Goal: Task Accomplishment & Management: Manage account settings

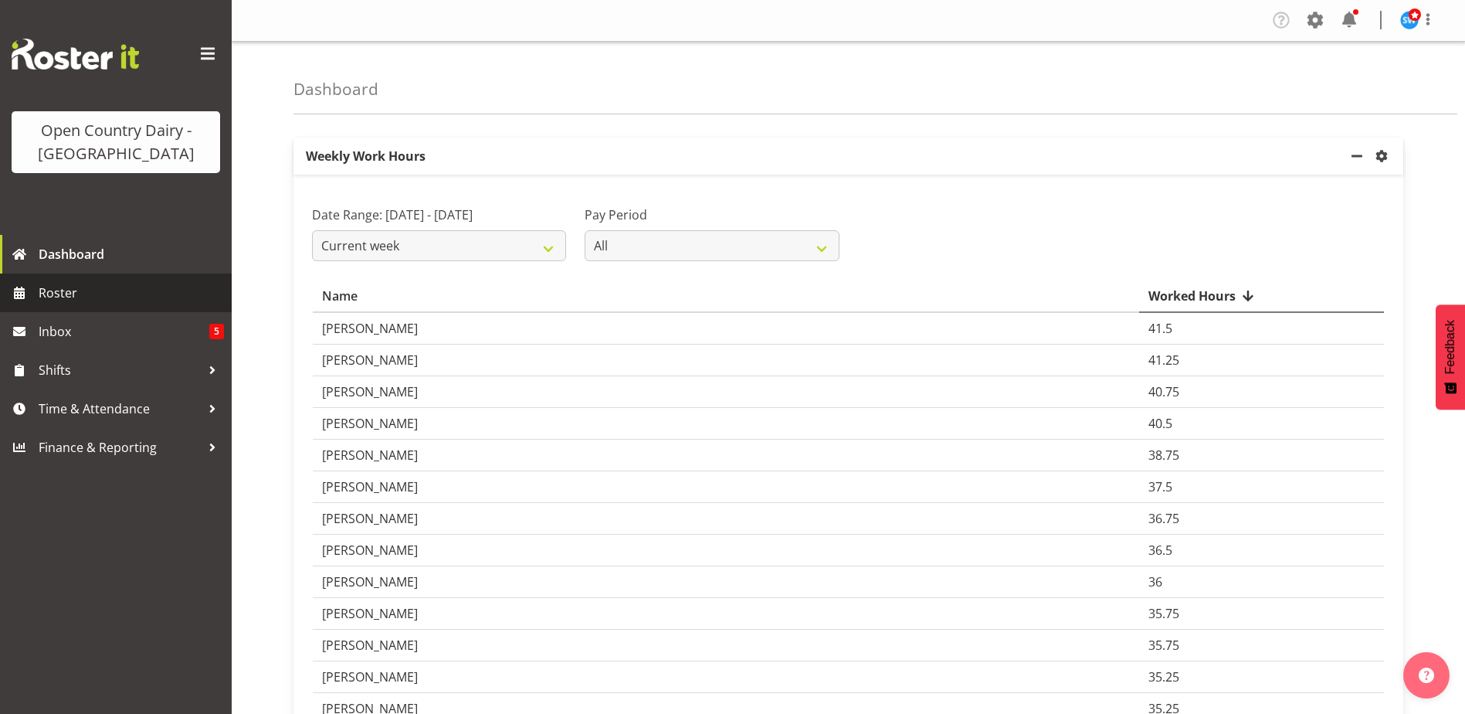
click at [39, 296] on span "Roster" at bounding box center [131, 292] width 185 height 23
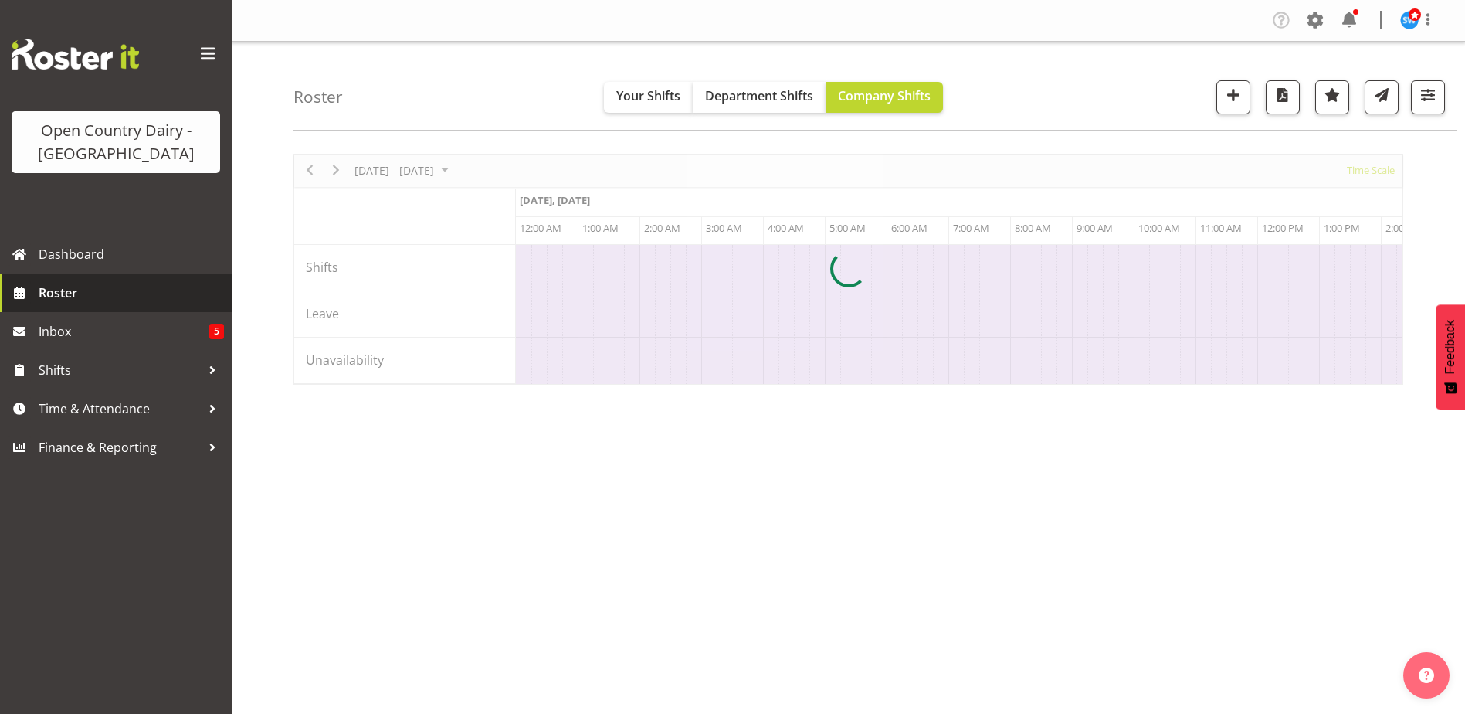
scroll to position [0, 4449]
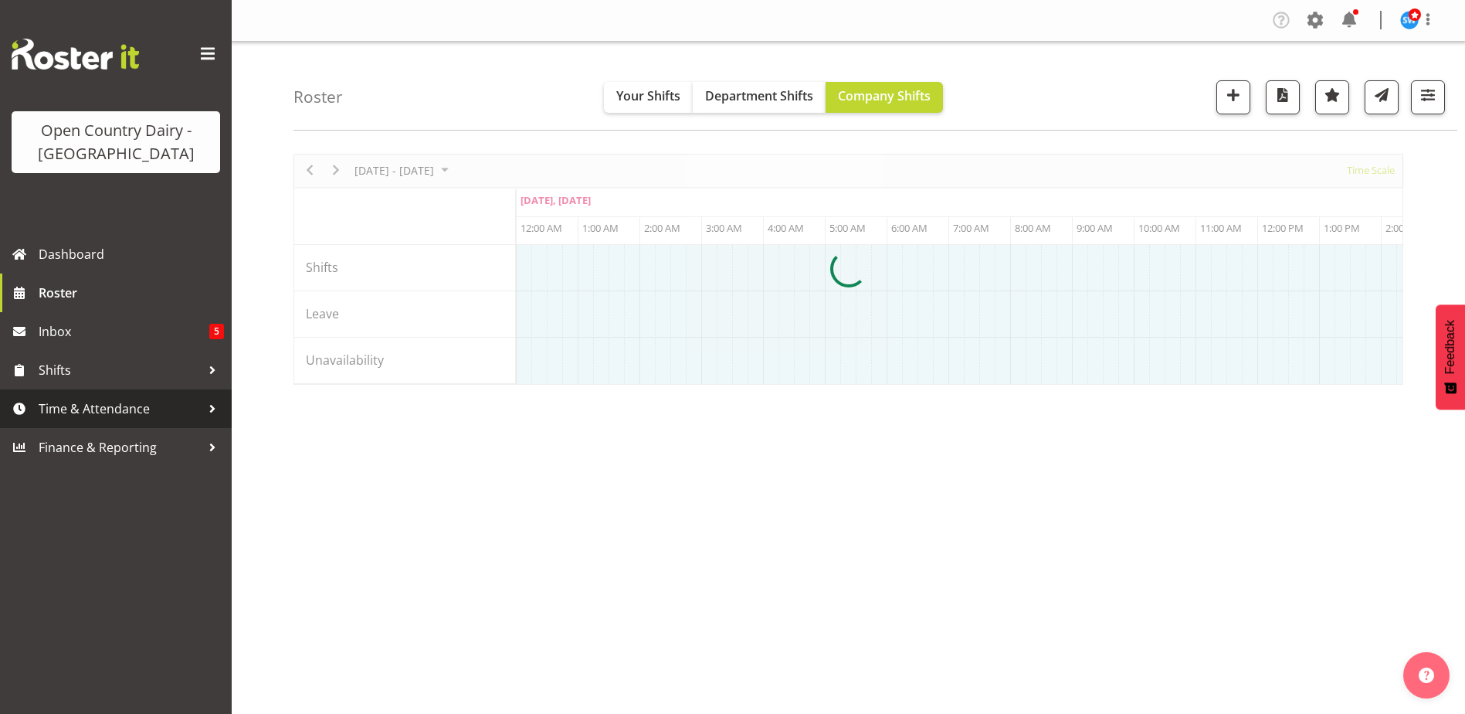
click at [55, 406] on span "Time & Attendance" at bounding box center [120, 408] width 162 height 23
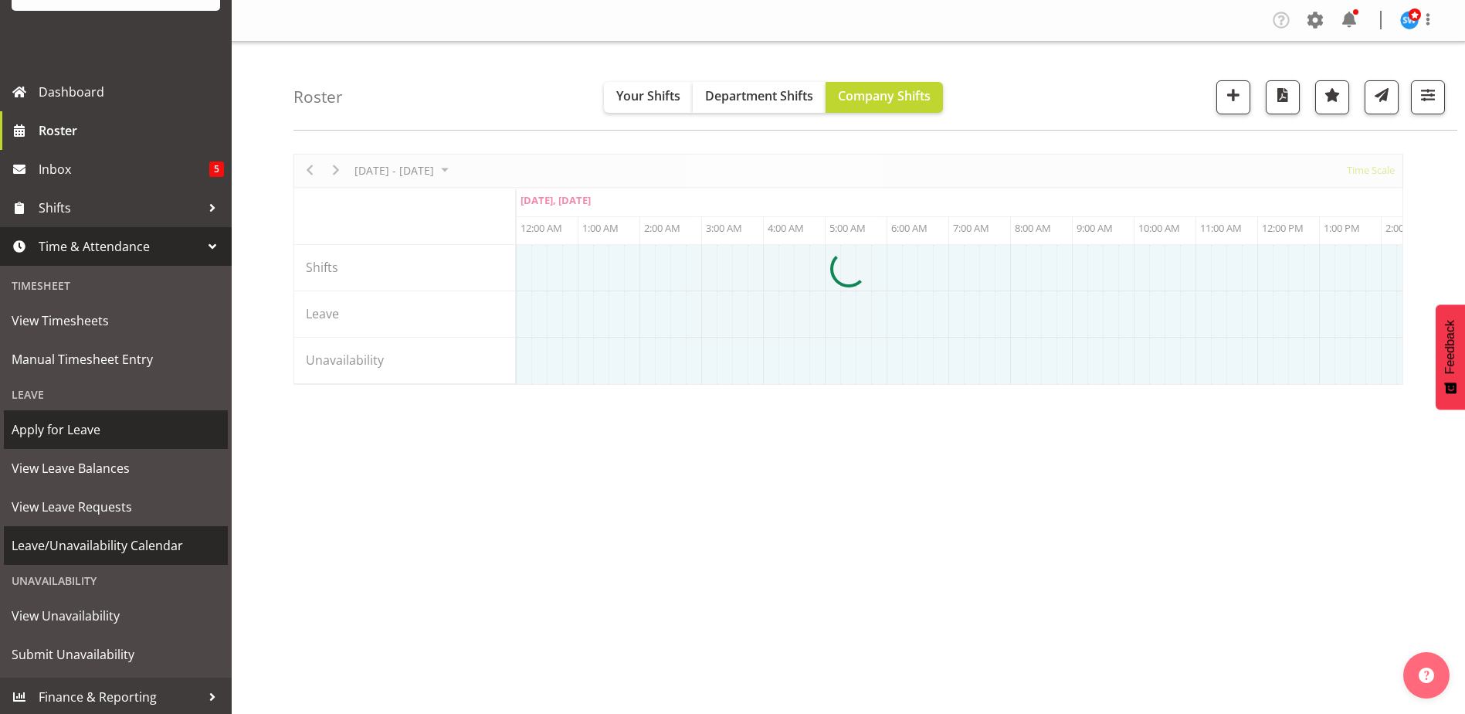
scroll to position [165, 0]
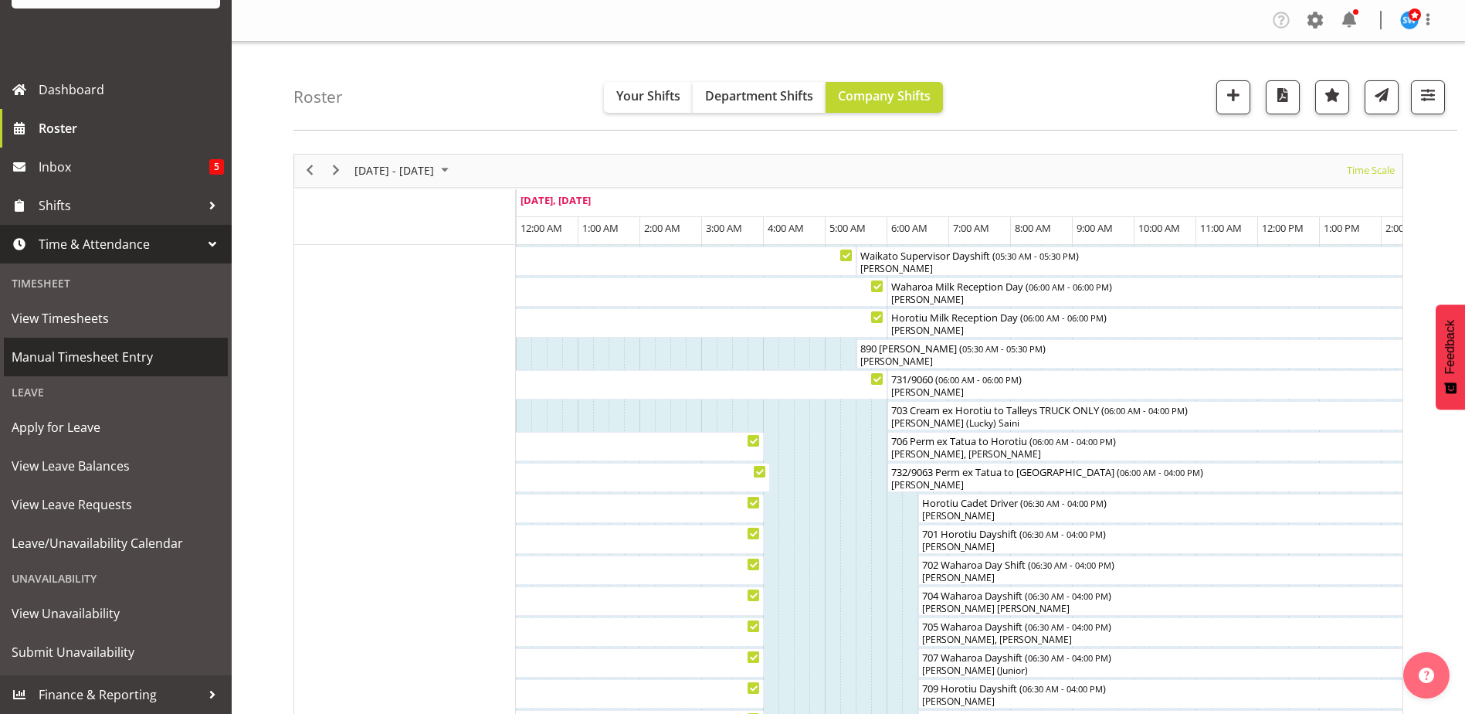
click at [86, 363] on span "Manual Timesheet Entry" at bounding box center [116, 356] width 209 height 23
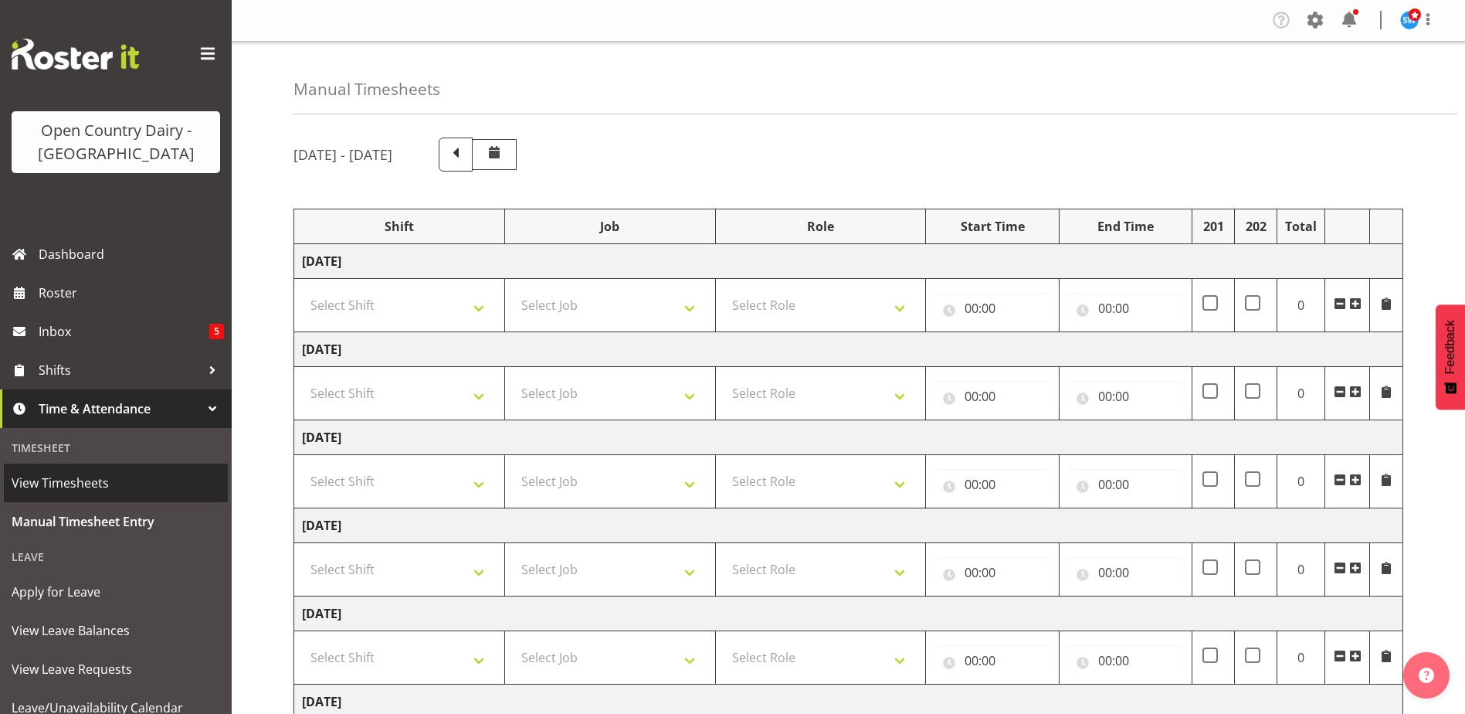
click at [64, 485] on span "View Timesheets" at bounding box center [116, 482] width 209 height 23
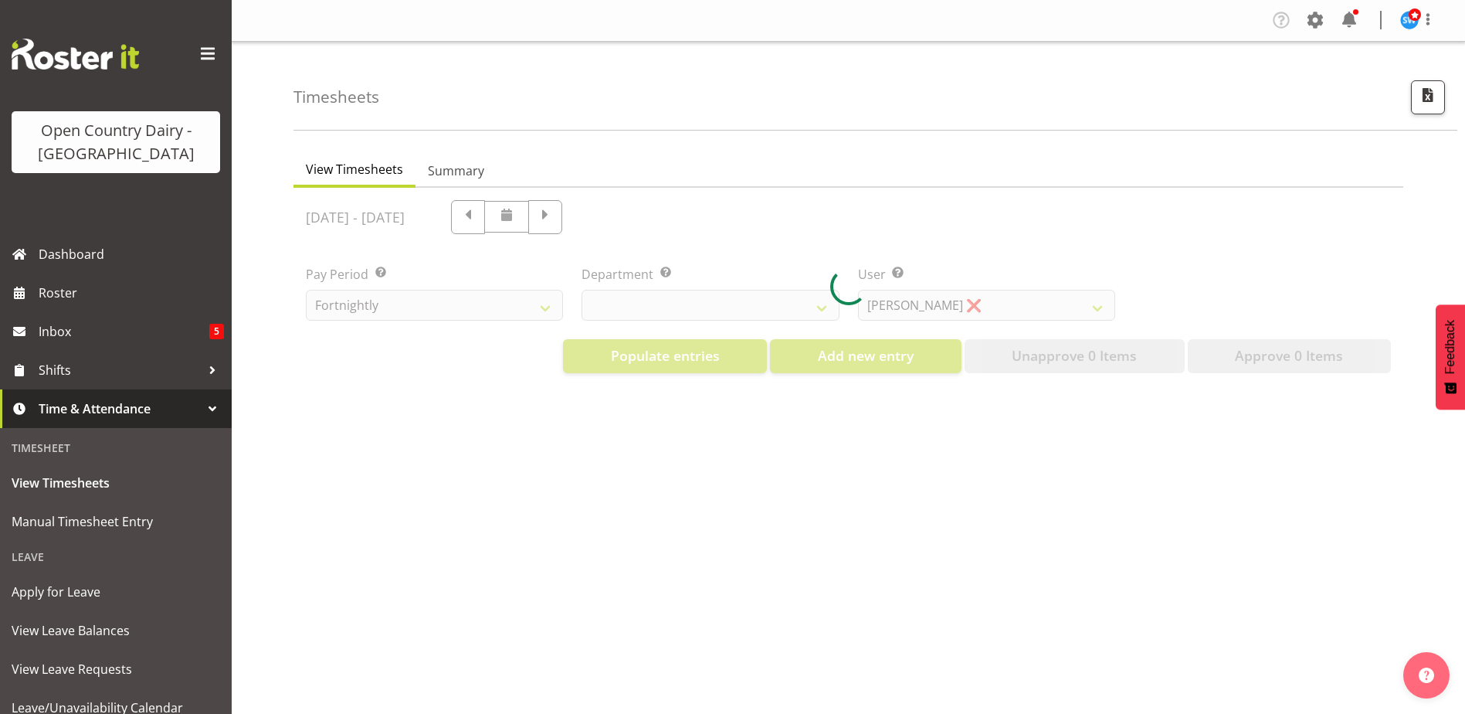
select select "733"
select select "7414"
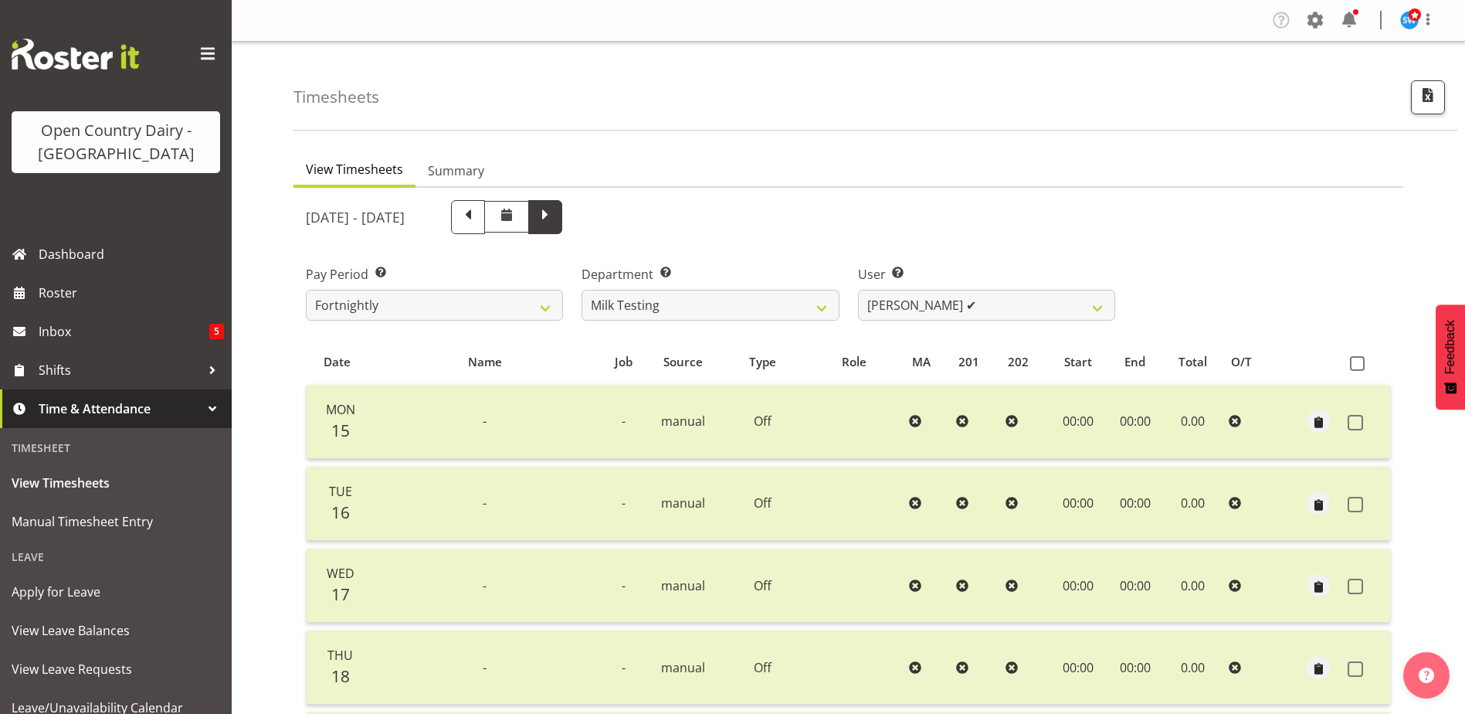
click at [555, 226] on span at bounding box center [545, 215] width 20 height 20
select select
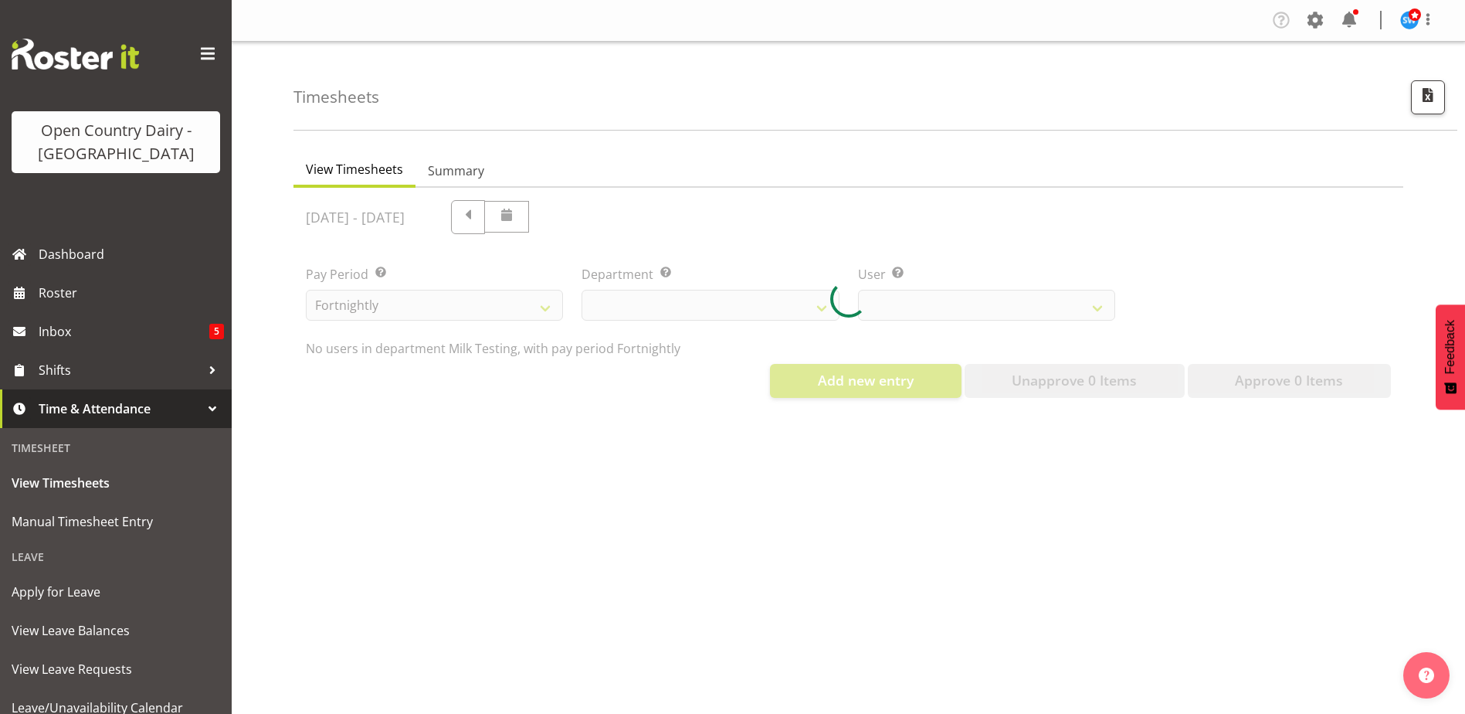
select select "733"
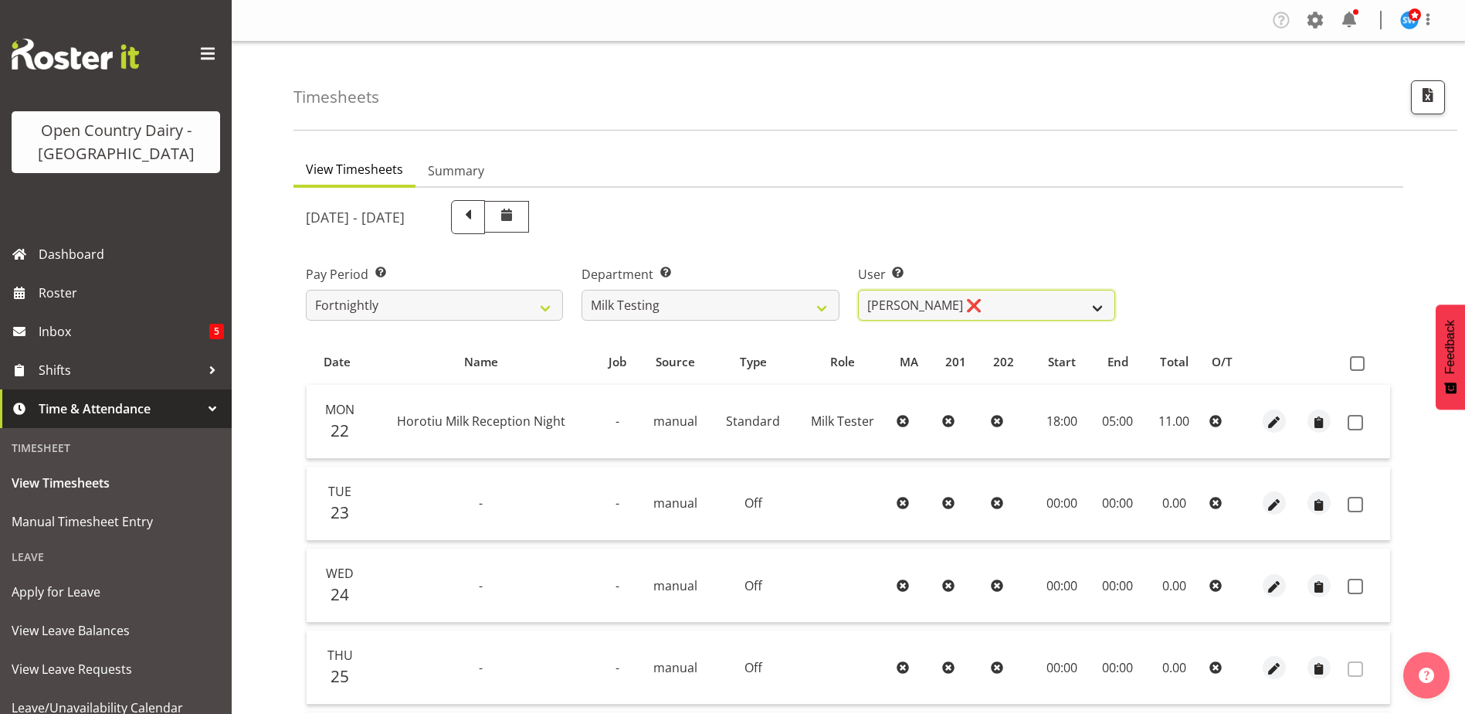
click at [1018, 298] on select "Diana Ridings ❌ George Smith ❌ Helaina Walker ❌ Kim Madden ❌ Michael Brechelt ❌…" at bounding box center [986, 305] width 257 height 31
select select "7417"
click at [858, 290] on select "Diana Ridings ❌ George Smith ❌ Helaina Walker ❌ Kim Madden ❌ Michael Brechelt ❌…" at bounding box center [986, 305] width 257 height 31
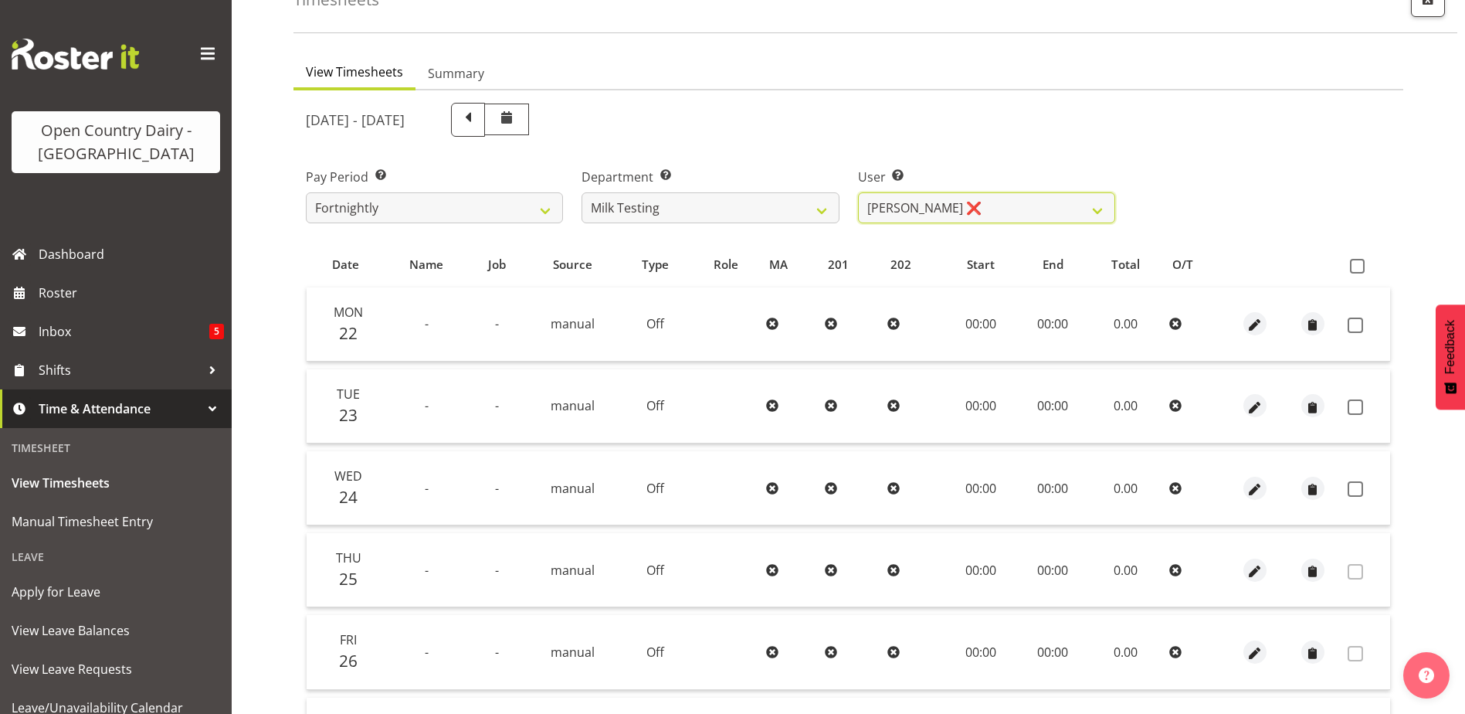
scroll to position [154, 0]
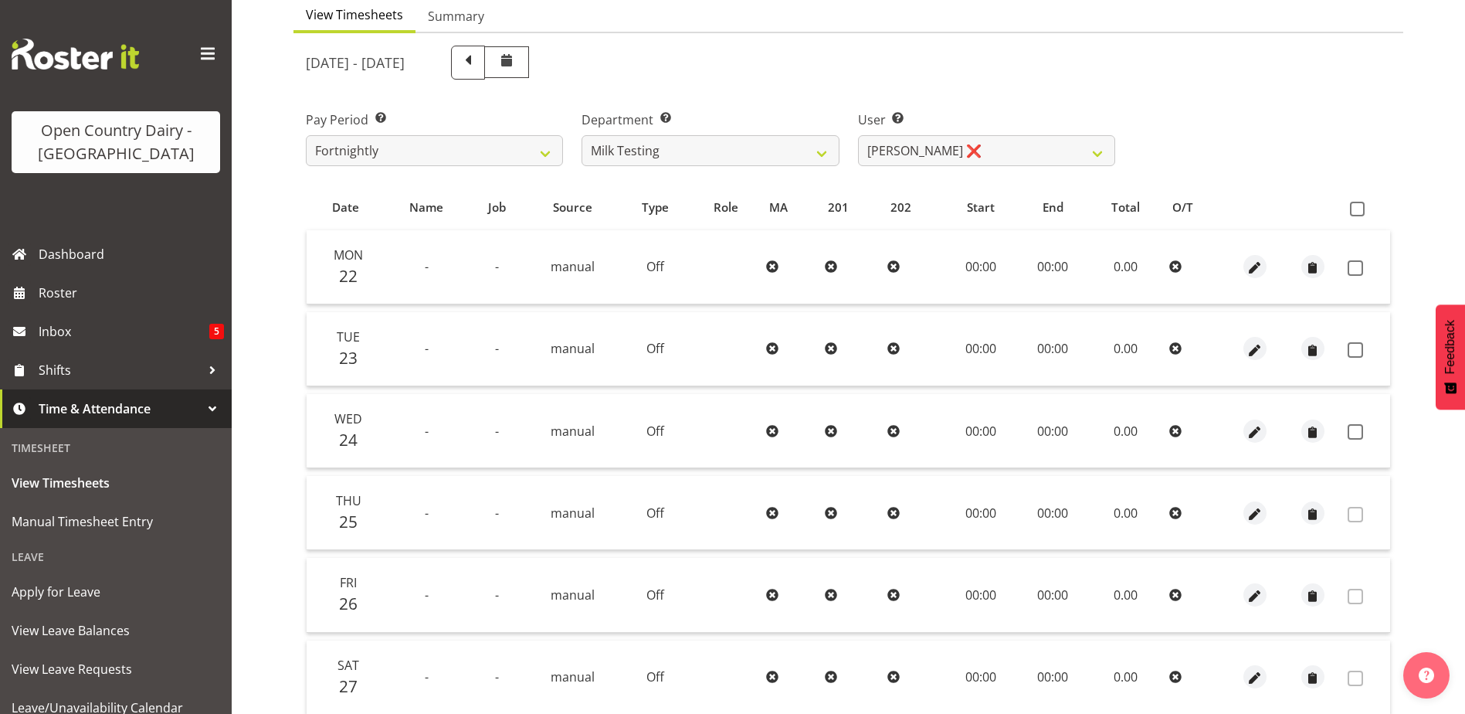
drag, startPoint x: 1353, startPoint y: 263, endPoint x: 1362, endPoint y: 341, distance: 79.2
click at [1354, 263] on span at bounding box center [1355, 267] width 15 height 15
checkbox input "true"
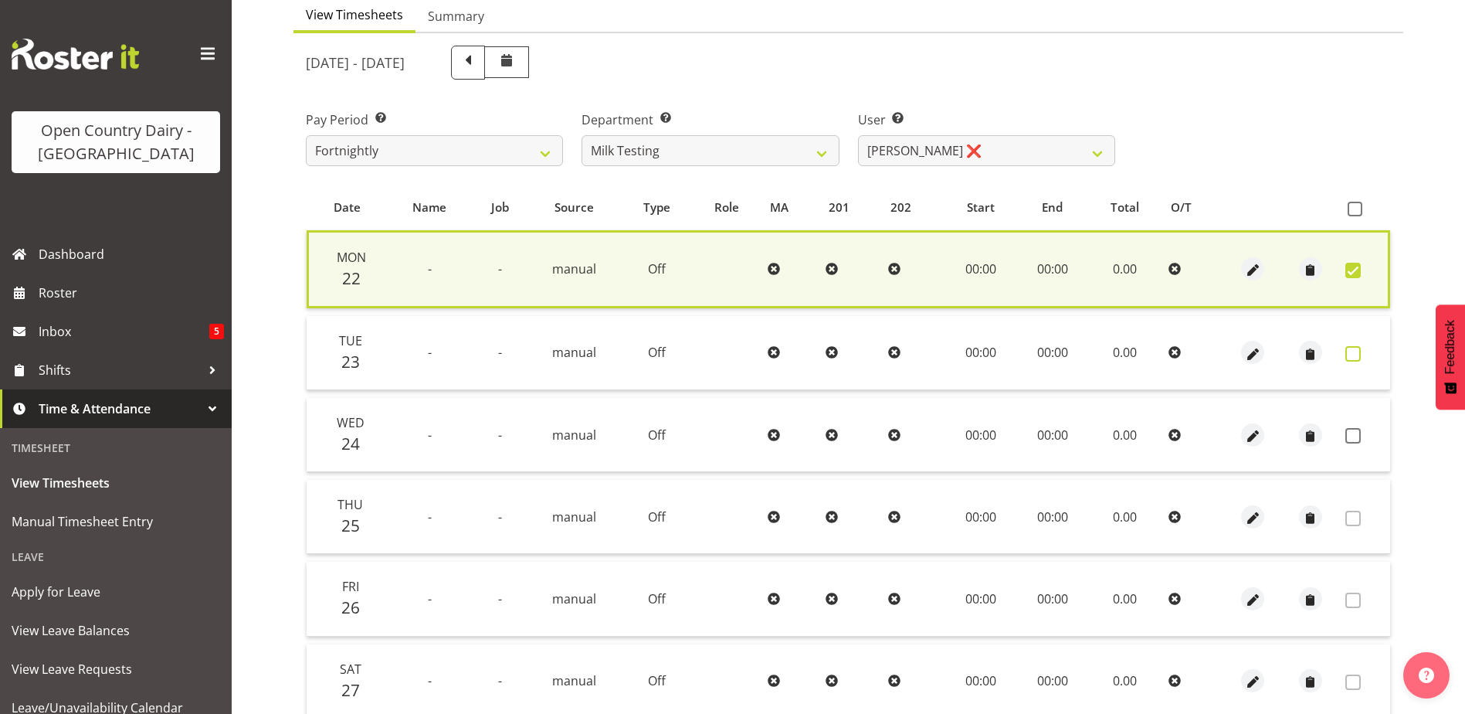
click at [1356, 348] on span at bounding box center [1353, 353] width 15 height 15
checkbox input "true"
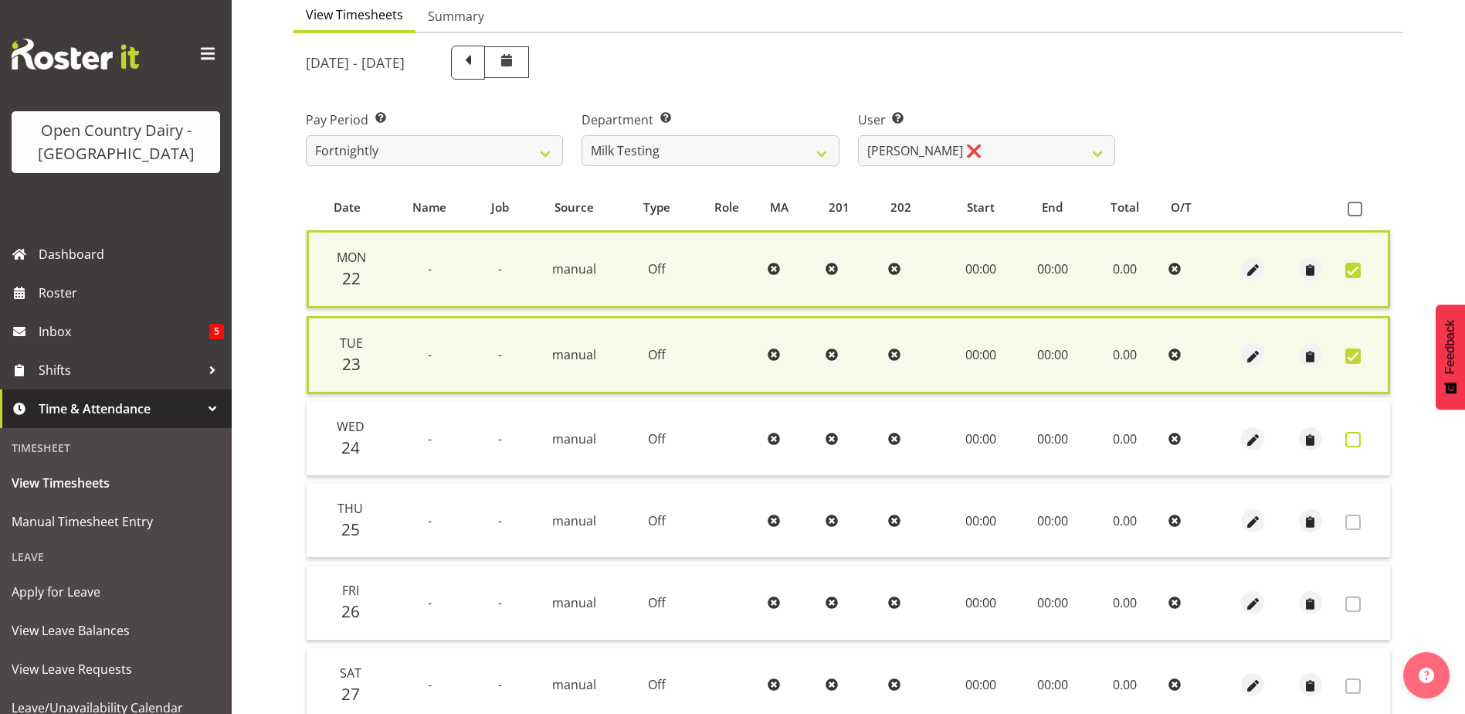
click at [1356, 443] on span at bounding box center [1353, 439] width 15 height 15
checkbox input "true"
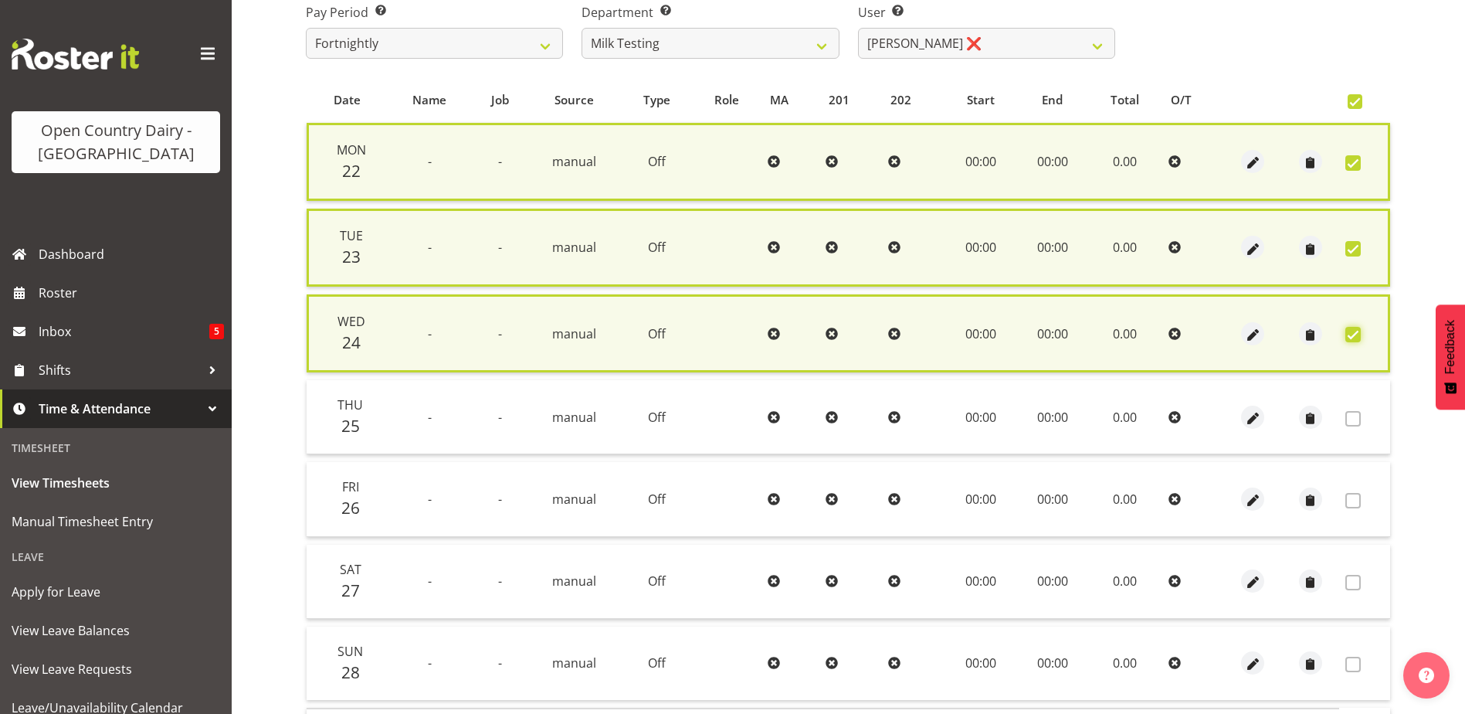
scroll to position [372, 0]
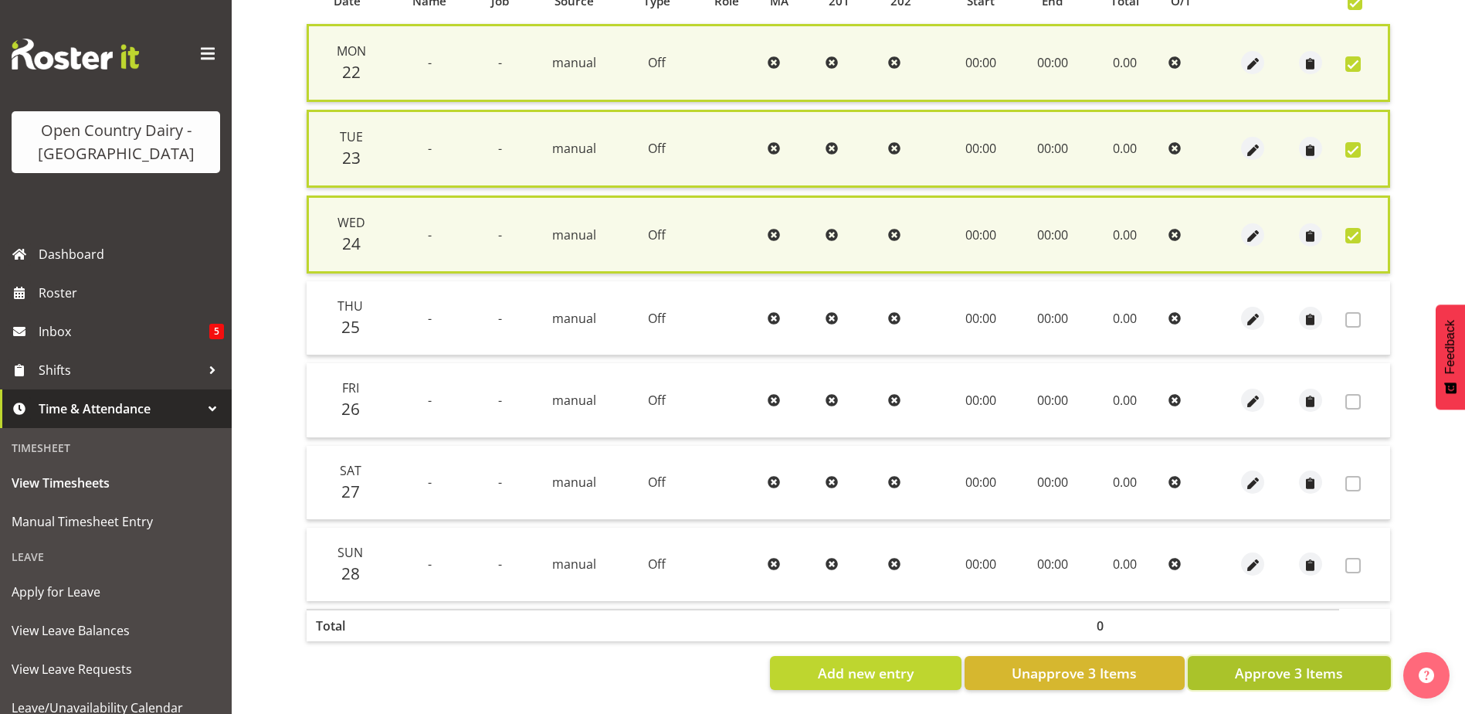
click at [1322, 670] on span "Approve 3 Items" at bounding box center [1289, 673] width 108 height 20
checkbox input "false"
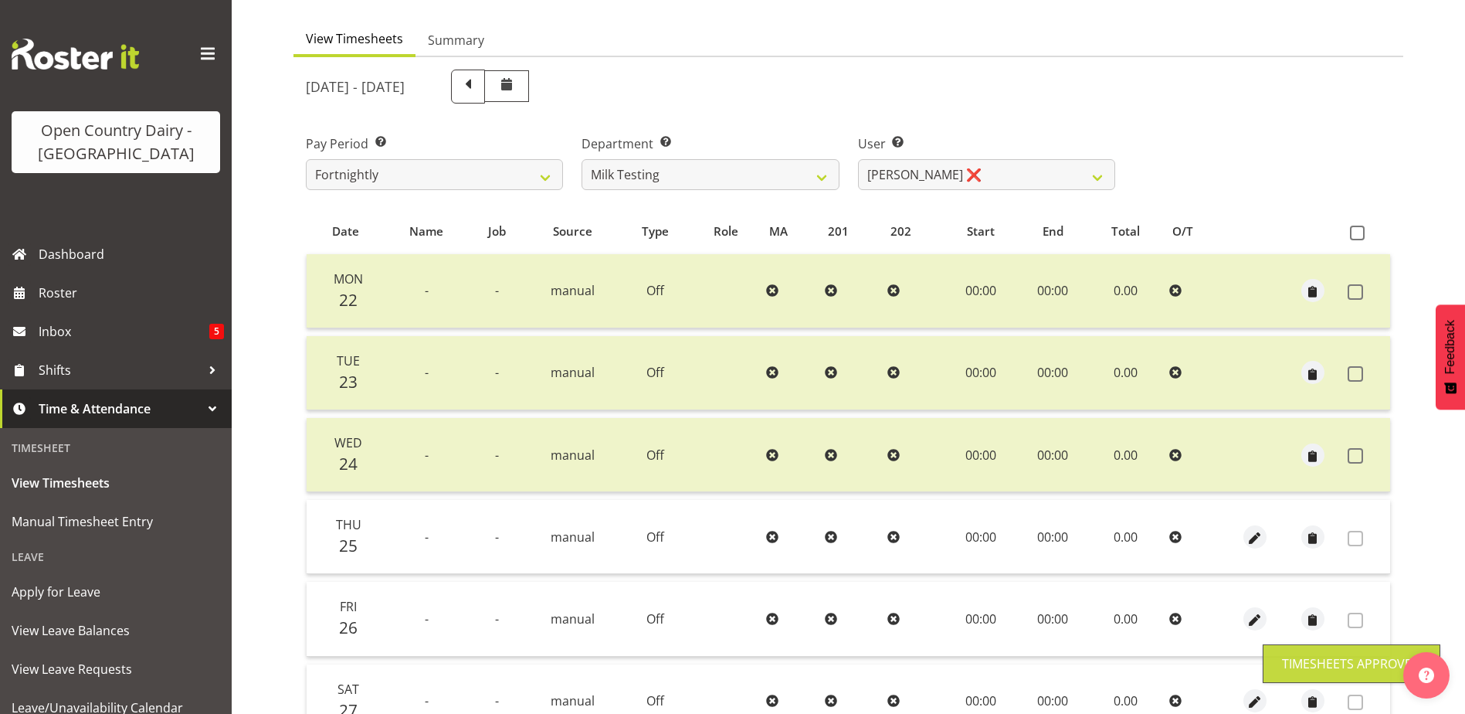
scroll to position [0, 0]
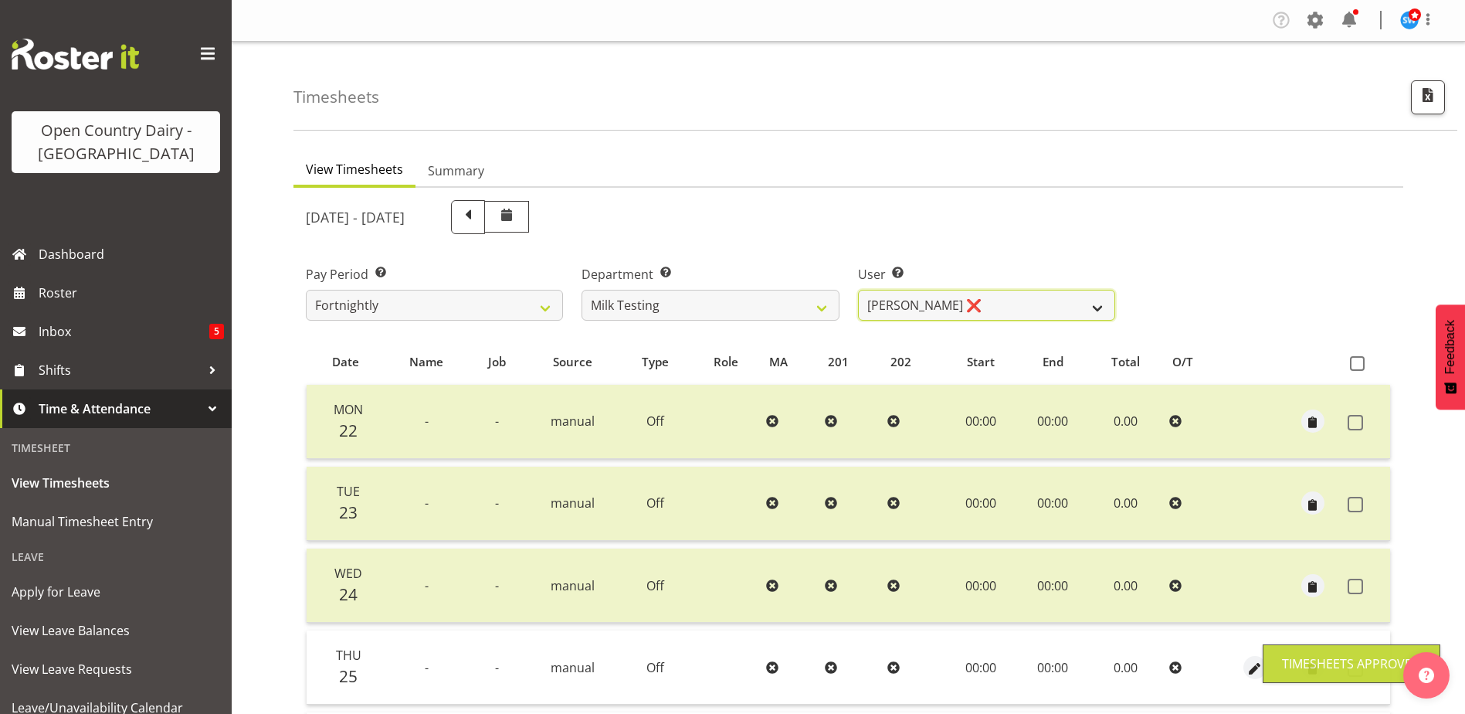
click at [979, 301] on select "Diana Ridings ❌ George Smith ❌ Helaina Walker ❌ Kim Madden ❌ Michael Brechelt ❌…" at bounding box center [986, 305] width 257 height 31
select select "7401"
click at [858, 290] on select "Diana Ridings ❌ George Smith ❌ Helaina Walker ❌ Kim Madden ❌ Michael Brechelt ❌…" at bounding box center [986, 305] width 257 height 31
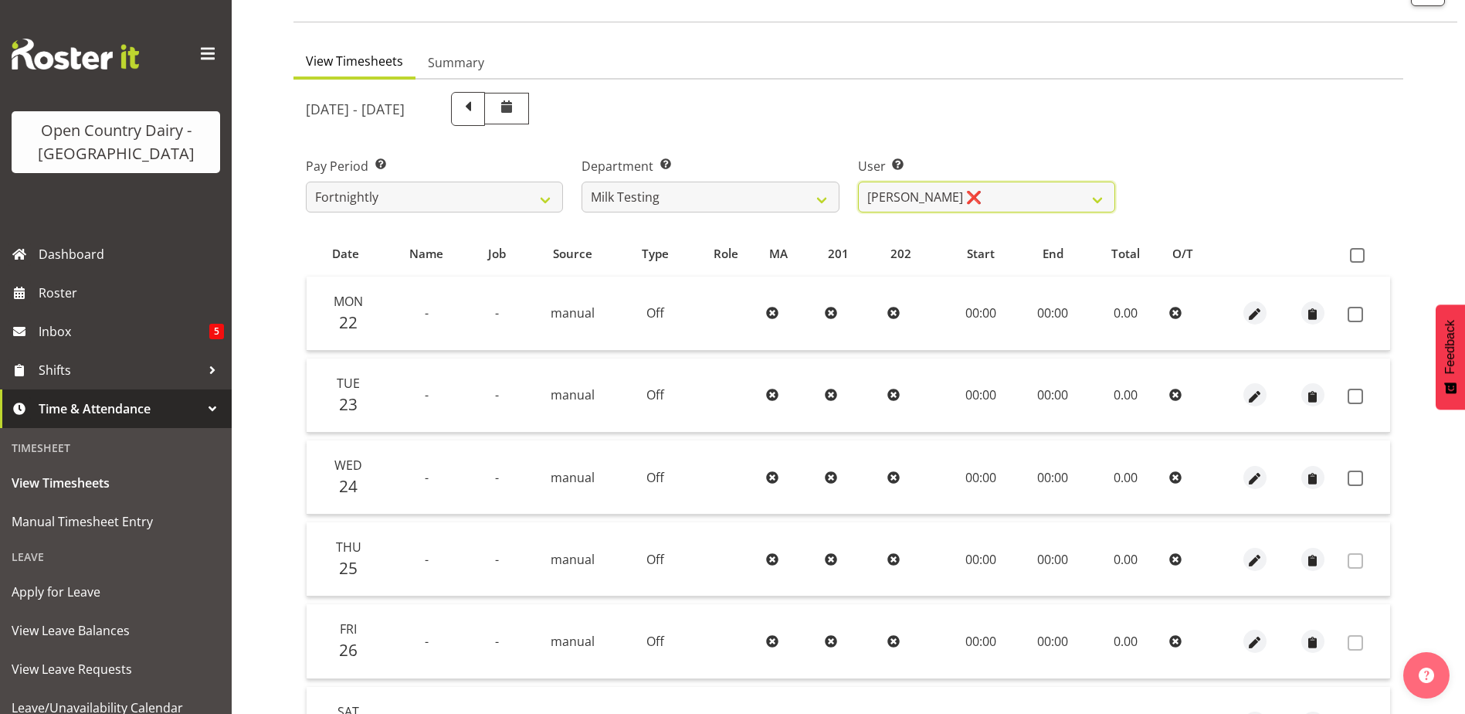
scroll to position [232, 0]
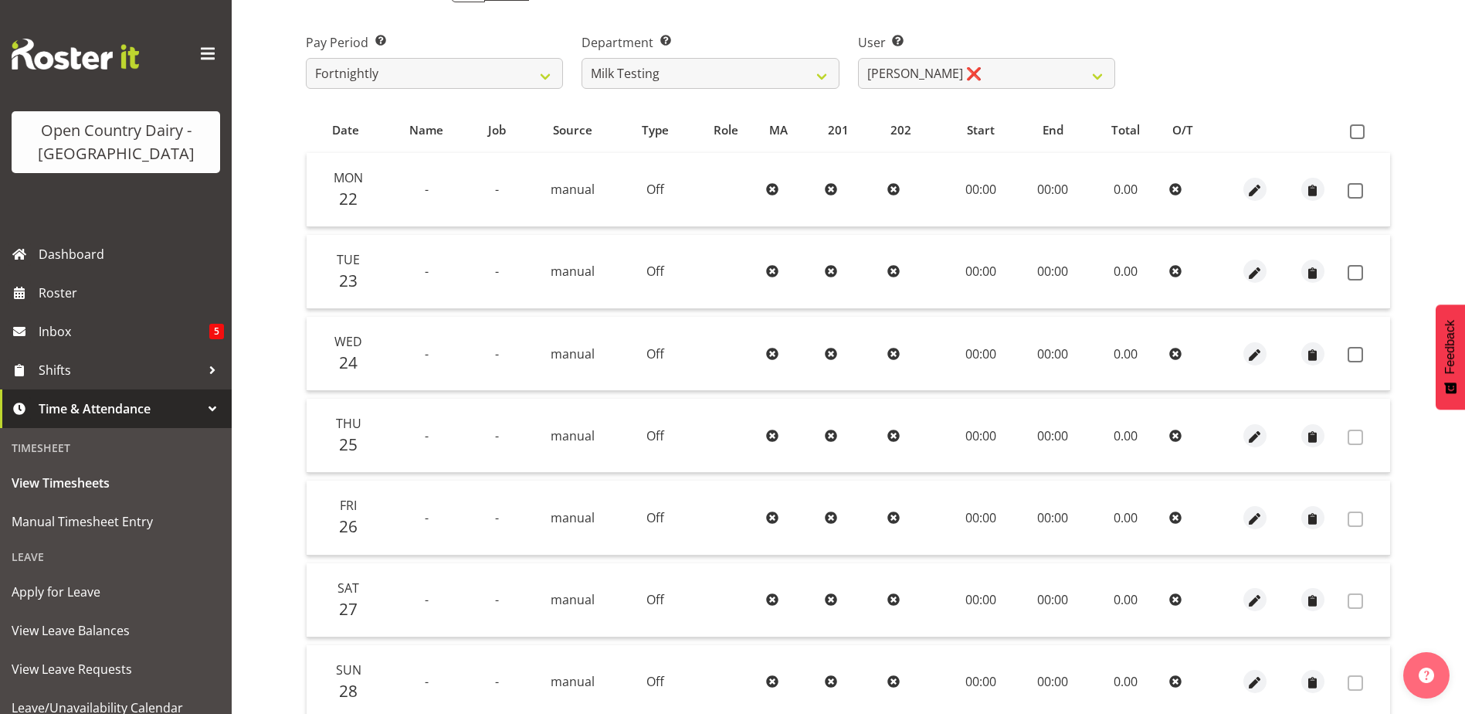
click at [1354, 192] on span at bounding box center [1355, 190] width 15 height 15
checkbox input "true"
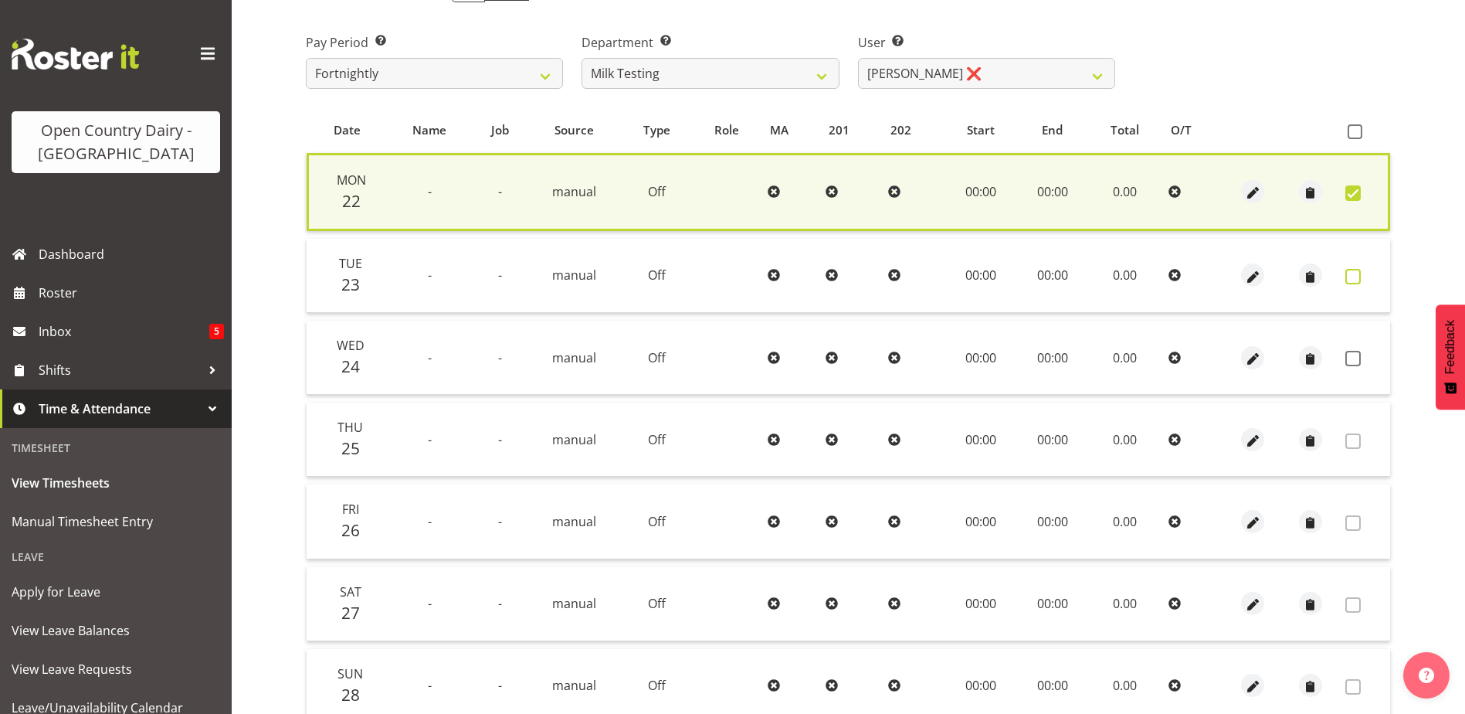
click at [1355, 272] on span at bounding box center [1353, 276] width 15 height 15
checkbox input "true"
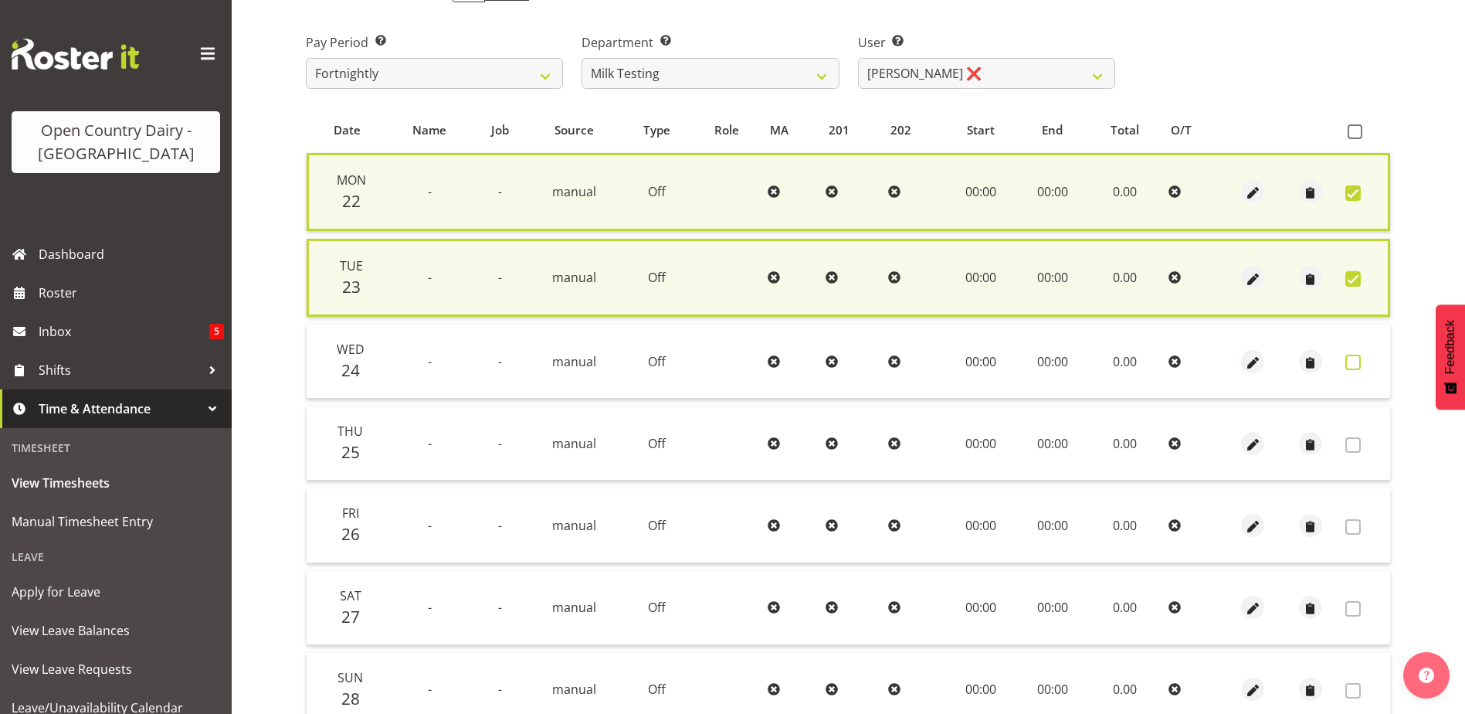
click at [1356, 360] on span at bounding box center [1353, 362] width 15 height 15
checkbox input "true"
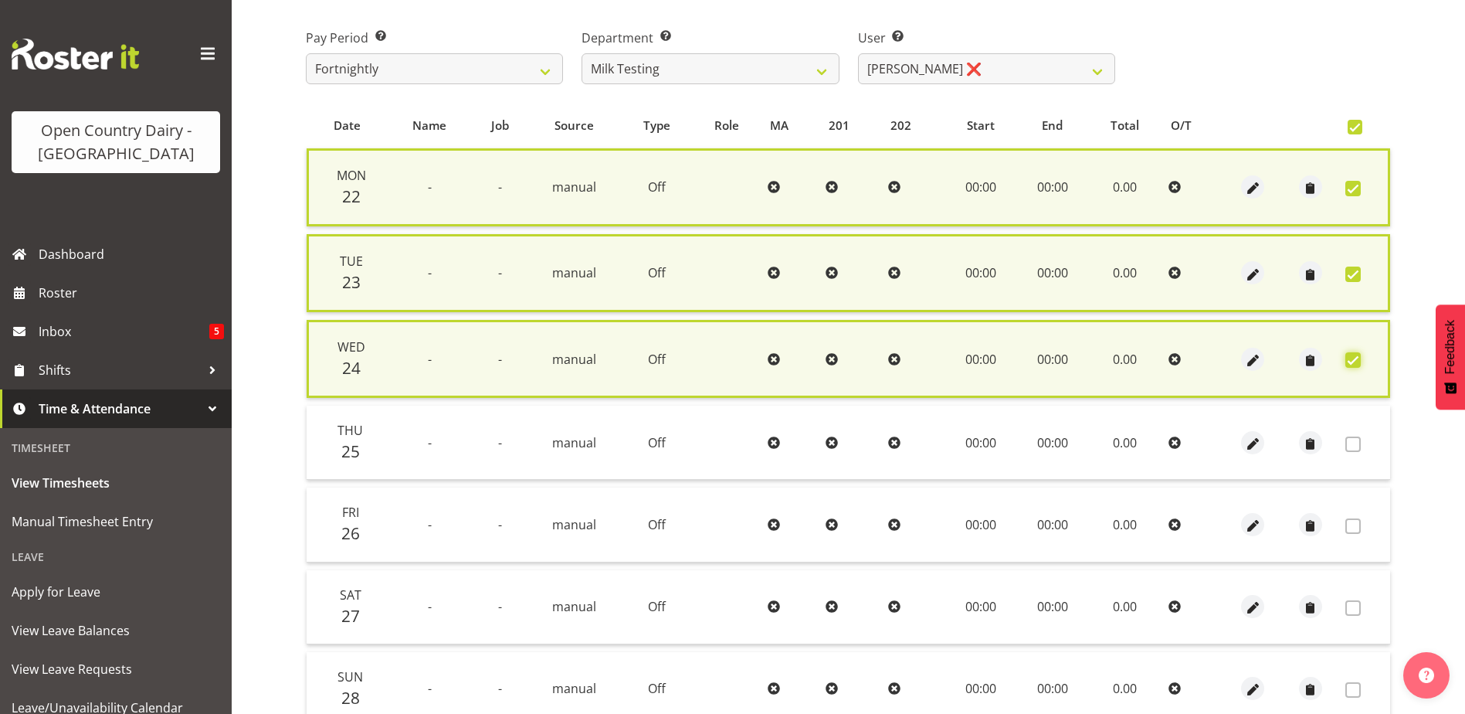
scroll to position [372, 0]
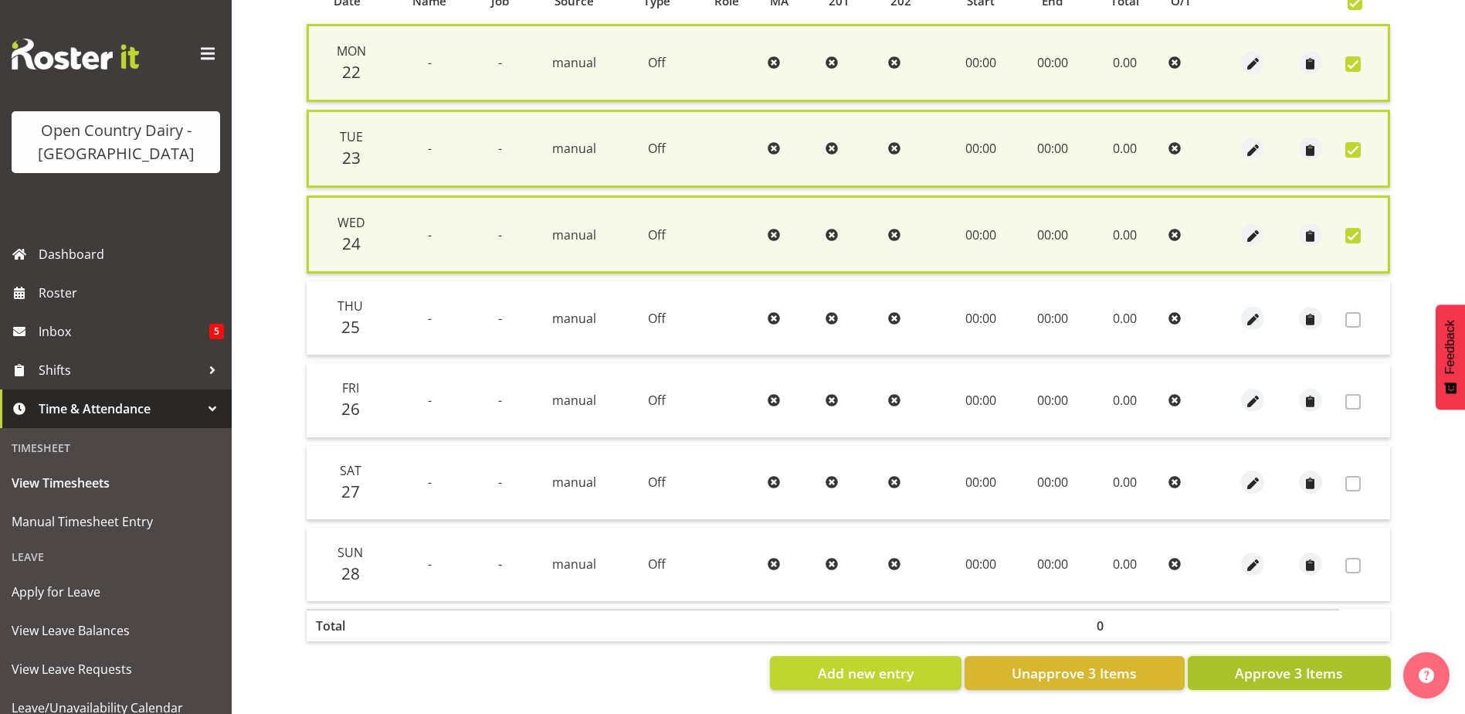
click at [1288, 671] on span "Approve 3 Items" at bounding box center [1289, 673] width 108 height 20
checkbox input "false"
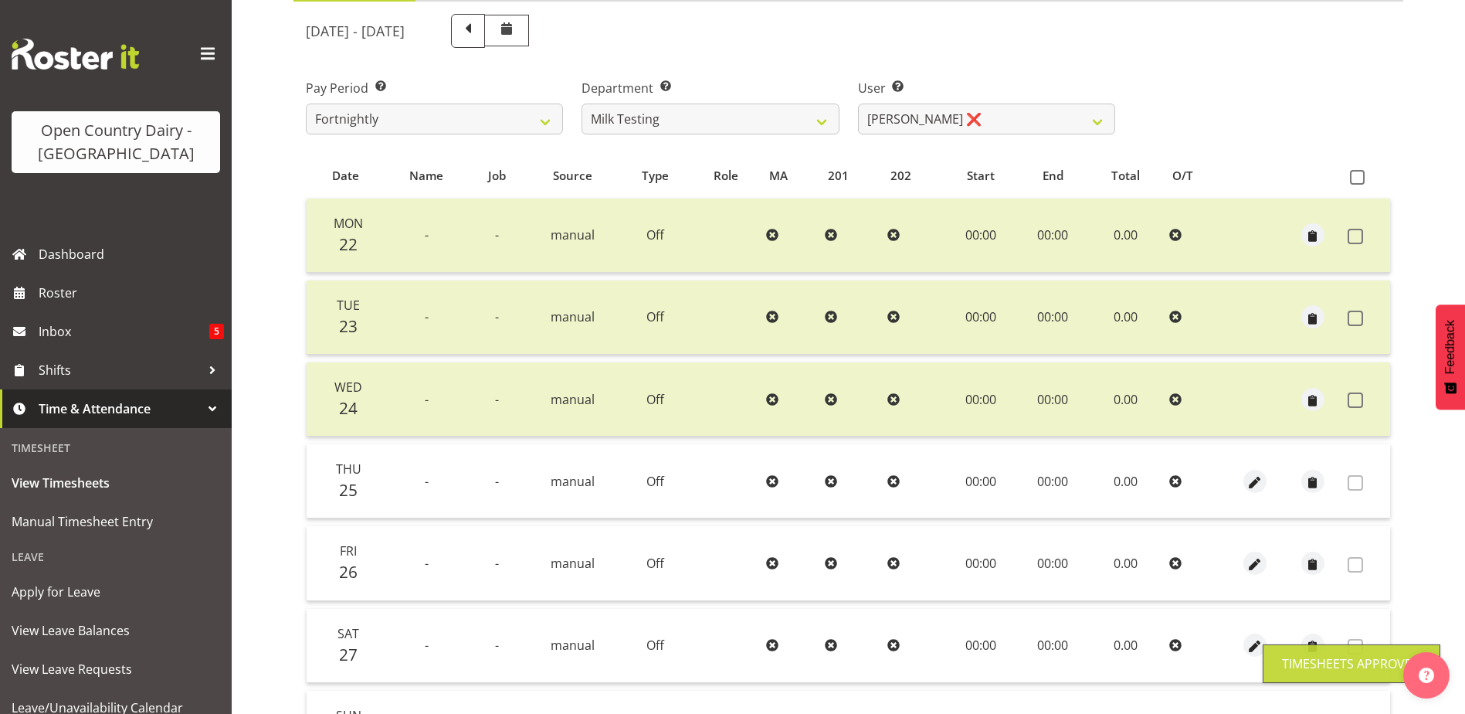
scroll to position [0, 0]
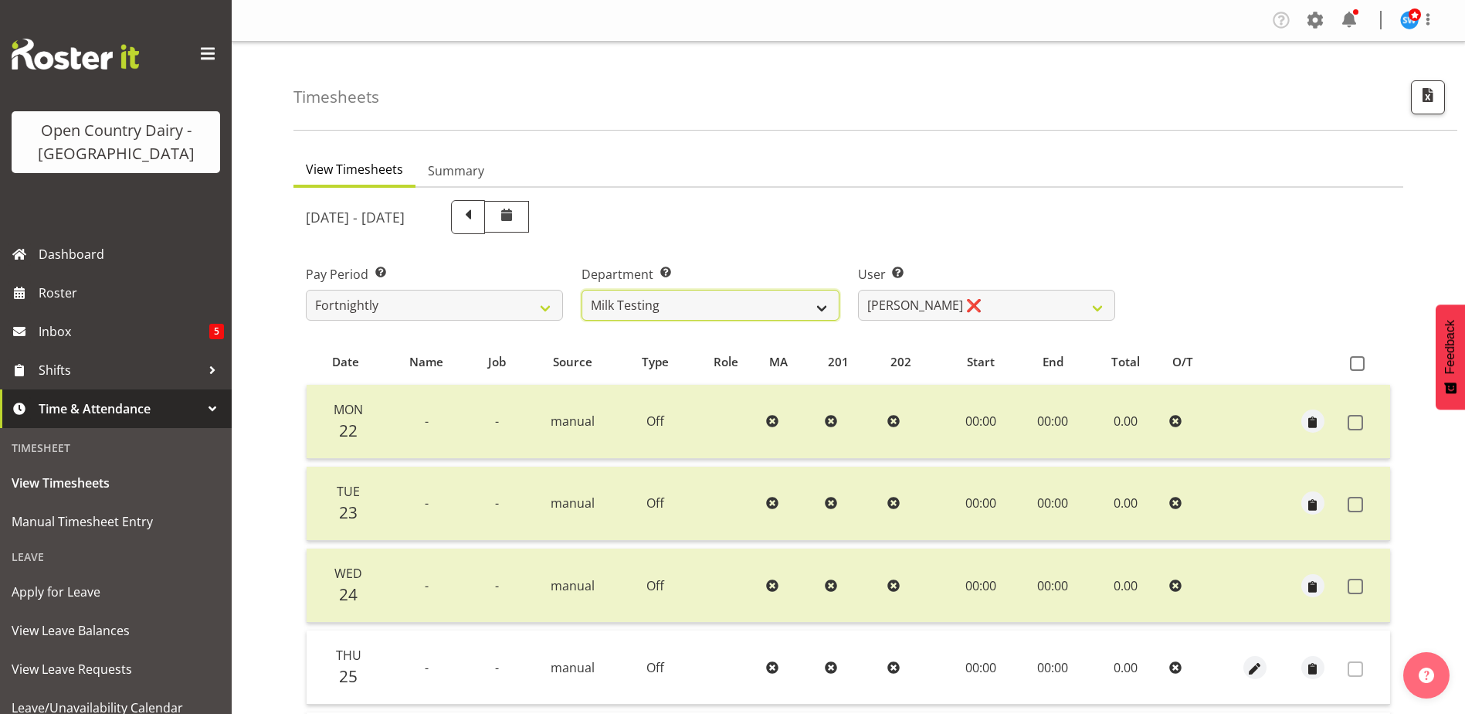
click at [755, 300] on select "701 702 703 704 705 706 707 708 709 710 711 712 713 714 715 716 717 718 719 720" at bounding box center [710, 305] width 257 height 31
select select "817"
click at [582, 290] on select "701 702 703 704 705 706 707 708 709 710 711 712 713 714 715 716 717 718 719 720" at bounding box center [710, 305] width 257 height 31
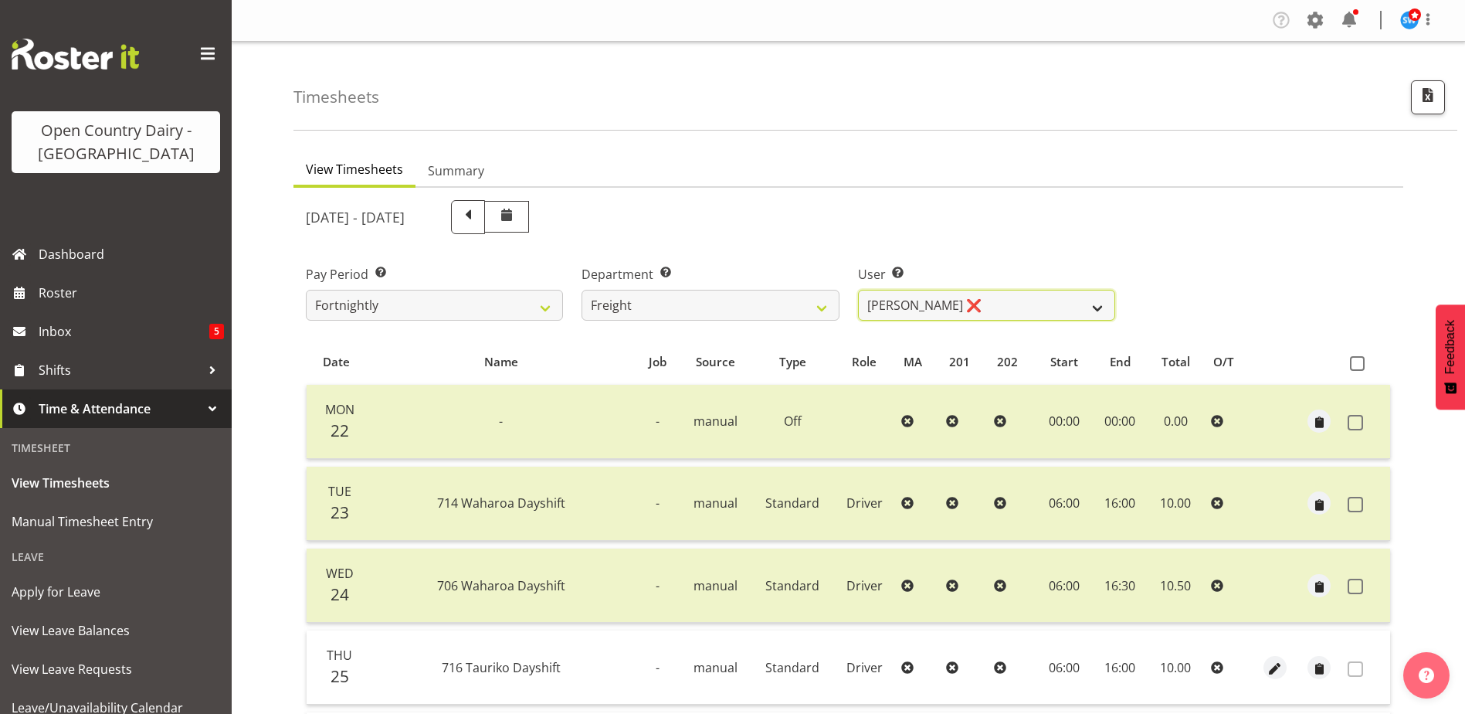
click at [1006, 309] on select "Gavin Harvey ❌ Lalesh Kumar ❌" at bounding box center [986, 305] width 257 height 31
select select "8193"
click at [858, 290] on select "Gavin Harvey ❌ Lalesh Kumar ❌" at bounding box center [986, 305] width 257 height 31
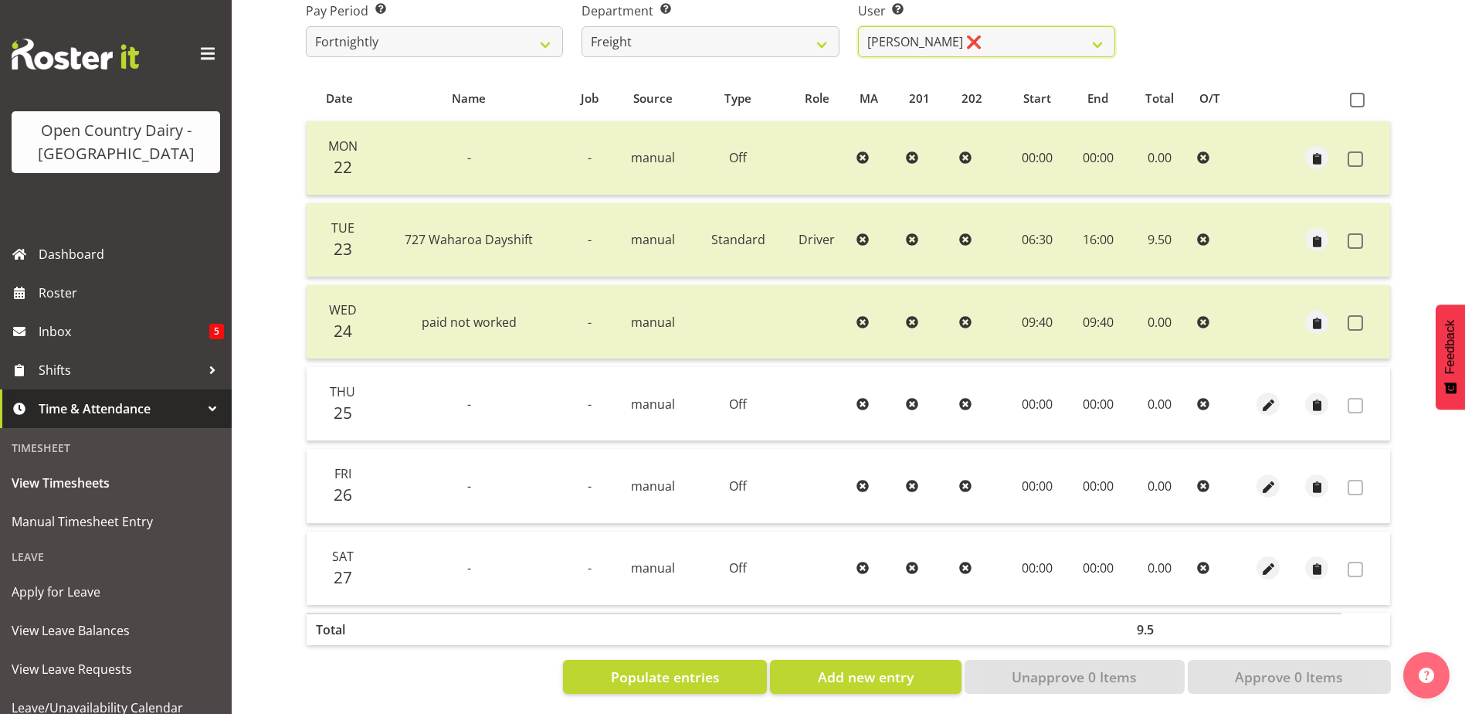
scroll to position [279, 0]
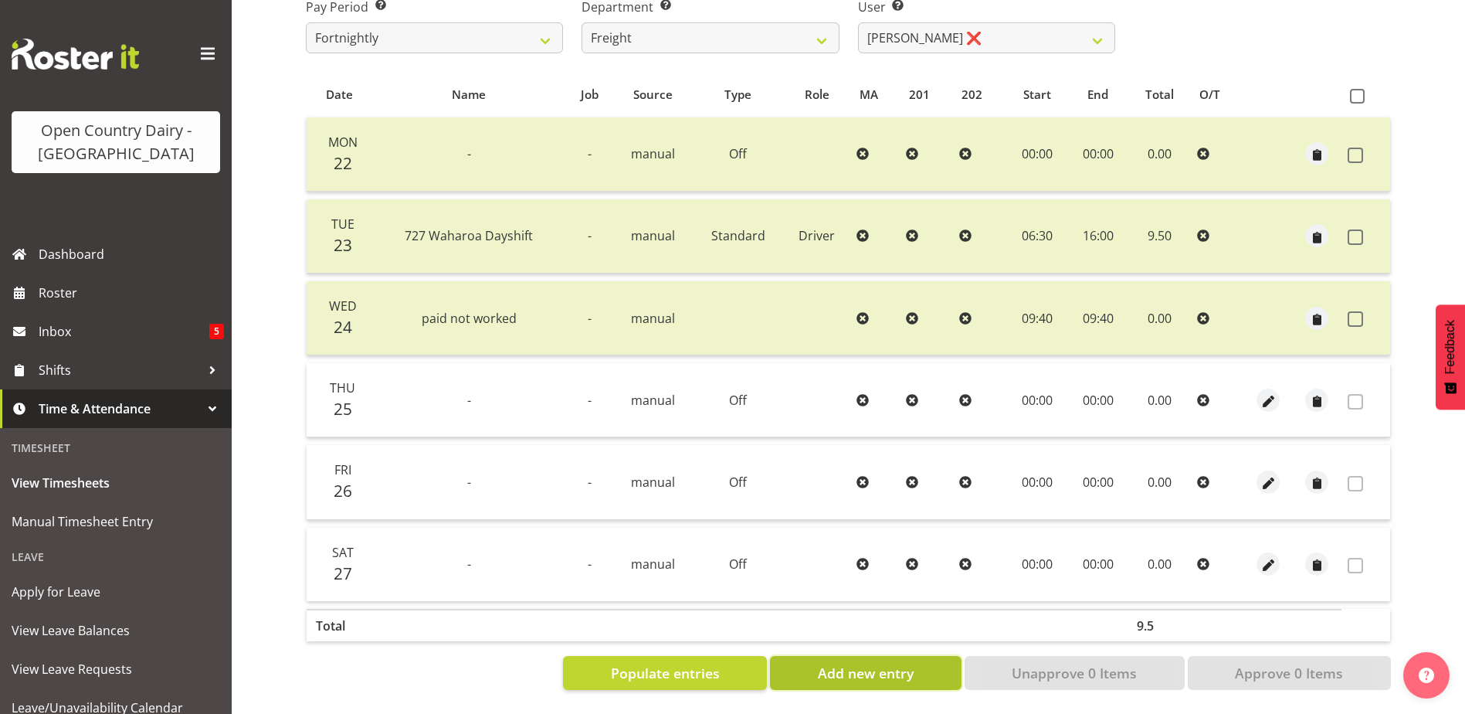
click at [901, 663] on span "Add new entry" at bounding box center [866, 673] width 96 height 20
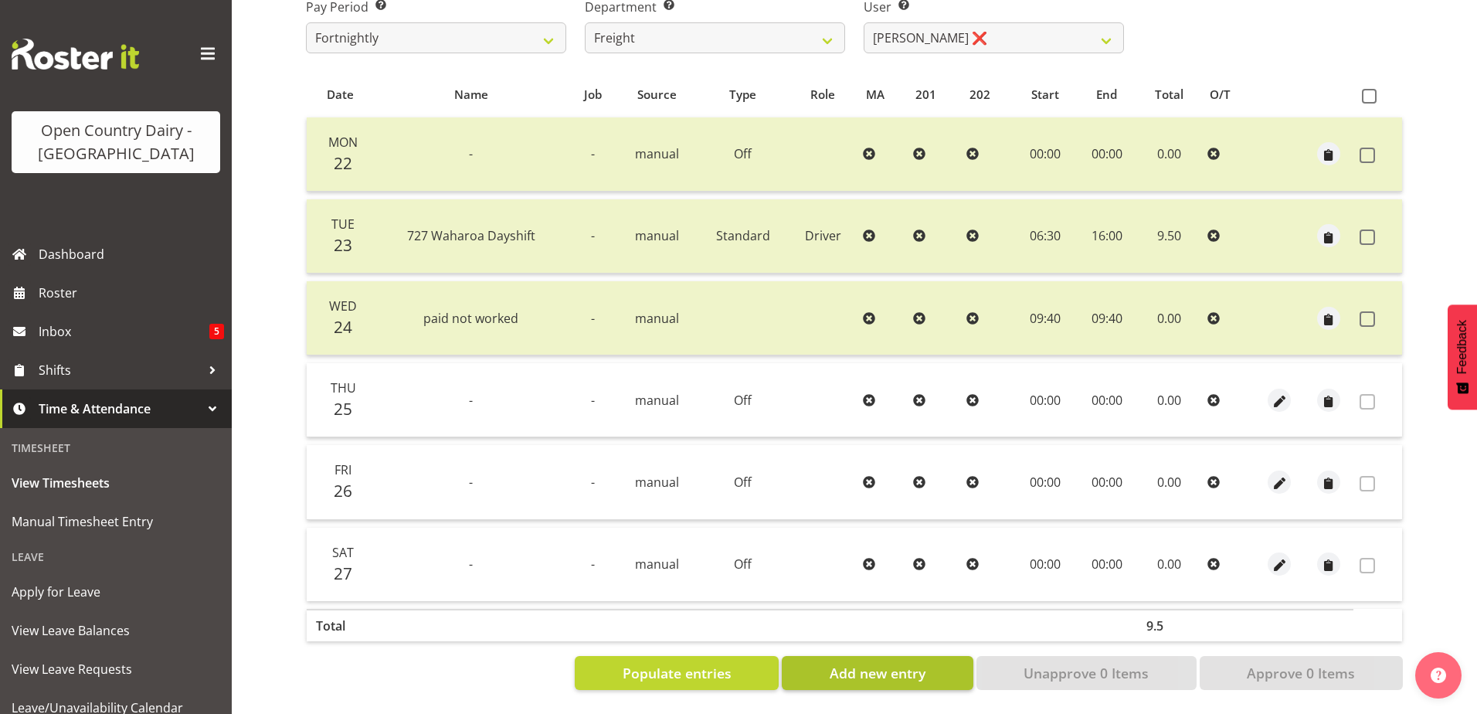
select select
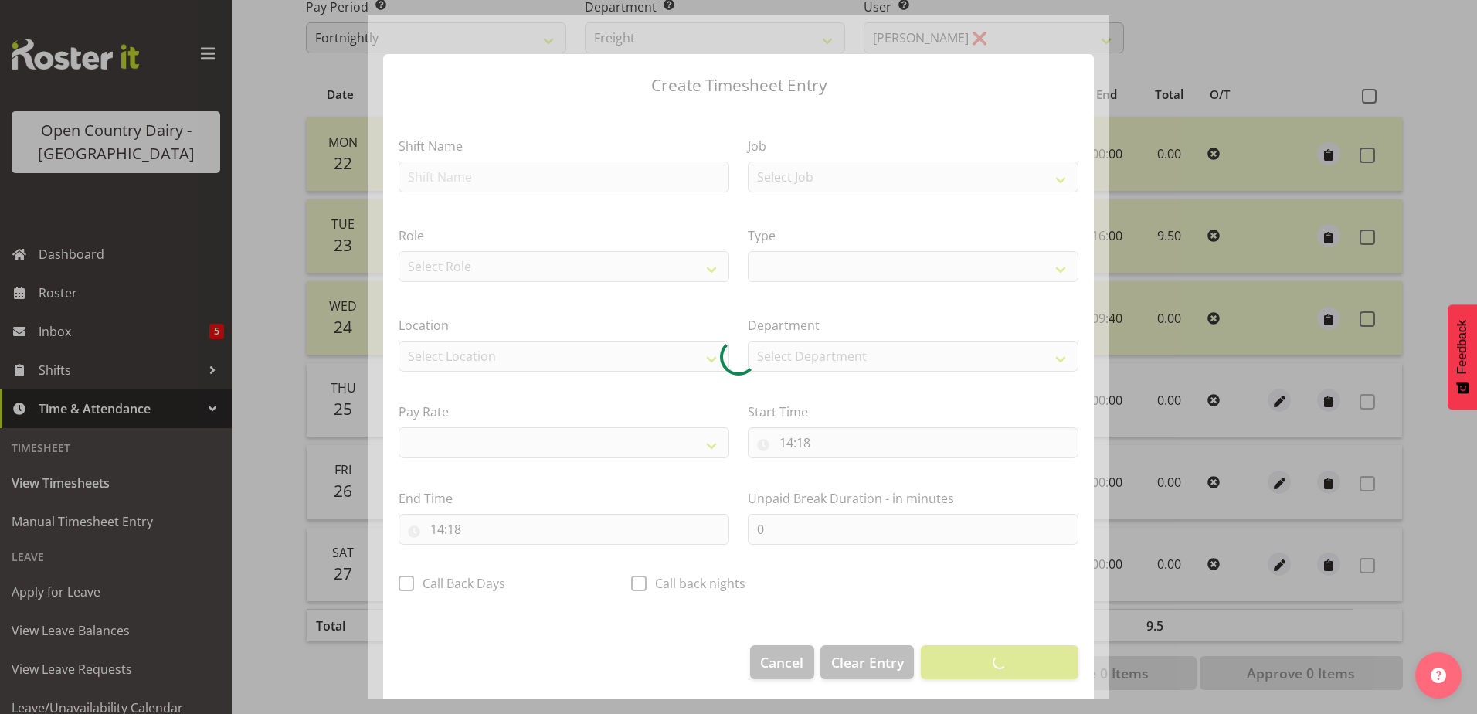
select select
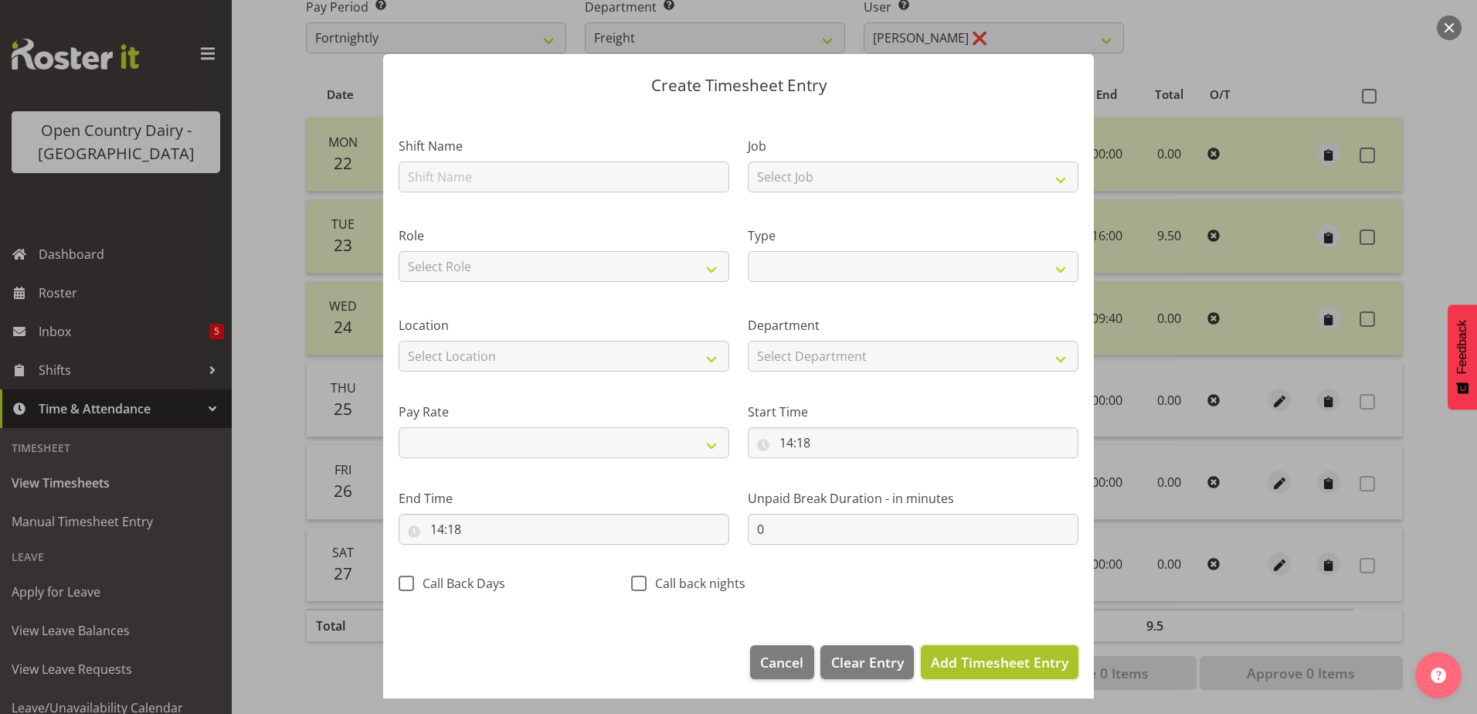
click at [990, 663] on span "Add Timesheet Entry" at bounding box center [999, 662] width 137 height 19
select select
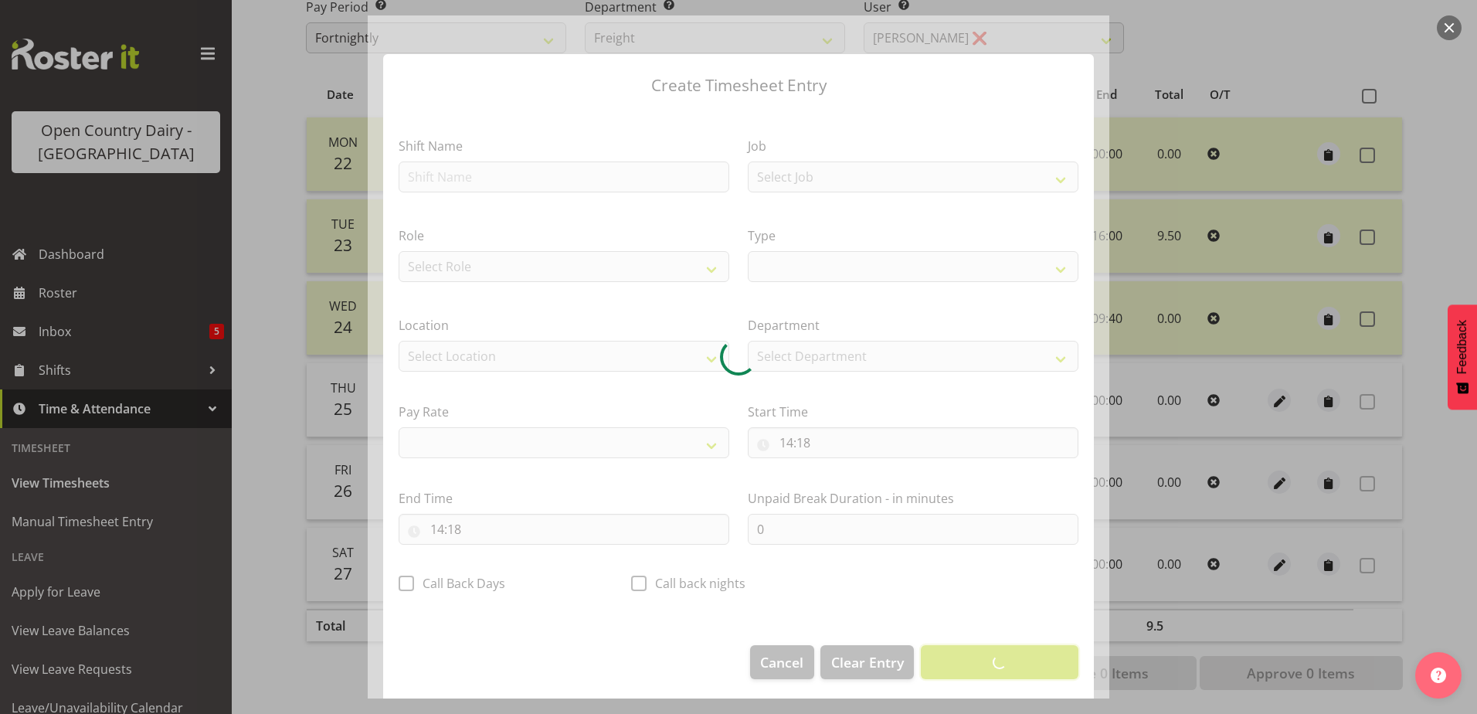
select select
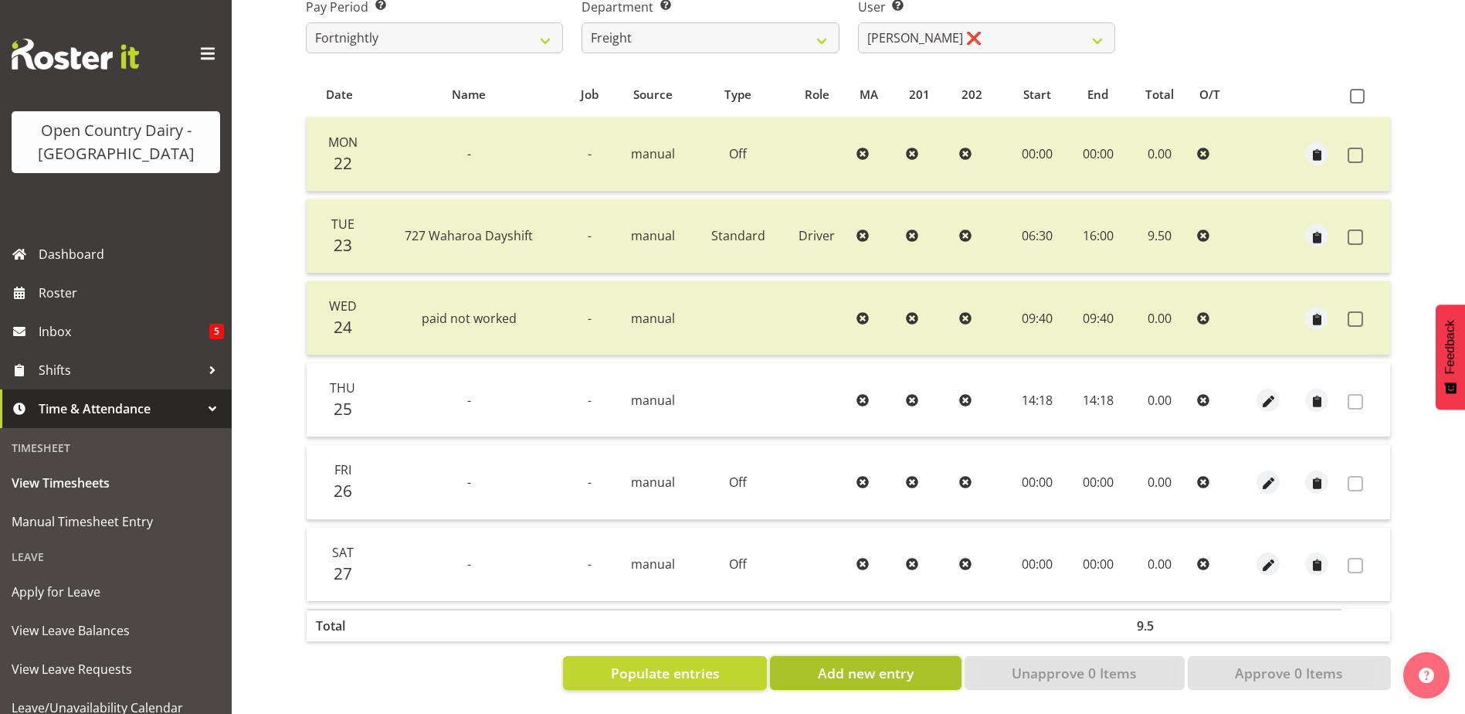
click at [879, 664] on span "Add new entry" at bounding box center [866, 673] width 96 height 20
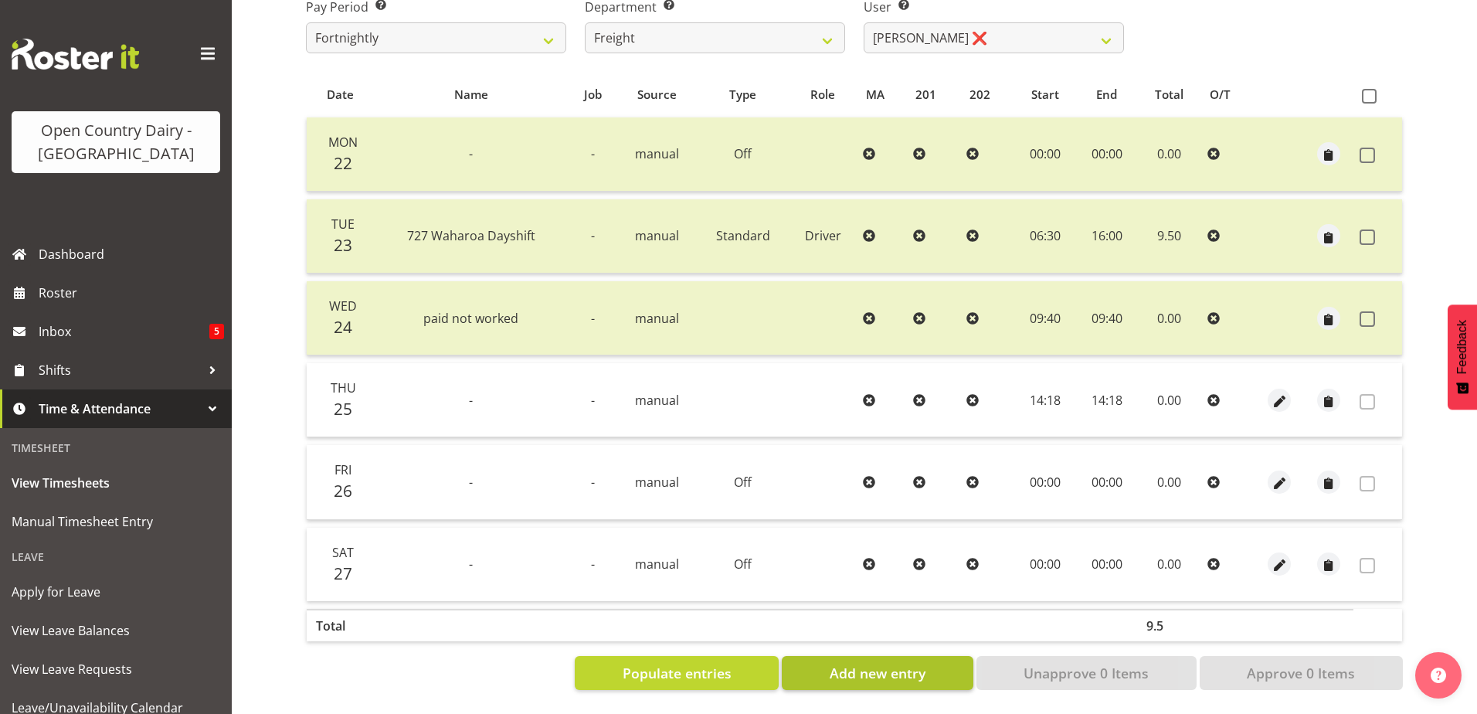
select select
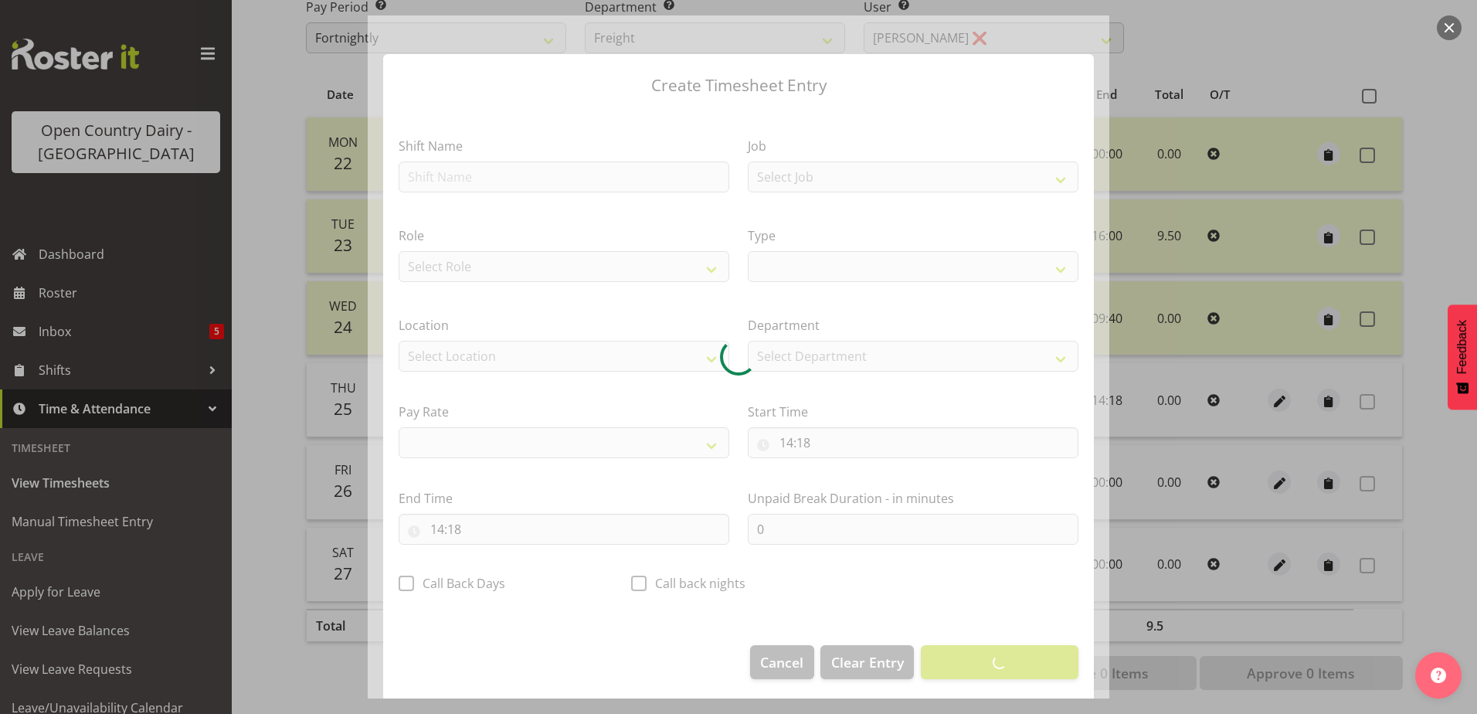
select select
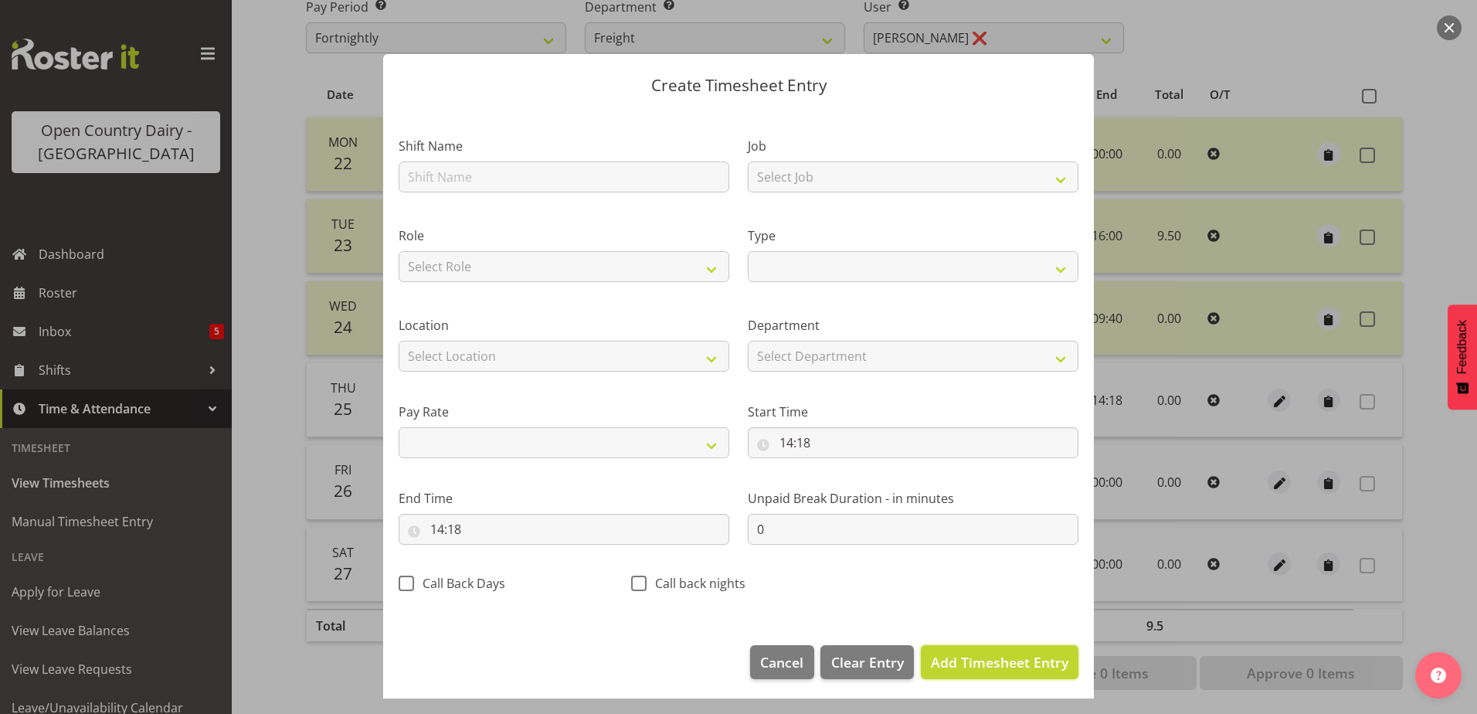
click at [967, 669] on span "Add Timesheet Entry" at bounding box center [999, 662] width 137 height 19
select select
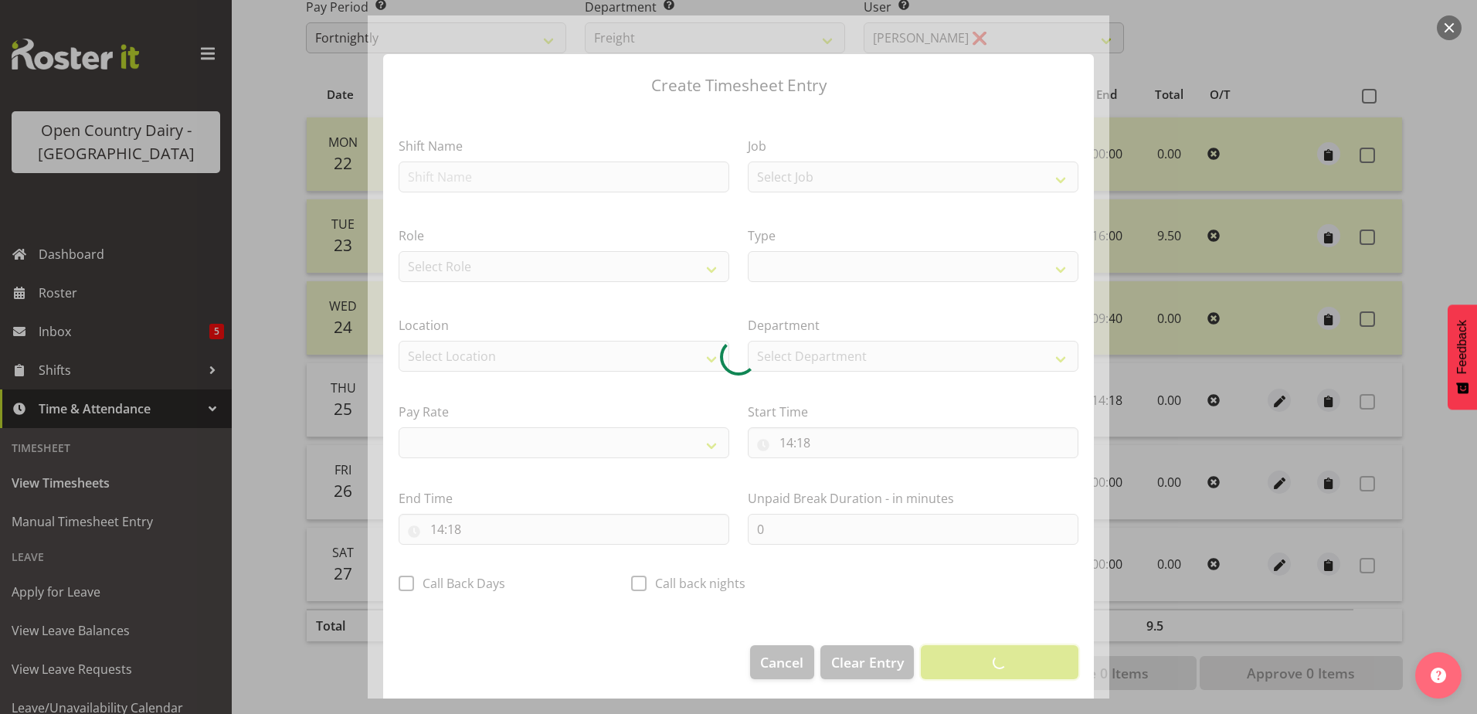
select select
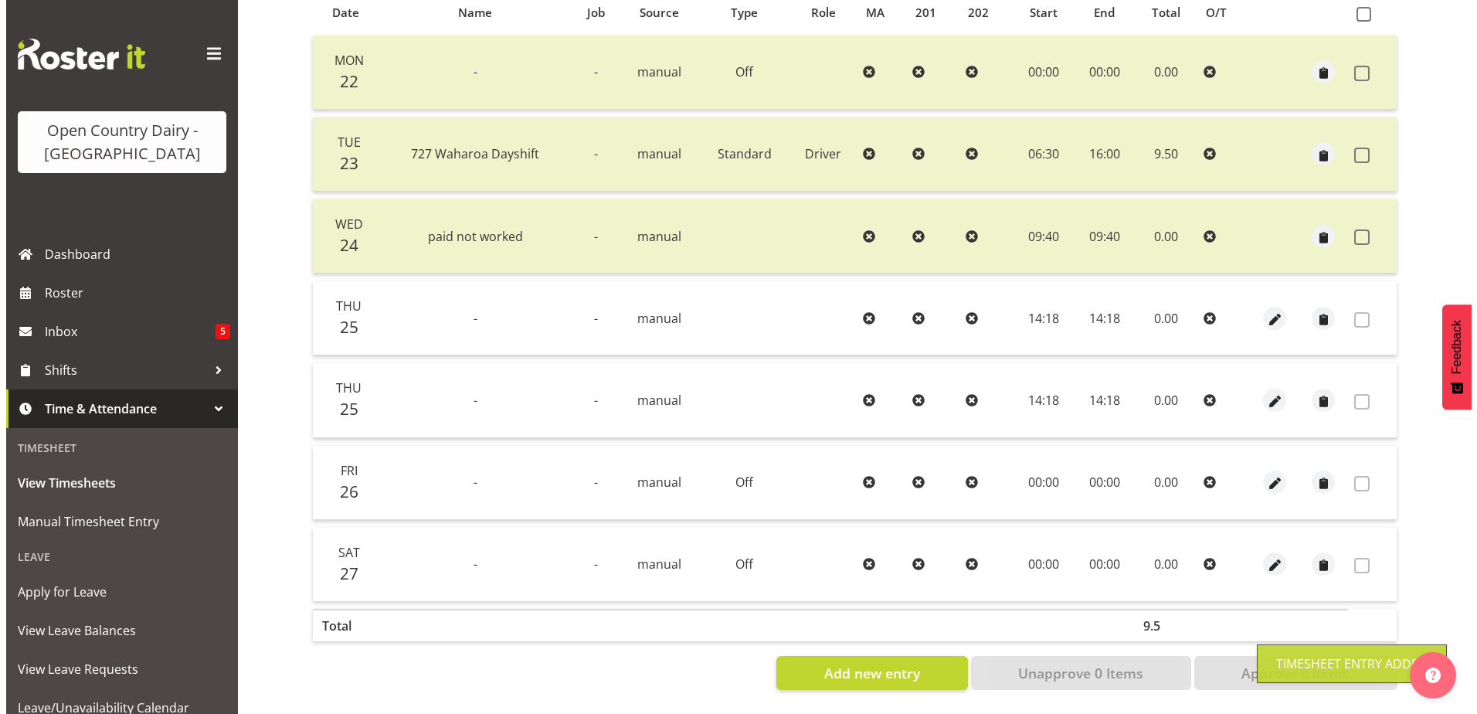
scroll to position [361, 0]
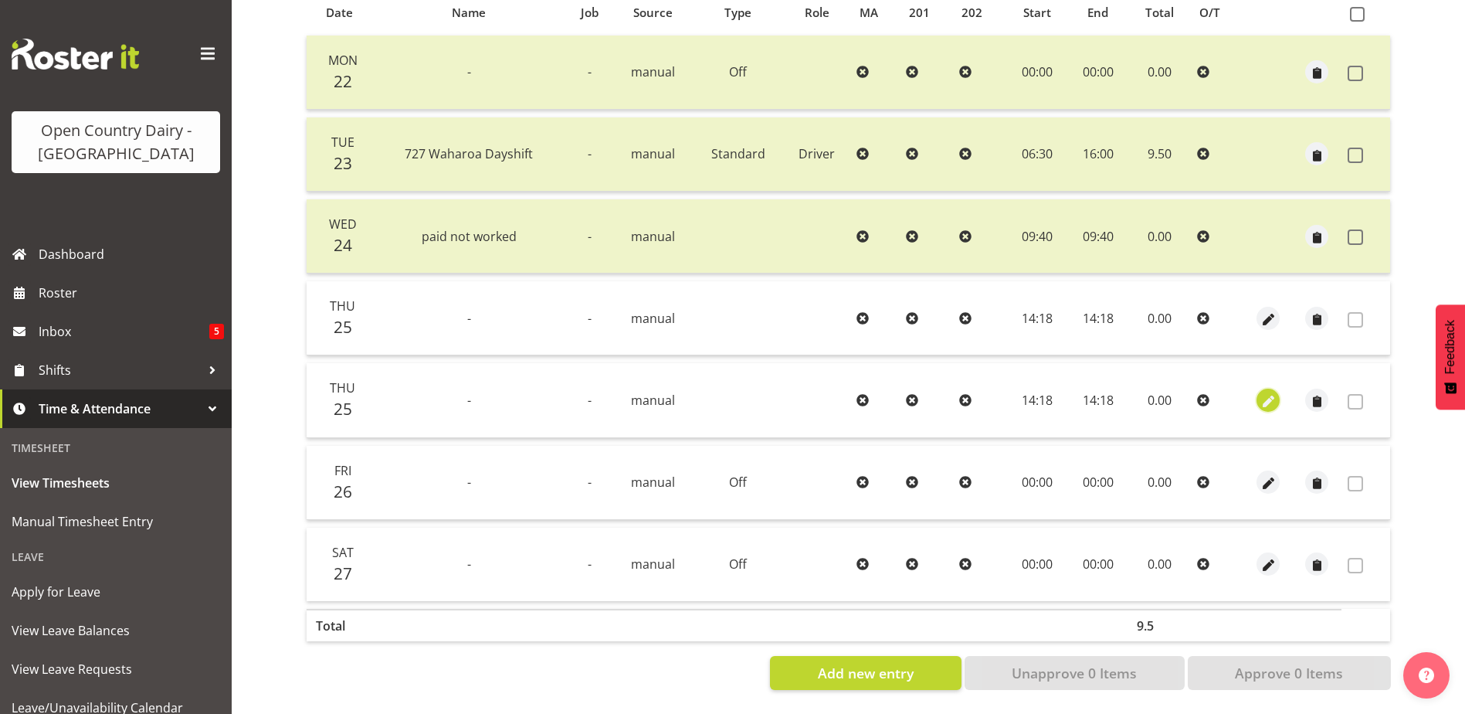
click at [1273, 395] on span "button" at bounding box center [1269, 401] width 18 height 18
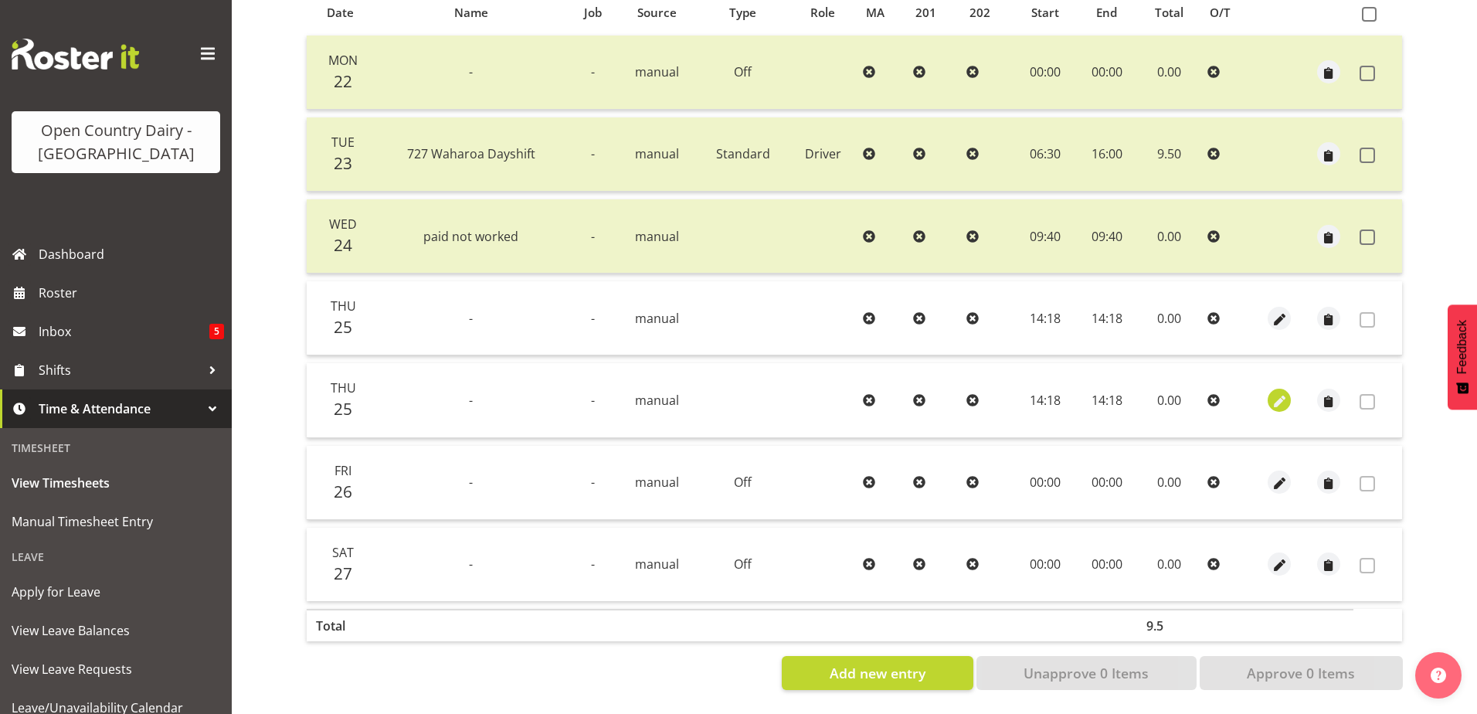
select select "8"
select select "2025"
select select "14"
select select "18"
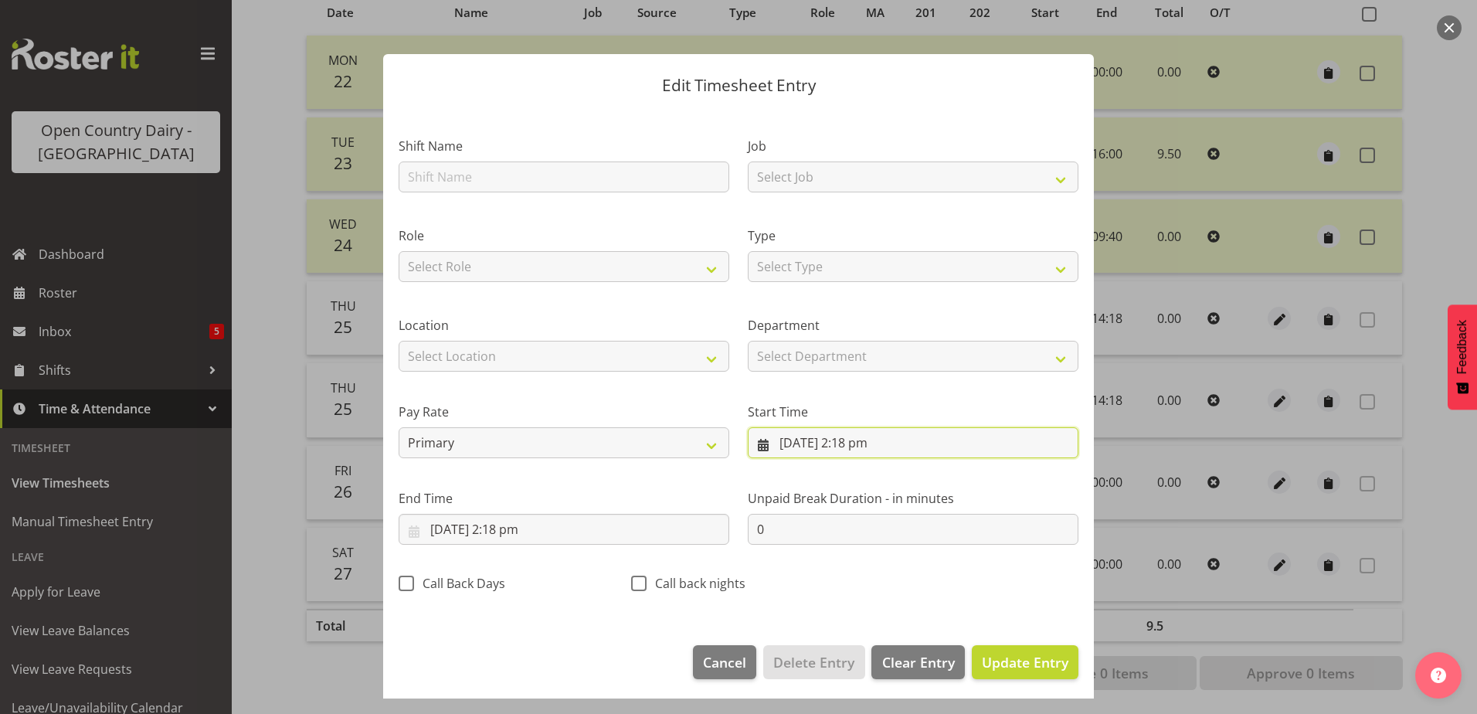
click at [835, 441] on input "25/09/2025, 2:18 pm" at bounding box center [913, 442] width 331 height 31
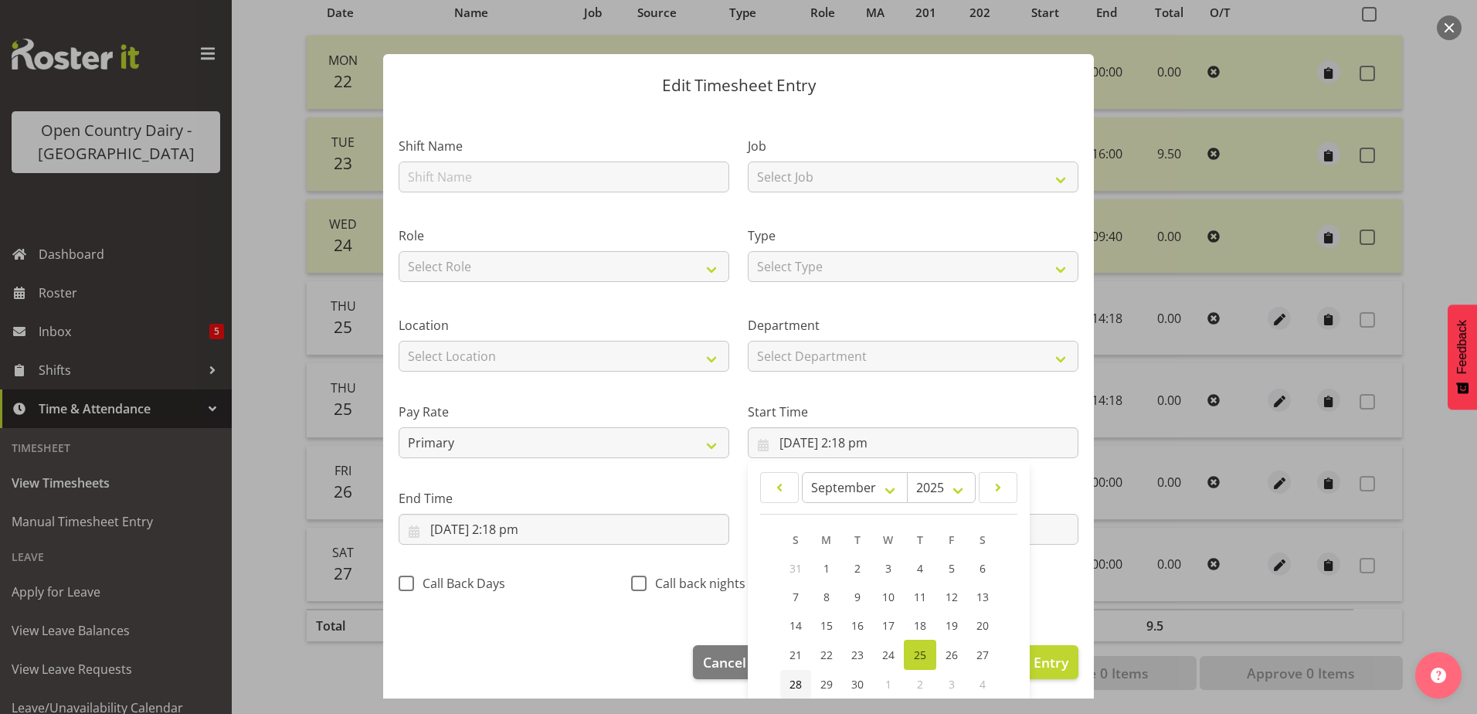
click at [790, 688] on span "28" at bounding box center [795, 684] width 12 height 15
type input "28/09/2025, 2:18 pm"
click at [457, 525] on input "25/09/2025, 2:18 pm" at bounding box center [564, 529] width 331 height 31
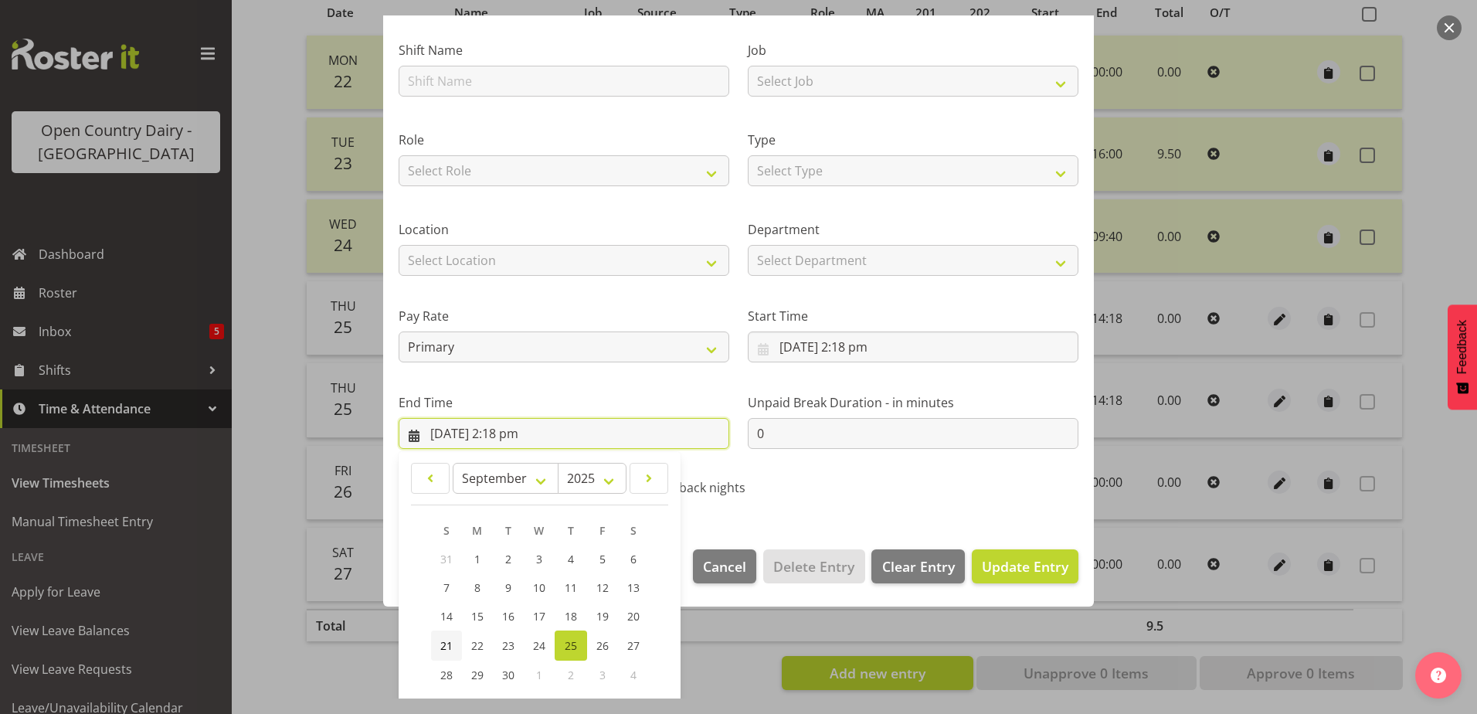
scroll to position [199, 0]
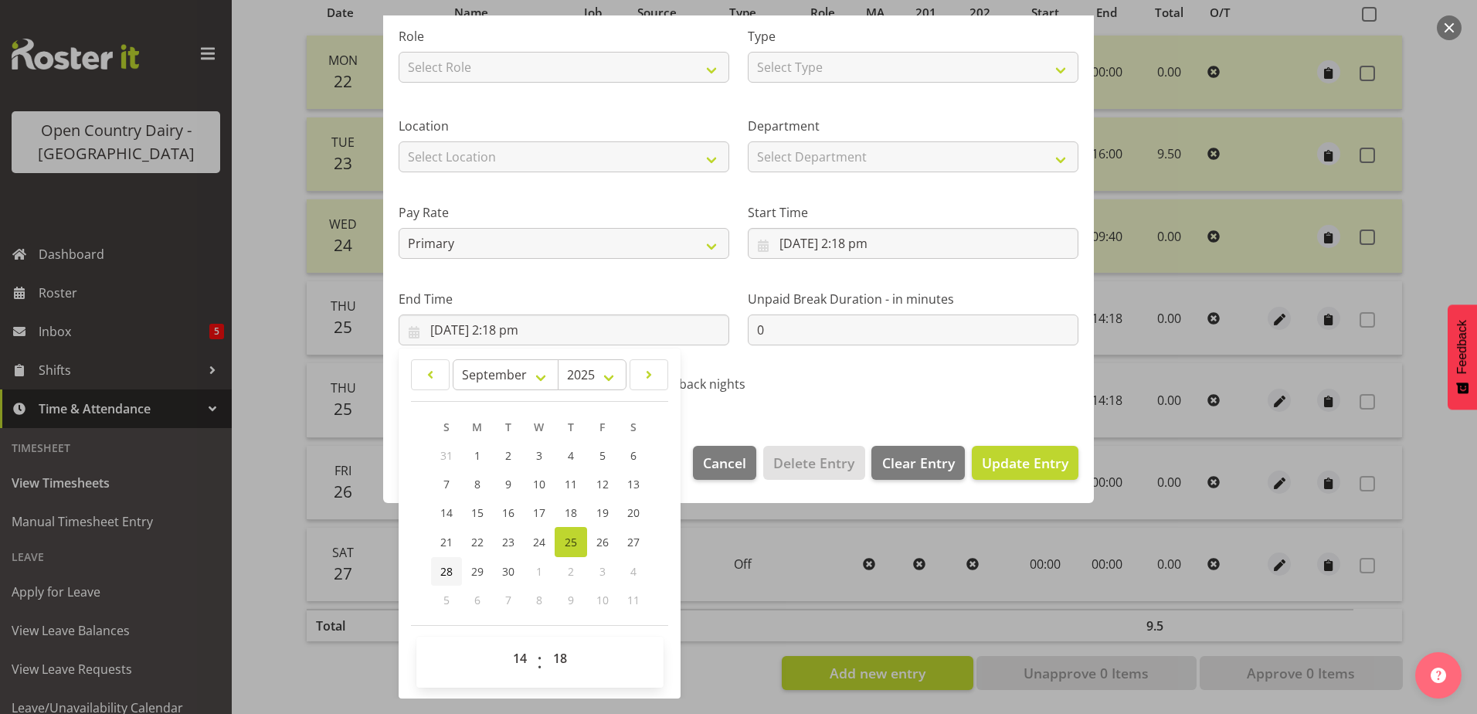
click at [451, 572] on span "28" at bounding box center [446, 571] width 12 height 15
type input "28/09/2025, 2:18 pm"
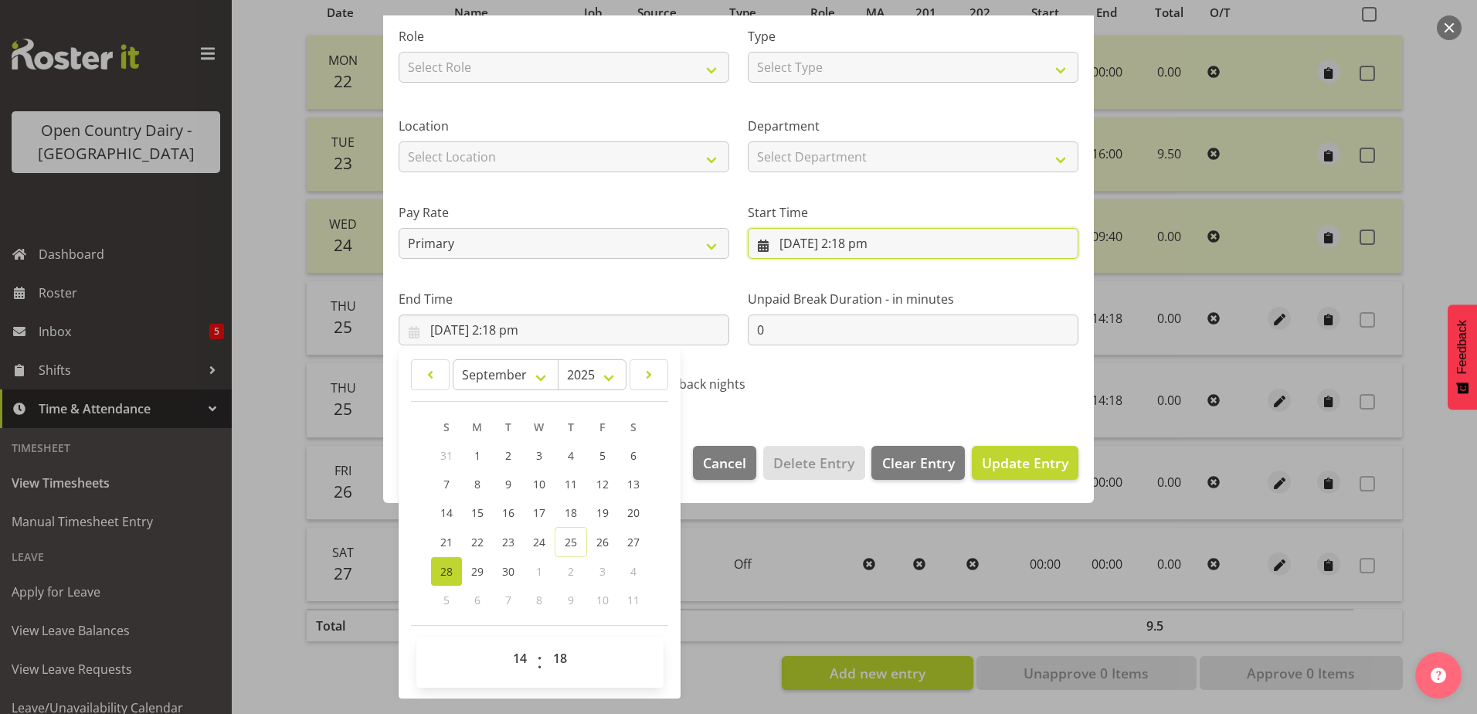
click at [847, 248] on input "28/09/2025, 2:18 pm" at bounding box center [913, 243] width 331 height 31
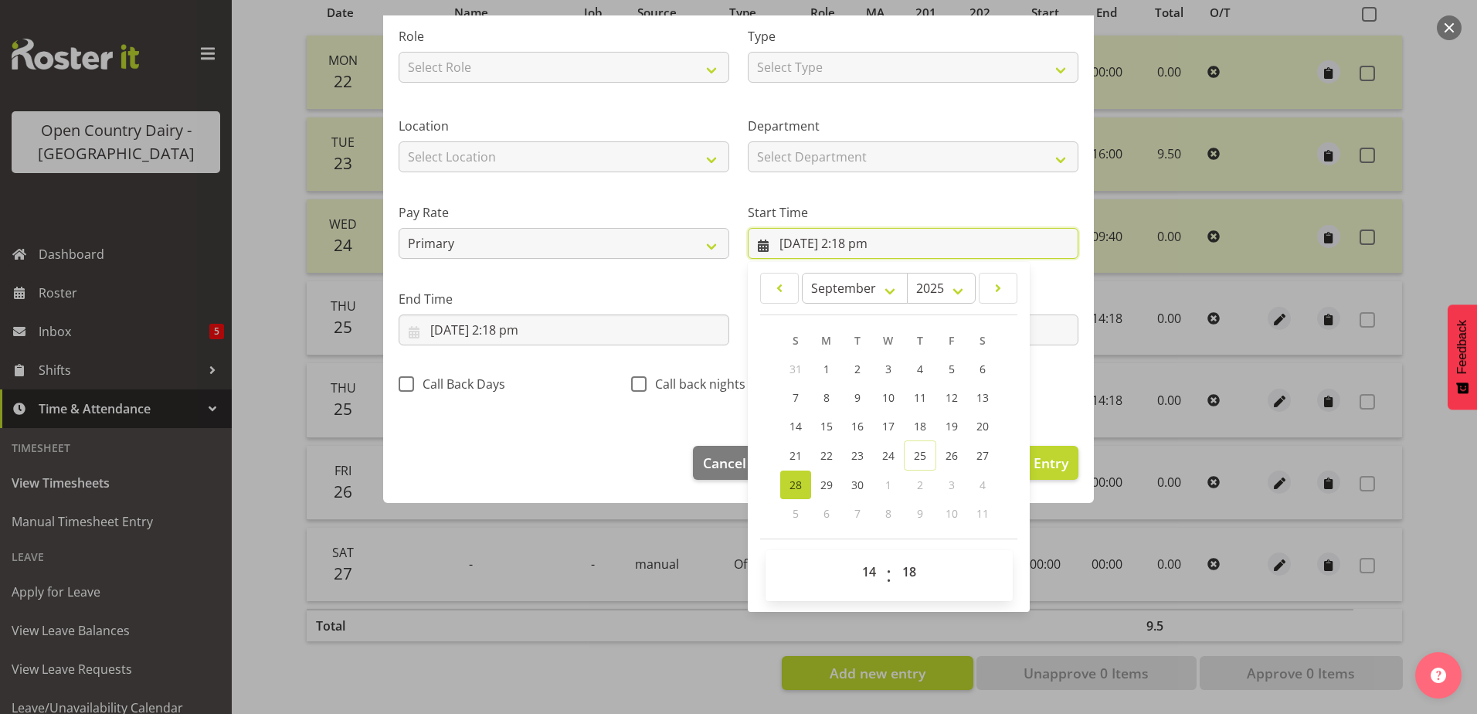
scroll to position [113, 0]
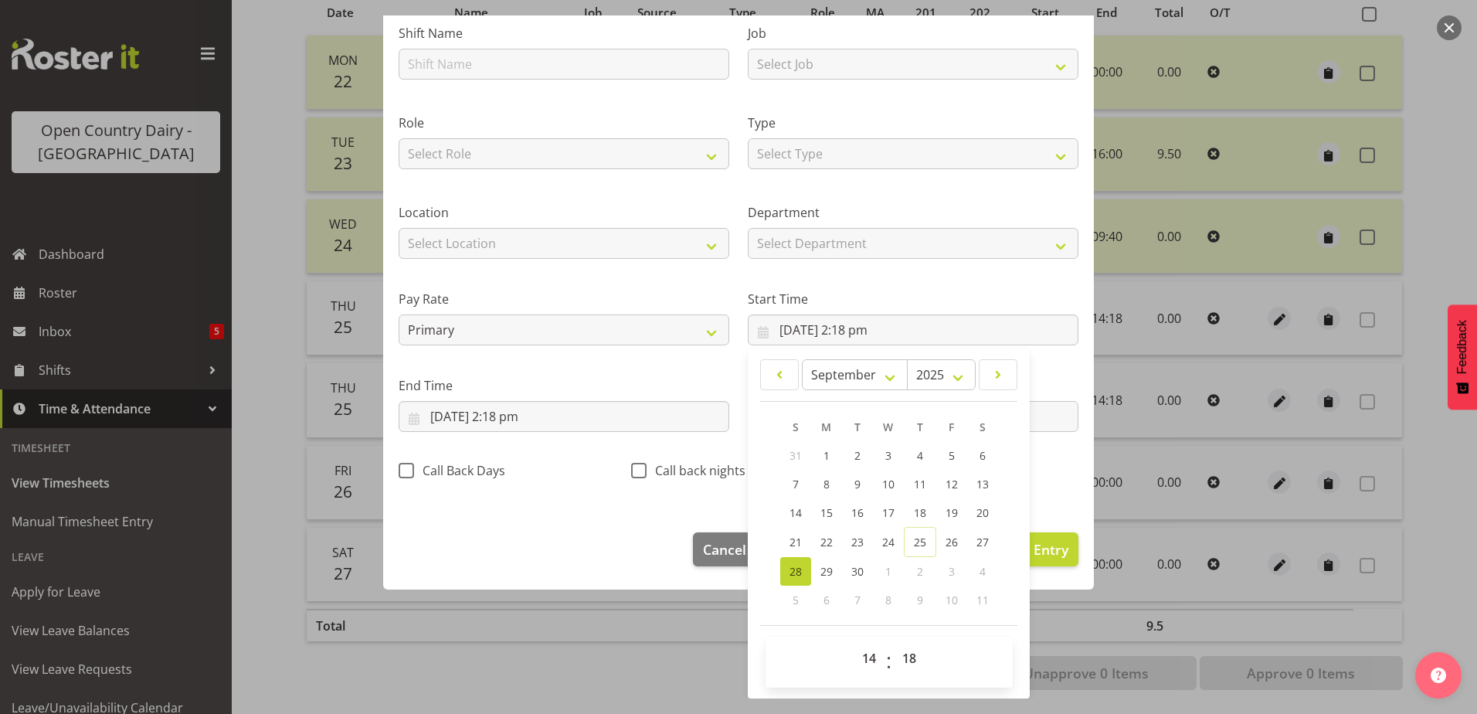
click at [1033, 484] on div "Shift Name Job Select Job Driver Driver supervisor Support Role Select Role Dri…" at bounding box center [738, 247] width 698 height 490
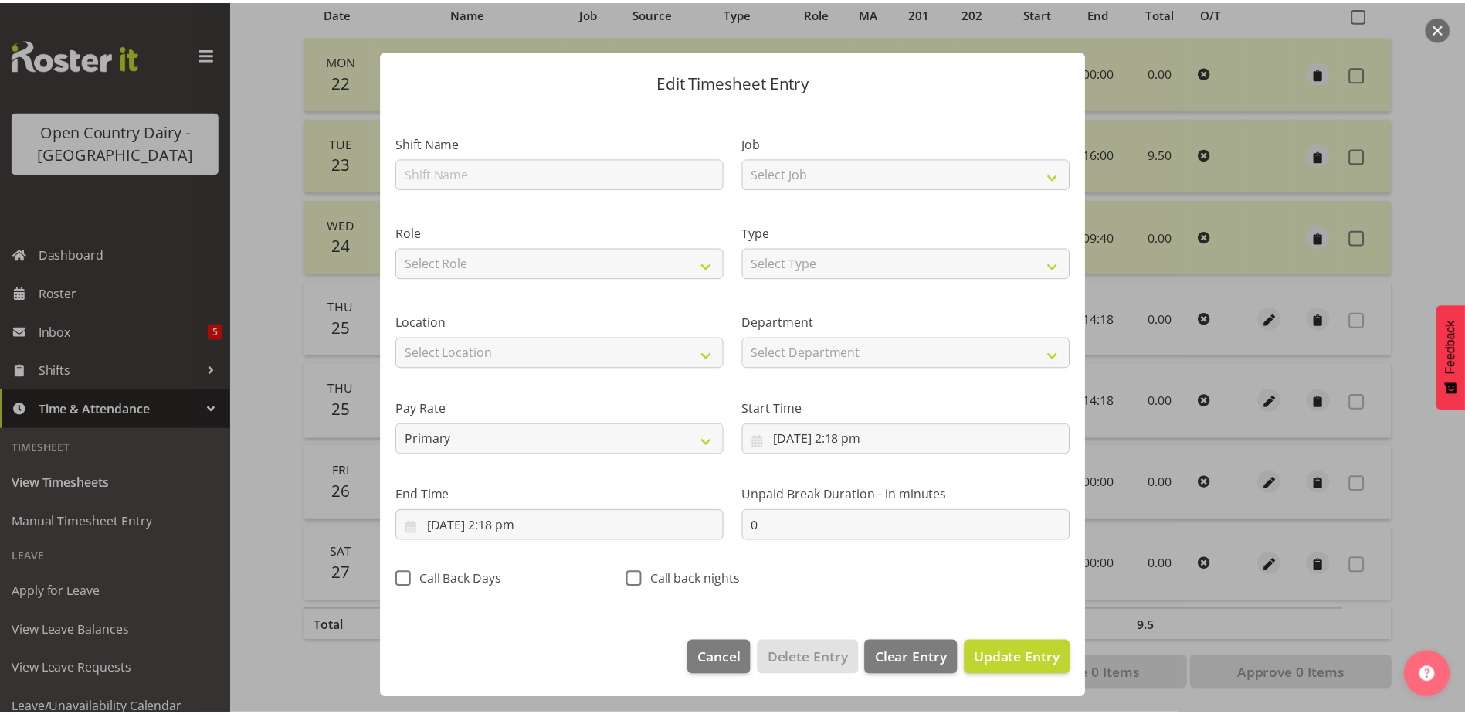
scroll to position [4, 0]
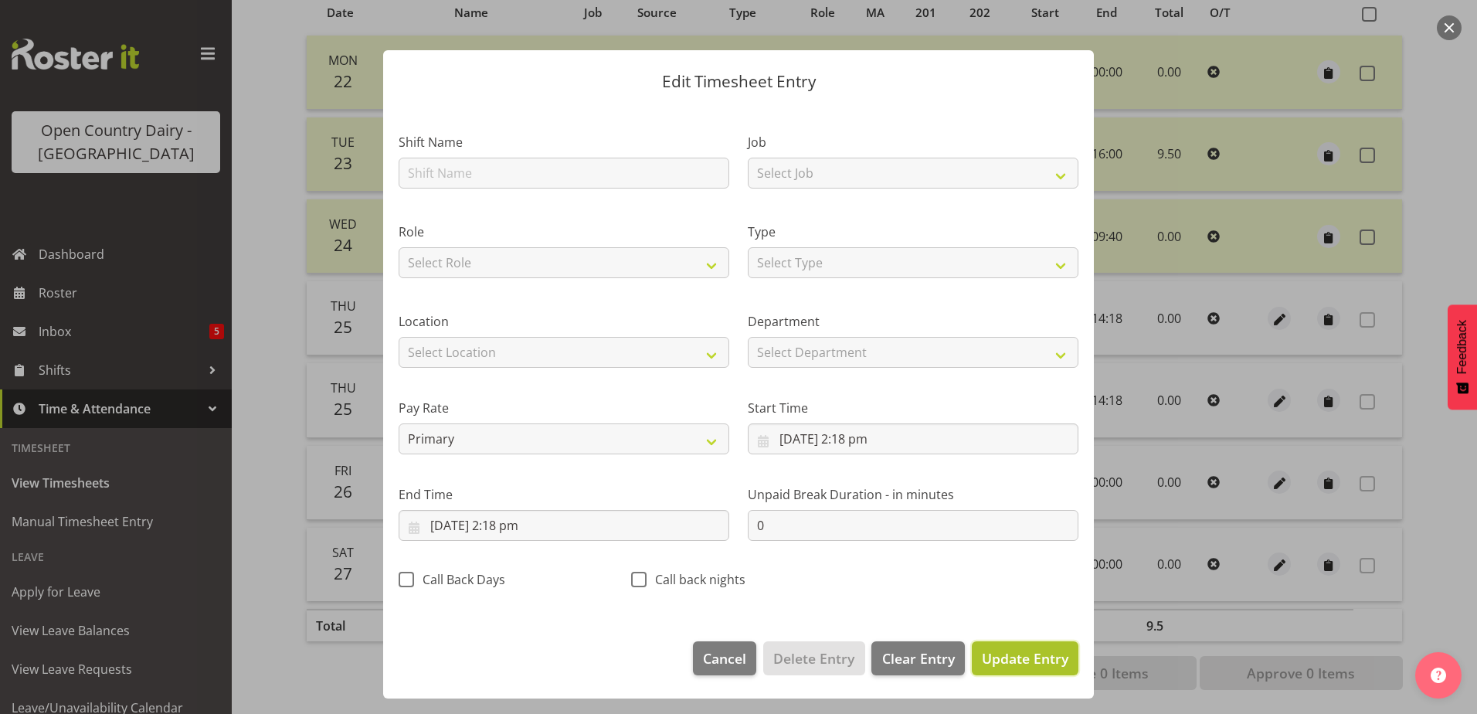
click at [1032, 660] on span "Update Entry" at bounding box center [1025, 658] width 87 height 19
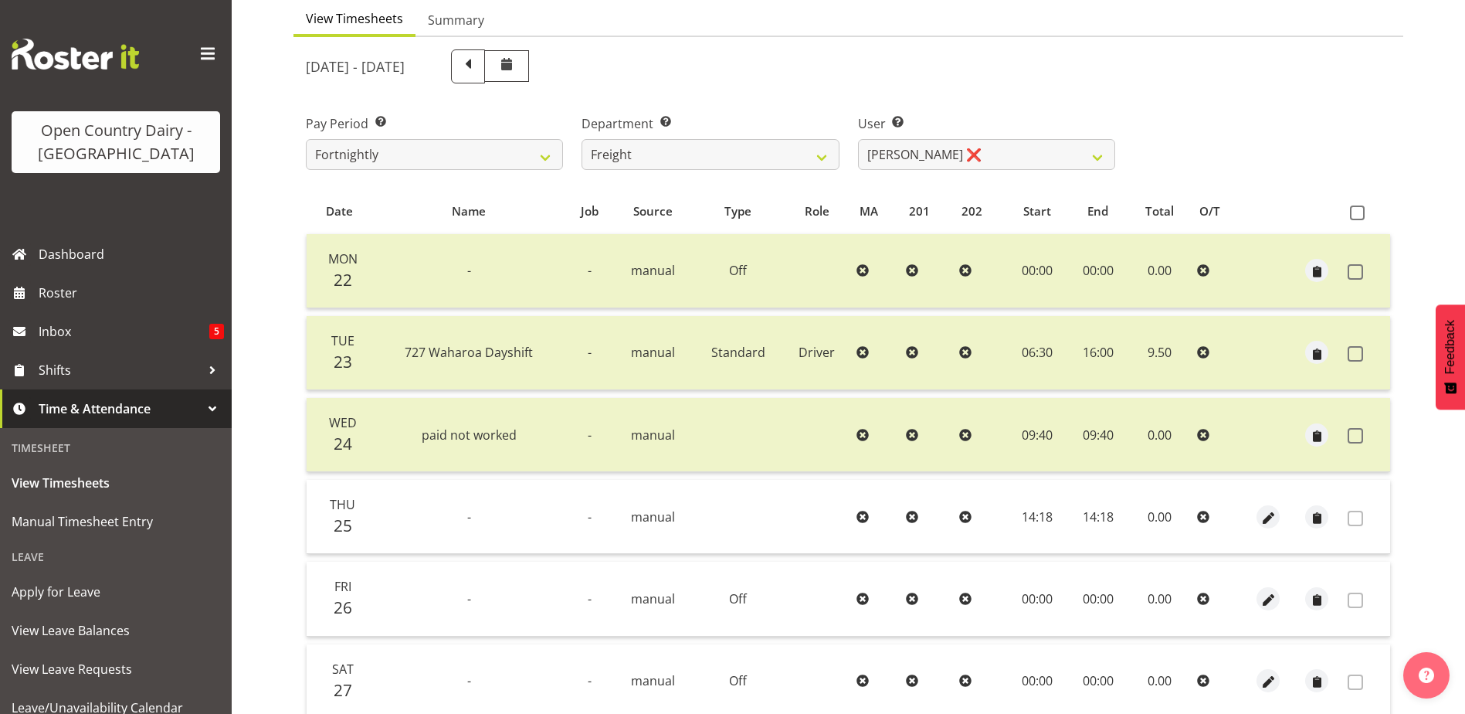
scroll to position [0, 0]
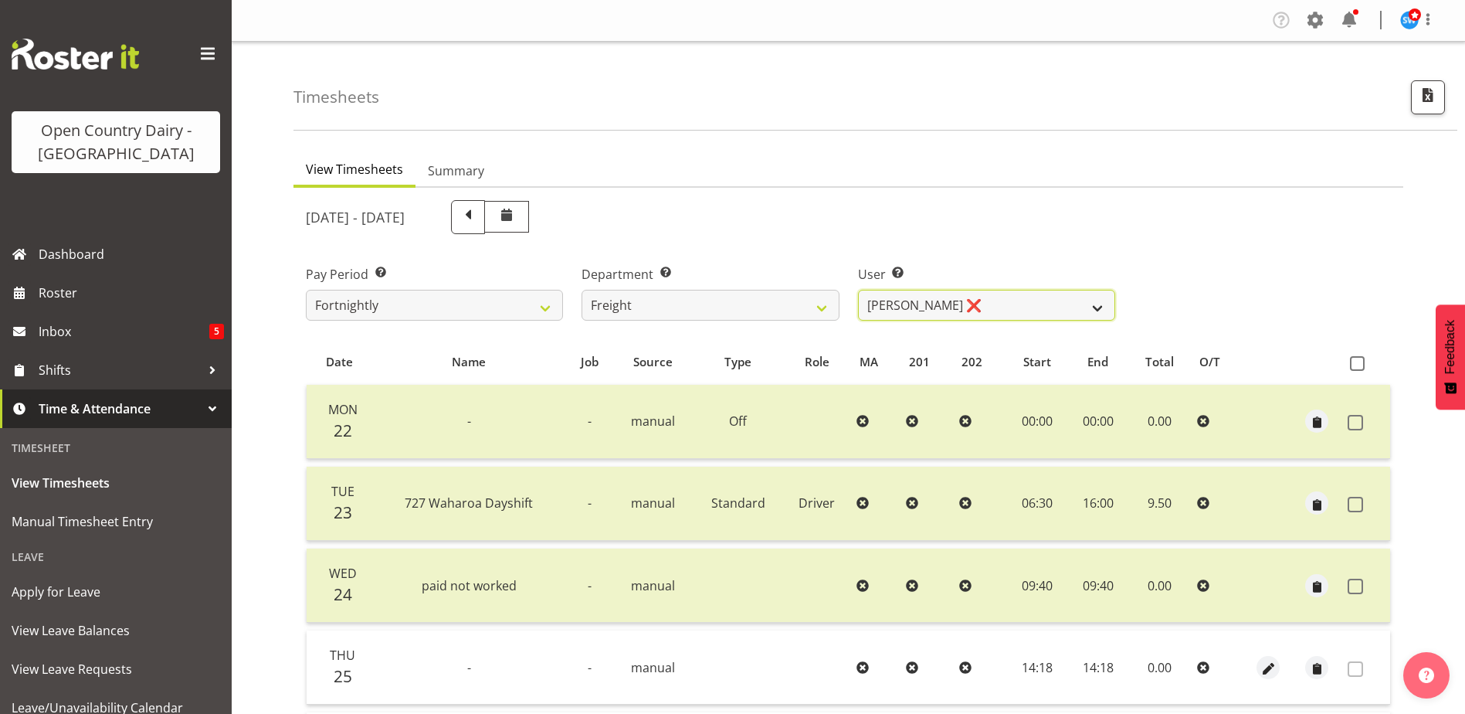
click at [1018, 302] on select "Gavin Harvey ❌ Lalesh Kumar ❌" at bounding box center [986, 305] width 257 height 31
click at [1020, 304] on select "Gavin Harvey ❌ Lalesh Kumar ❌" at bounding box center [986, 305] width 257 height 31
click at [726, 299] on select "701 702 703 704 705 706 707 708 709 710 711 712 713 714 715 716 717 718 719 720" at bounding box center [710, 305] width 257 height 31
select select "731"
click at [582, 290] on select "701 702 703 704 705 706 707 708 709 710 711 712 713 714 715 716 717 718 719 720" at bounding box center [710, 305] width 257 height 31
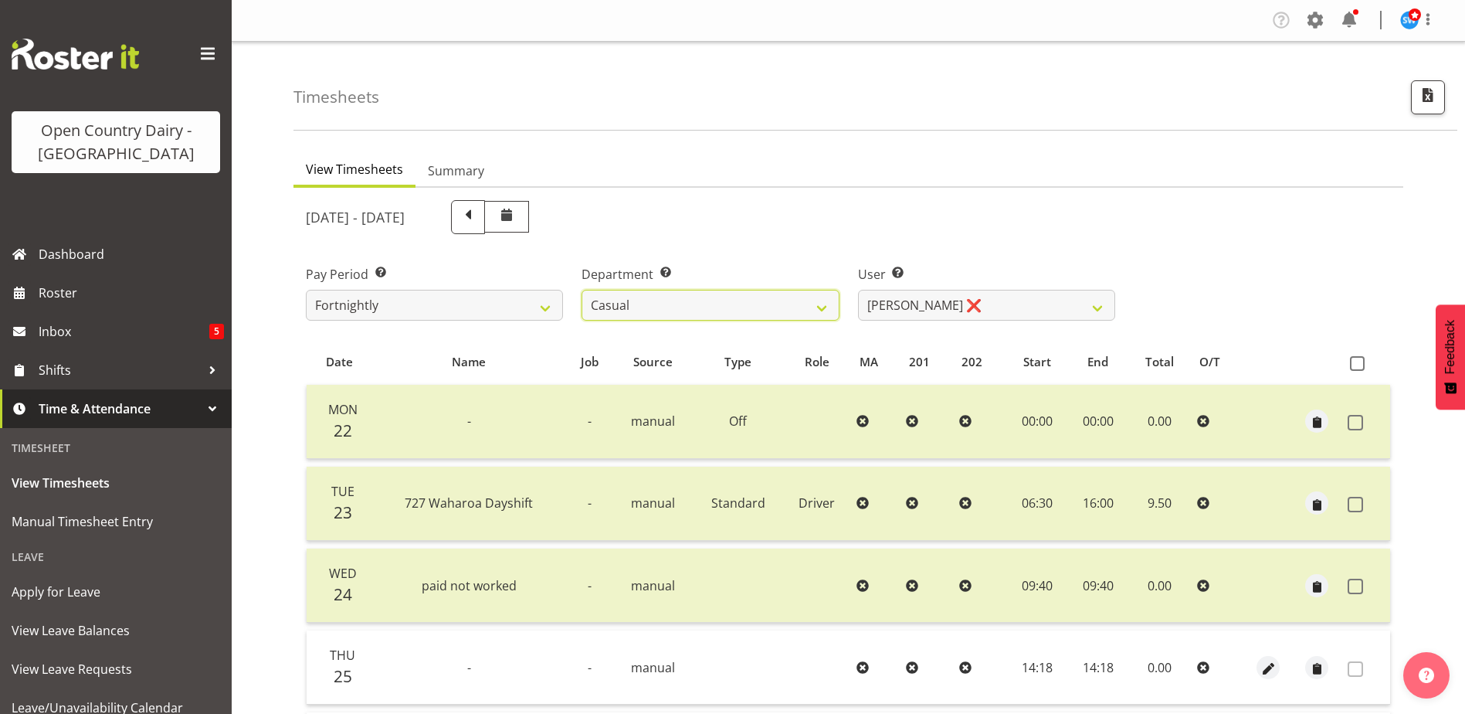
select select "11076"
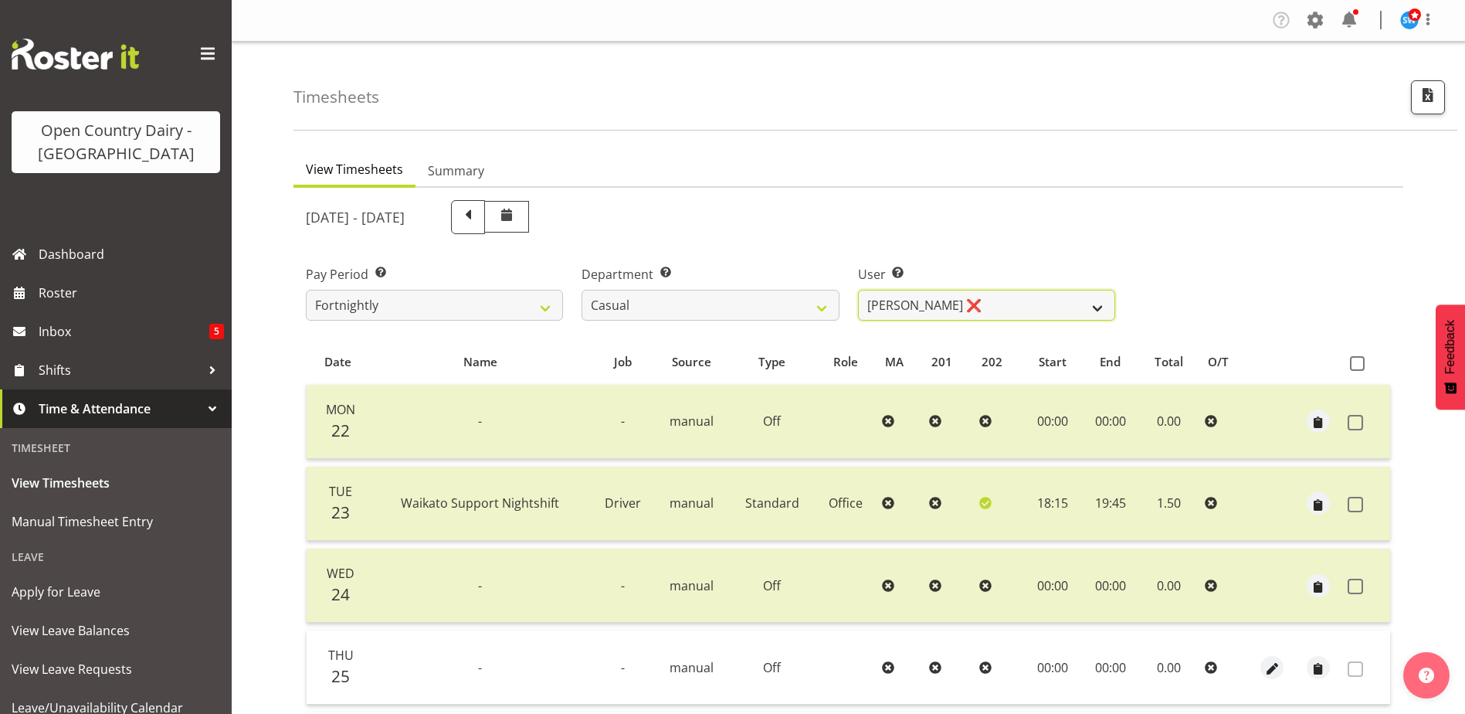
click at [982, 304] on select "Bruce Morgan ❌ Dutchie Egbert Dijkstra ❌ Mark Hedge ❌ Rob Luke ❌" at bounding box center [986, 305] width 257 height 31
click at [989, 304] on select "Bruce Morgan ❌ Dutchie Egbert Dijkstra ❌ Mark Hedge ❌ Rob Luke ❌" at bounding box center [986, 305] width 257 height 31
click at [732, 297] on select "701 702 703 704 705 706 707 708 709 710 711 712 713 714 715 716 717 718 719 720" at bounding box center [710, 305] width 257 height 31
select select "898"
click at [582, 290] on select "701 702 703 704 705 706 707 708 709 710 711 712 713 714 715 716 717 718 719 720" at bounding box center [710, 305] width 257 height 31
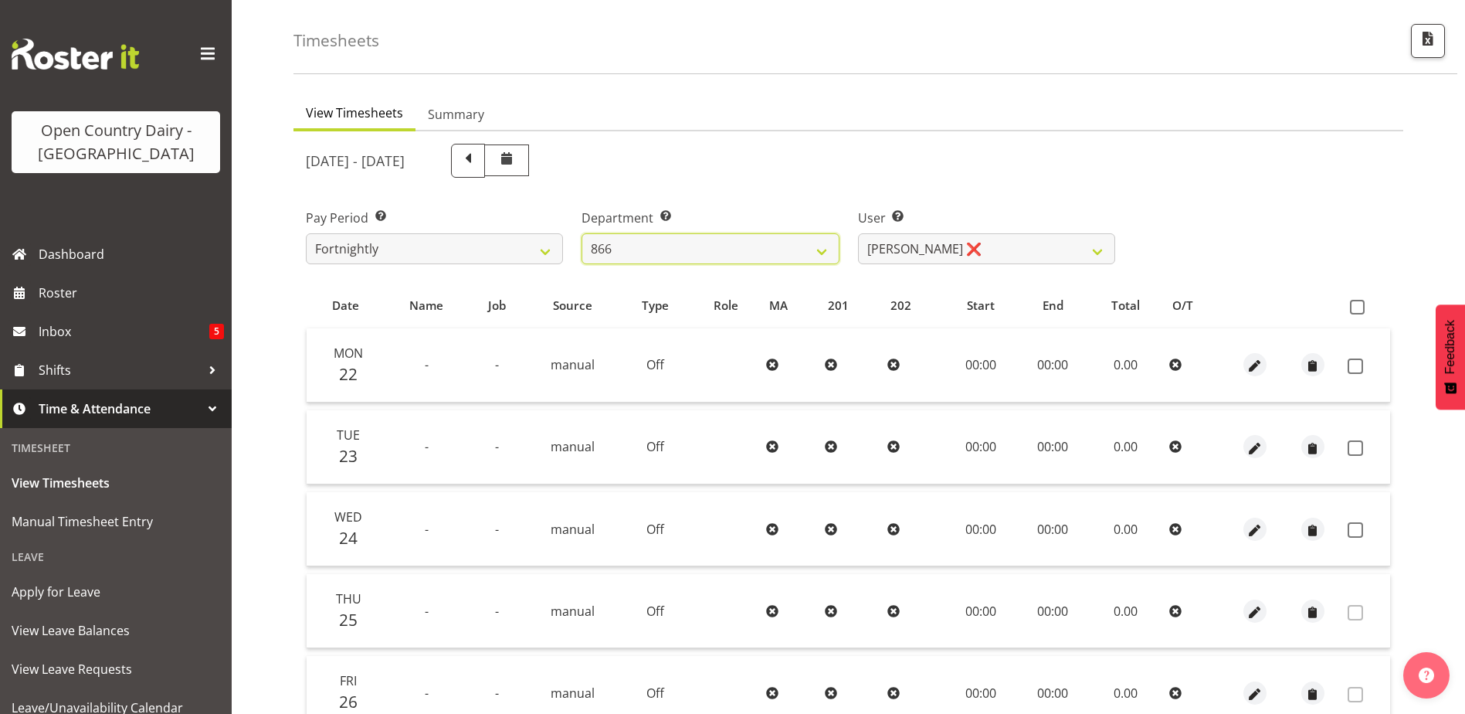
scroll to position [52, 0]
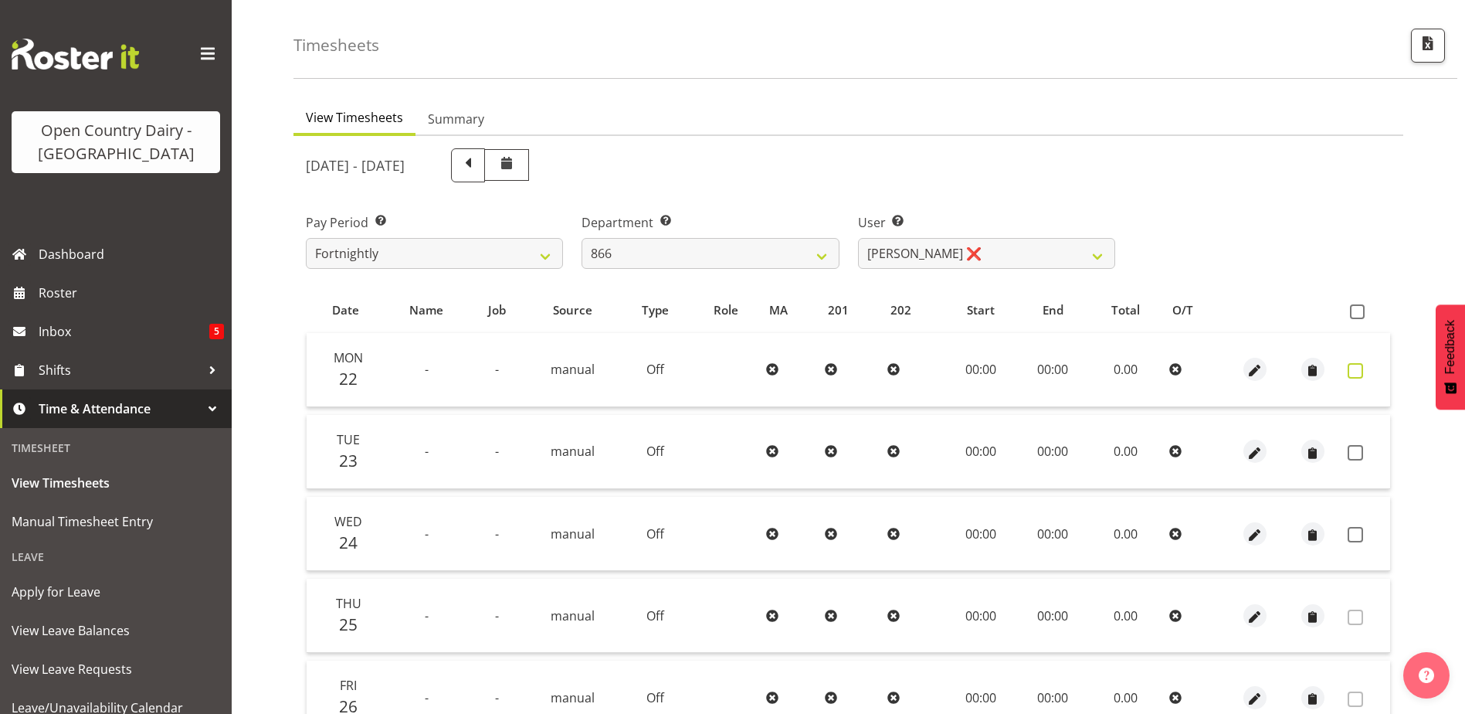
click at [1360, 368] on span at bounding box center [1355, 370] width 15 height 15
checkbox input "true"
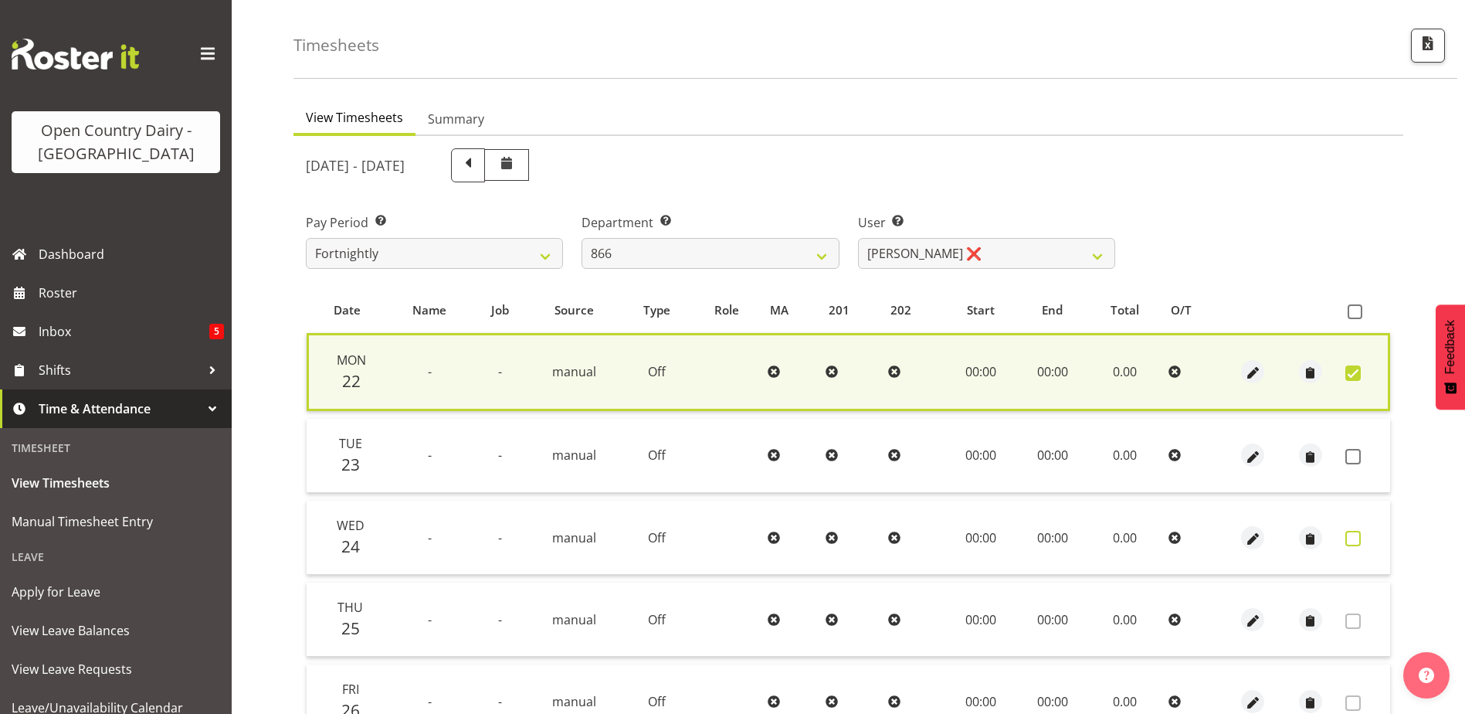
drag, startPoint x: 1351, startPoint y: 453, endPoint x: 1351, endPoint y: 538, distance: 85.0
click at [1353, 453] on span at bounding box center [1353, 456] width 15 height 15
checkbox input "true"
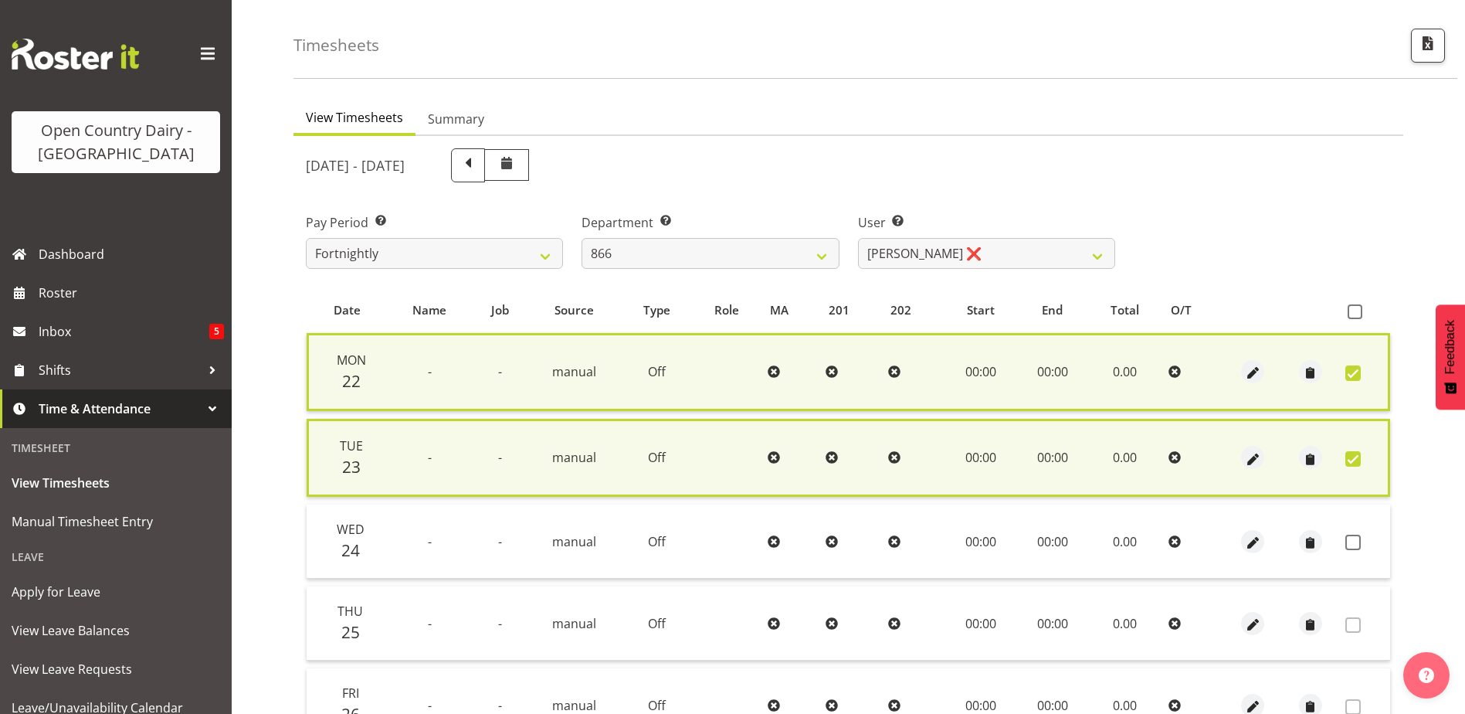
drag, startPoint x: 1359, startPoint y: 539, endPoint x: 1279, endPoint y: 560, distance: 82.2
click at [1360, 539] on span at bounding box center [1353, 542] width 15 height 15
checkbox input "true"
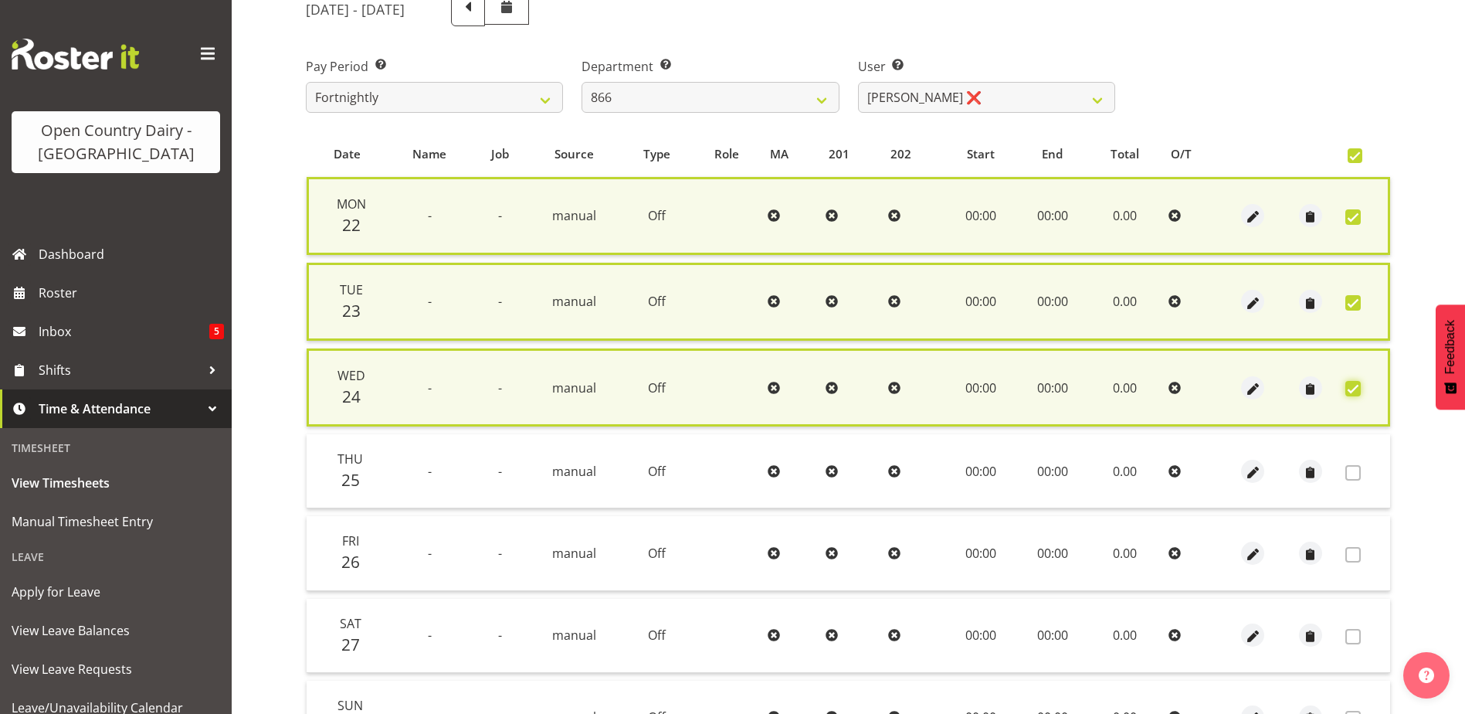
scroll to position [372, 0]
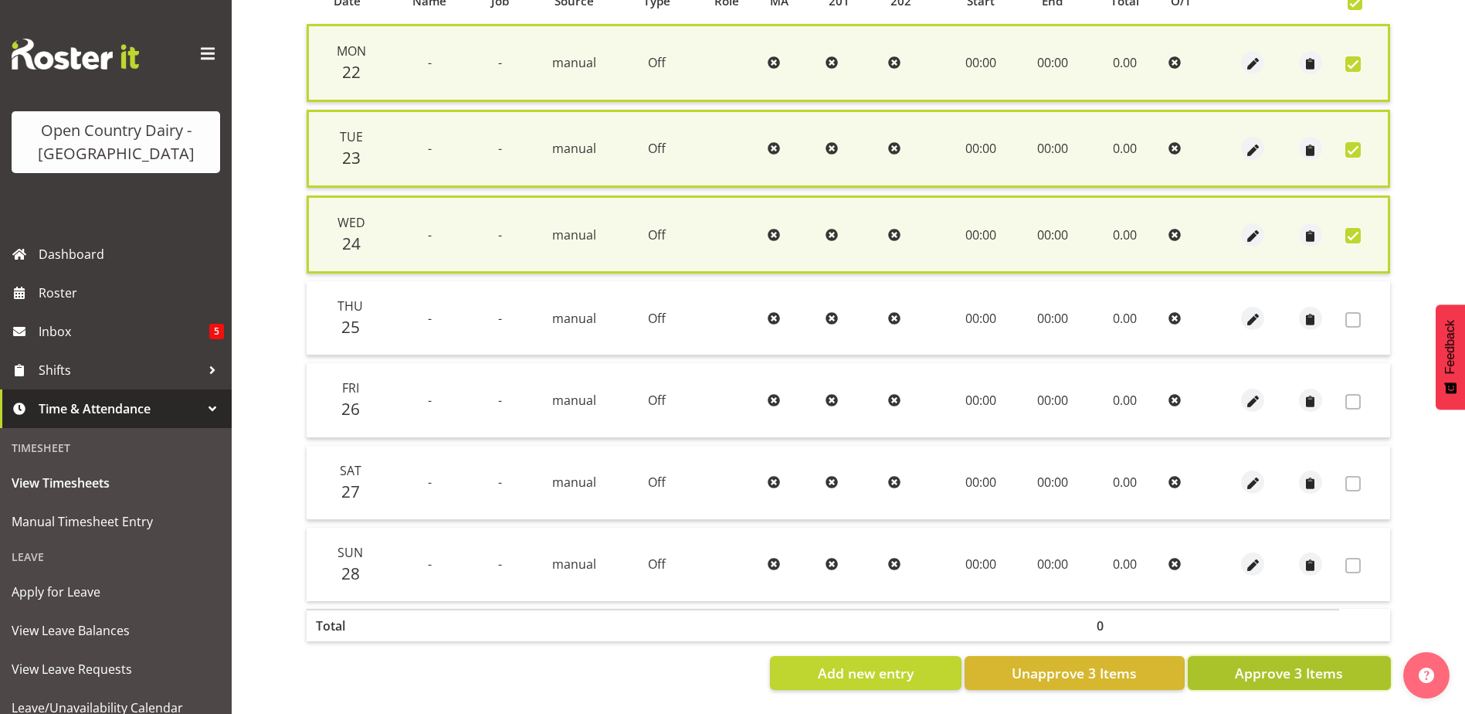
click at [1336, 663] on span "Approve 3 Items" at bounding box center [1289, 673] width 108 height 20
checkbox input "false"
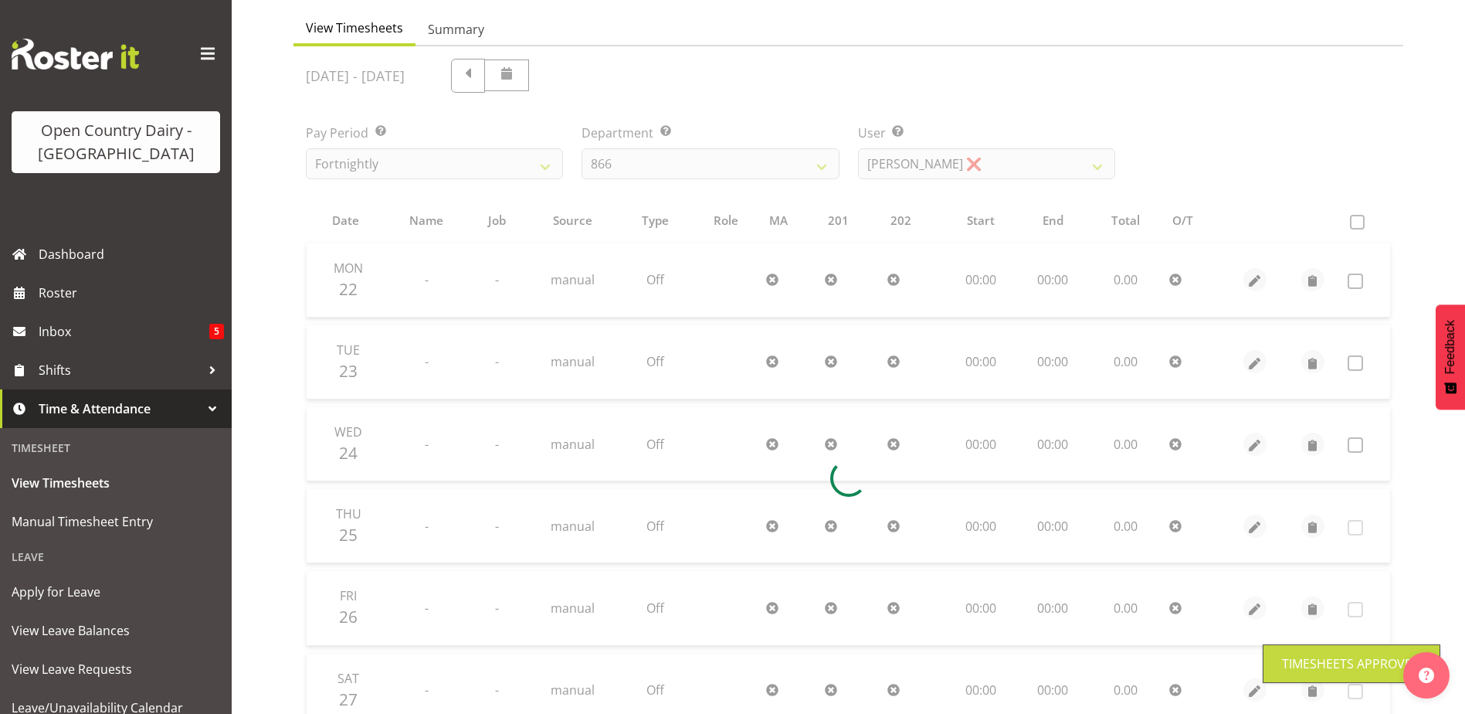
scroll to position [0, 0]
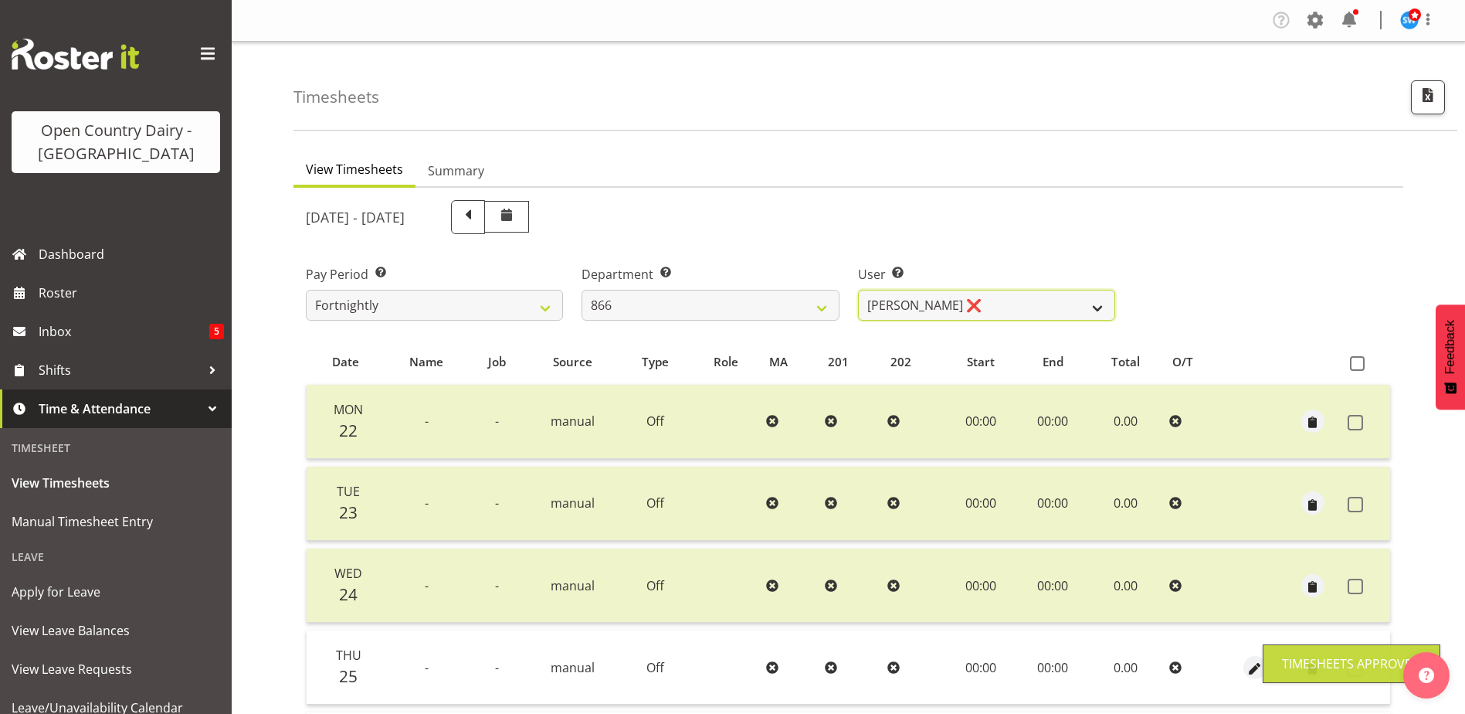
click at [1022, 302] on select "Harshdeep Singh ❌ Jacques Nel ❌ Navreet Jawanda ❌ Neil Abrahams ❌" at bounding box center [986, 305] width 257 height 31
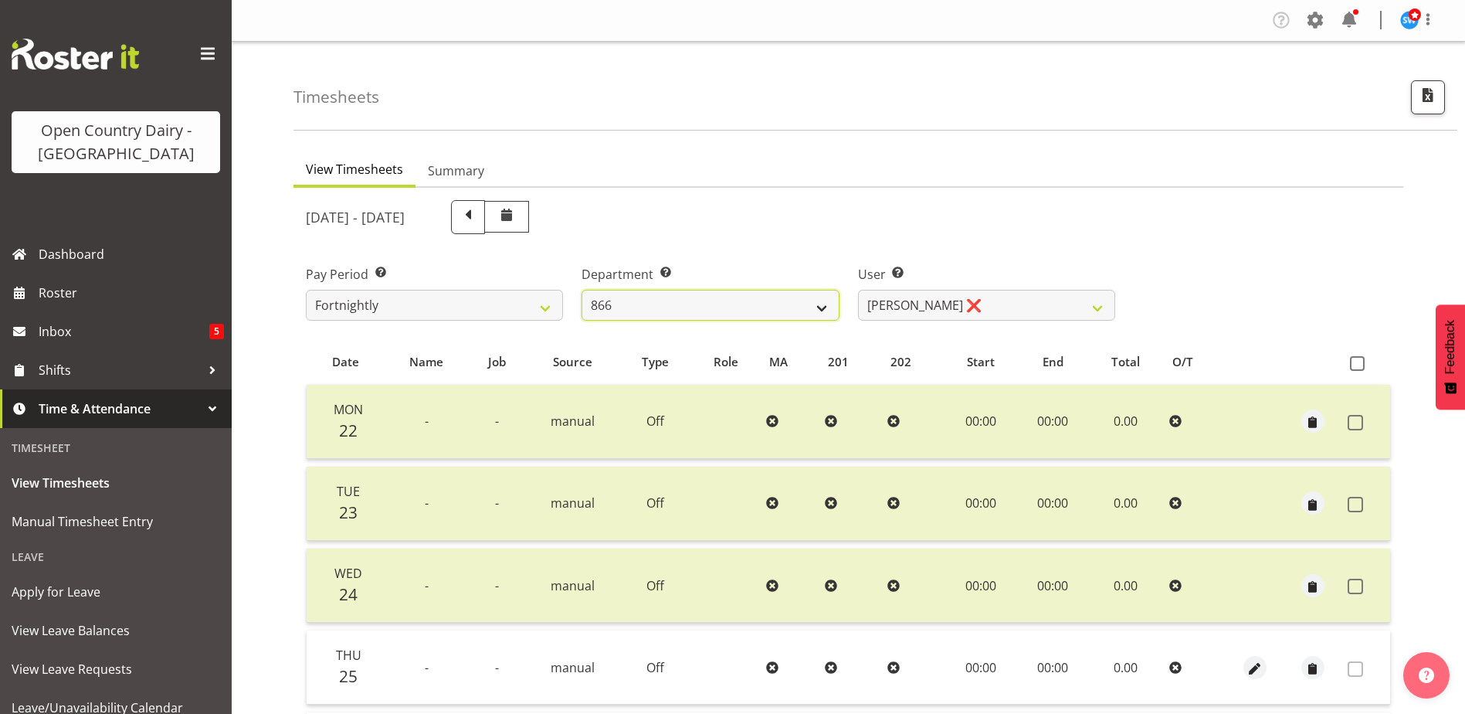
click at [725, 308] on select "701 702 703 704 705 706 707 708 709 710 711 712 713 714 715 716 717 718 719 720" at bounding box center [710, 305] width 257 height 31
select select "880"
click at [582, 290] on select "701 702 703 704 705 706 707 708 709 710 711 712 713 714 715 716 717 718 719 720" at bounding box center [710, 305] width 257 height 31
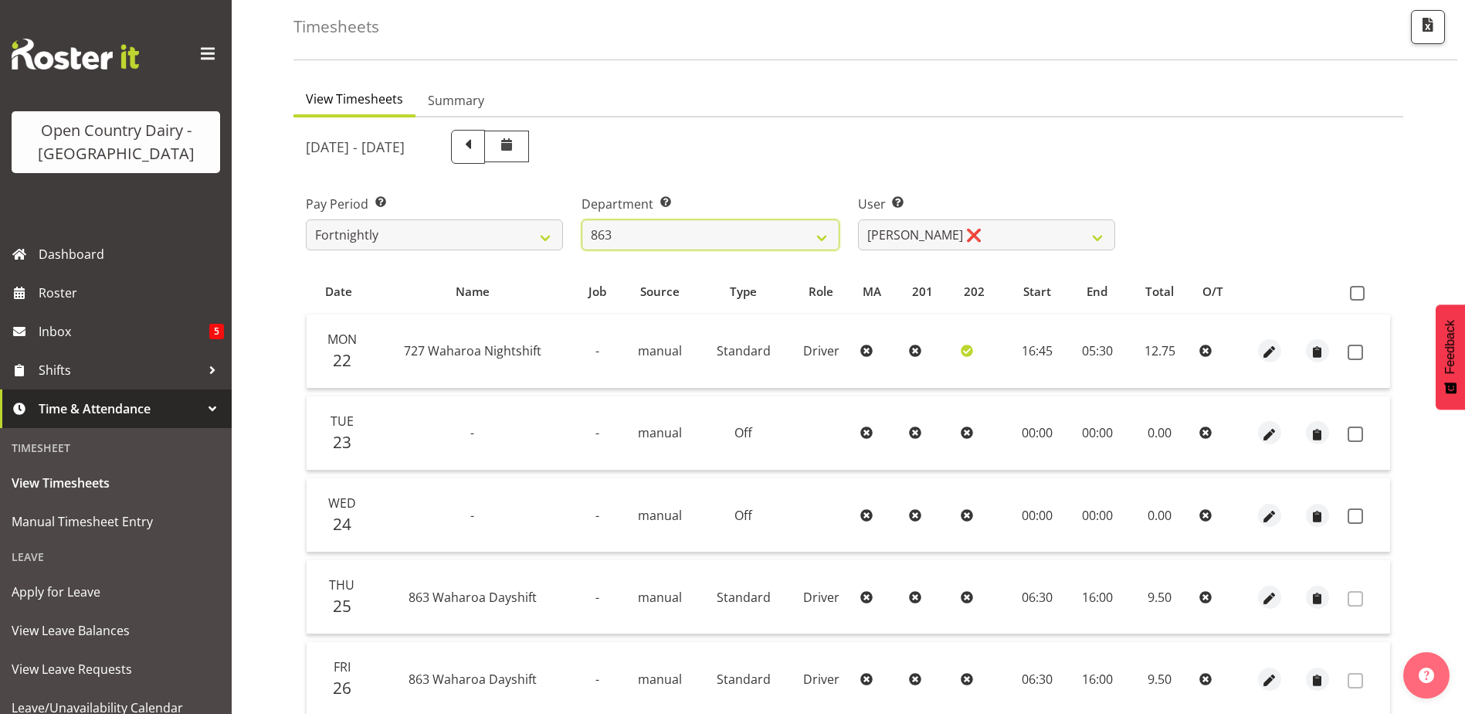
scroll to position [154, 0]
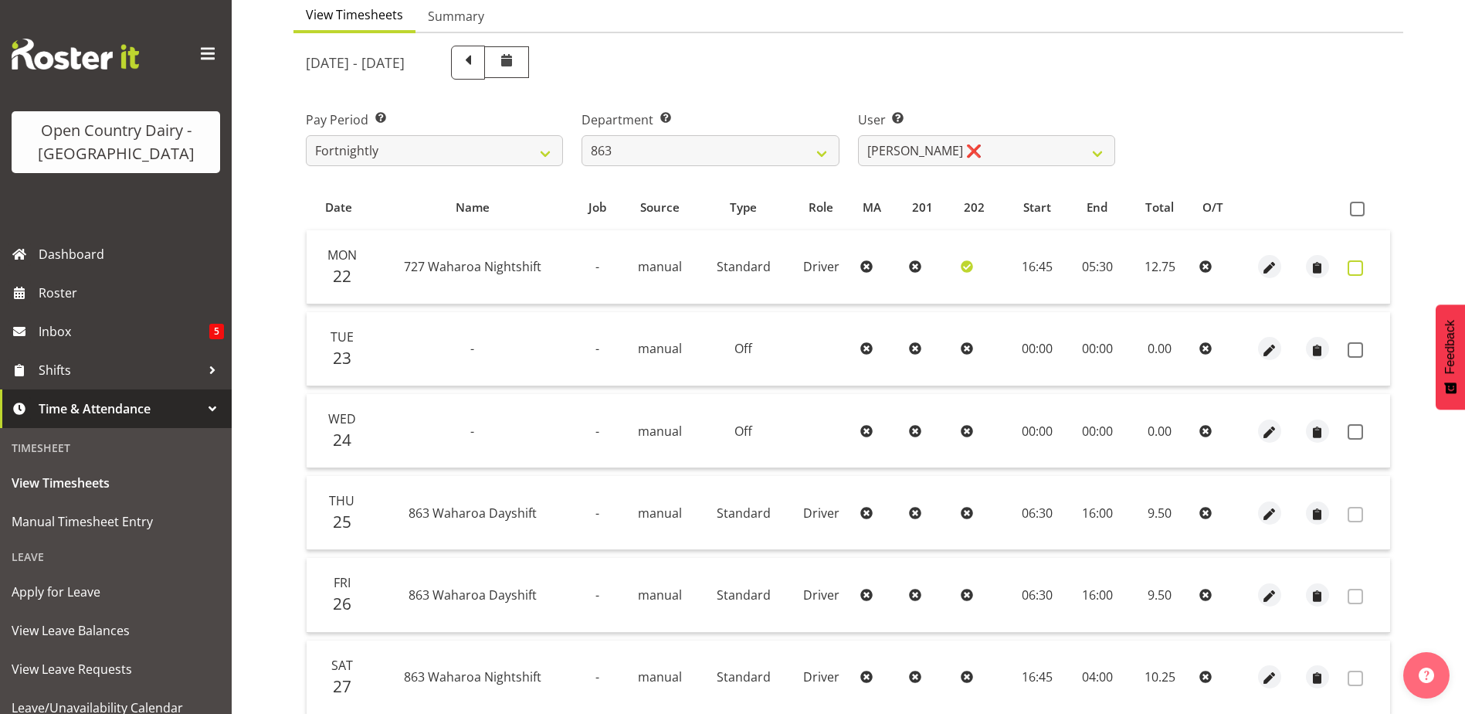
click at [1361, 266] on span at bounding box center [1355, 267] width 15 height 15
checkbox input "true"
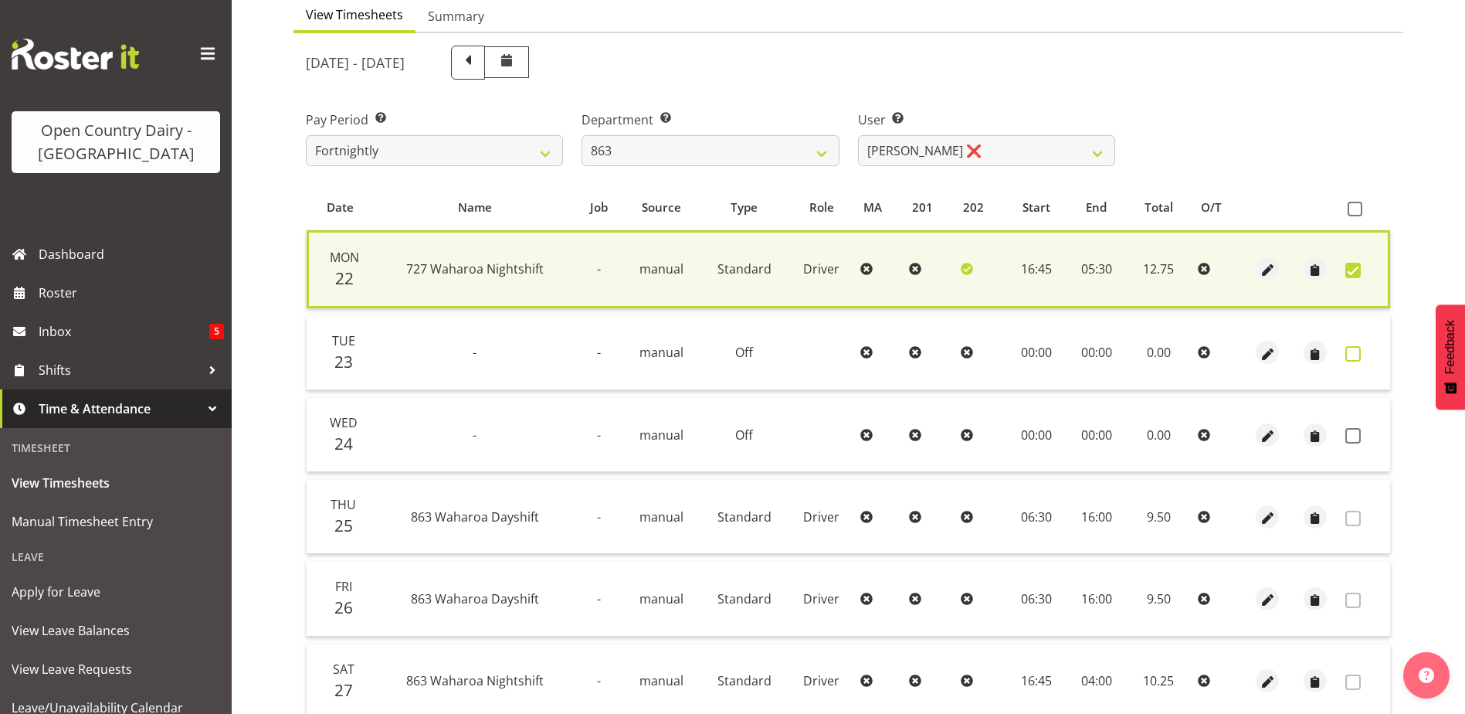
click at [1354, 351] on span at bounding box center [1353, 353] width 15 height 15
checkbox input "true"
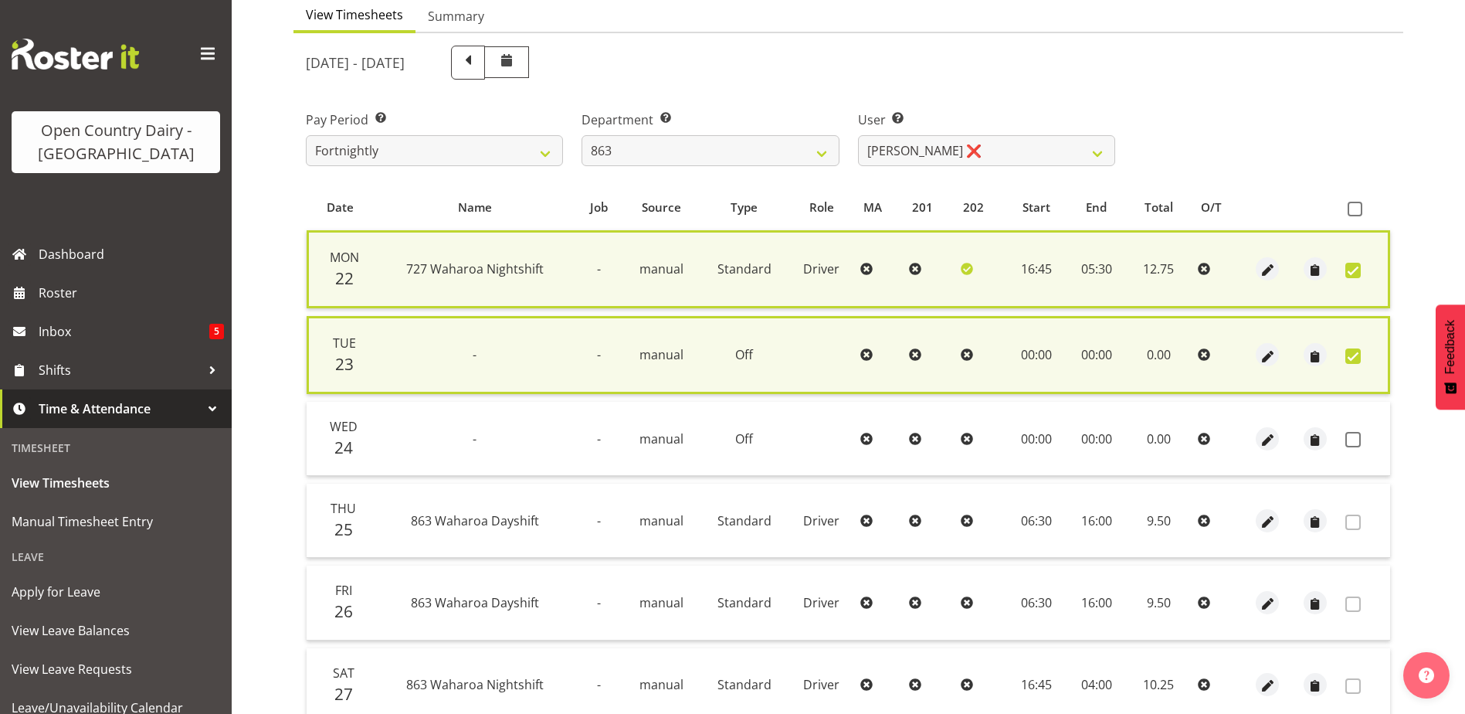
click at [1353, 440] on span at bounding box center [1353, 439] width 15 height 15
checkbox input "true"
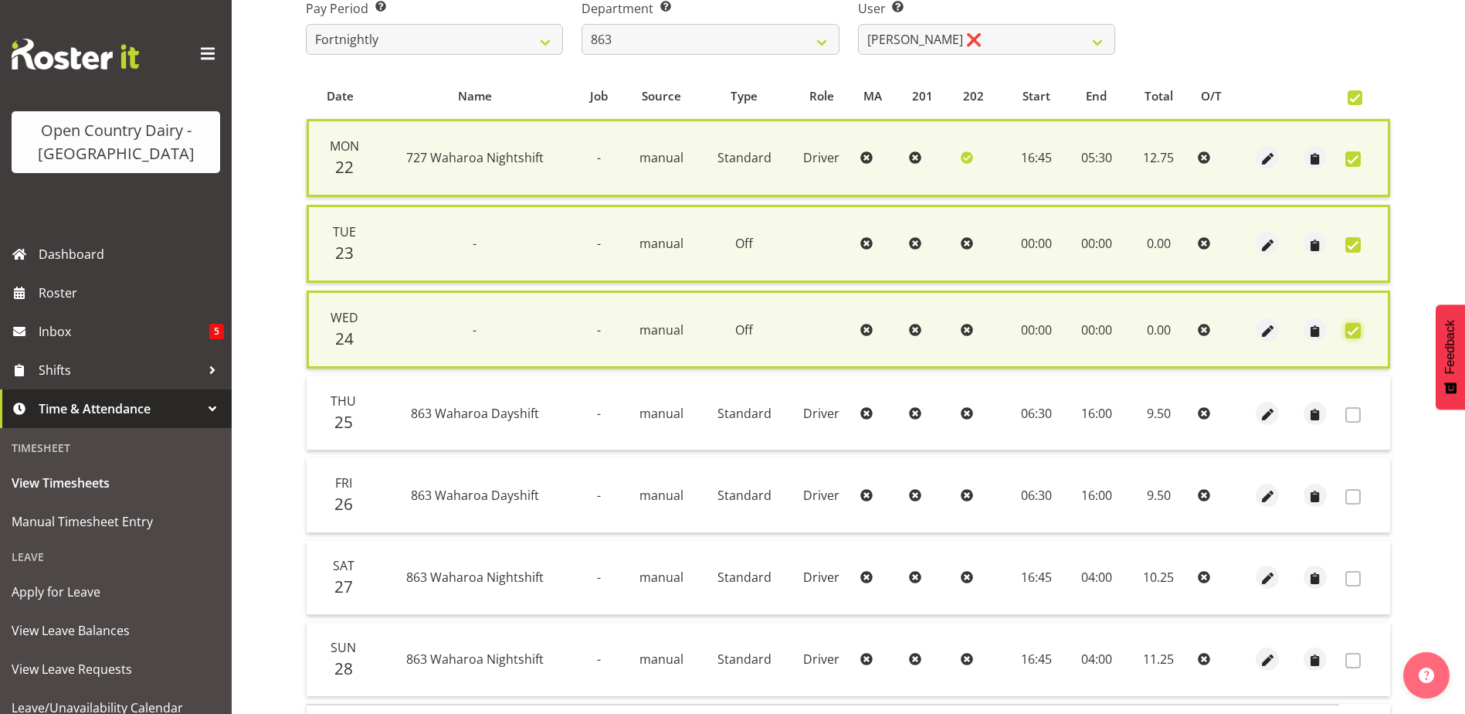
scroll to position [372, 0]
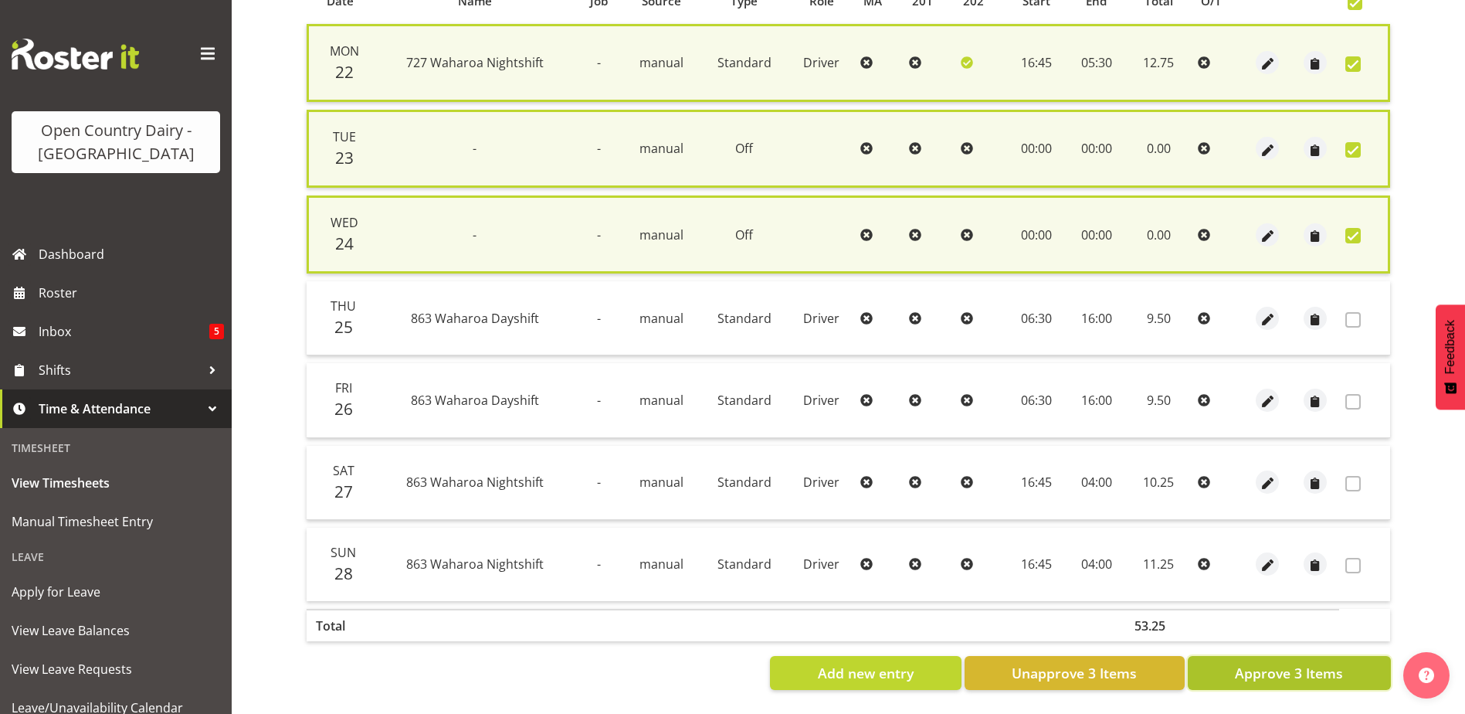
click at [1317, 674] on button "Approve 3 Items" at bounding box center [1289, 673] width 203 height 34
checkbox input "false"
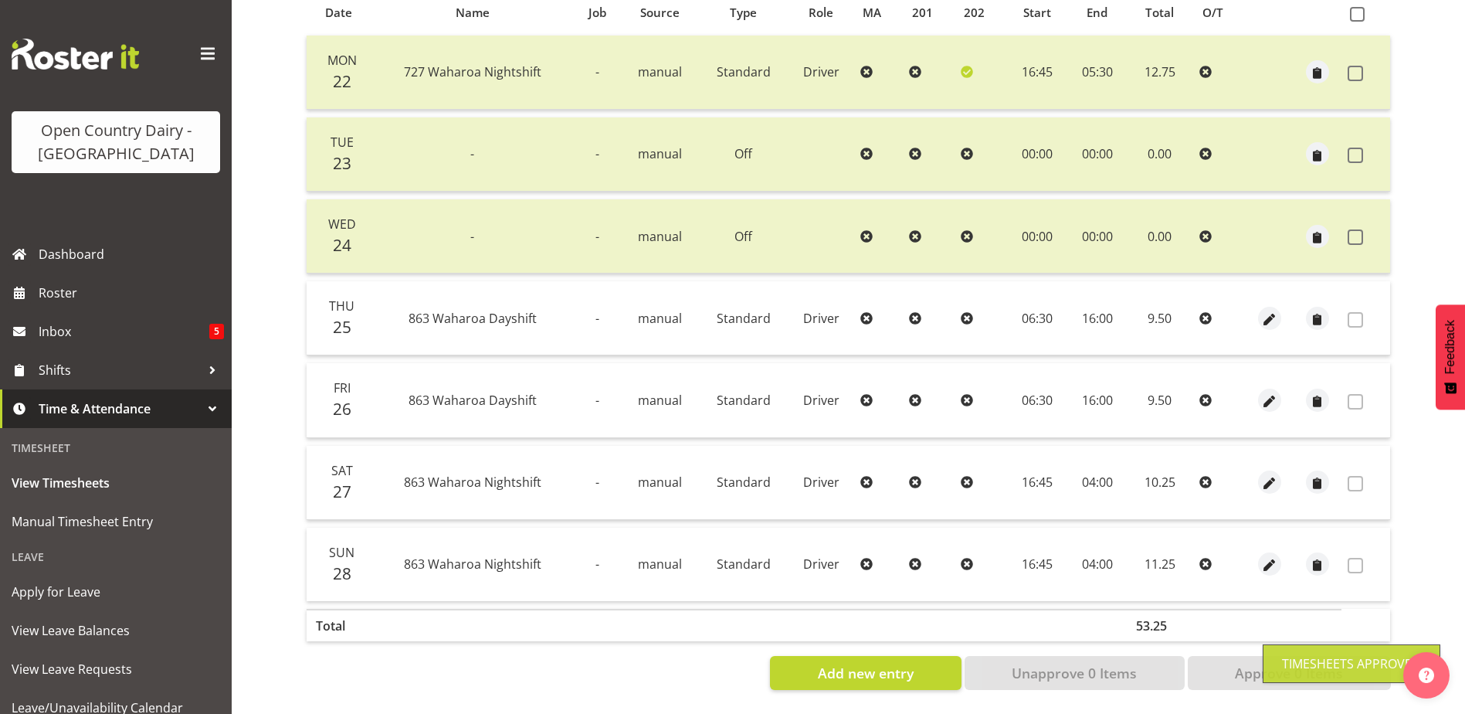
scroll to position [0, 0]
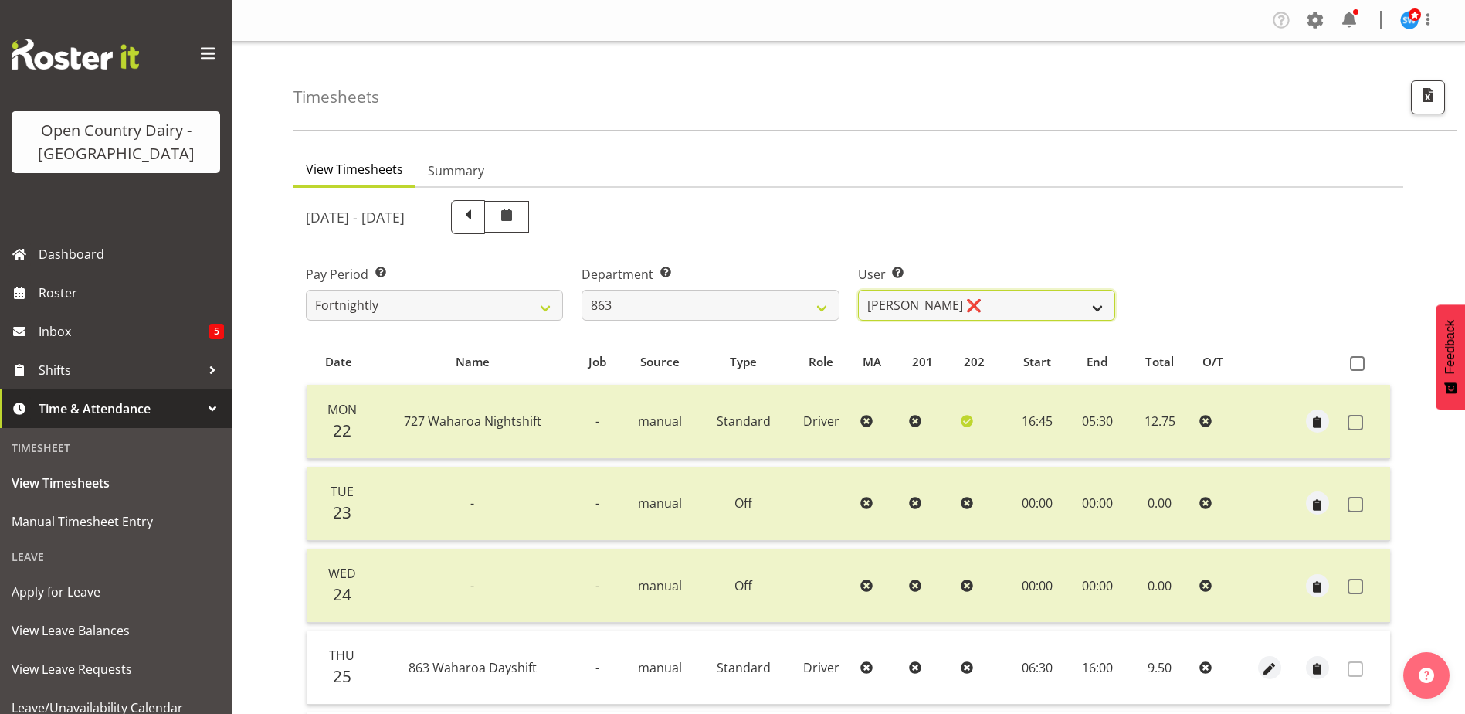
click at [980, 301] on select "Billy Walters ❌ Glyn Spiller ❌ Mike Paki ❌ Paul Bunyan ❌" at bounding box center [986, 305] width 257 height 31
click at [659, 301] on select "701 702 703 704 705 706 707 708 709 710 711 712 713 714 715 716 717 718 719 720" at bounding box center [710, 305] width 257 height 31
select select "727"
click at [582, 290] on select "701 702 703 704 705 706 707 708 709 710 711 712 713 714 715 716 717 718 719 720" at bounding box center [710, 305] width 257 height 31
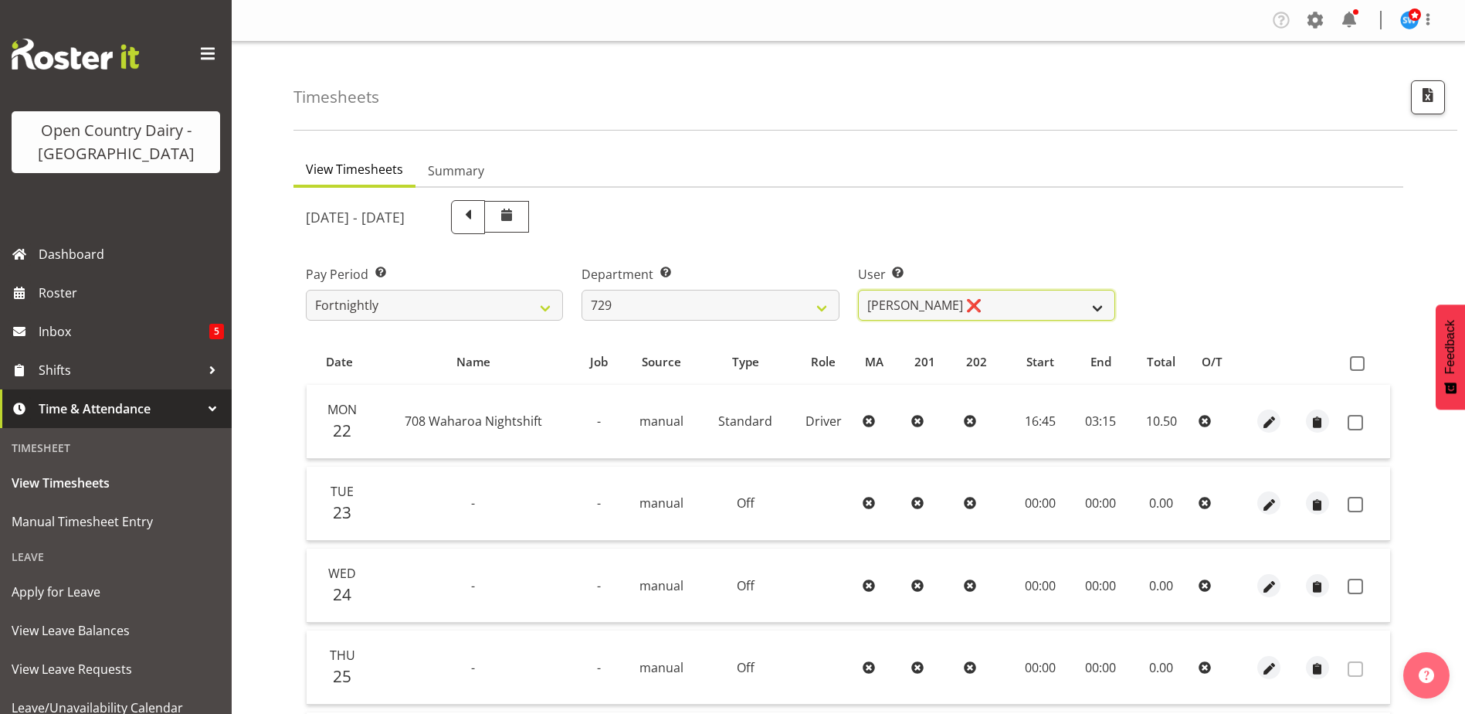
click at [1009, 297] on select "Craig Schlager-Reay ❌ Dave Trepels ❌ Jimi Jack ❌ Shannan Wood ❌" at bounding box center [986, 305] width 257 height 31
select select "9997"
click at [858, 290] on select "Craig Schlager-Reay ❌ Dave Trepels ❌ Jimi Jack ❌ Shannan Wood ❌" at bounding box center [986, 305] width 257 height 31
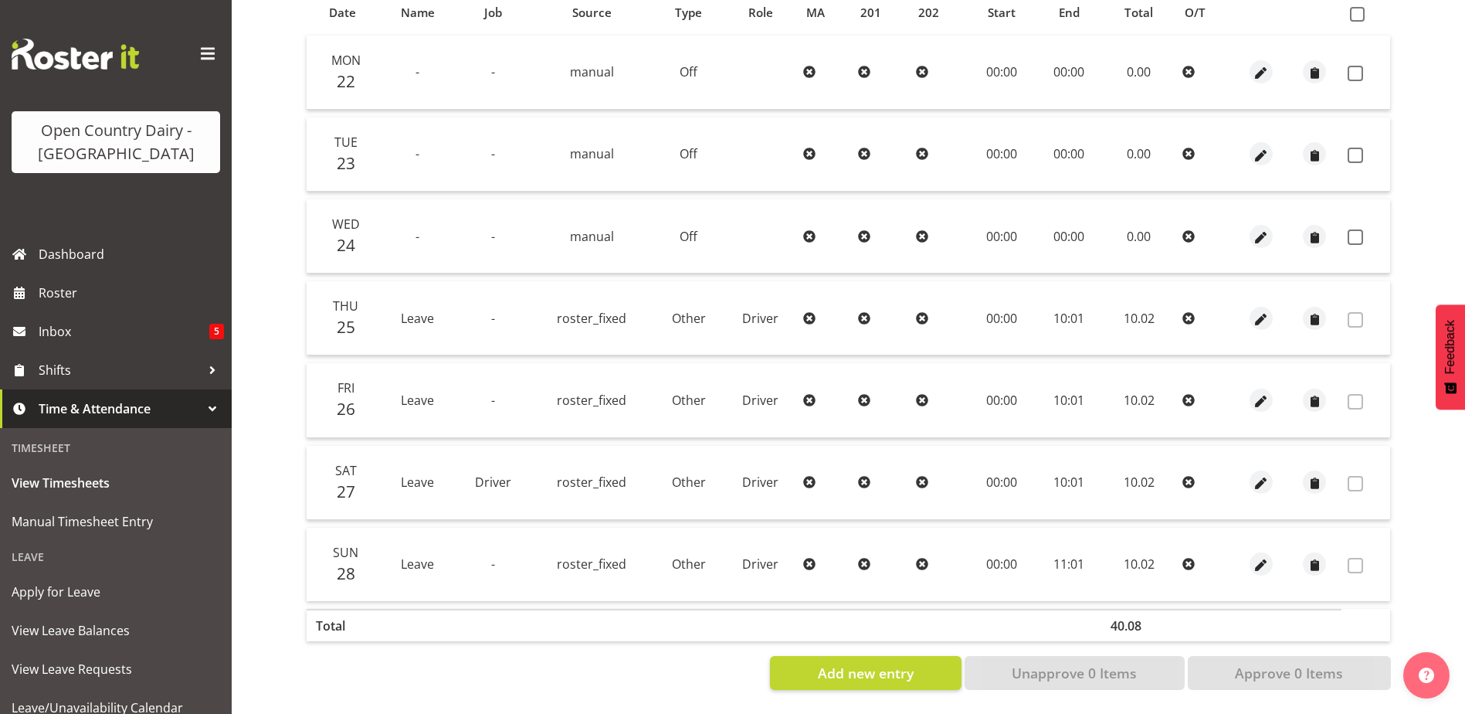
scroll to position [283, 0]
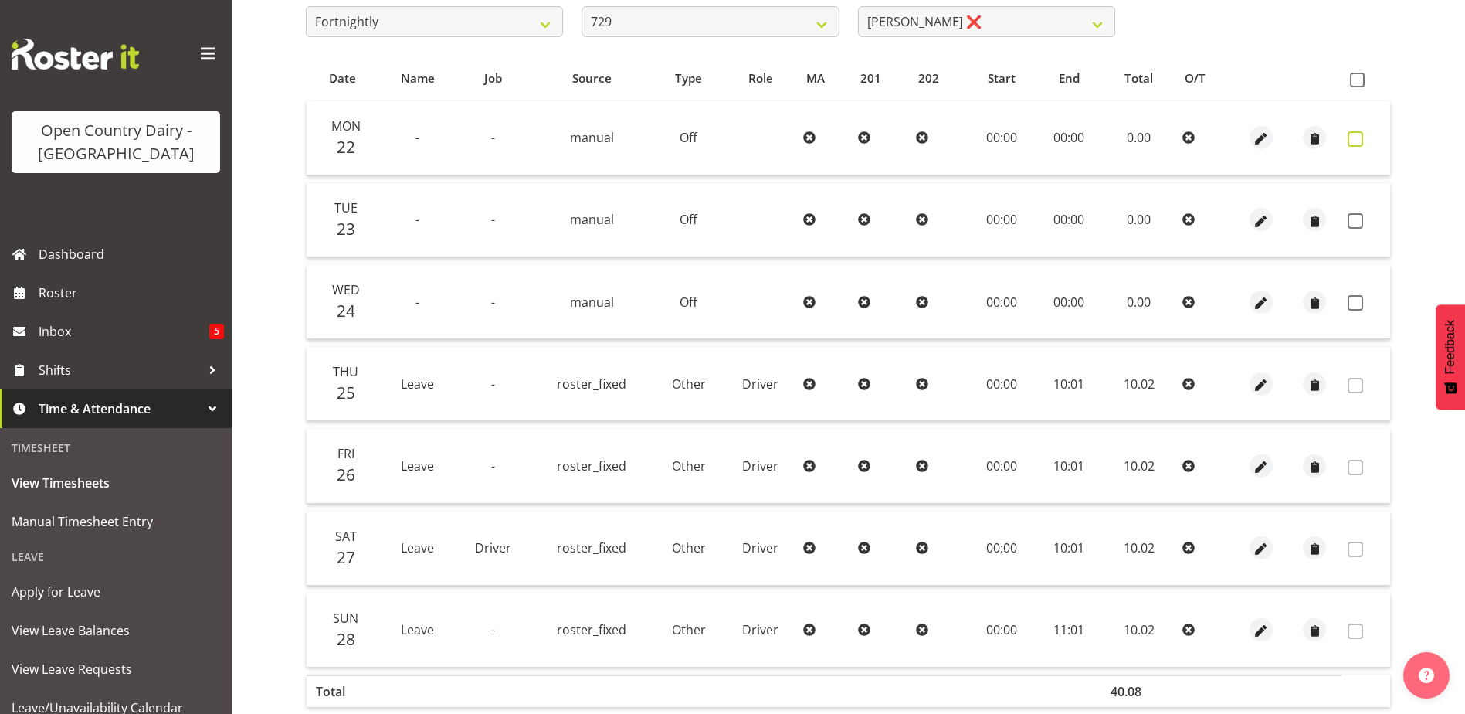
click at [1360, 137] on span at bounding box center [1355, 138] width 15 height 15
checkbox input "true"
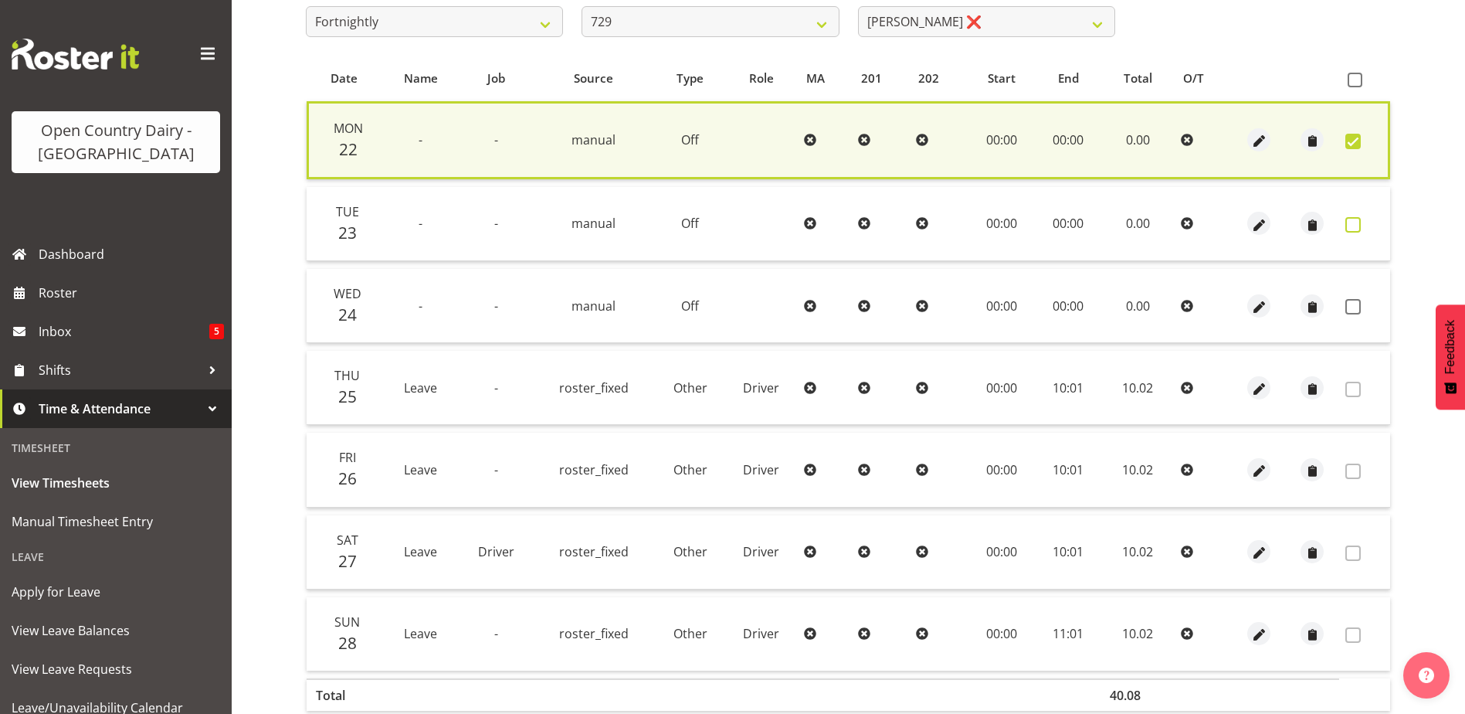
click at [1356, 223] on span at bounding box center [1353, 224] width 15 height 15
checkbox input "true"
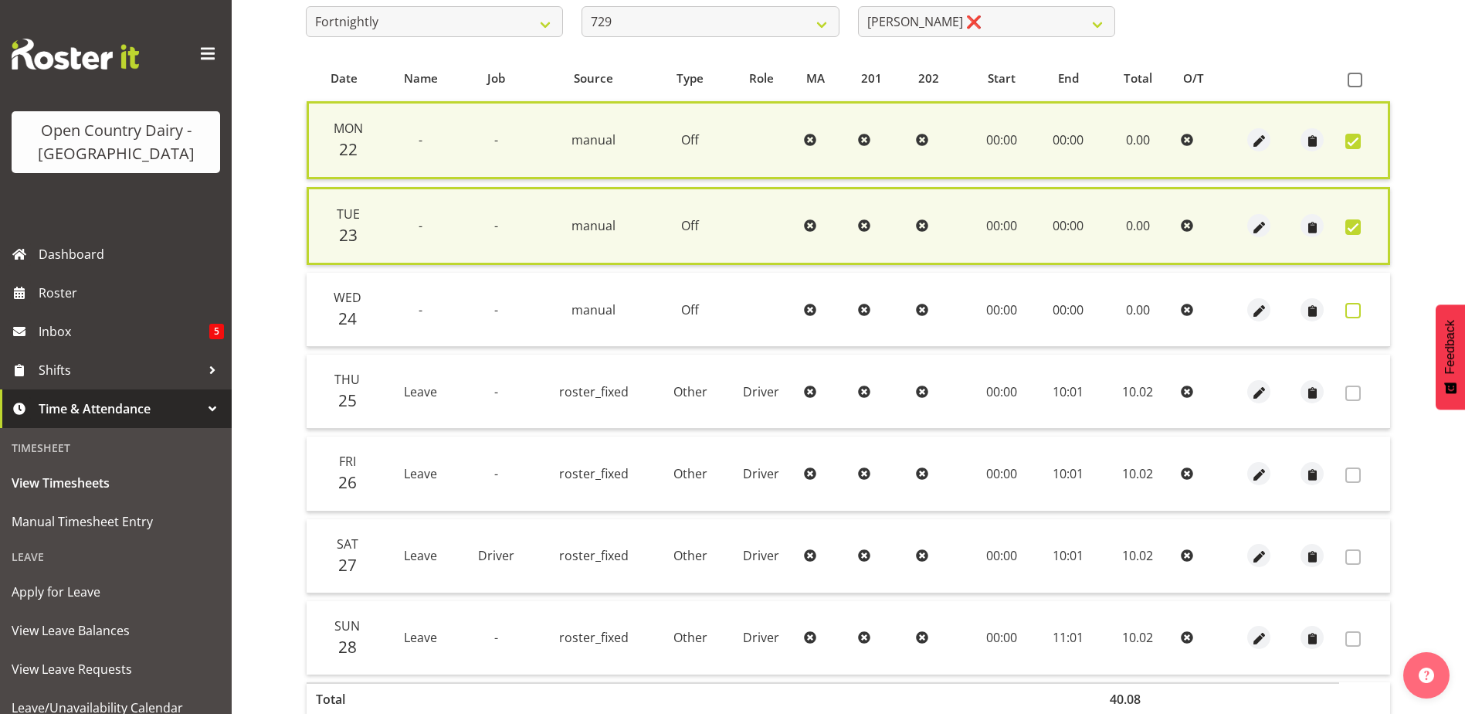
click at [1353, 311] on span at bounding box center [1353, 310] width 15 height 15
checkbox input "true"
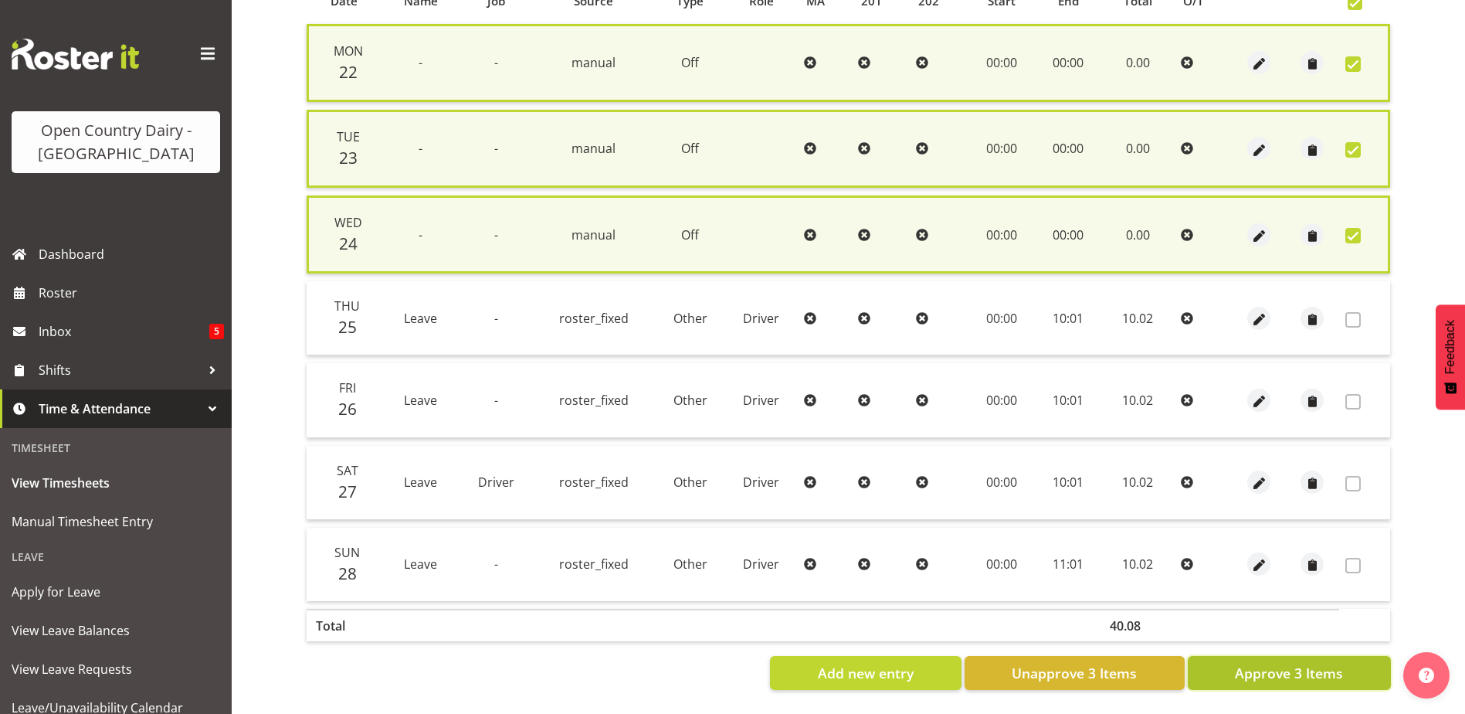
click at [1288, 667] on span "Approve 3 Items" at bounding box center [1289, 673] width 108 height 20
checkbox input "false"
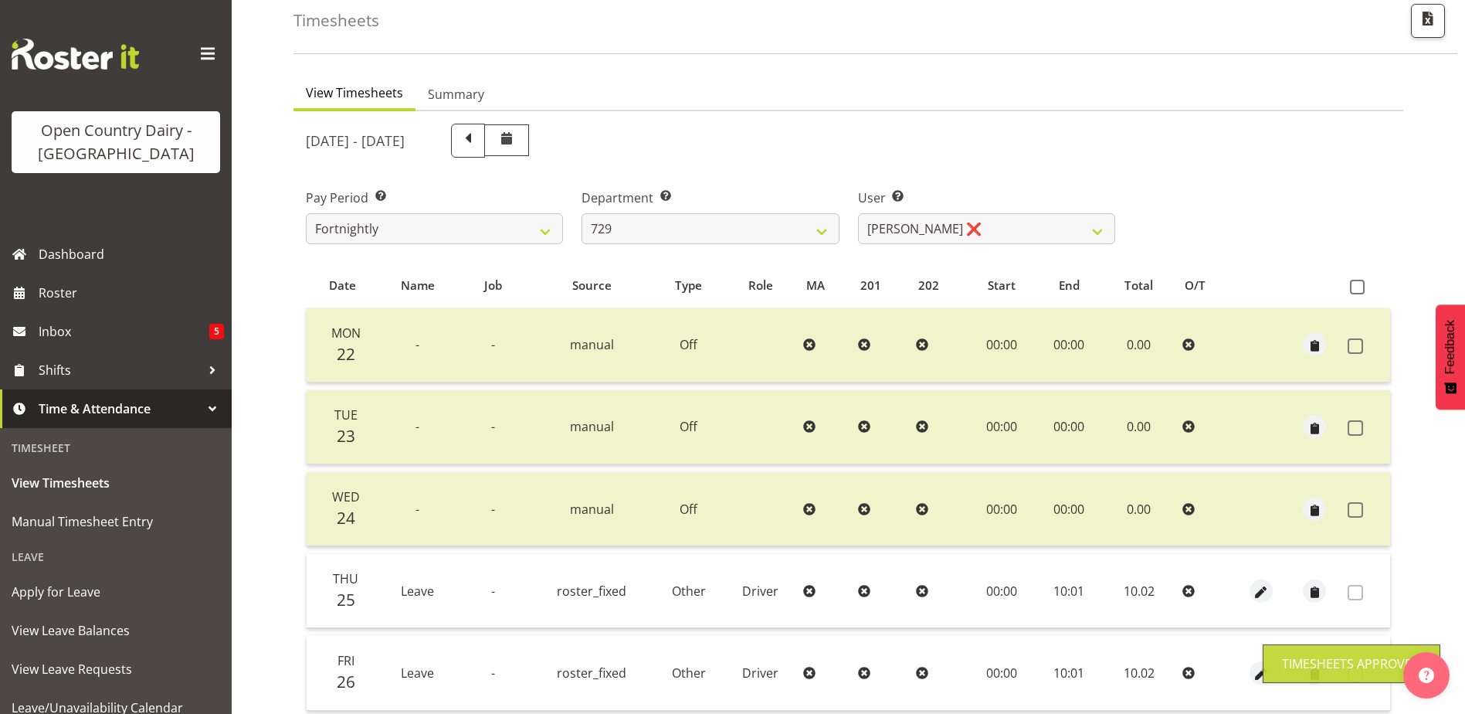
scroll to position [0, 0]
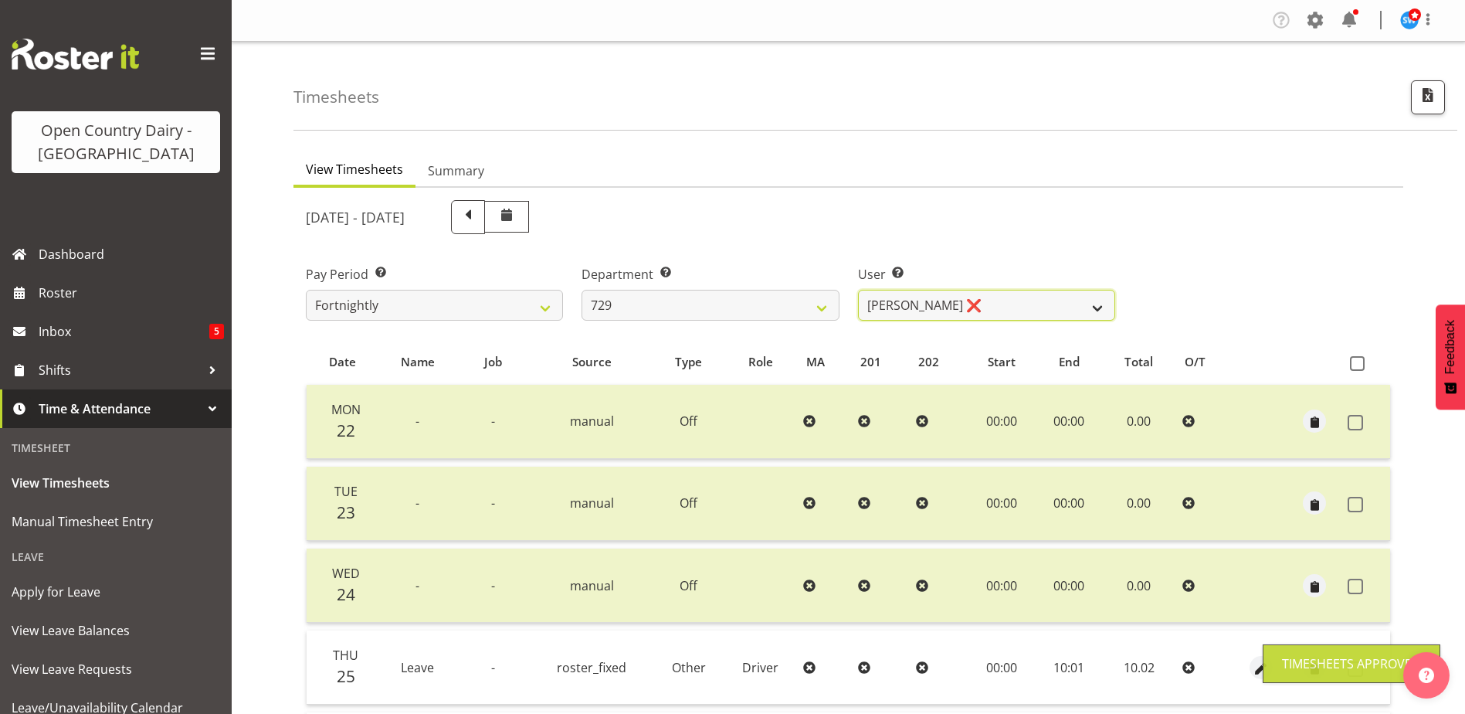
click at [973, 307] on select "Craig Schlager-Reay ❌ Dave Trepels ❌ Jimi Jack ❌ Shannan Wood ❌" at bounding box center [986, 305] width 257 height 31
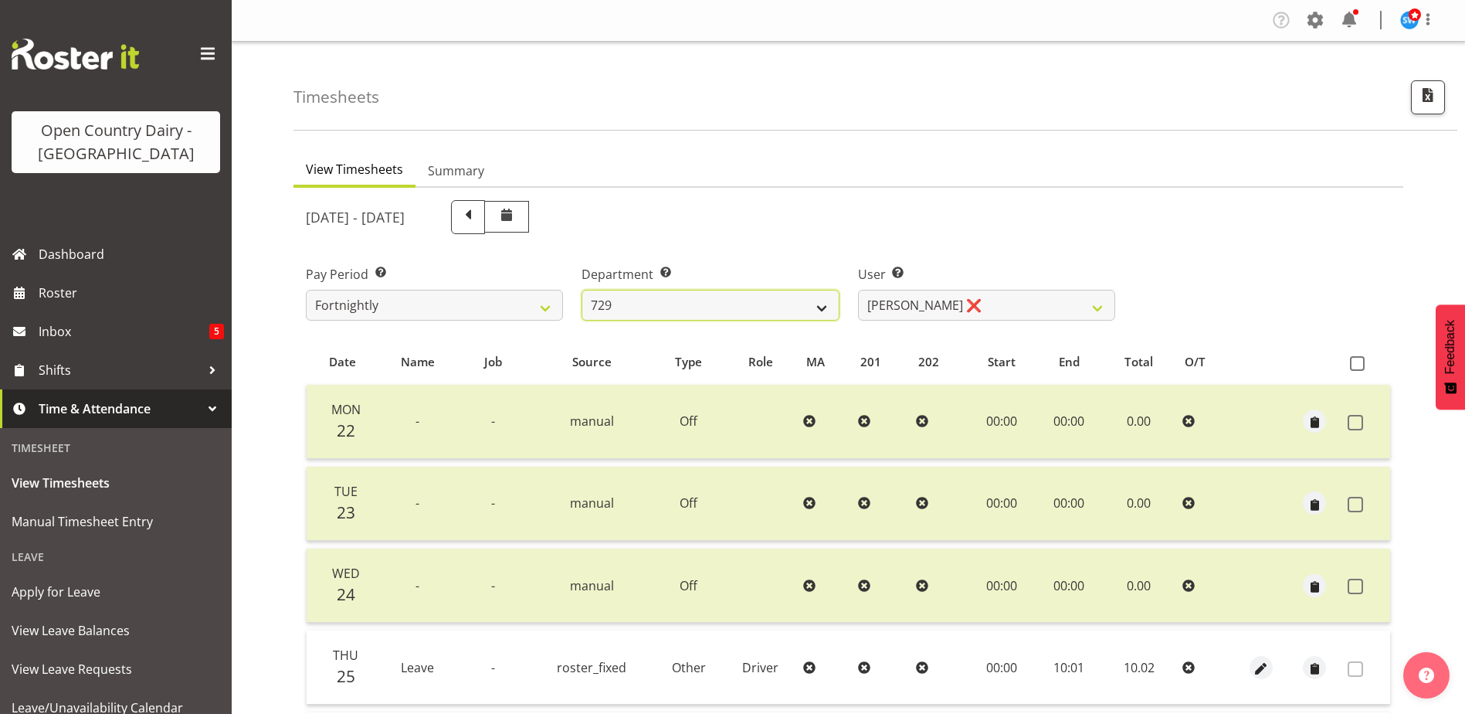
click at [659, 299] on select "701 702 703 704 705 706 707 708 709 710 711 712 713 714 715 716 717 718 719 720" at bounding box center [710, 305] width 257 height 31
select select "842"
click at [582, 290] on select "701 702 703 704 705 706 707 708 709 710 711 712 713 714 715 716 717 718 719 720" at bounding box center [710, 305] width 257 height 31
select select "8170"
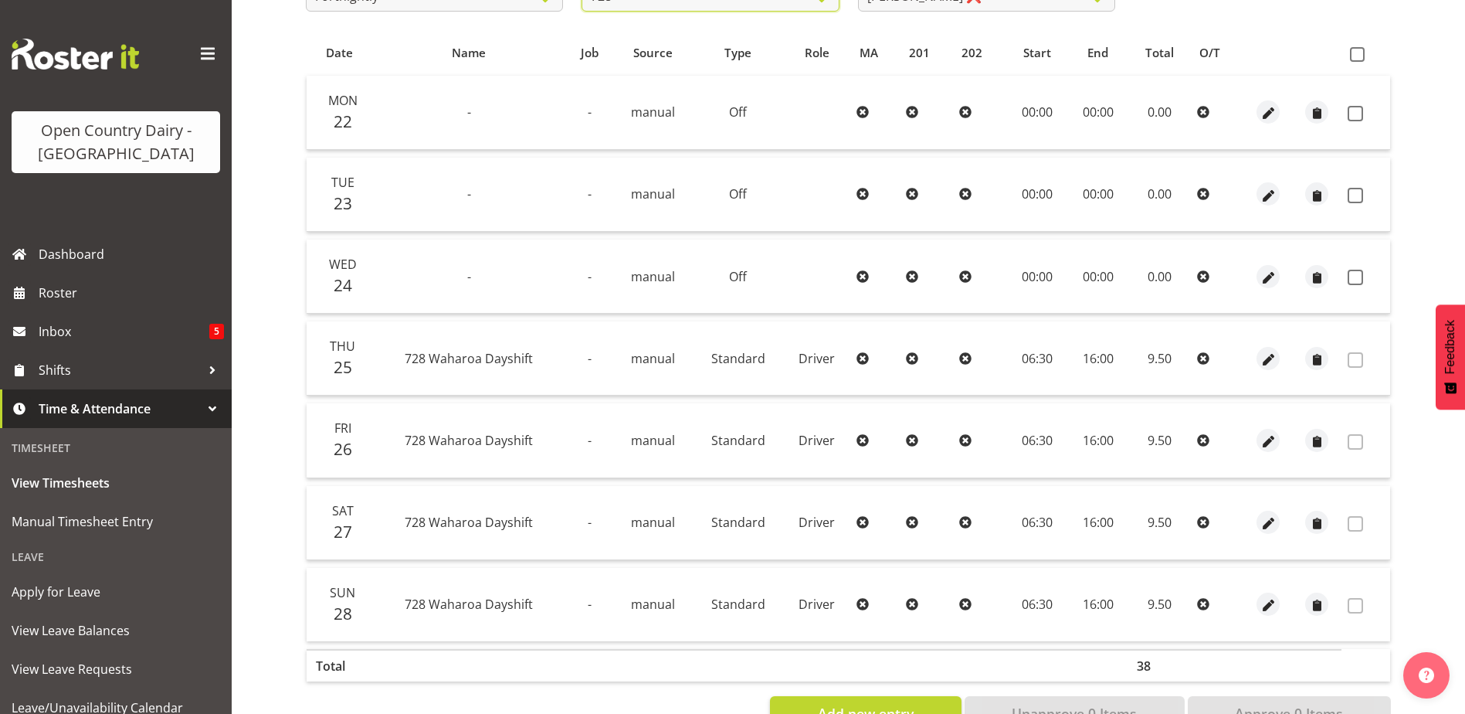
scroll to position [154, 0]
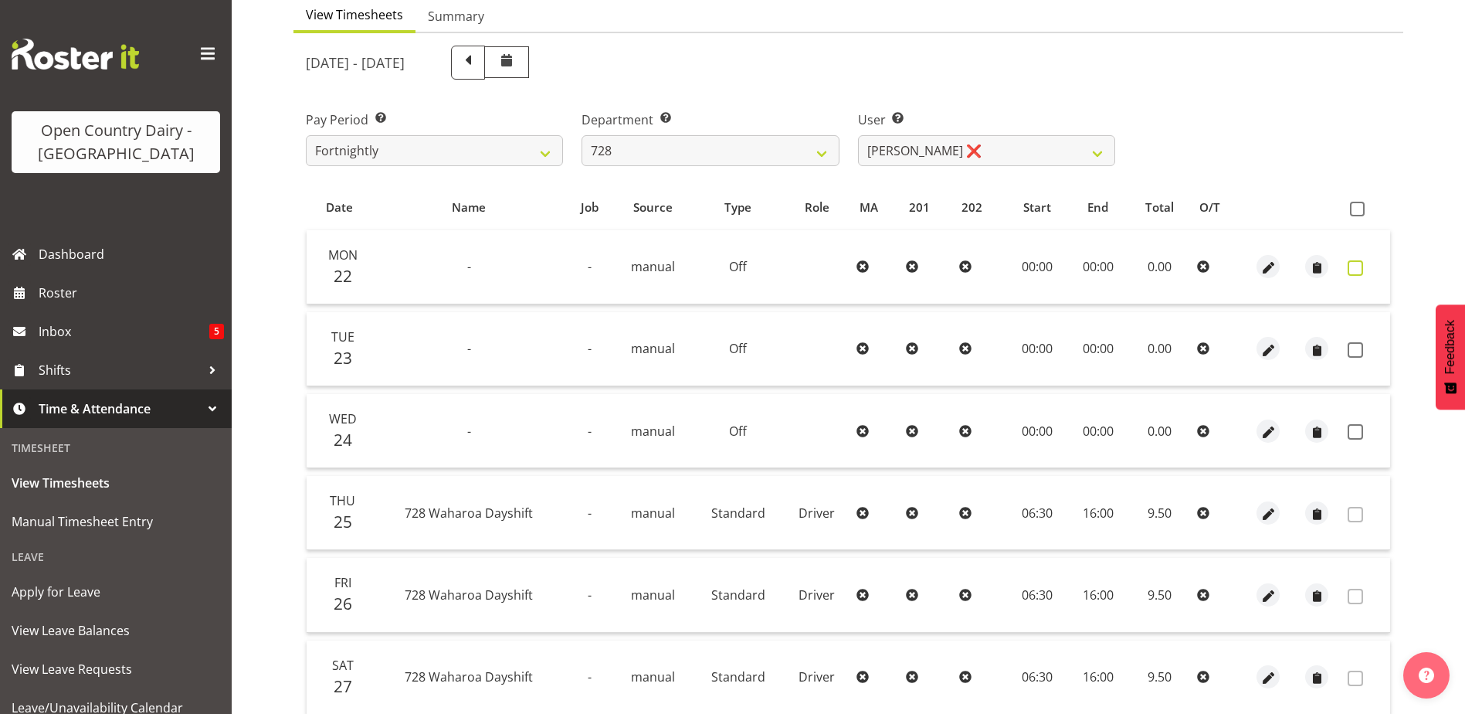
click at [1361, 266] on span at bounding box center [1355, 267] width 15 height 15
checkbox input "true"
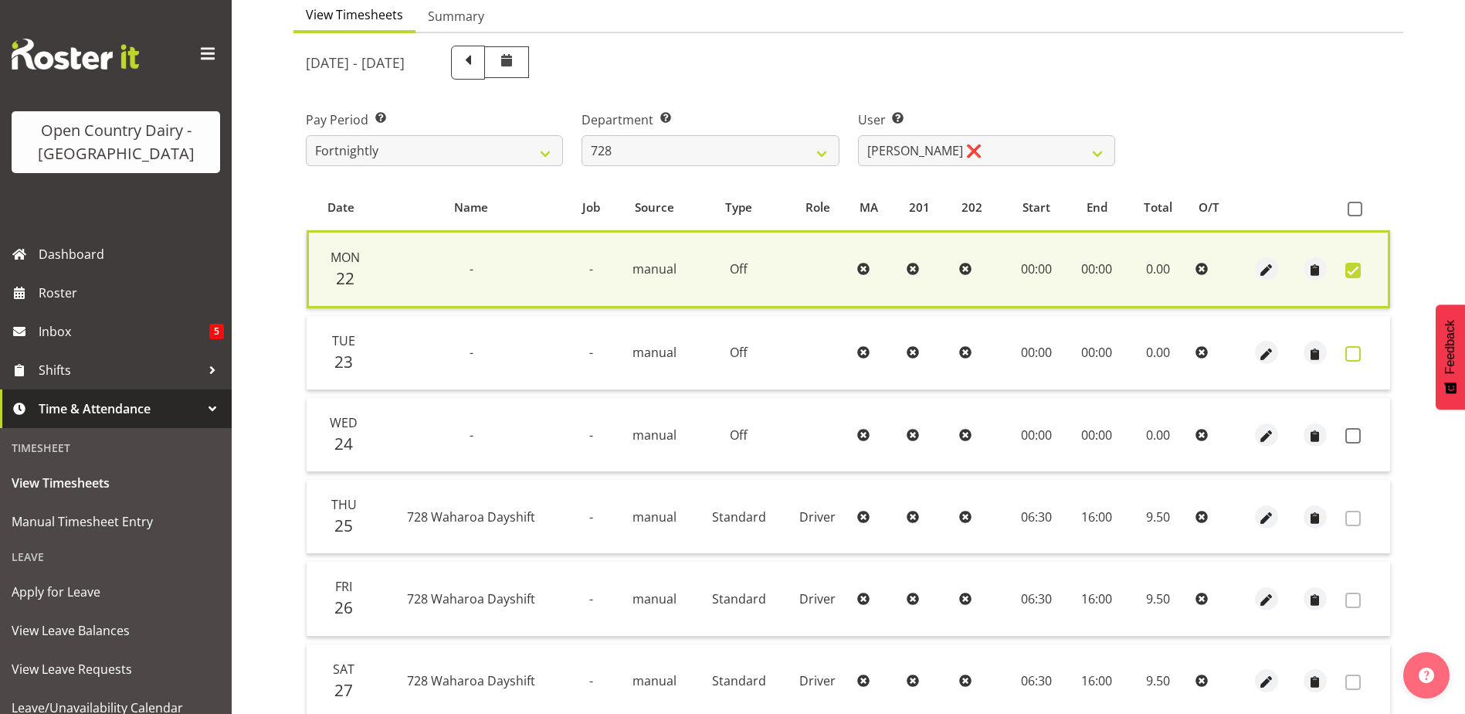
click at [1358, 358] on span at bounding box center [1353, 353] width 15 height 15
checkbox input "true"
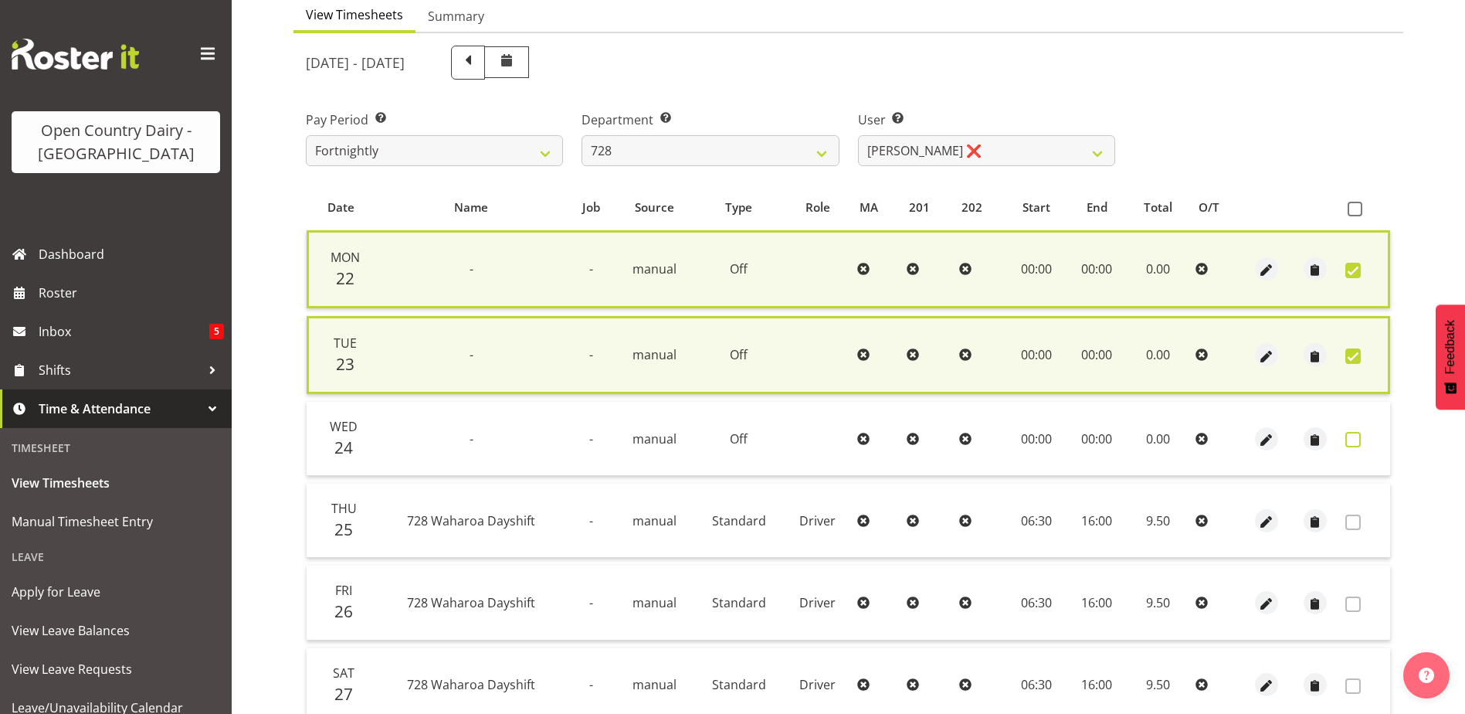
click at [1354, 439] on span at bounding box center [1353, 439] width 15 height 15
checkbox input "true"
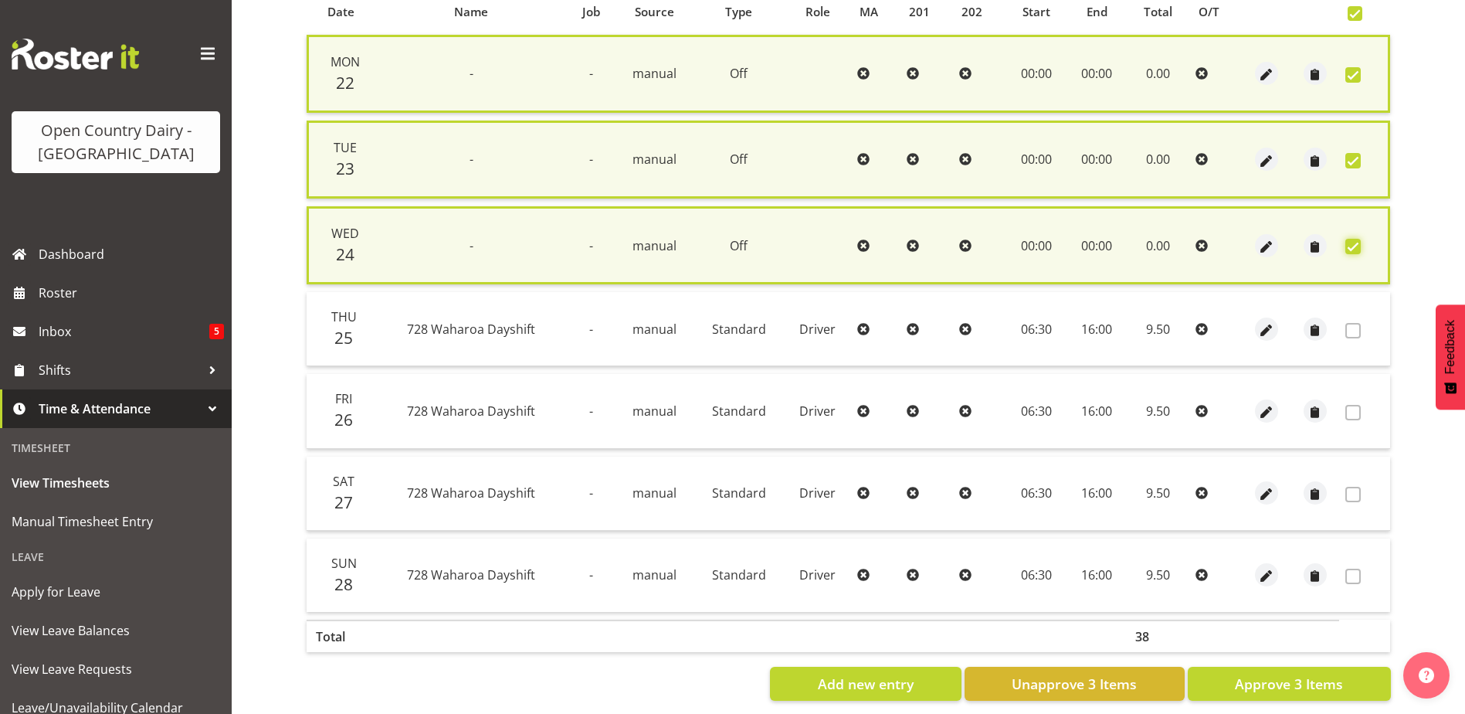
scroll to position [372, 0]
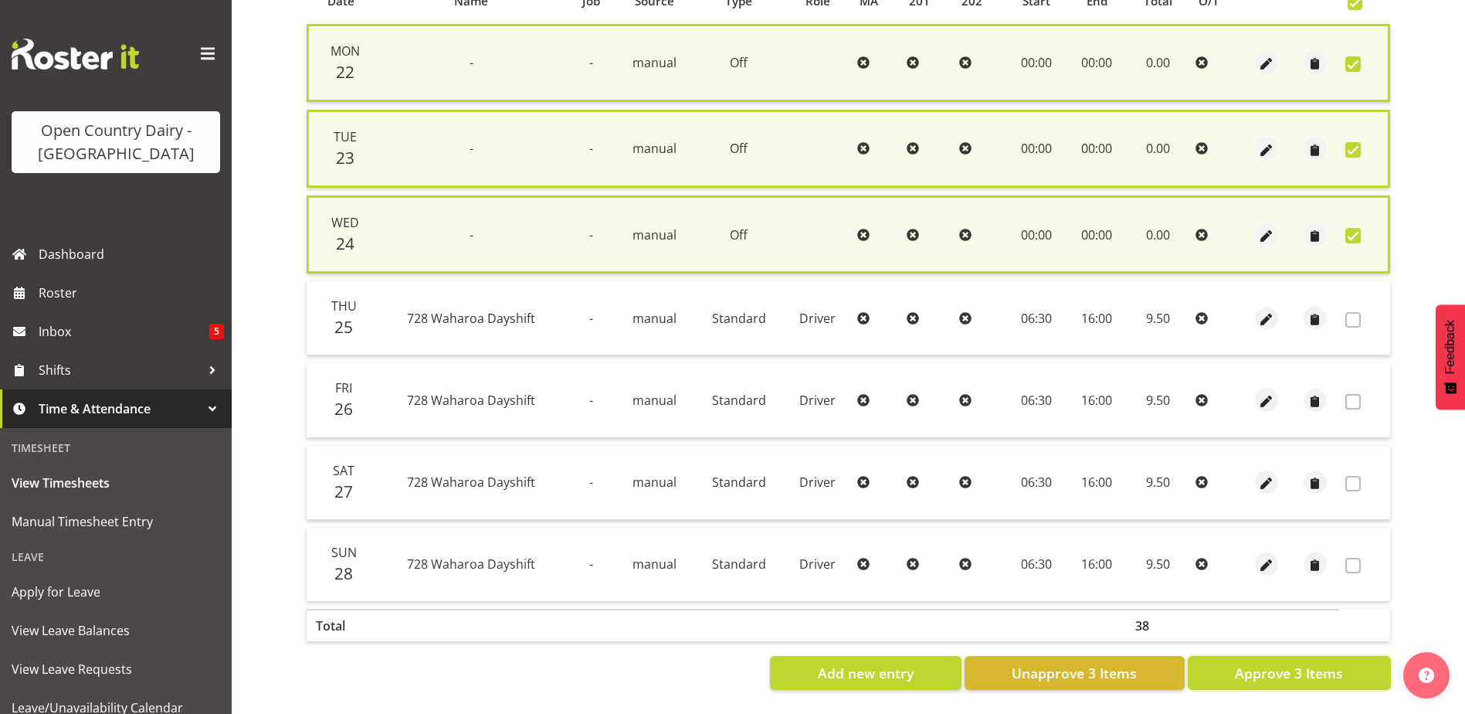
click at [1253, 664] on span "Approve 3 Items" at bounding box center [1289, 673] width 108 height 20
checkbox input "false"
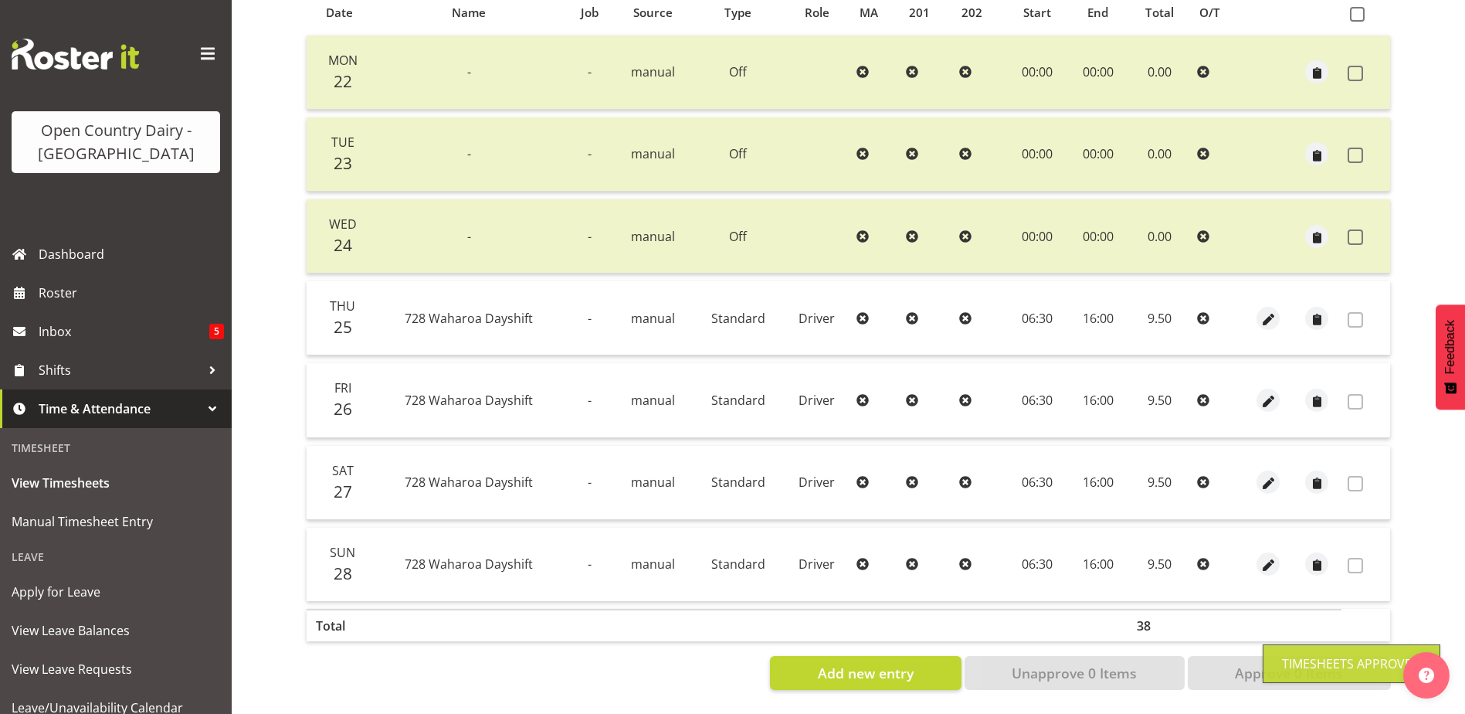
scroll to position [52, 0]
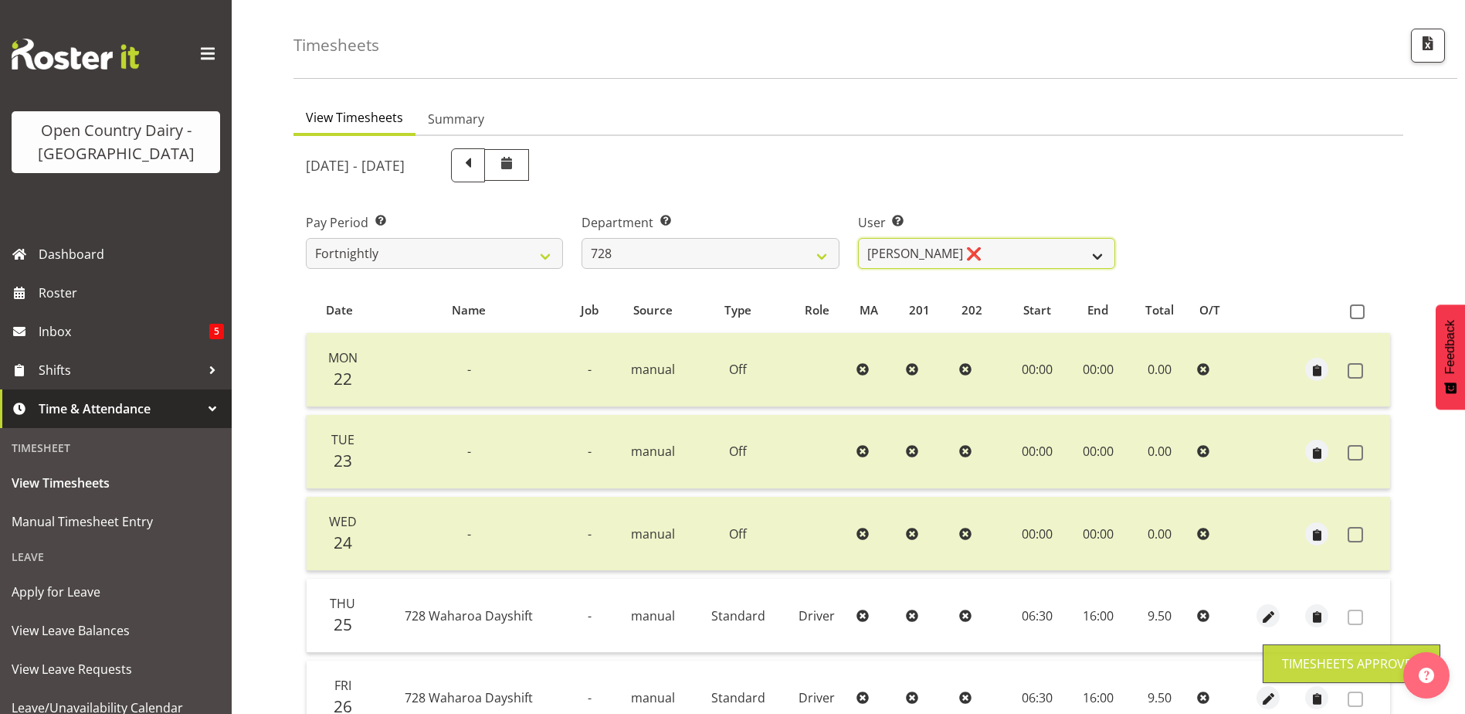
click at [983, 246] on select "Callum Leslie ❌ Nick Warren ❌ Ross Robert Hamilton ❌ Stuart Cherrington ❌ Wally…" at bounding box center [986, 253] width 257 height 31
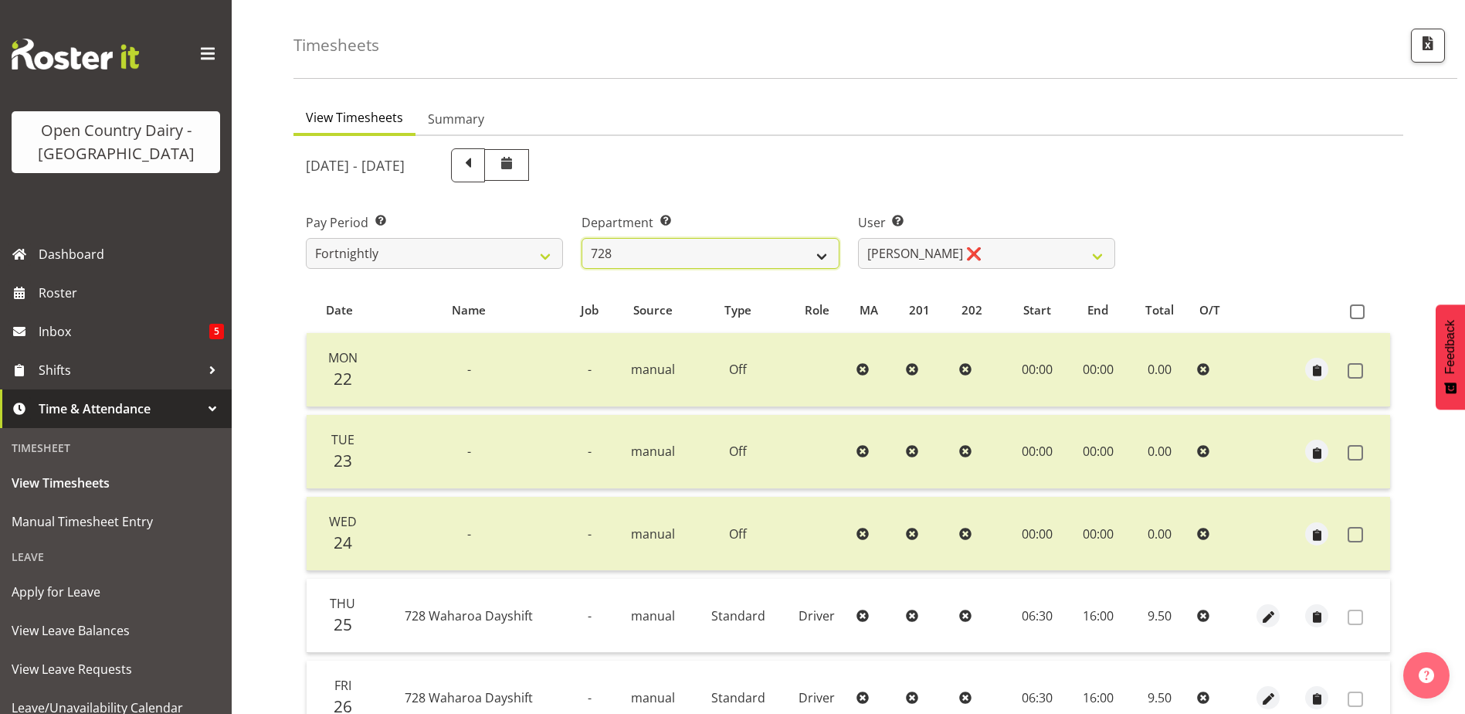
click at [668, 253] on select "701 702 703 704 705 706 707 708 709 710 711 712 713 714 715 716 717 718 719 720" at bounding box center [710, 253] width 257 height 31
select select "761"
click at [582, 238] on select "701 702 703 704 705 706 707 708 709 710 711 712 713 714 715 716 717 718 719 720" at bounding box center [710, 253] width 257 height 31
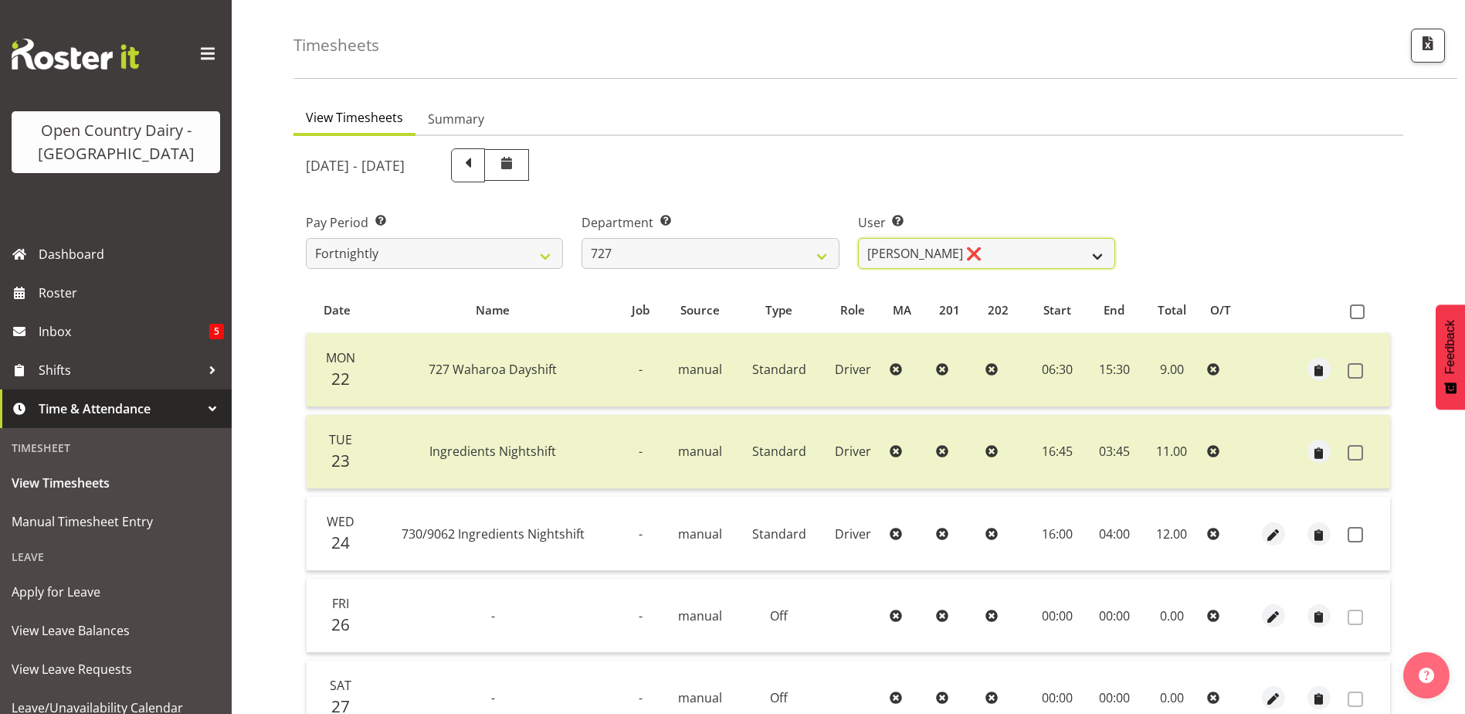
click at [976, 249] on select "David Pawley ❌ Kase Hussey ❌ Rhys Greener ❌" at bounding box center [986, 253] width 257 height 31
select select "11588"
click at [858, 238] on select "David Pawley ❌ Kase Hussey ❌ Rhys Greener ❌" at bounding box center [986, 253] width 257 height 31
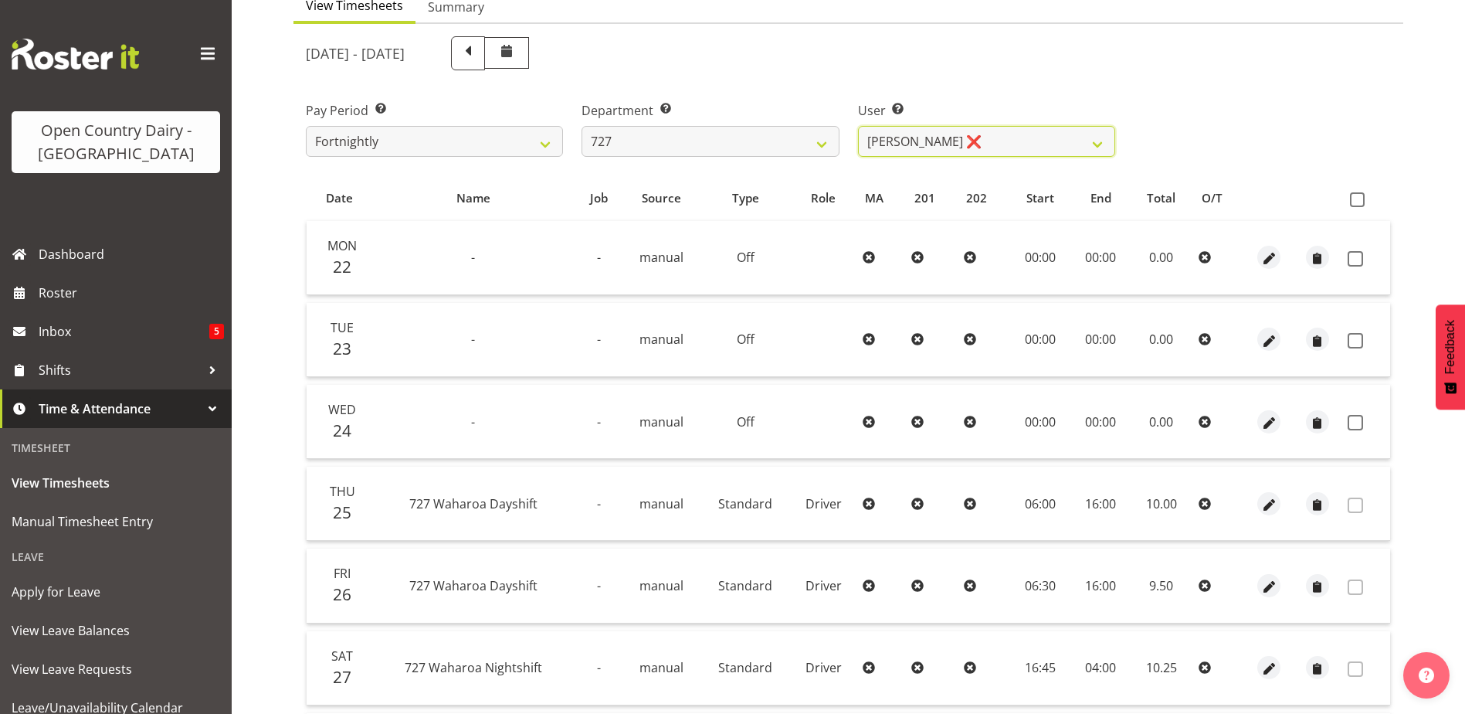
scroll to position [206, 0]
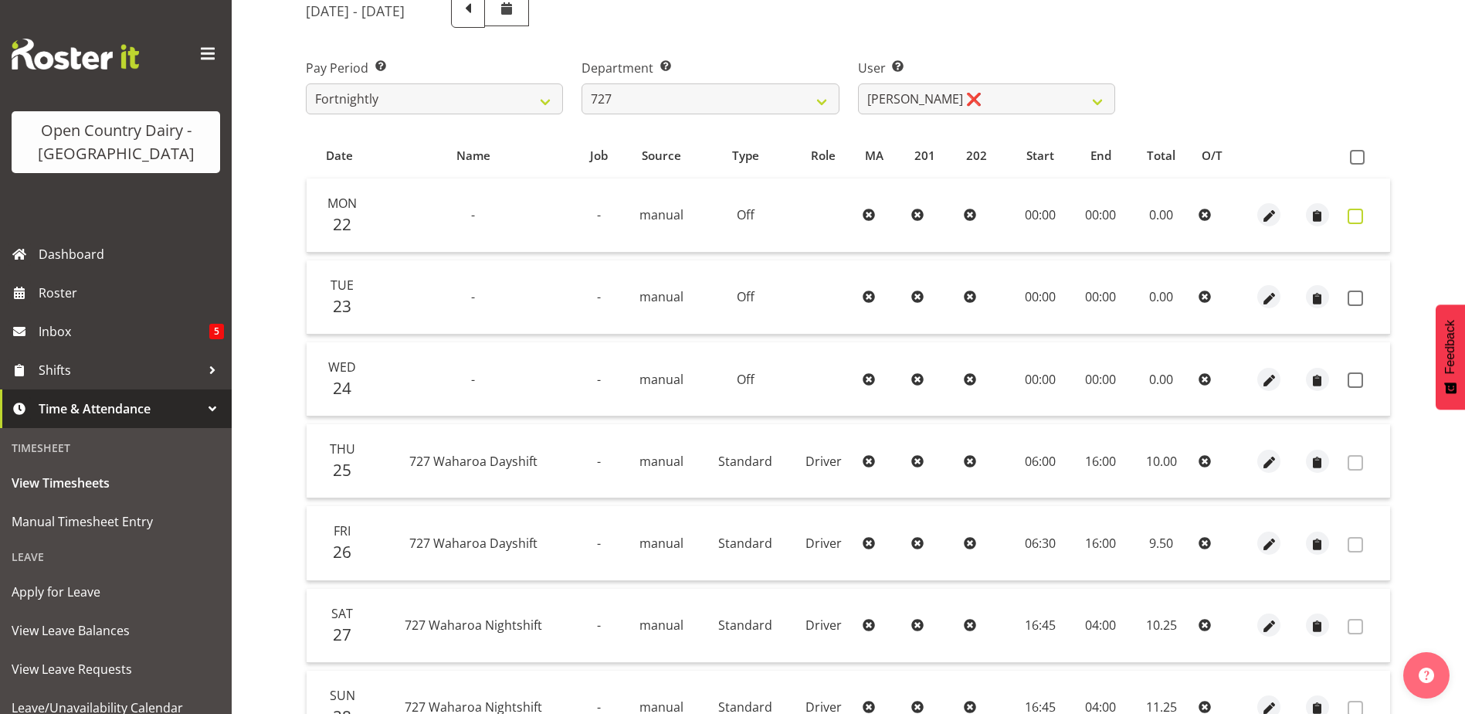
click at [1360, 216] on span at bounding box center [1355, 216] width 15 height 15
checkbox input "true"
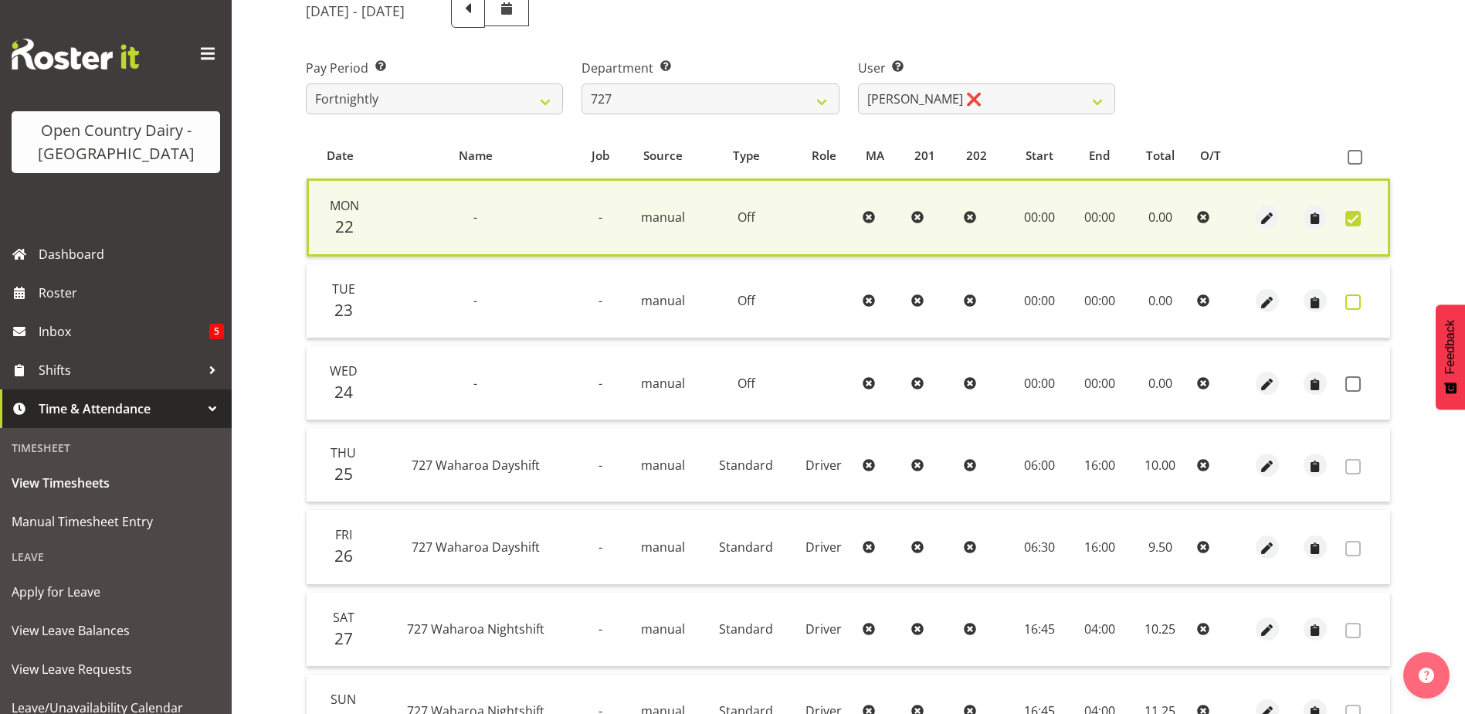
drag, startPoint x: 1354, startPoint y: 299, endPoint x: 1355, endPoint y: 310, distance: 10.8
click at [1356, 299] on span at bounding box center [1353, 301] width 15 height 15
checkbox input "true"
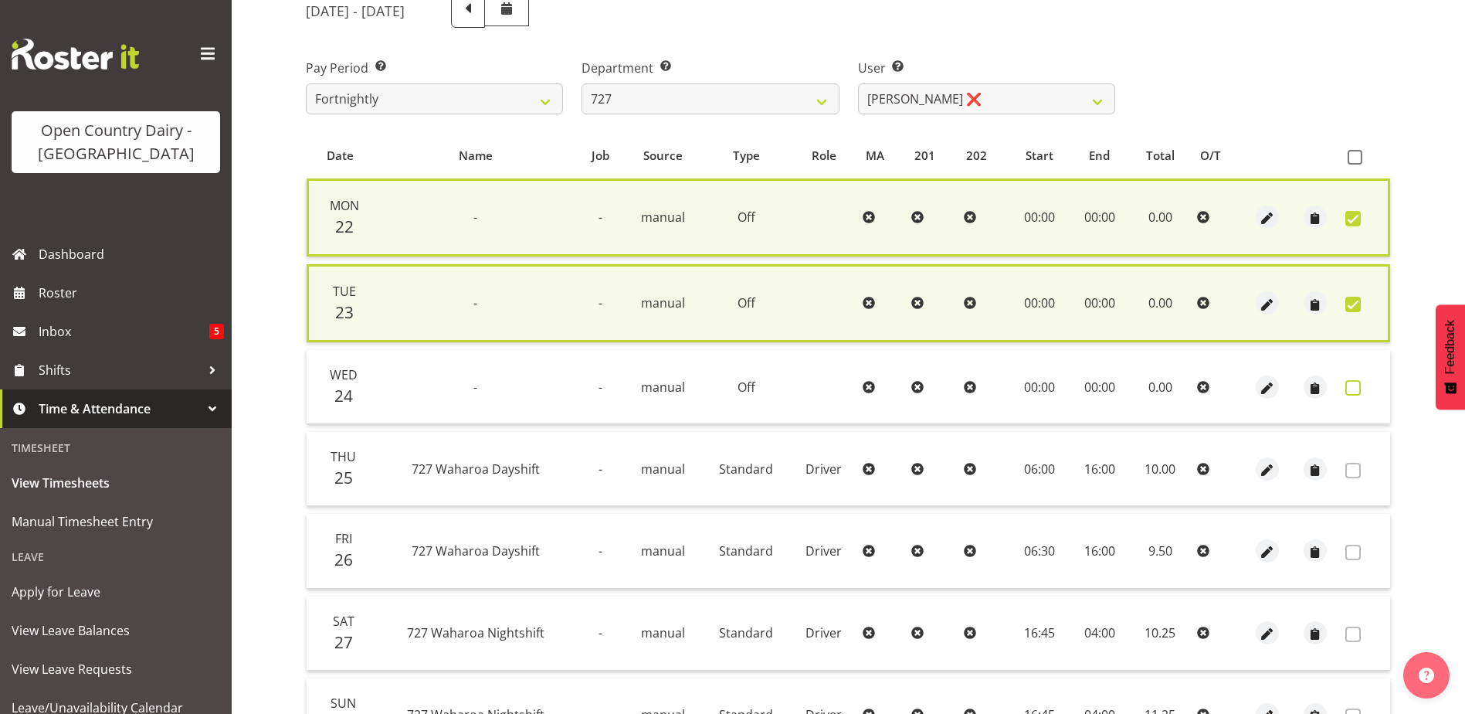
click at [1352, 385] on span at bounding box center [1353, 387] width 15 height 15
checkbox input "true"
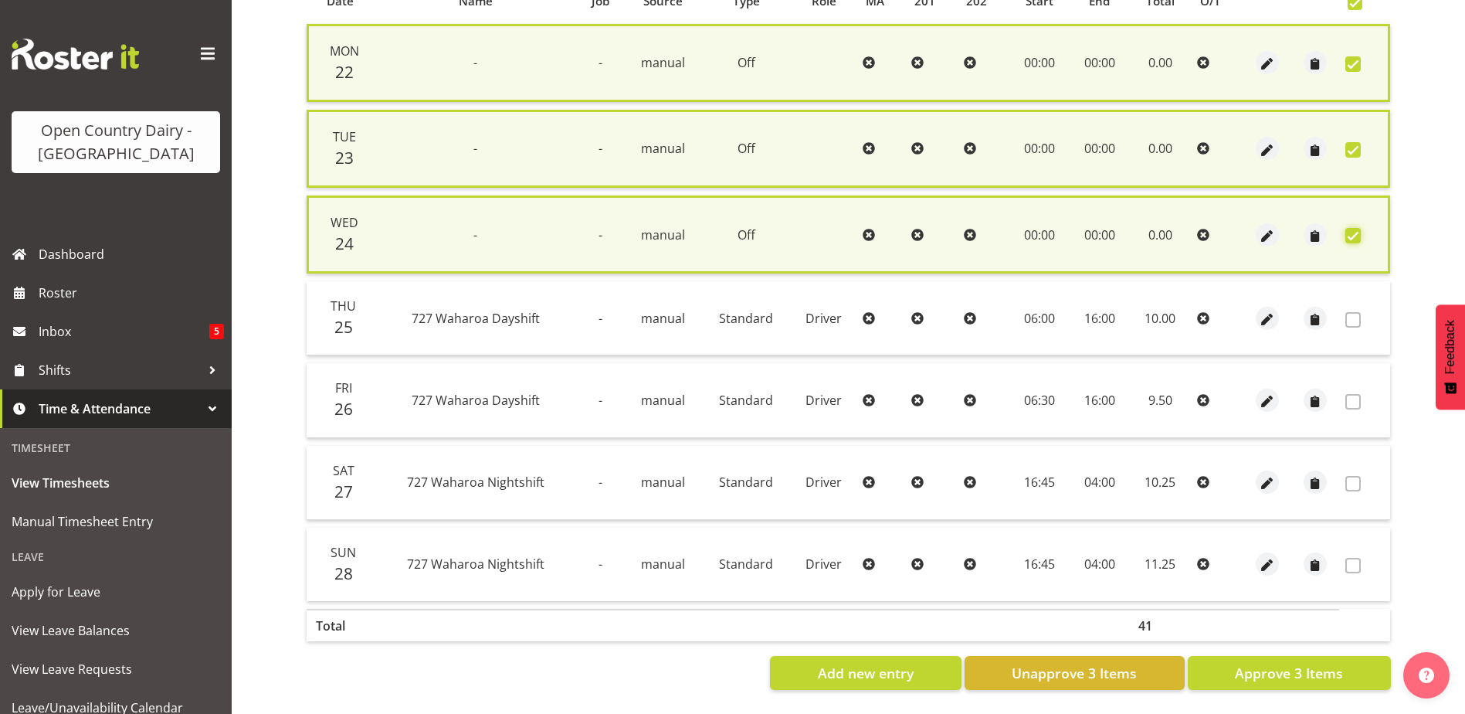
scroll to position [372, 0]
click at [1322, 665] on span "Approve 3 Items" at bounding box center [1289, 673] width 108 height 20
checkbox input "false"
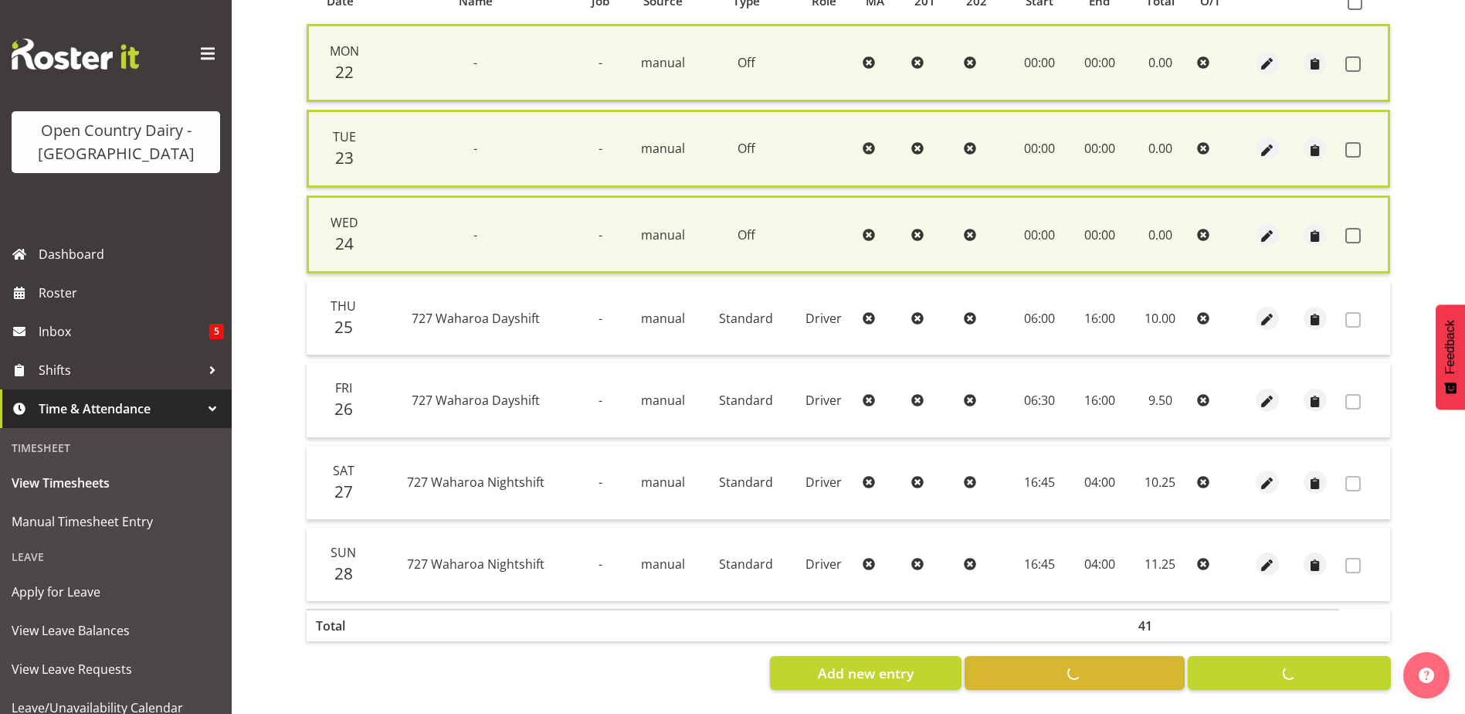
checkbox input "false"
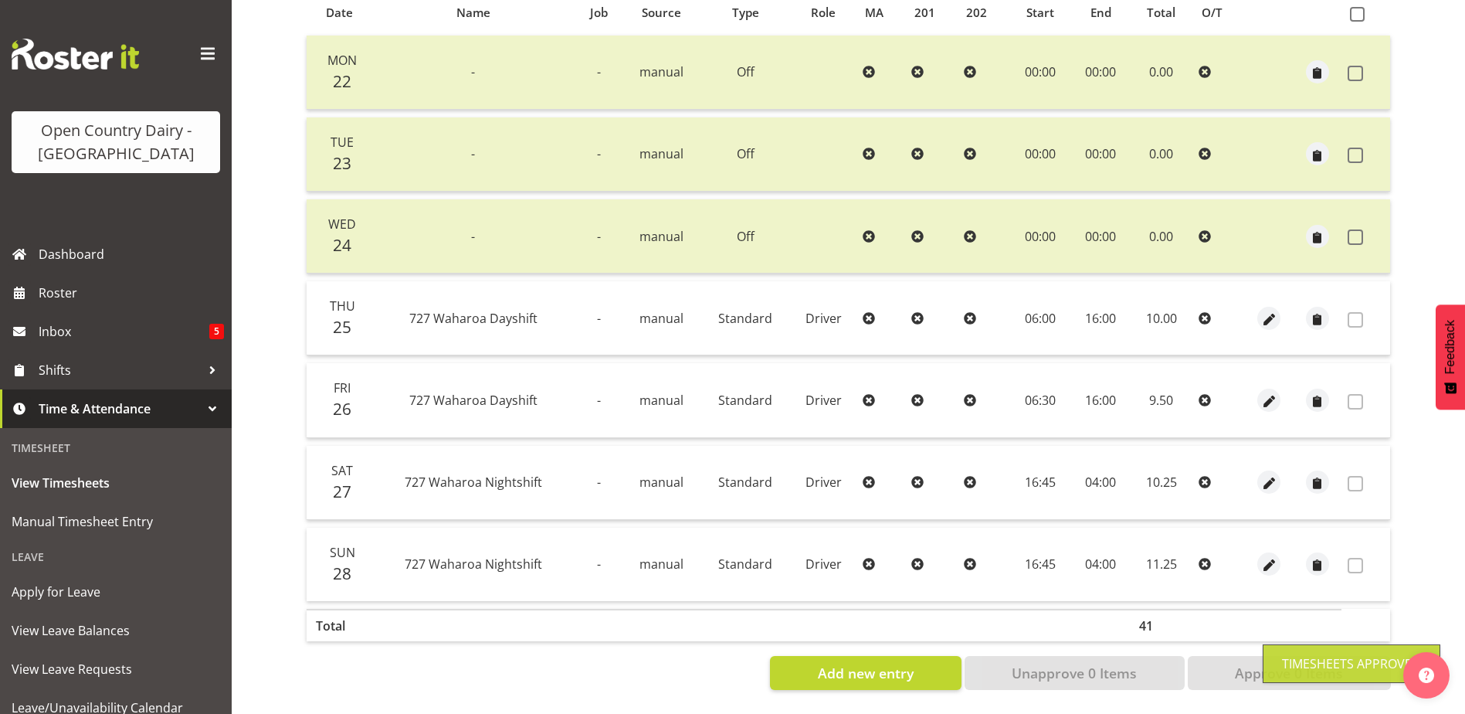
scroll to position [0, 0]
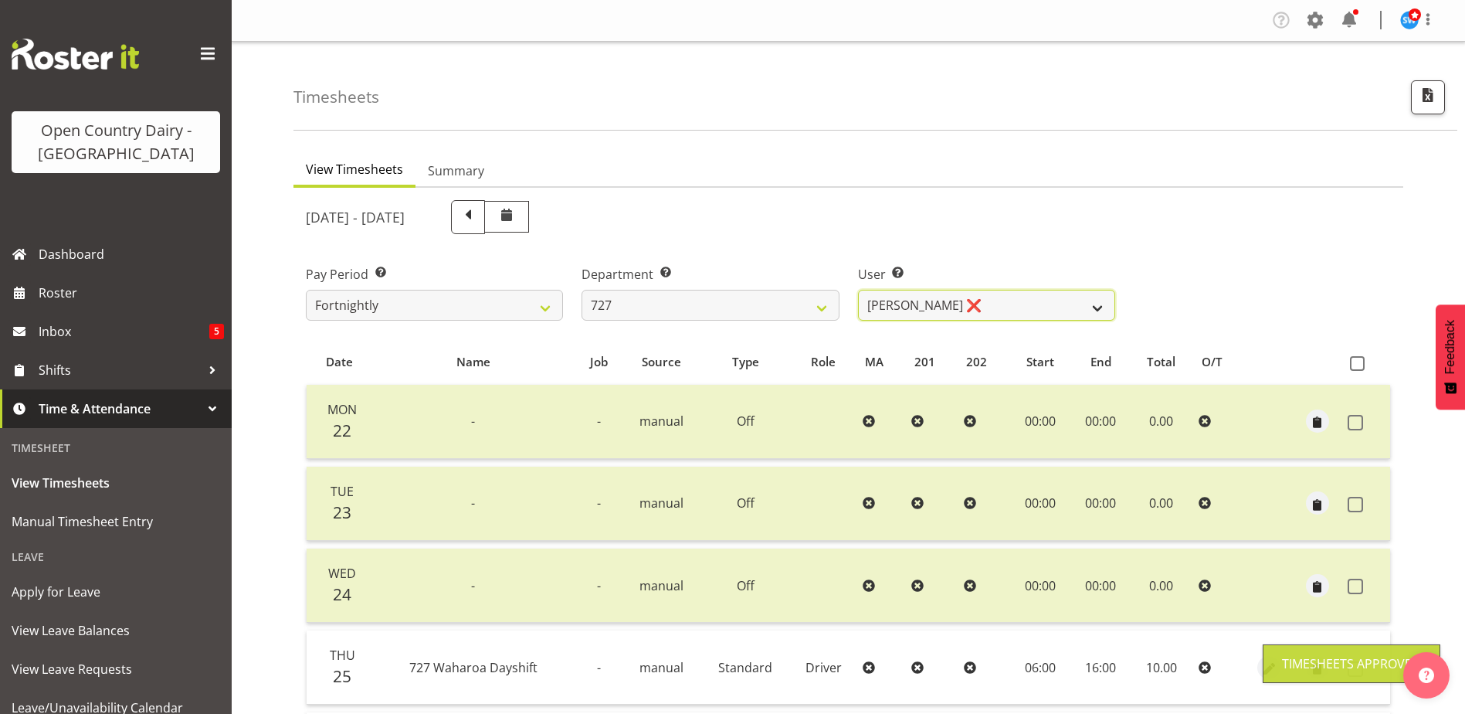
click at [976, 302] on select "David Pawley ❌ Kase Hussey ❌ Rhys Greener ❌" at bounding box center [986, 305] width 257 height 31
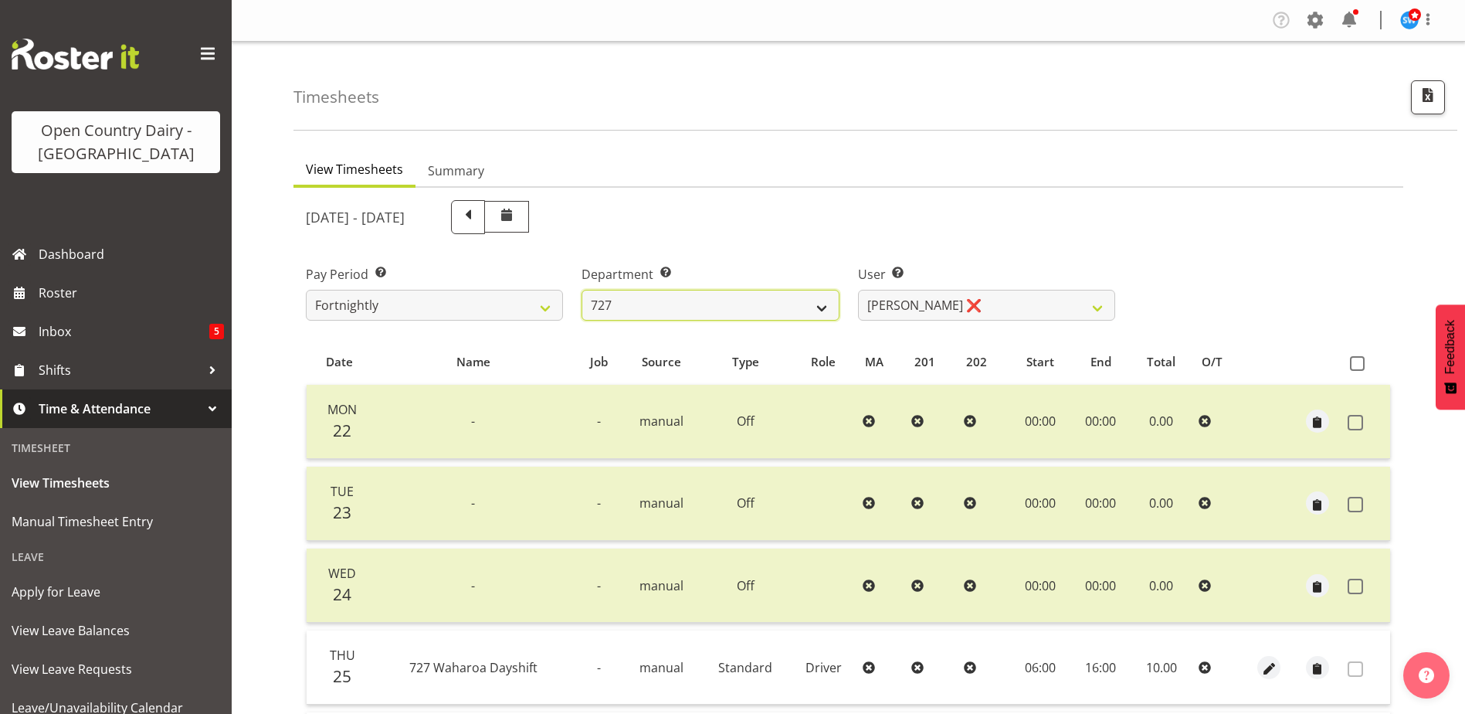
click at [721, 305] on select "701 702 703 704 705 706 707 708 709 710 711 712 713 714 715 716 717 718 719 720" at bounding box center [710, 305] width 257 height 31
select select "808"
click at [582, 290] on select "701 702 703 704 705 706 707 708 709 710 711 712 713 714 715 716 717 718 719 720" at bounding box center [710, 305] width 257 height 31
select select "10486"
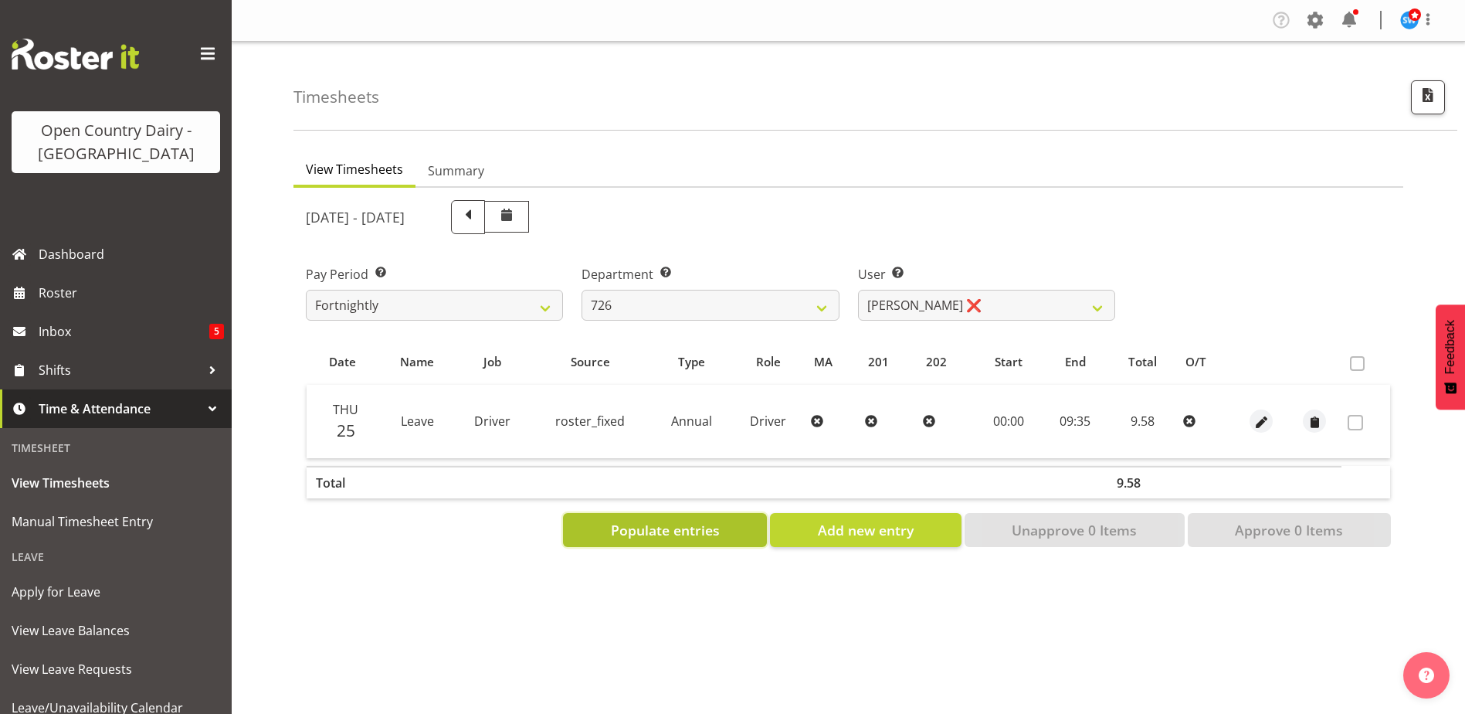
click at [661, 535] on span "Populate entries" at bounding box center [665, 530] width 109 height 20
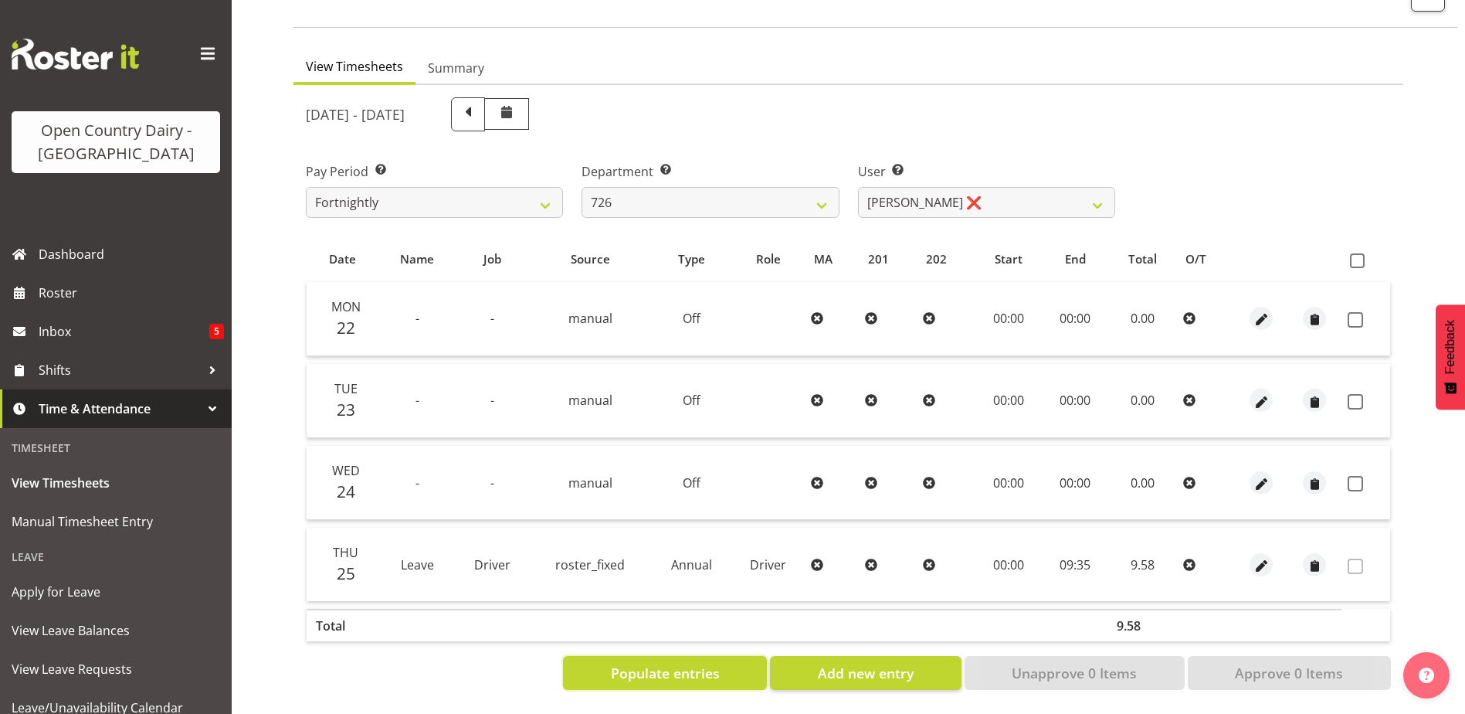
scroll to position [114, 0]
click at [857, 663] on span "Add new entry" at bounding box center [866, 673] width 96 height 20
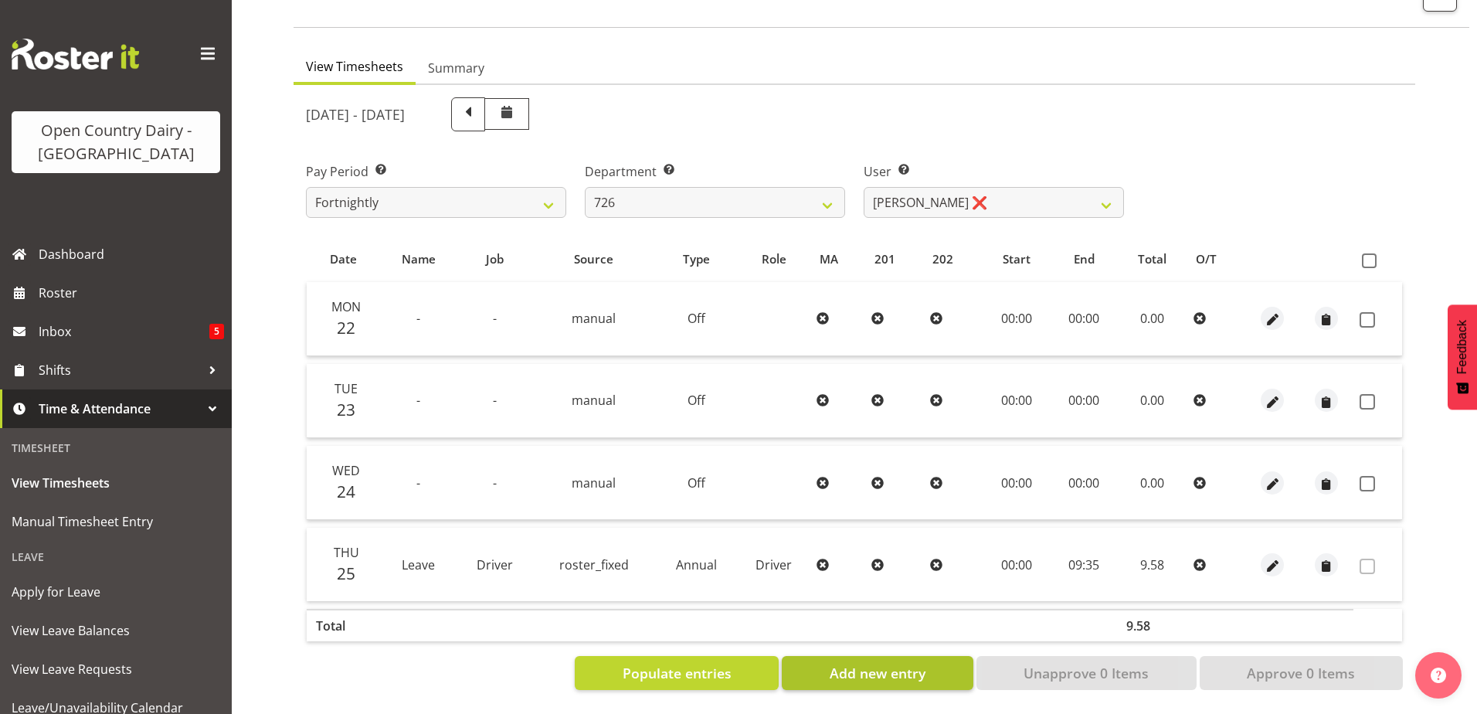
select select
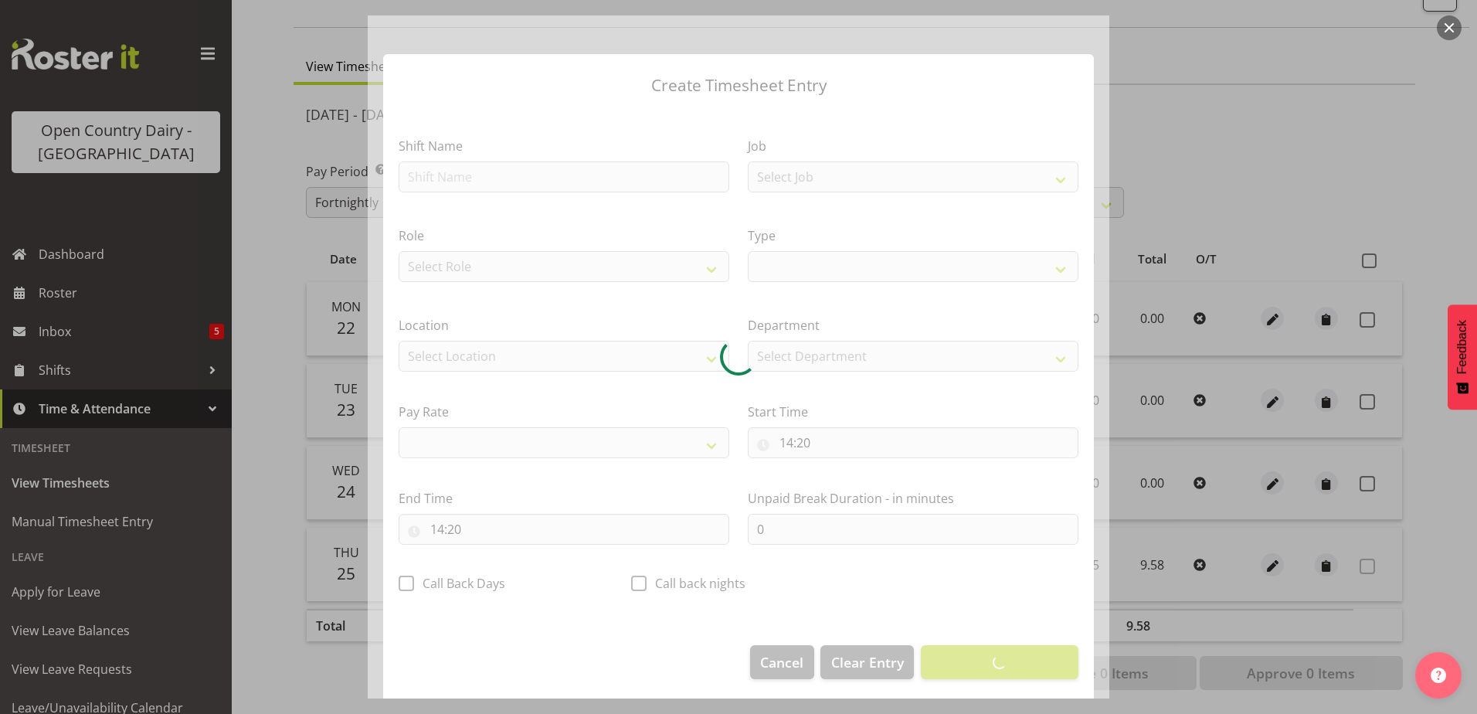
select select
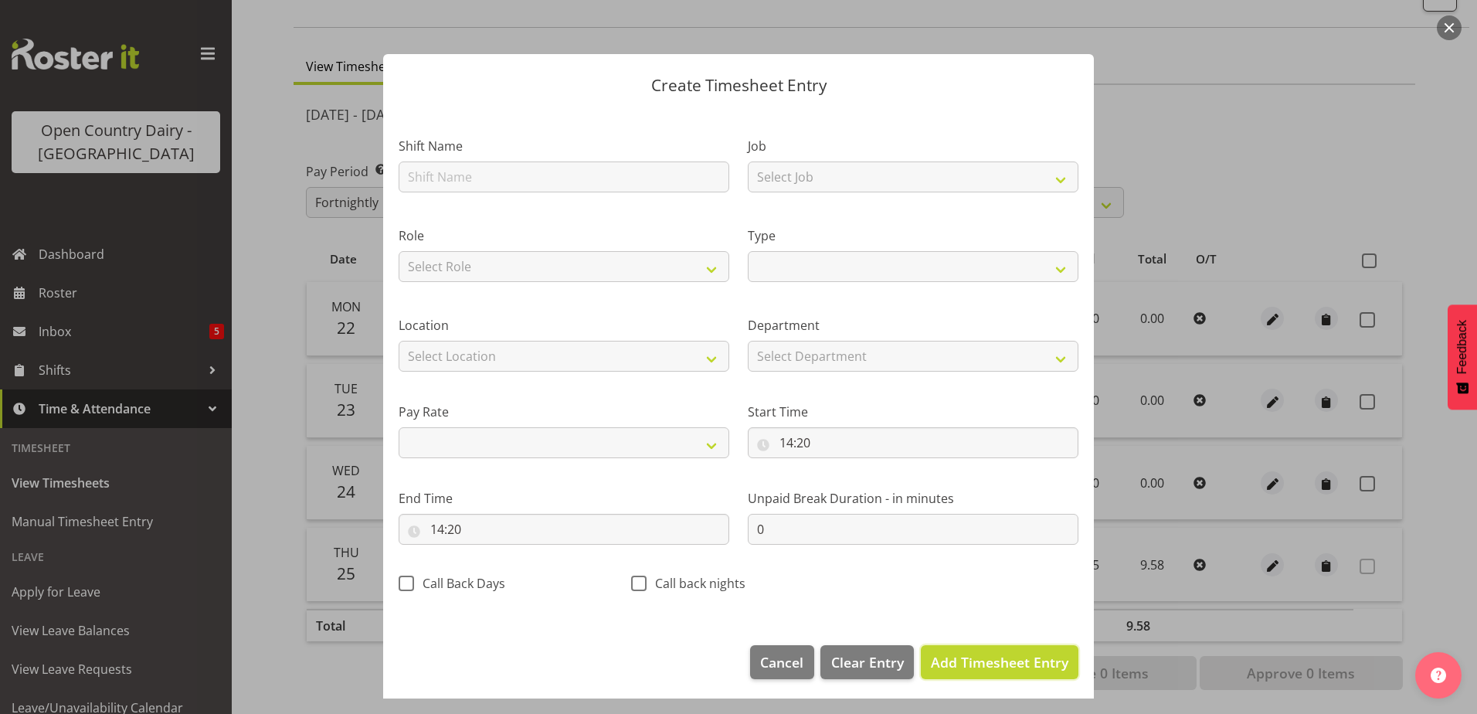
click at [992, 667] on span "Add Timesheet Entry" at bounding box center [999, 662] width 137 height 19
select select
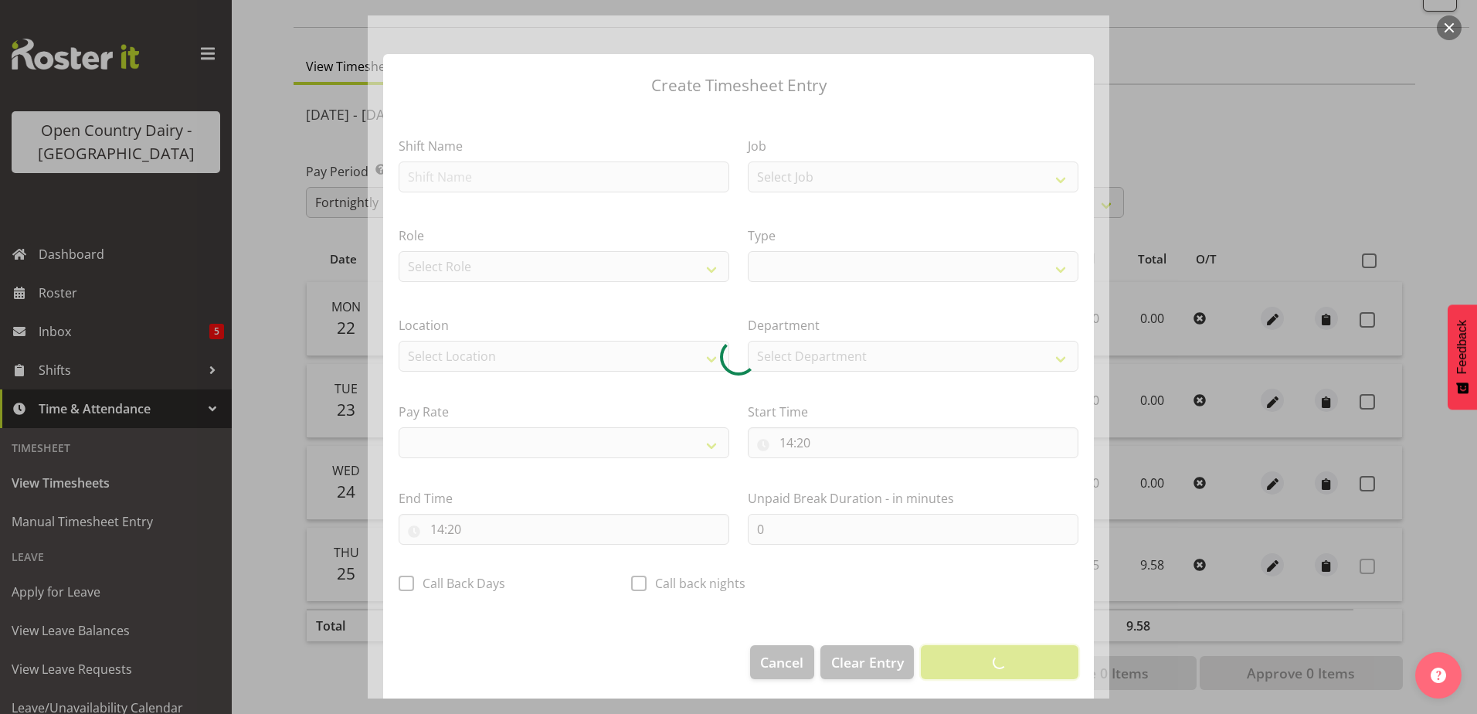
select select
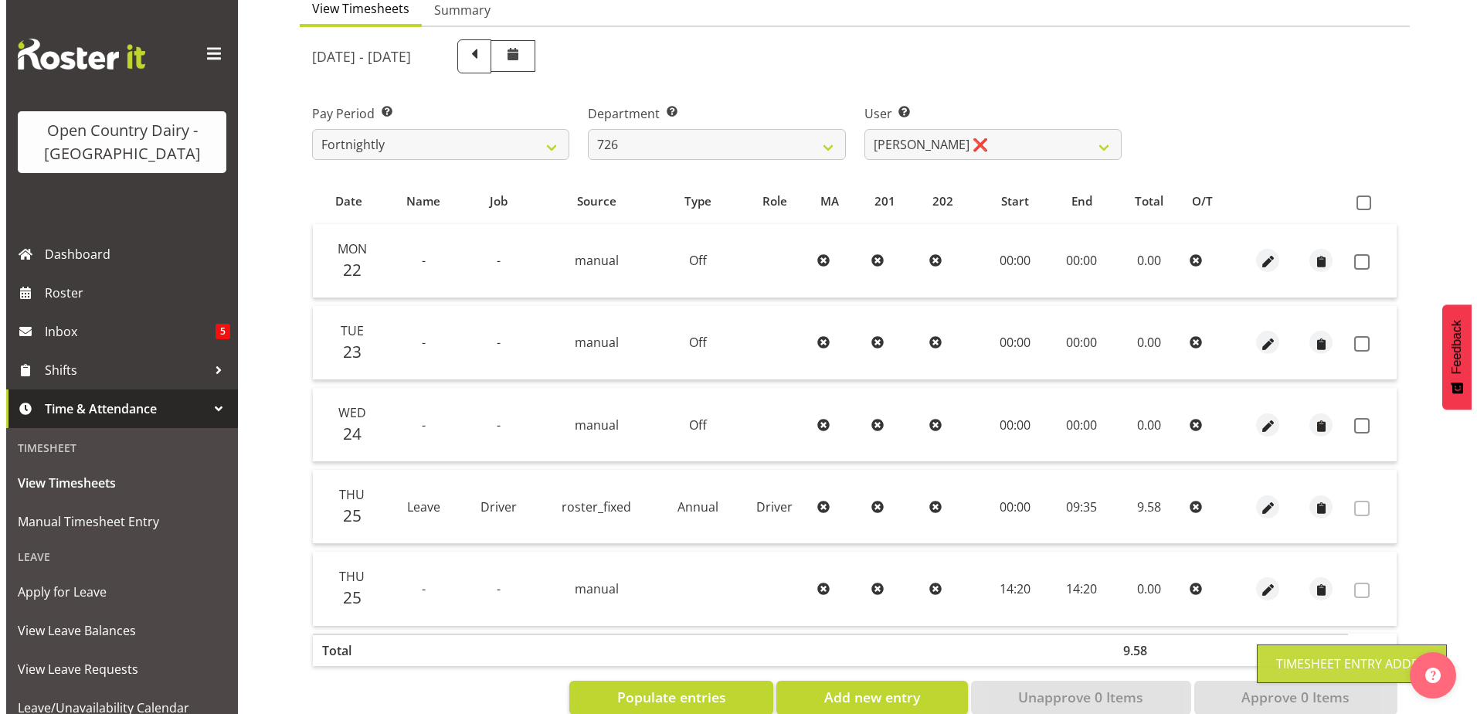
scroll to position [197, 0]
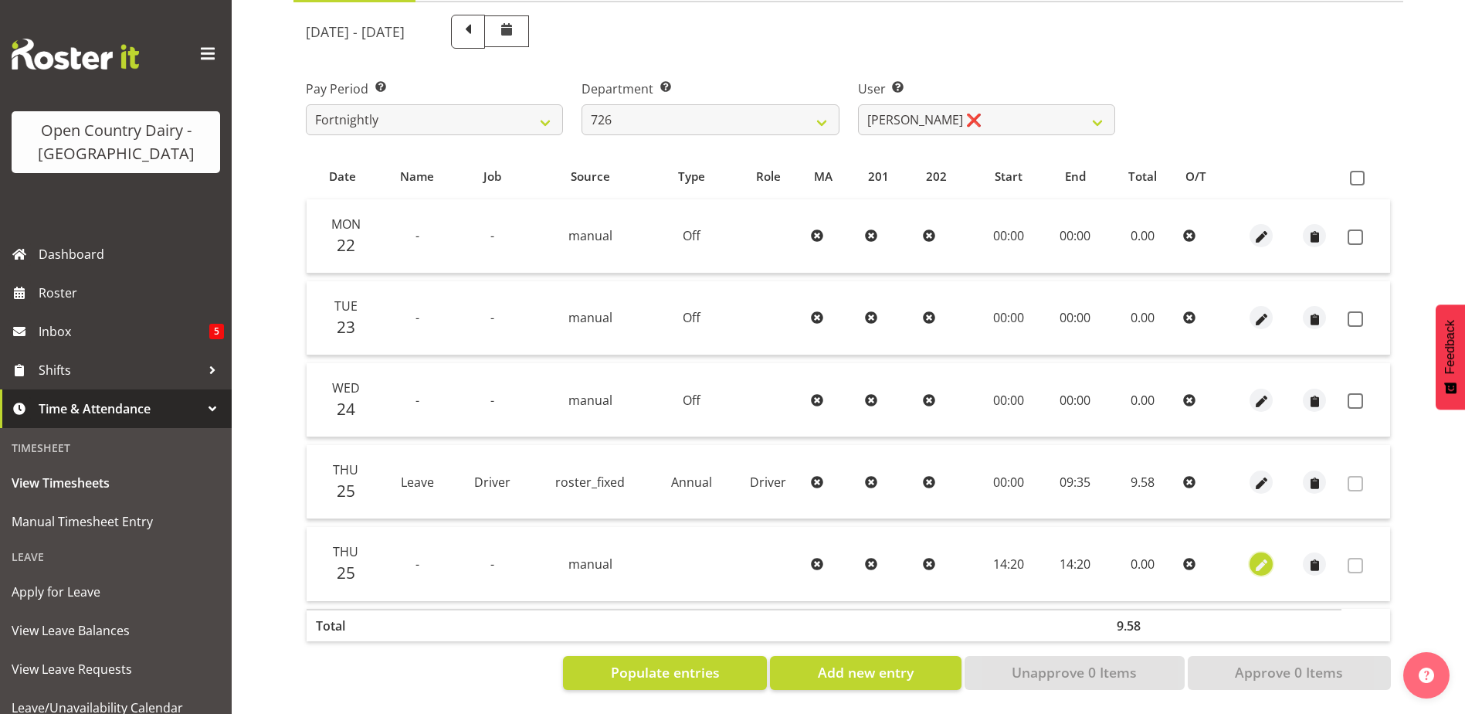
click at [1256, 556] on span "button" at bounding box center [1262, 565] width 18 height 18
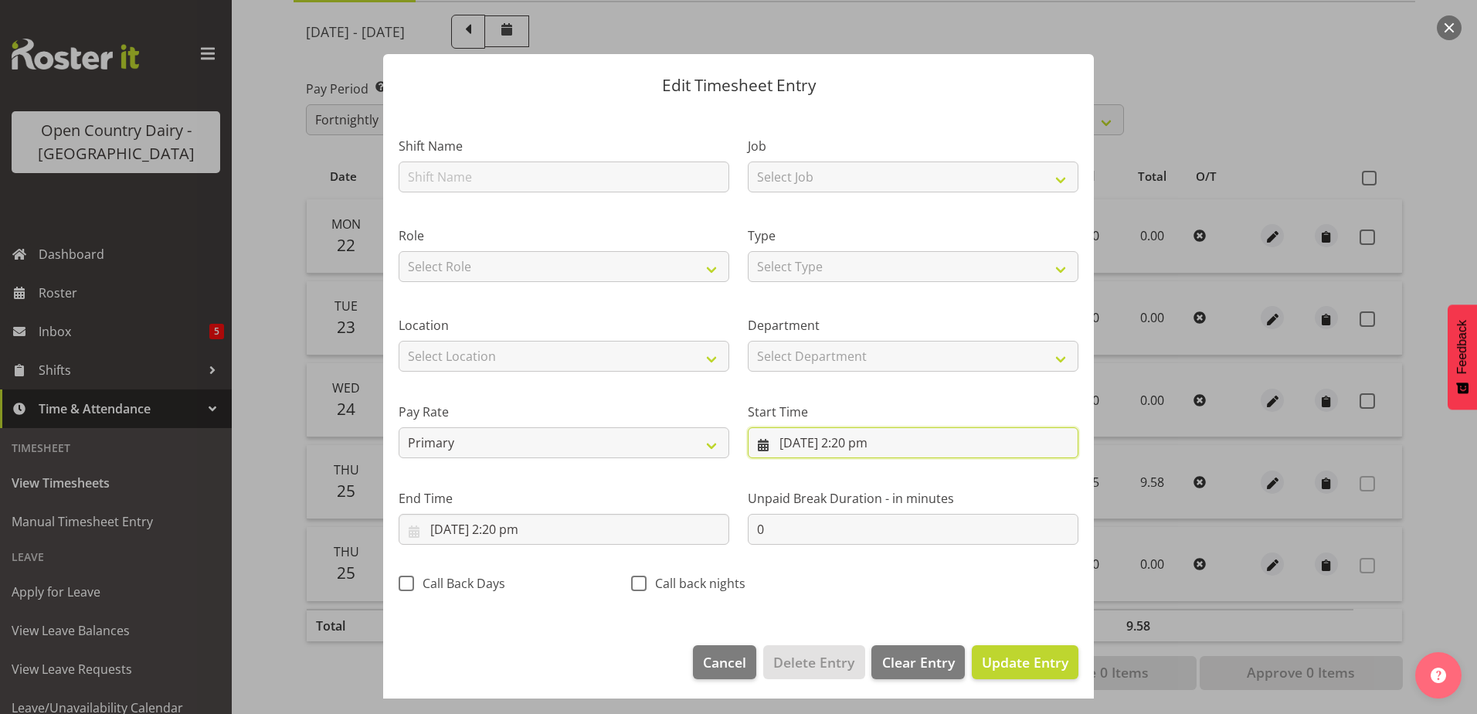
click at [796, 438] on input "25/09/2025, 2:20 pm" at bounding box center [913, 442] width 331 height 31
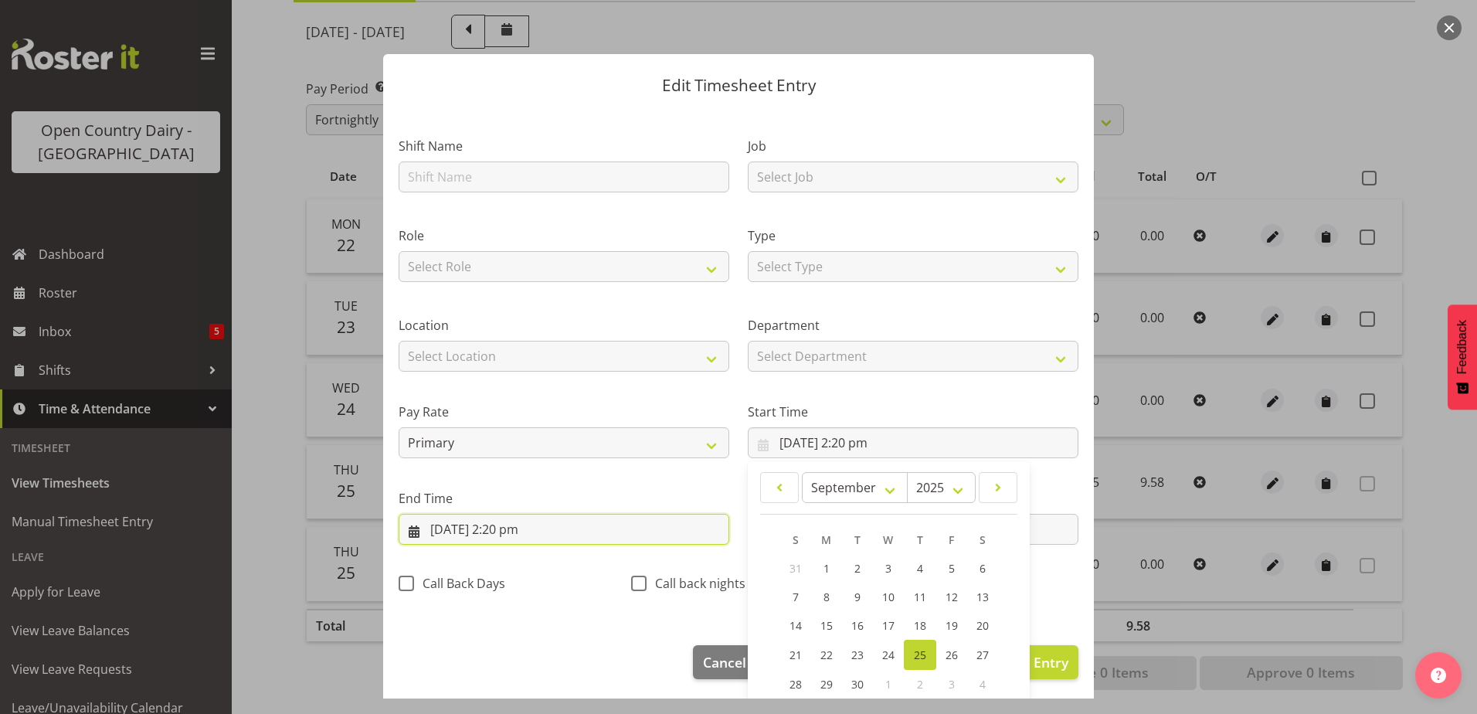
click at [453, 525] on input "25/09/2025, 2:20 pm" at bounding box center [564, 529] width 331 height 31
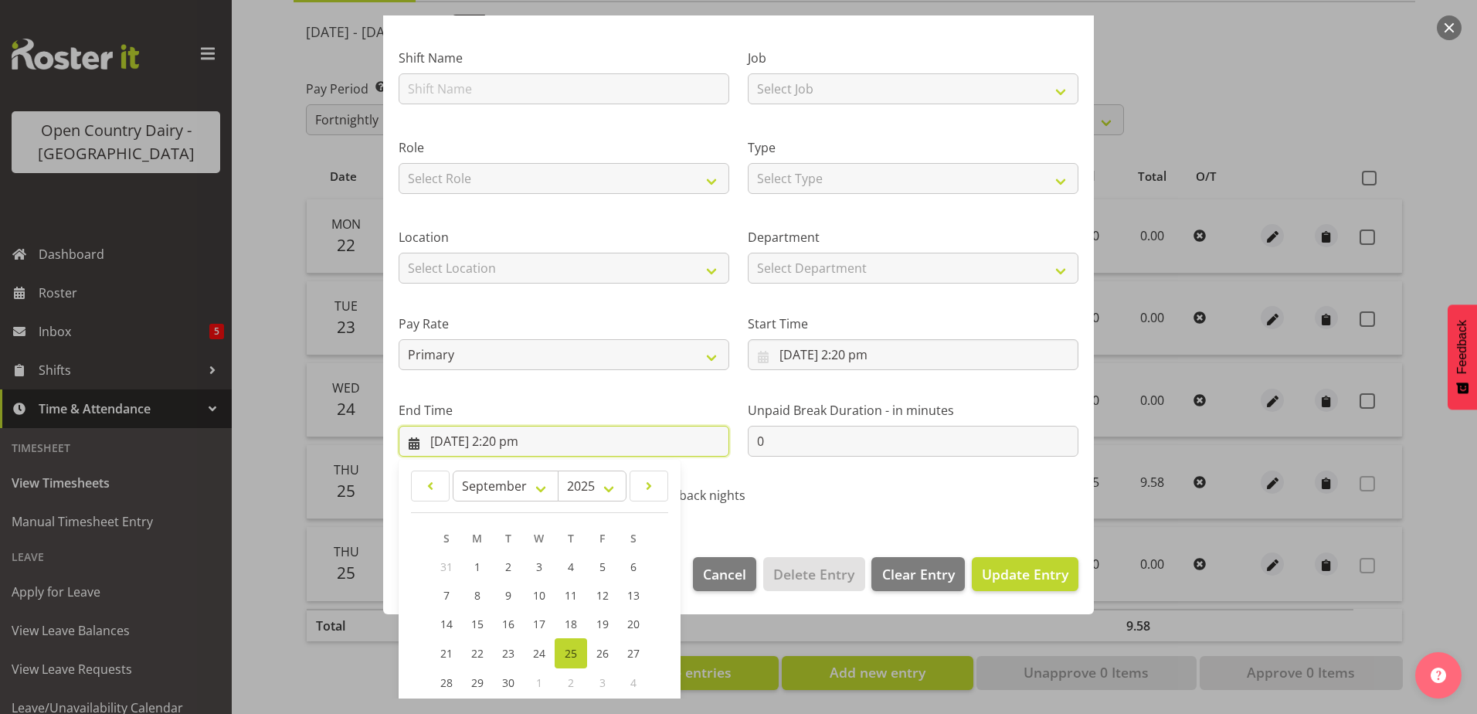
scroll to position [199, 0]
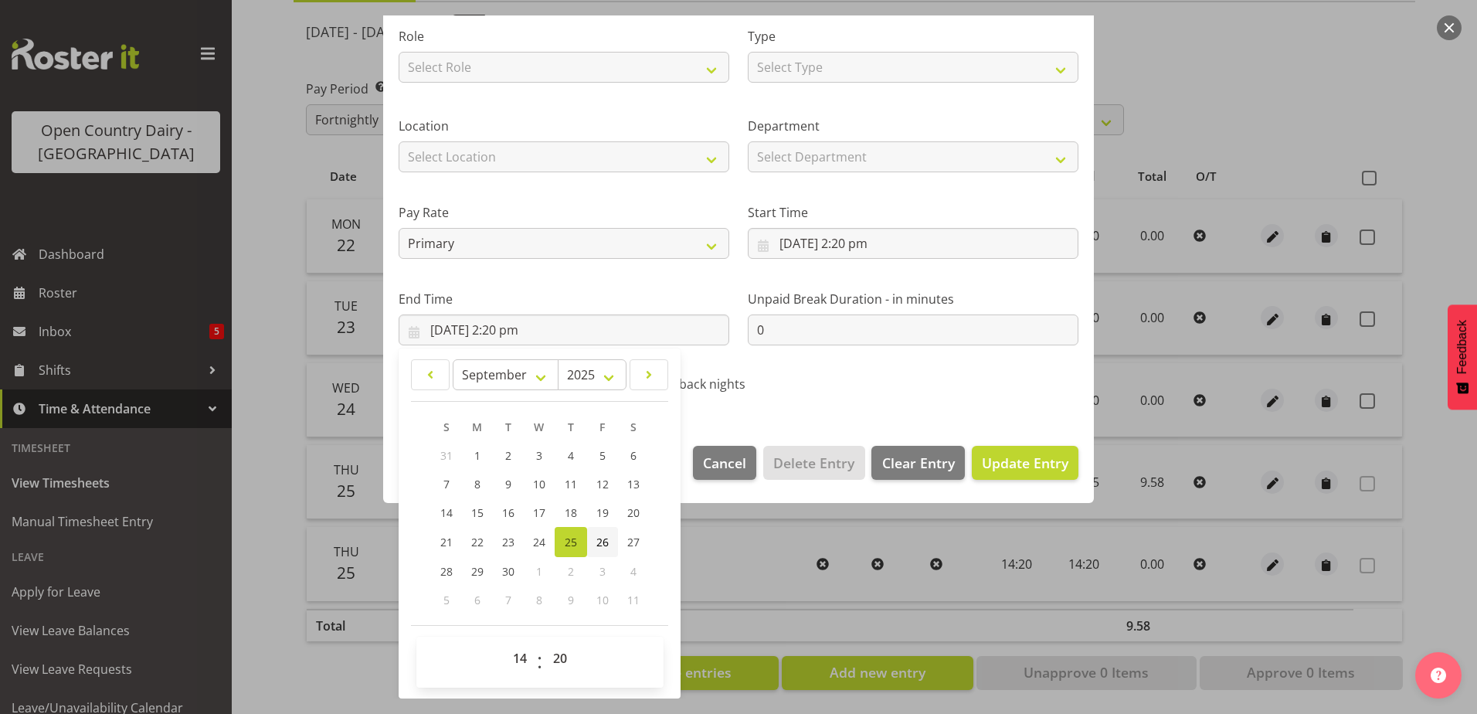
click at [606, 540] on span "26" at bounding box center [602, 542] width 12 height 15
type input "26/09/2025, 2:20 pm"
click at [1000, 458] on span "Update Entry" at bounding box center [1025, 462] width 87 height 19
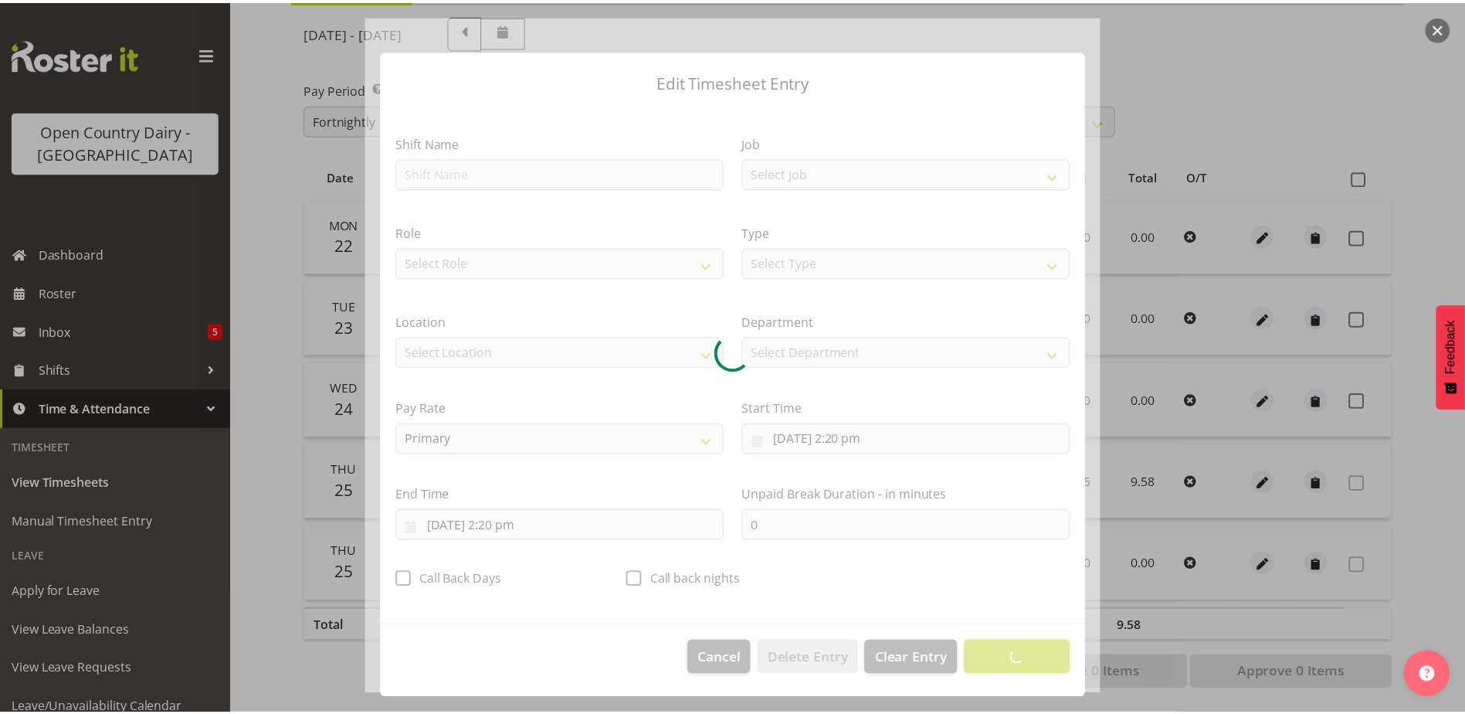
scroll to position [4, 0]
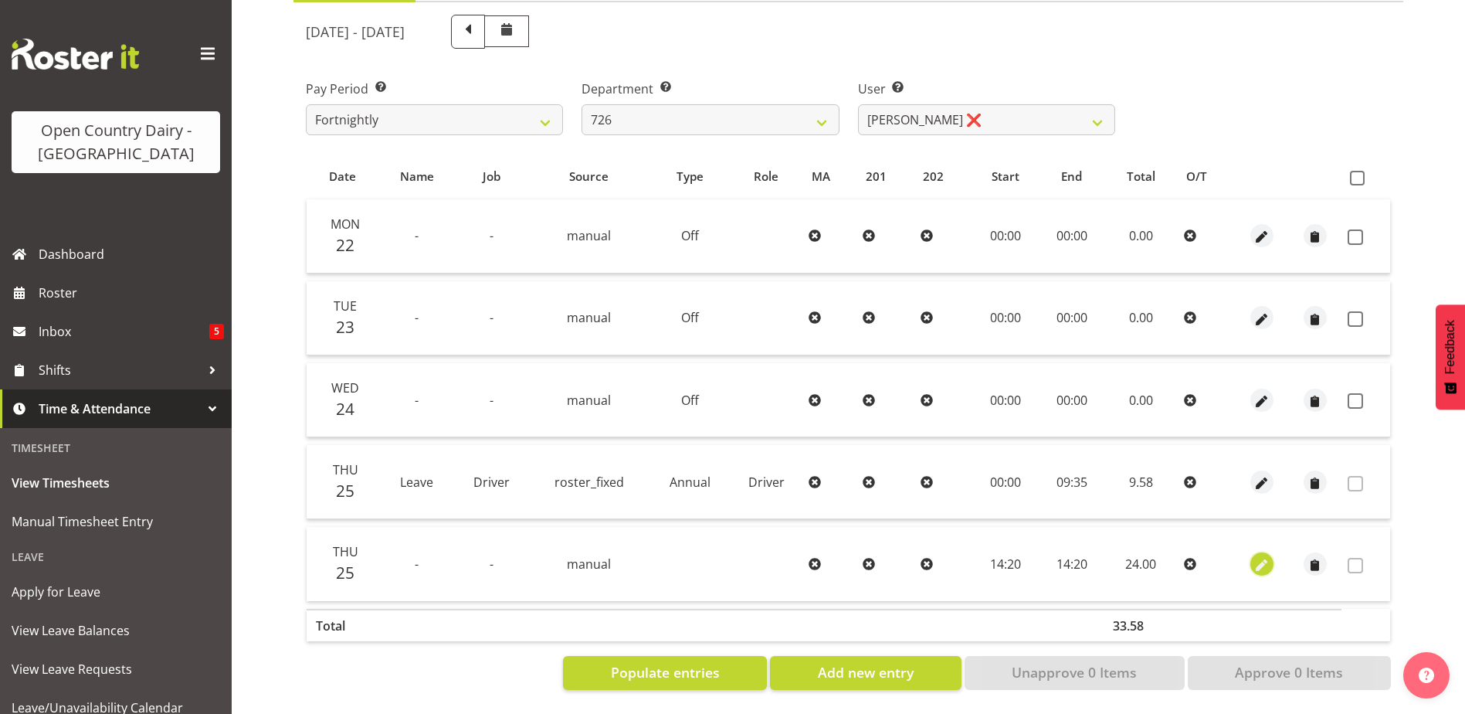
click at [1258, 556] on span "button" at bounding box center [1263, 565] width 18 height 18
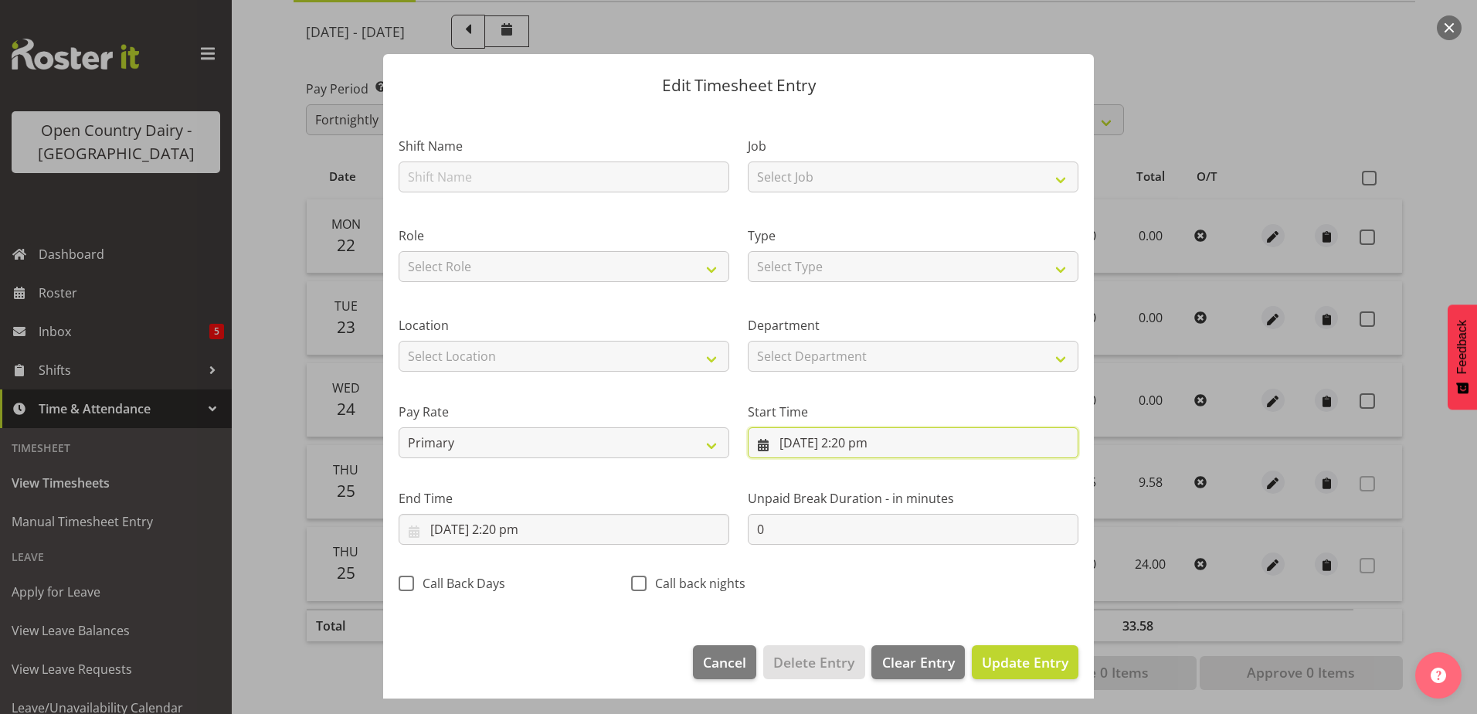
click at [807, 439] on input "25/09/2025, 2:20 pm" at bounding box center [913, 442] width 331 height 31
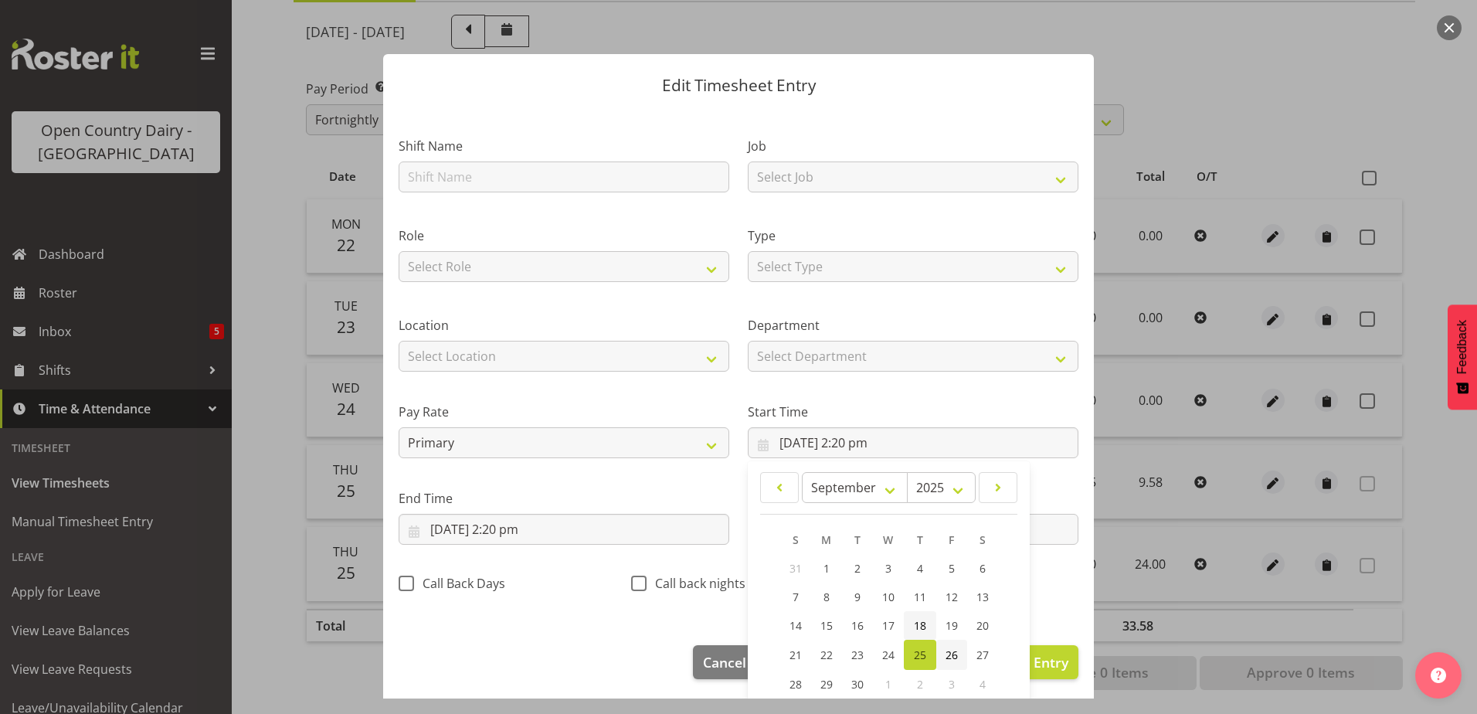
drag, startPoint x: 949, startPoint y: 655, endPoint x: 899, endPoint y: 639, distance: 52.8
click at [949, 655] on span "26" at bounding box center [951, 654] width 12 height 15
type input "26/09/2025, 2:20 pm"
click at [1047, 575] on div "Shift Name Job Select Job Driver Driver supervisor Support Role Select Role Dri…" at bounding box center [738, 360] width 698 height 490
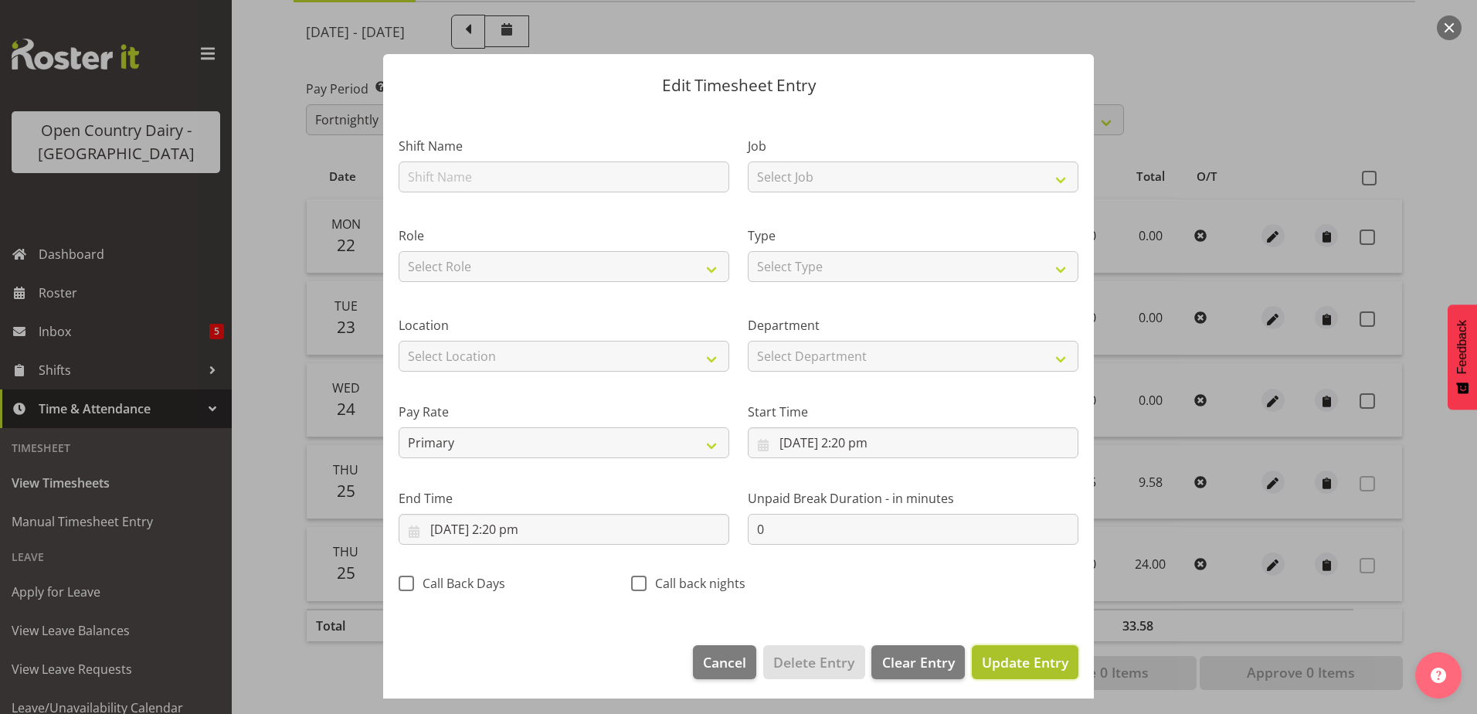
click at [1020, 663] on span "Update Entry" at bounding box center [1025, 662] width 87 height 19
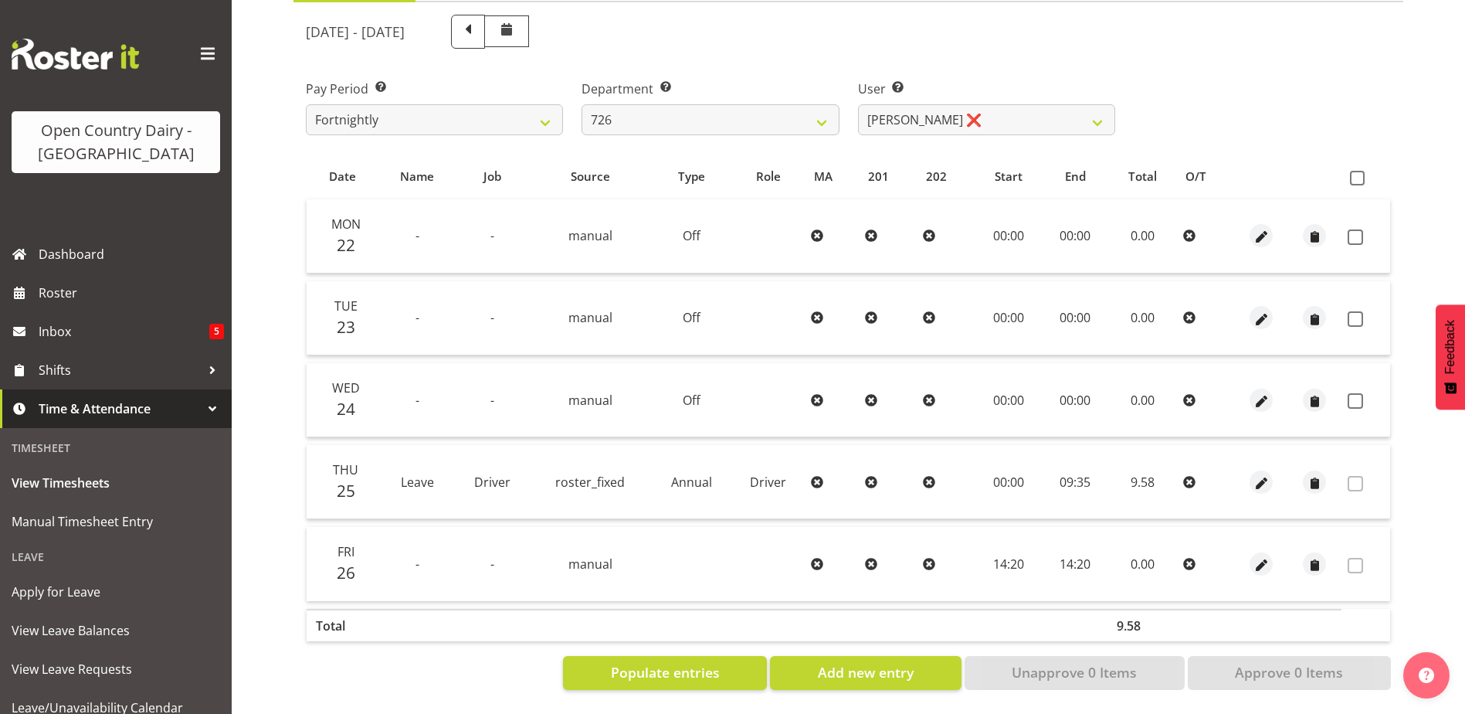
click at [840, 640] on div "Date Name Job Source Type Role MA 201 202 Start End Total O/T Mon 22 - - manual…" at bounding box center [848, 422] width 1085 height 536
click at [844, 663] on span "Add new entry" at bounding box center [866, 672] width 96 height 20
select select
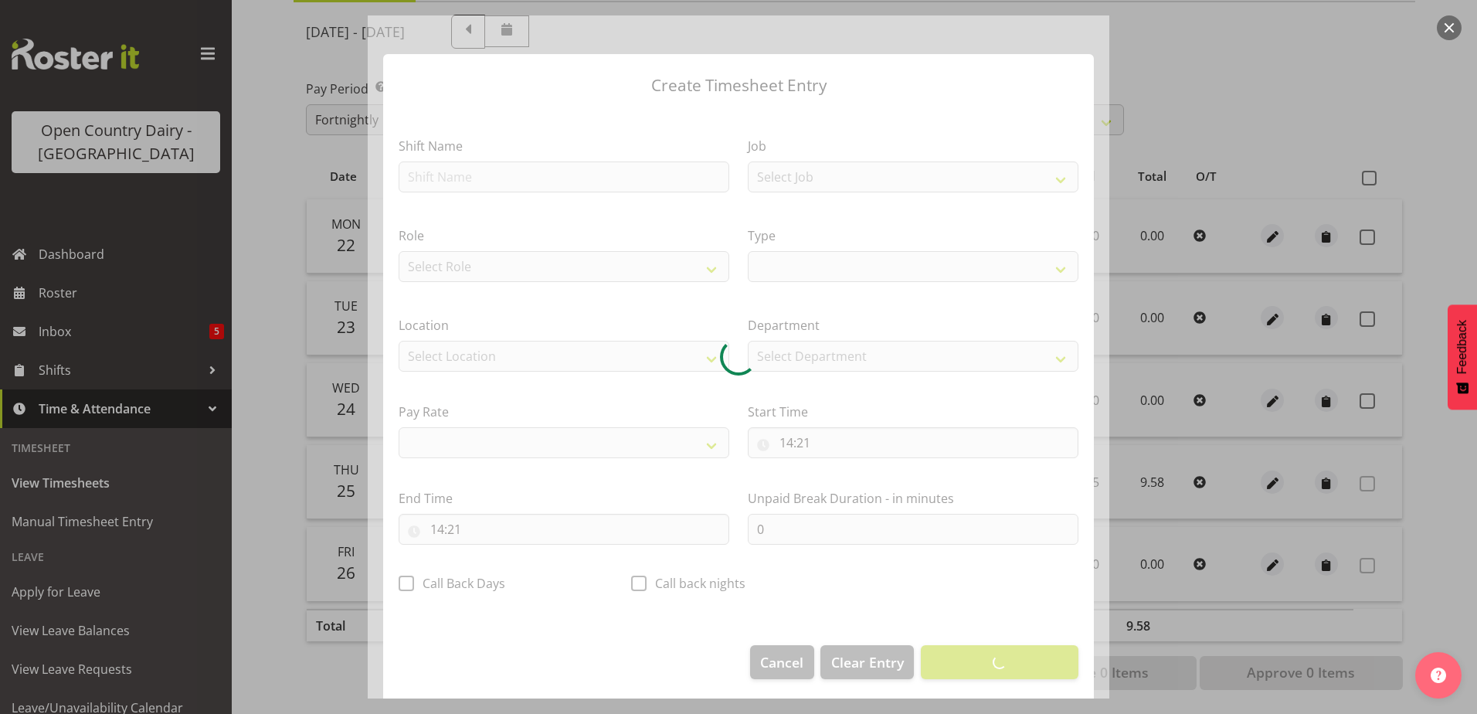
select select
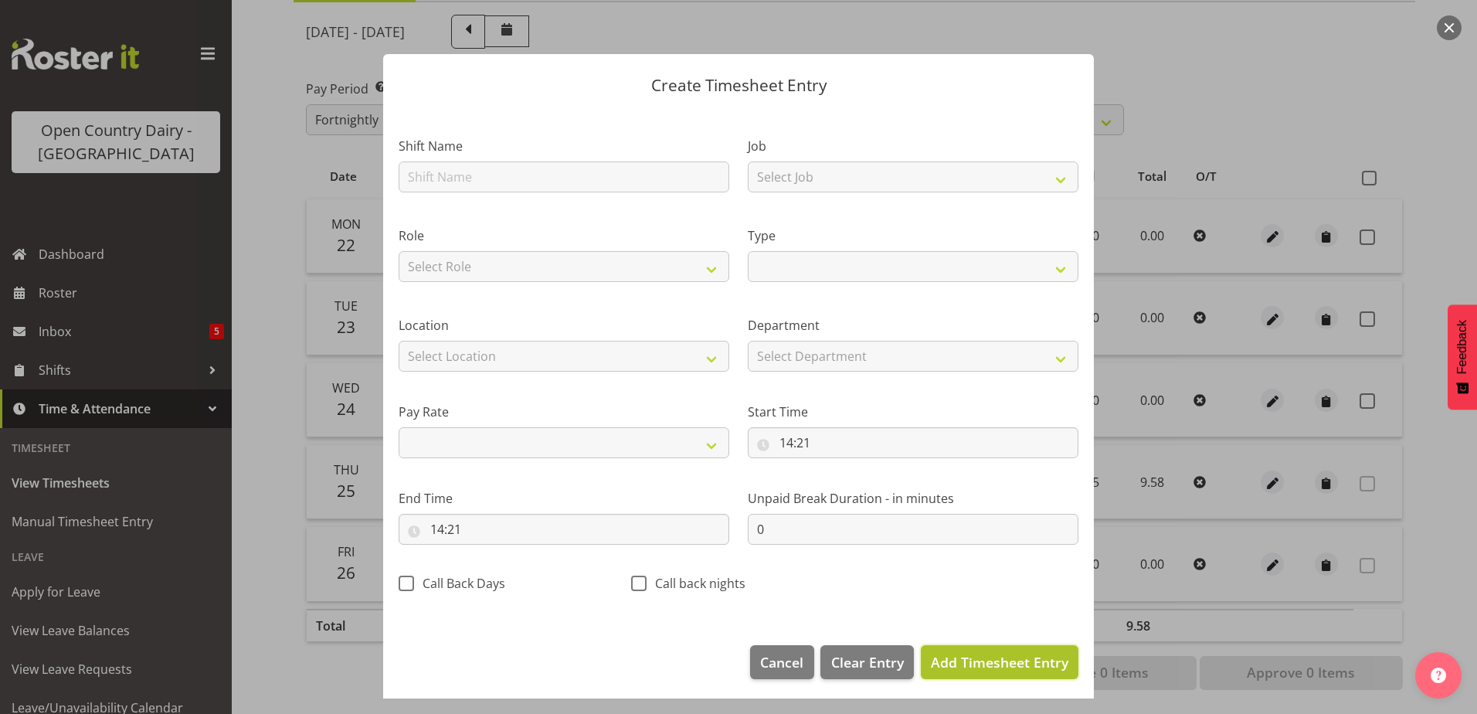
click at [931, 664] on span "Add Timesheet Entry" at bounding box center [999, 662] width 137 height 19
select select
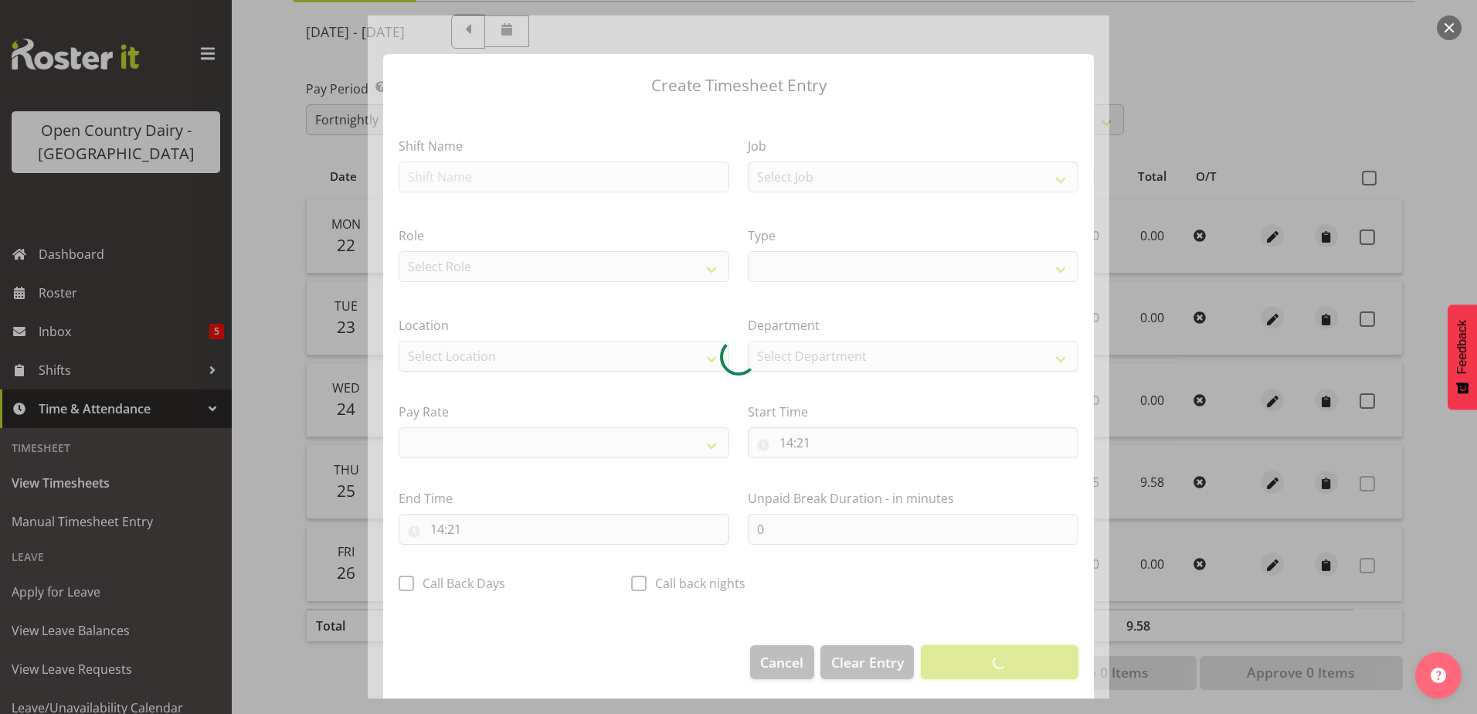
select select
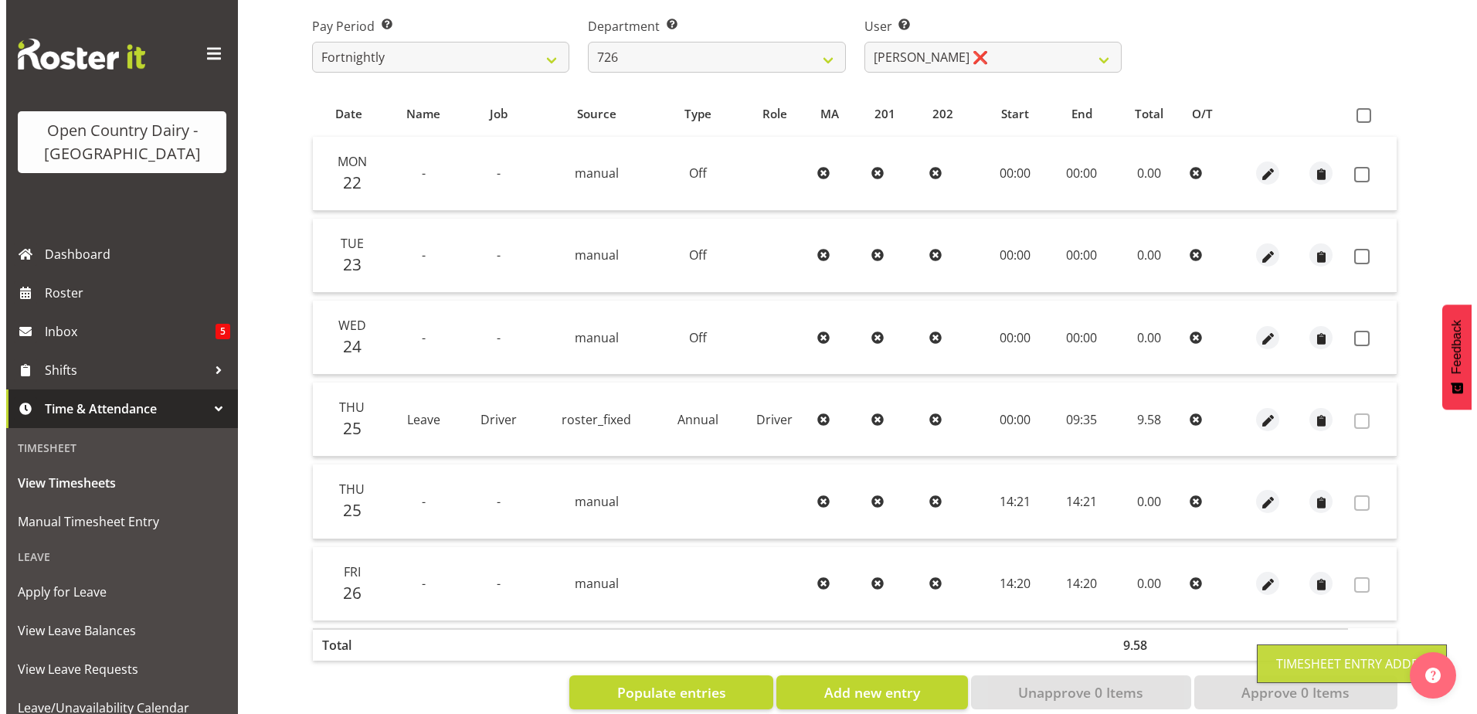
scroll to position [279, 0]
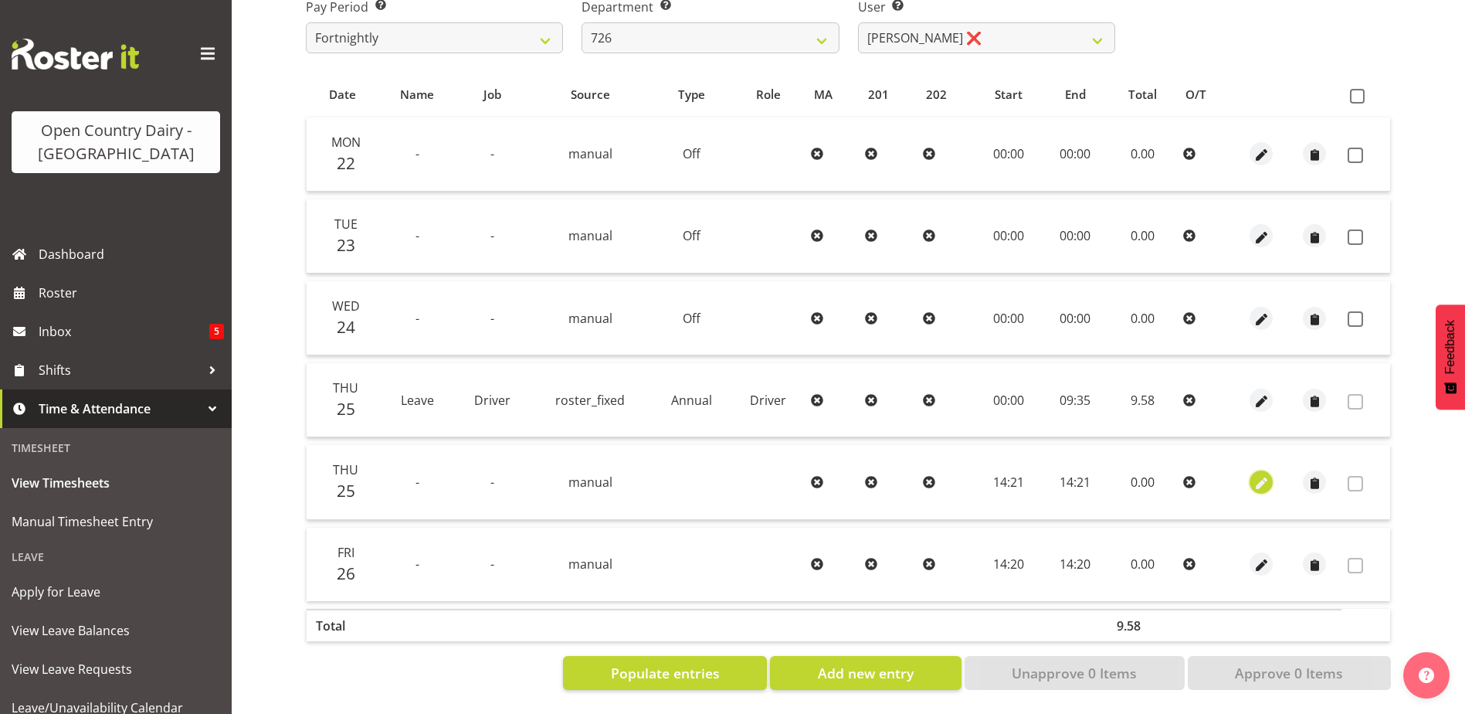
click at [1259, 474] on span "button" at bounding box center [1262, 483] width 18 height 18
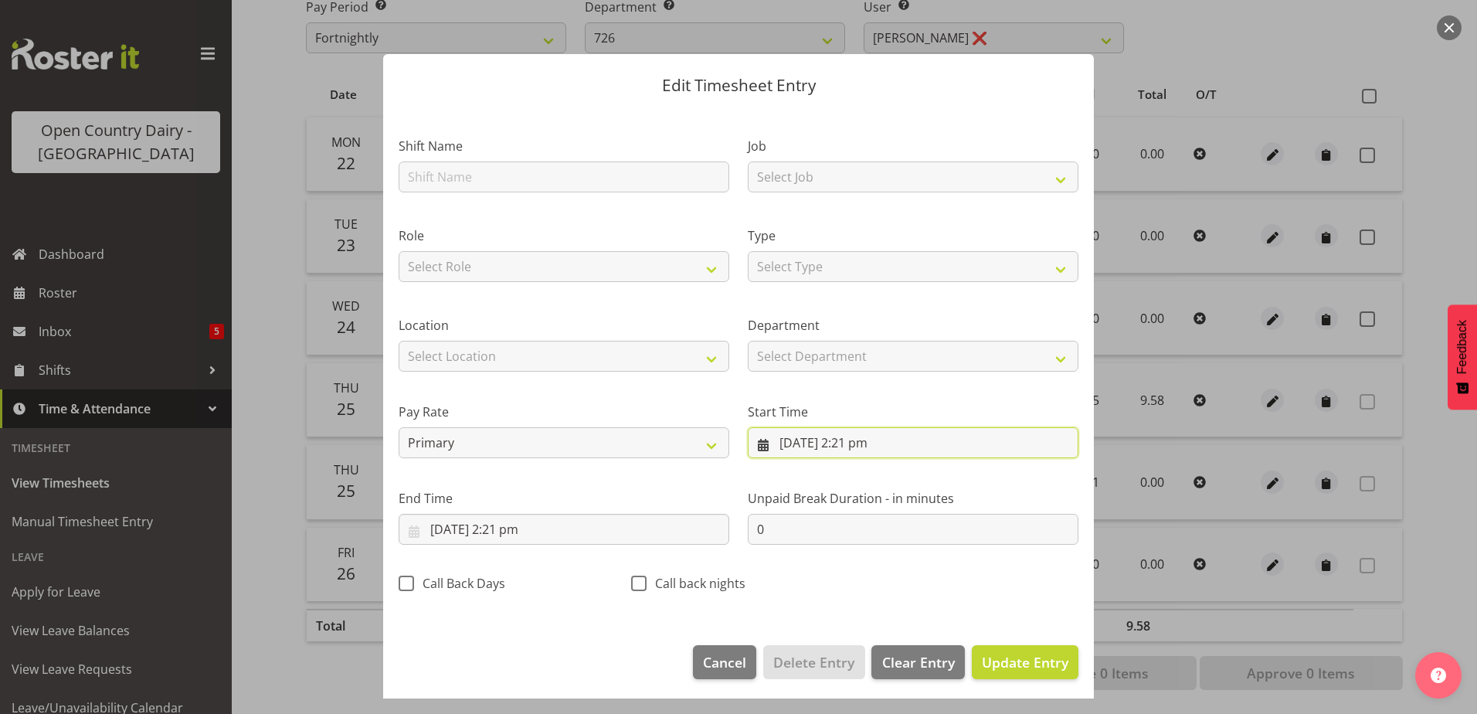
click at [789, 446] on input "25/09/2025, 2:21 pm" at bounding box center [913, 442] width 331 height 31
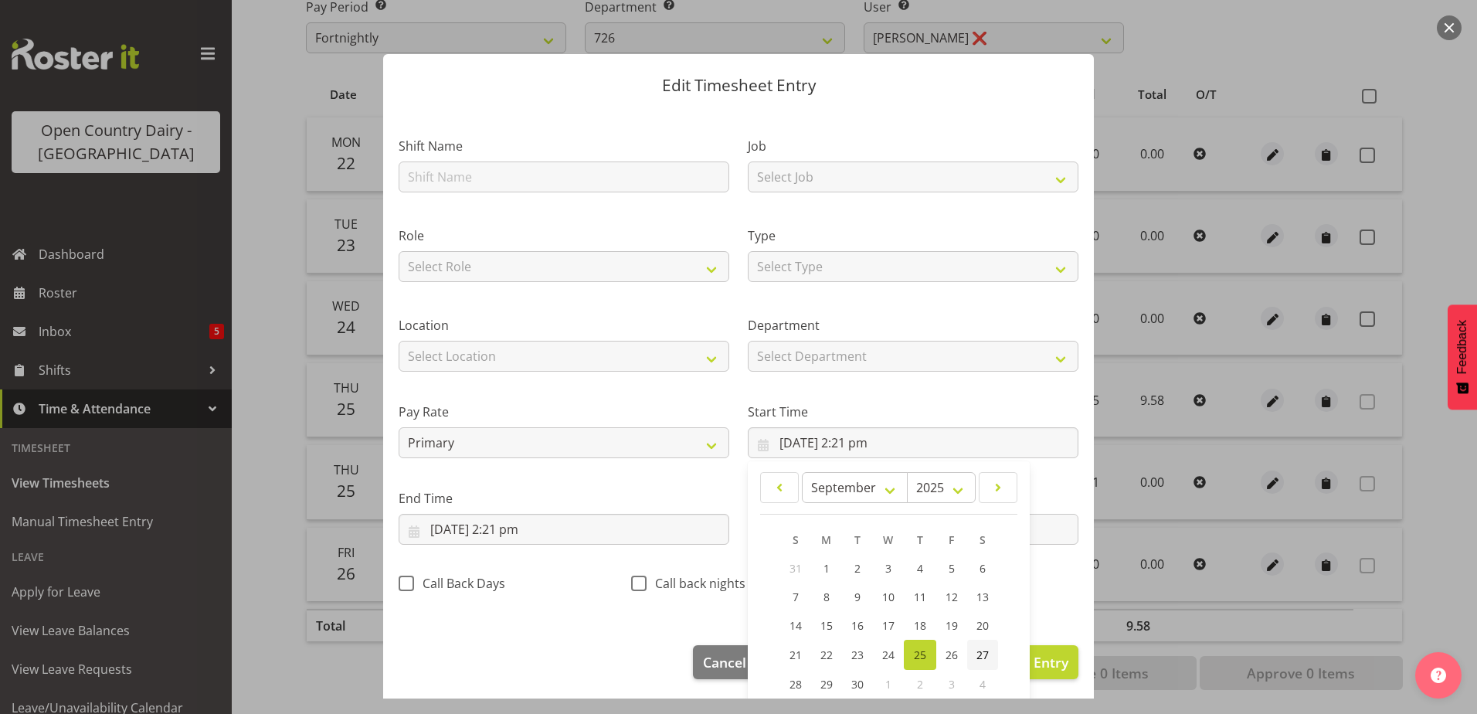
click at [979, 652] on span "27" at bounding box center [982, 654] width 12 height 15
type input "27/09/2025, 2:21 pm"
click at [527, 521] on input "25/09/2025, 2:21 pm" at bounding box center [564, 529] width 331 height 31
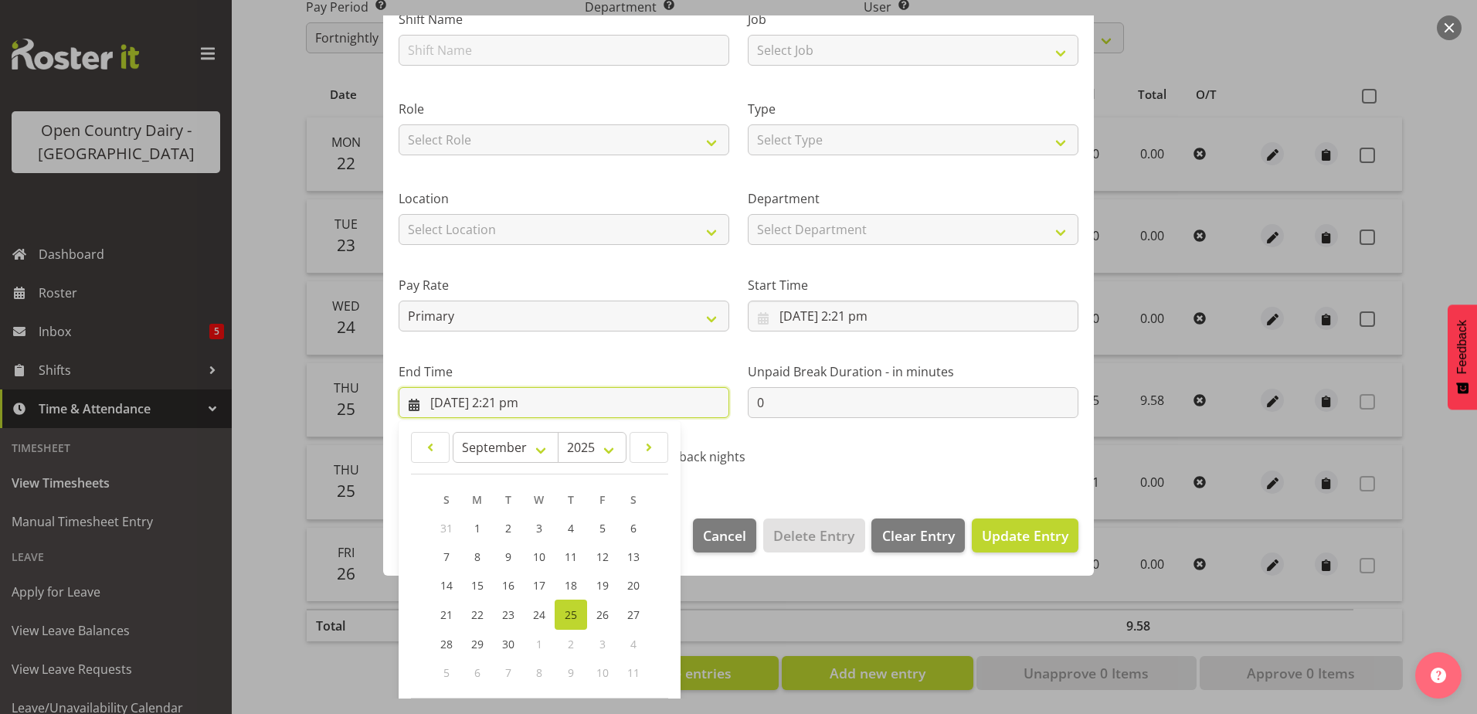
scroll to position [199, 0]
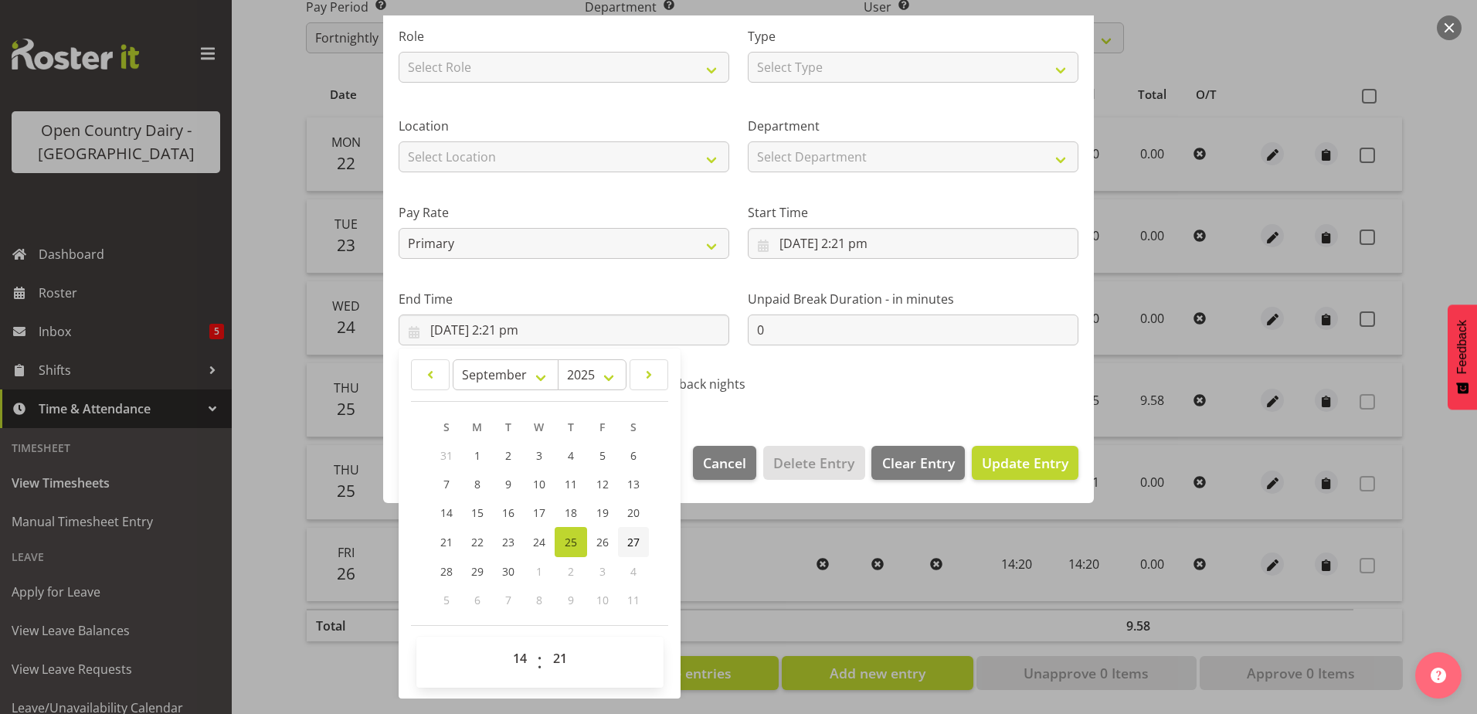
click at [634, 544] on span "27" at bounding box center [633, 542] width 12 height 15
type input "27/09/2025, 2:21 pm"
click at [1033, 465] on span "Update Entry" at bounding box center [1025, 462] width 87 height 19
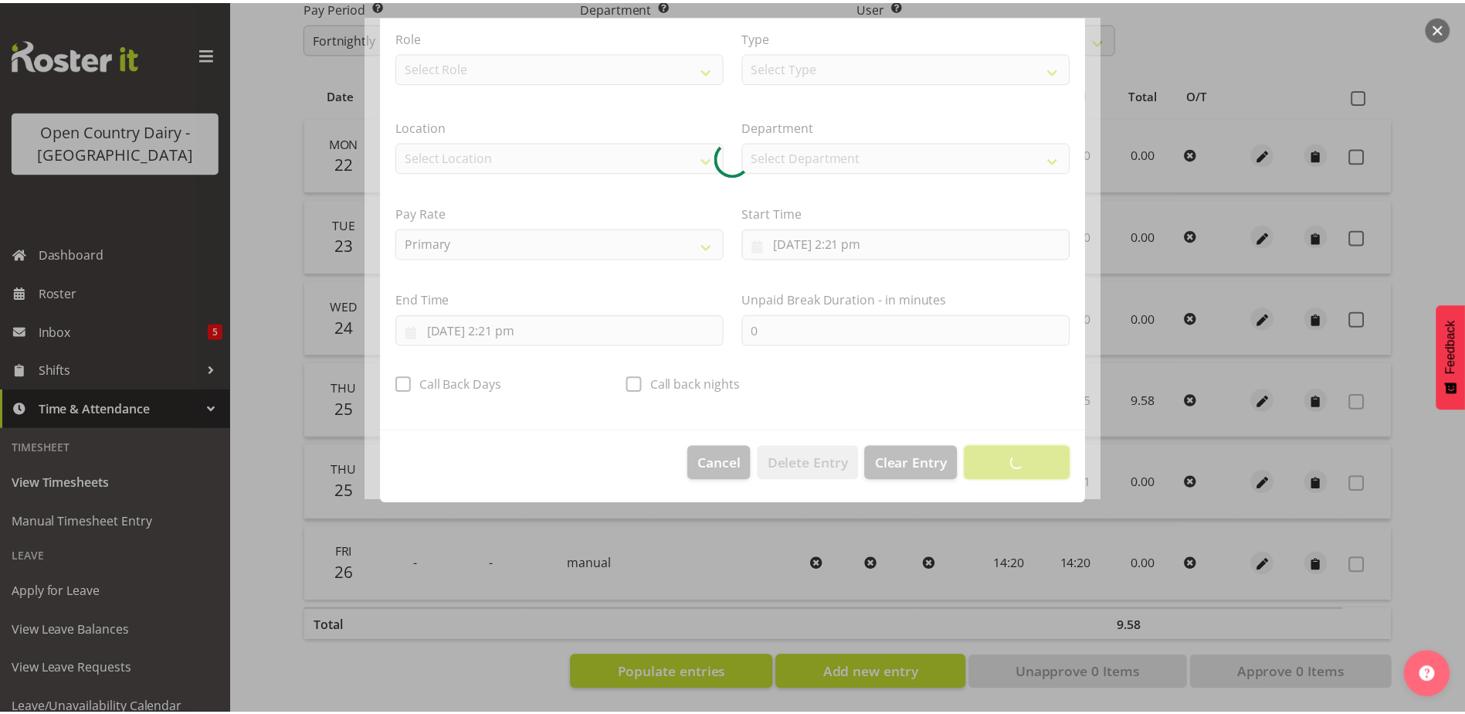
scroll to position [4, 0]
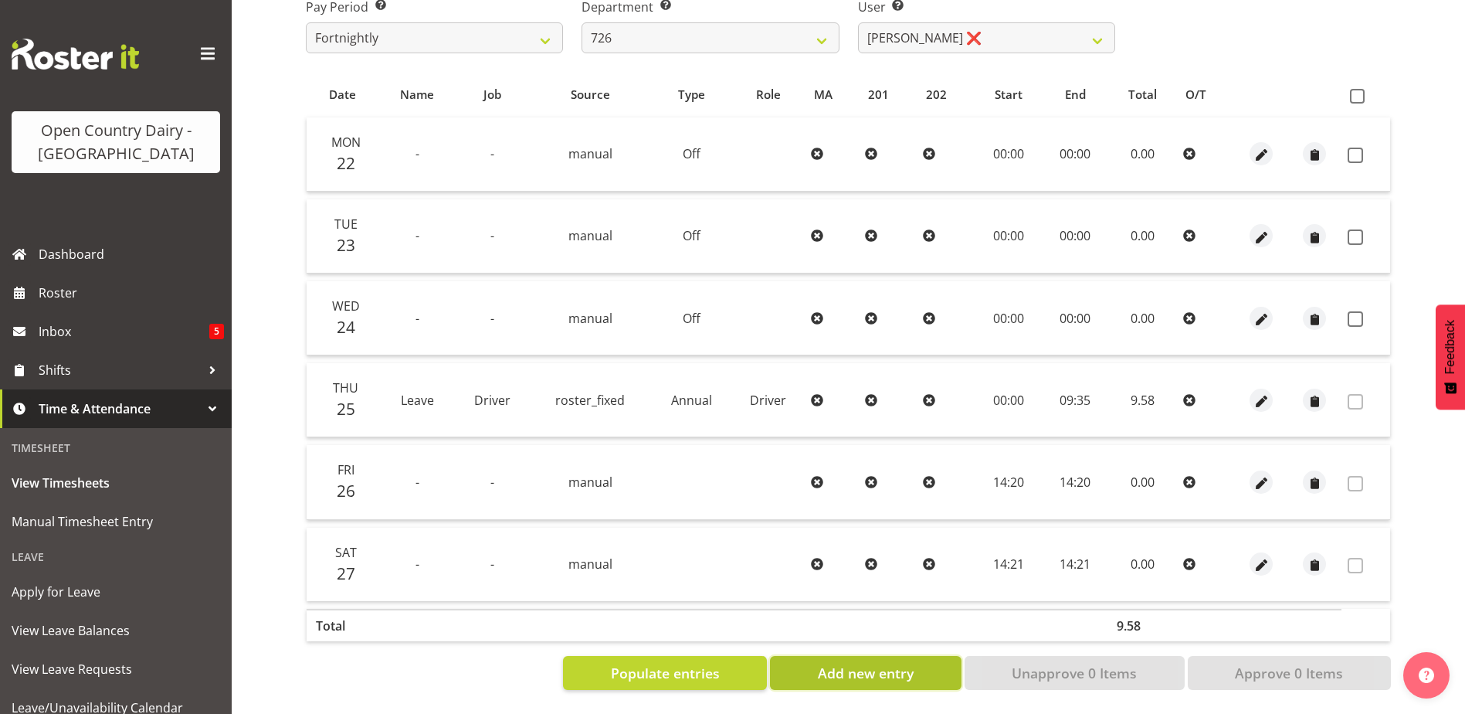
click at [886, 665] on span "Add new entry" at bounding box center [866, 673] width 96 height 20
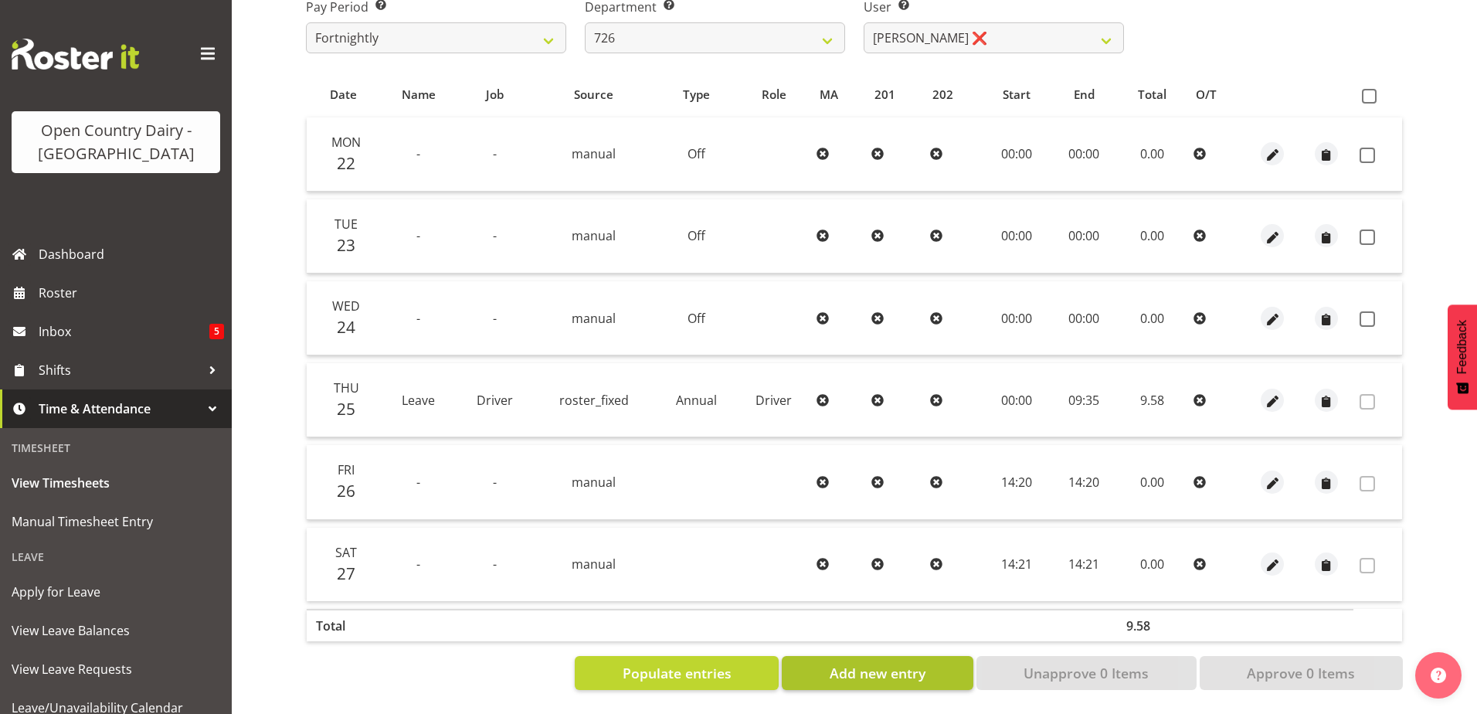
select select
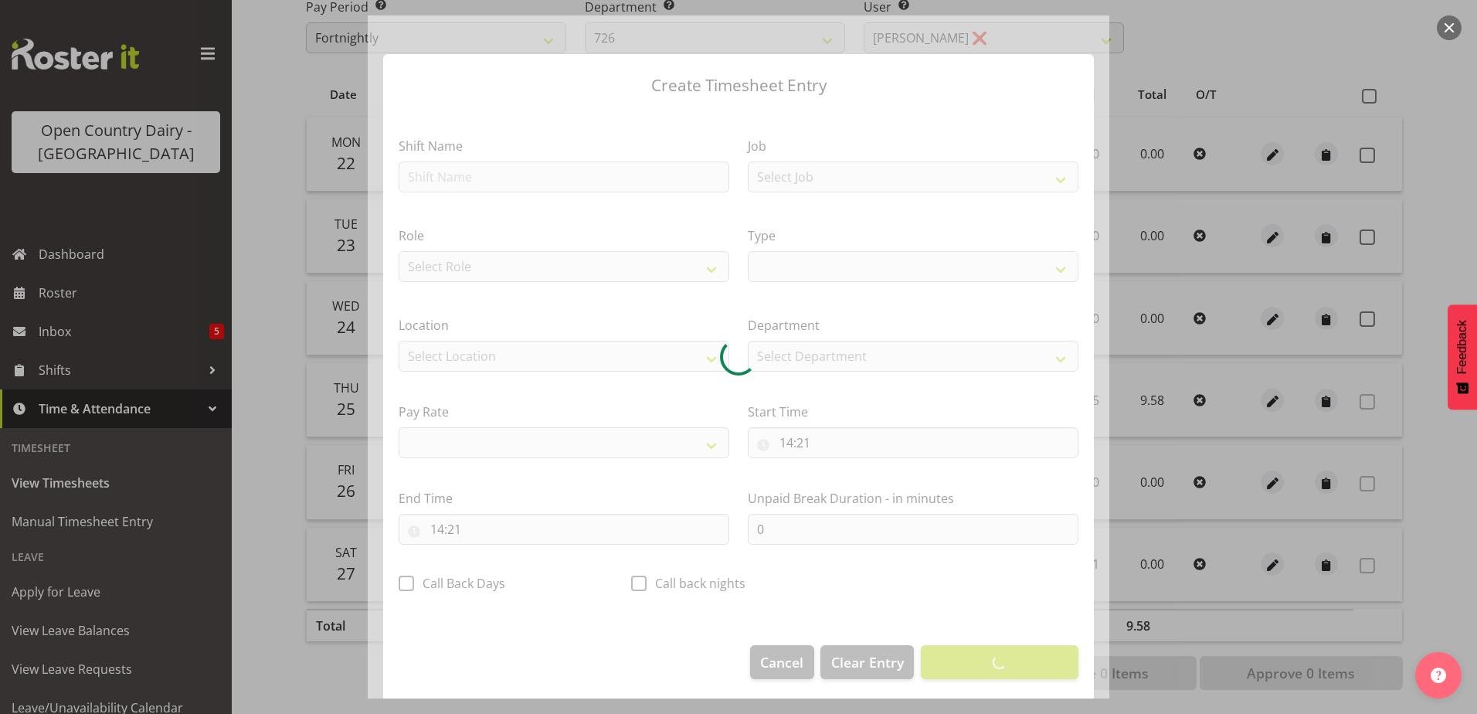
select select
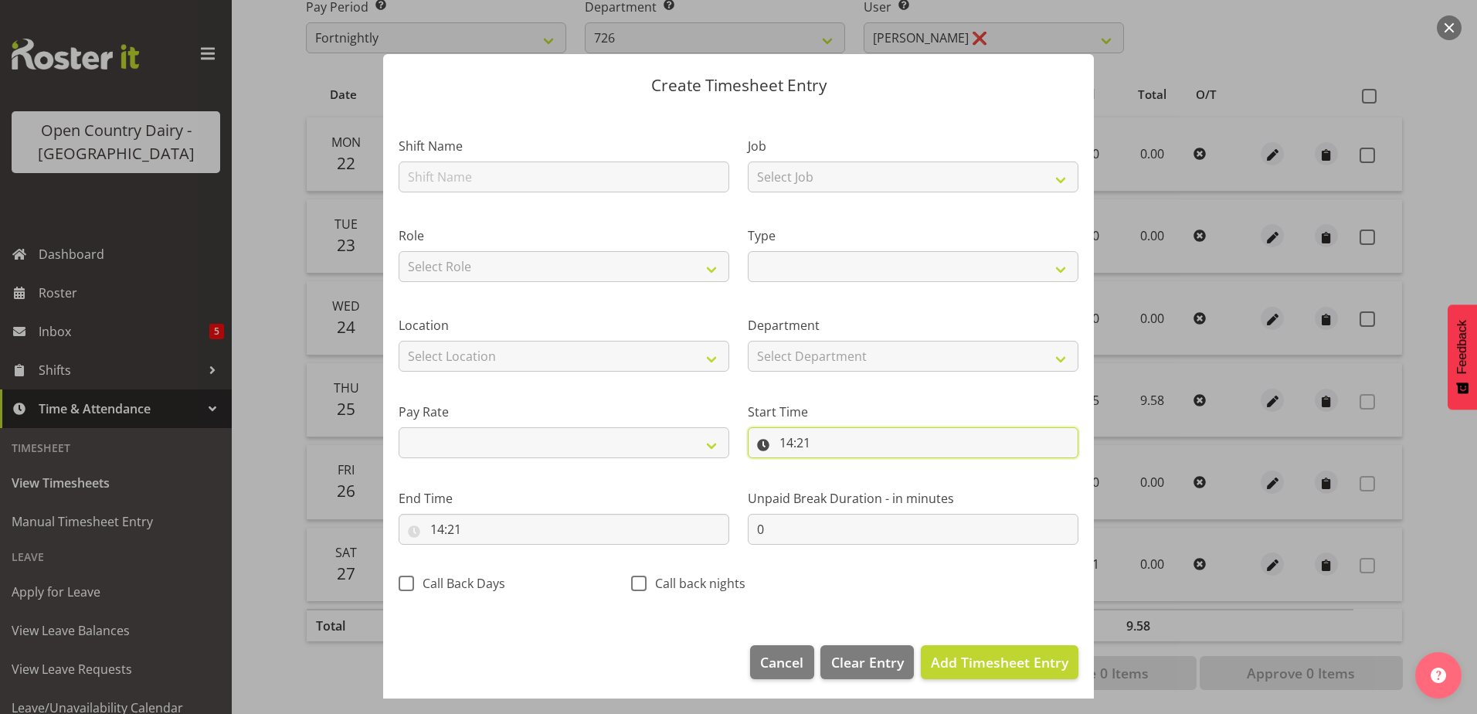
click at [816, 443] on input "14:21" at bounding box center [913, 442] width 331 height 31
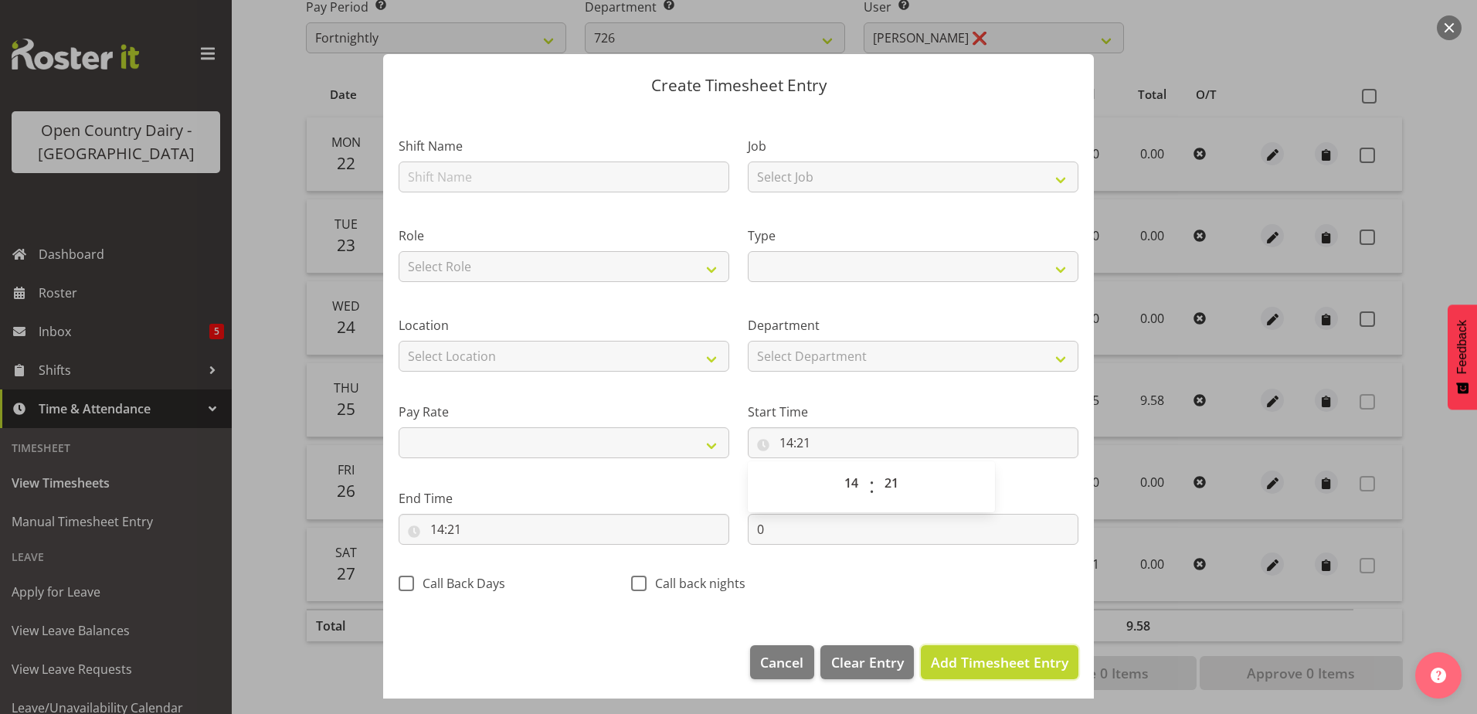
click at [1006, 662] on span "Add Timesheet Entry" at bounding box center [999, 662] width 137 height 19
select select
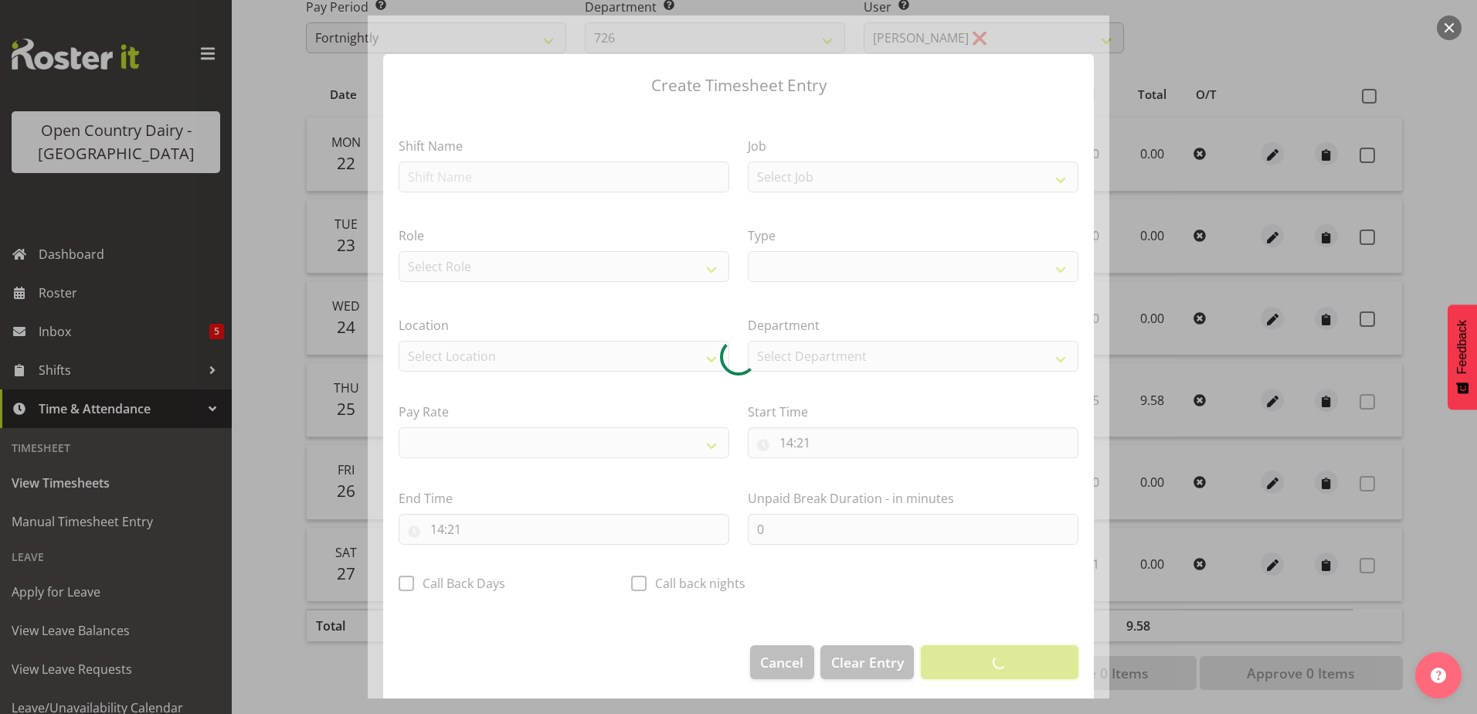
select select
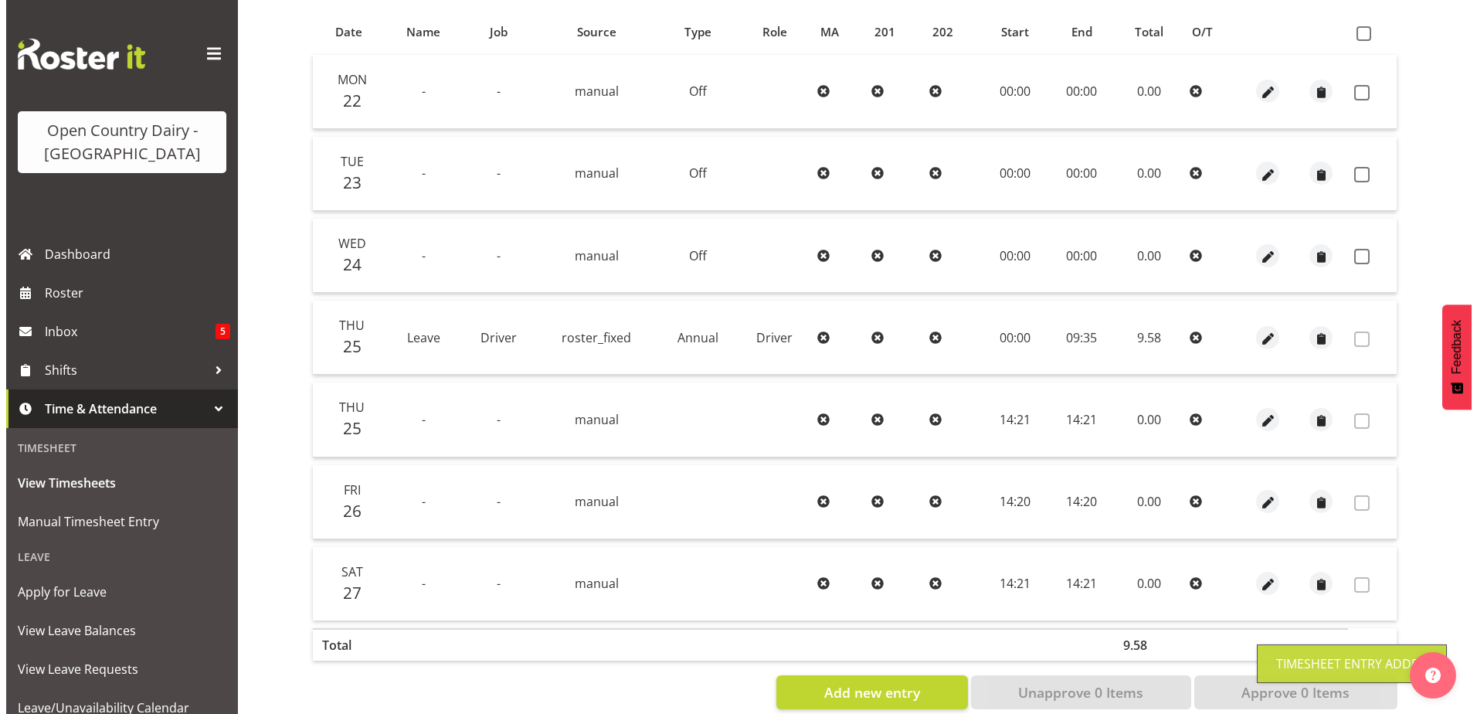
scroll to position [361, 0]
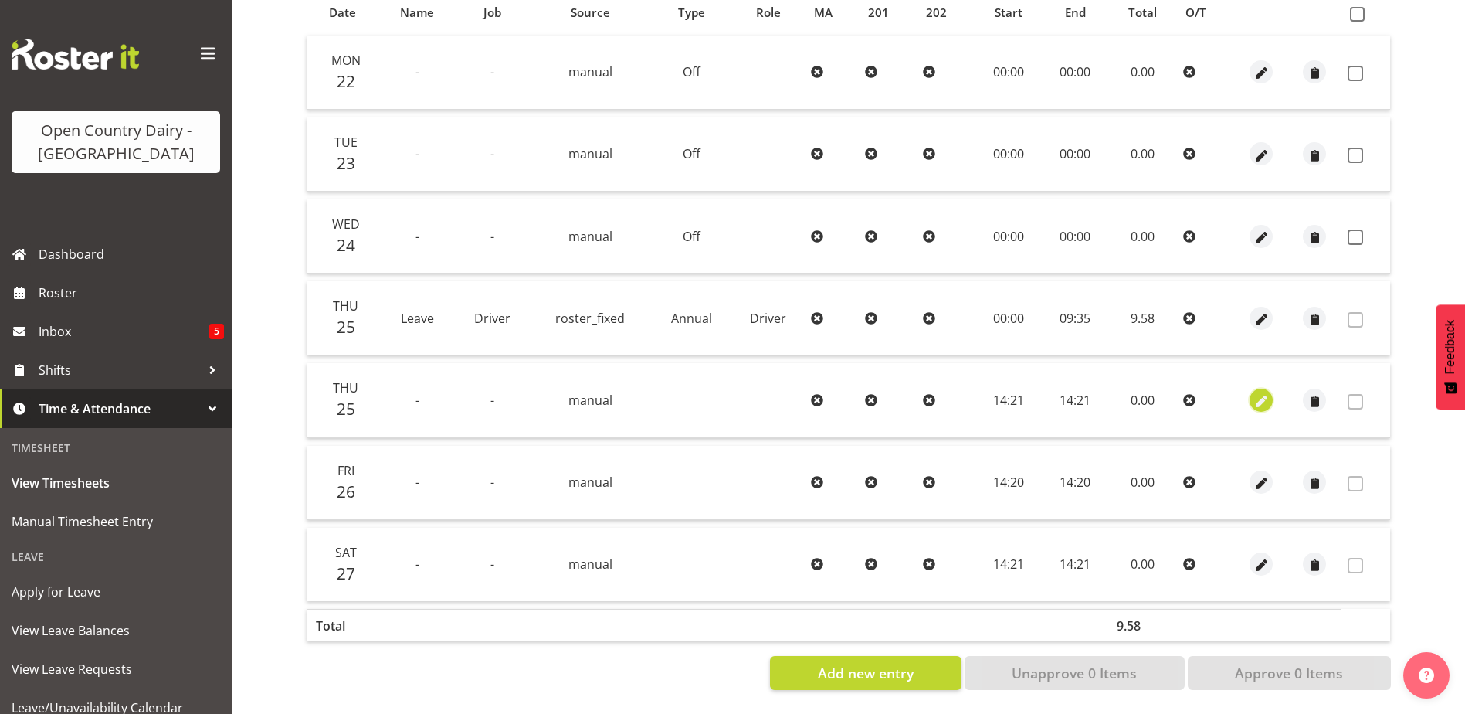
click at [1261, 392] on span "button" at bounding box center [1262, 401] width 18 height 18
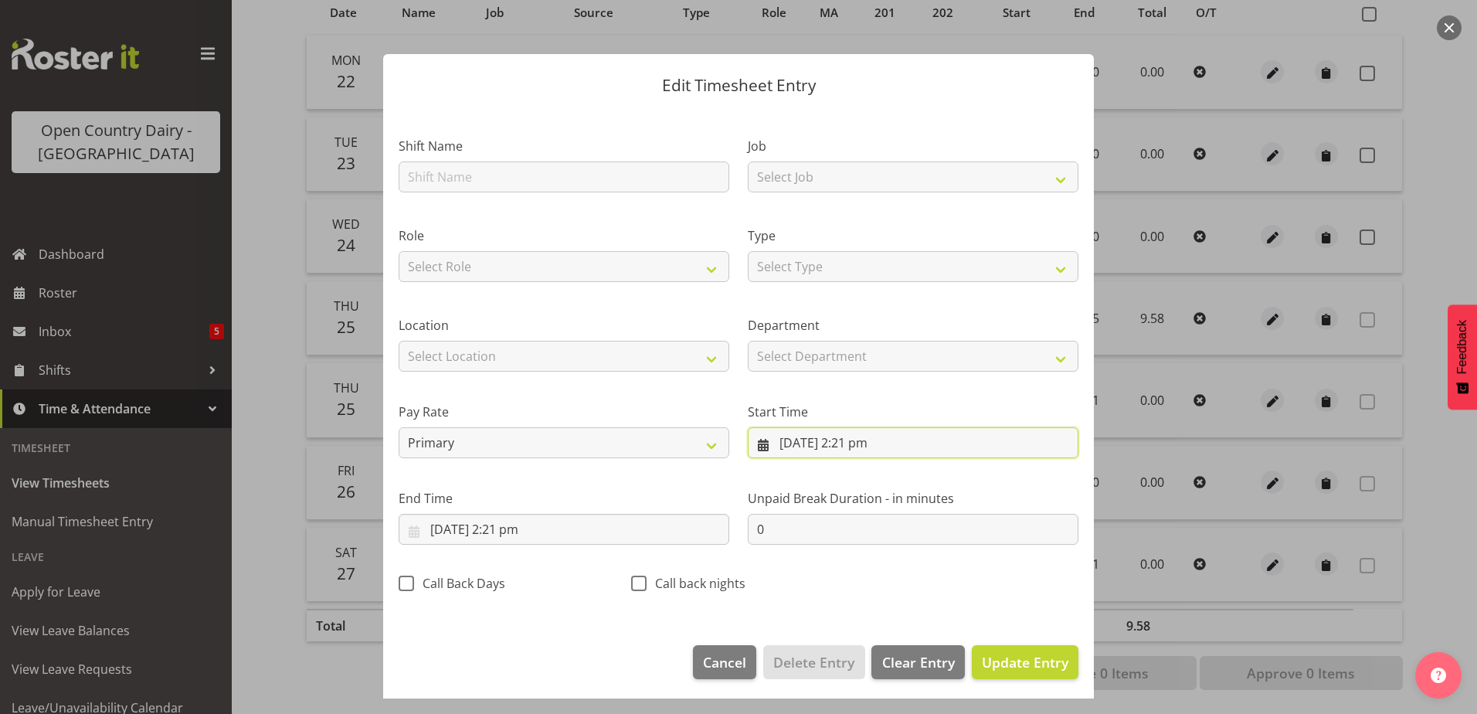
click at [791, 439] on input "25/09/2025, 2:21 pm" at bounding box center [913, 442] width 331 height 31
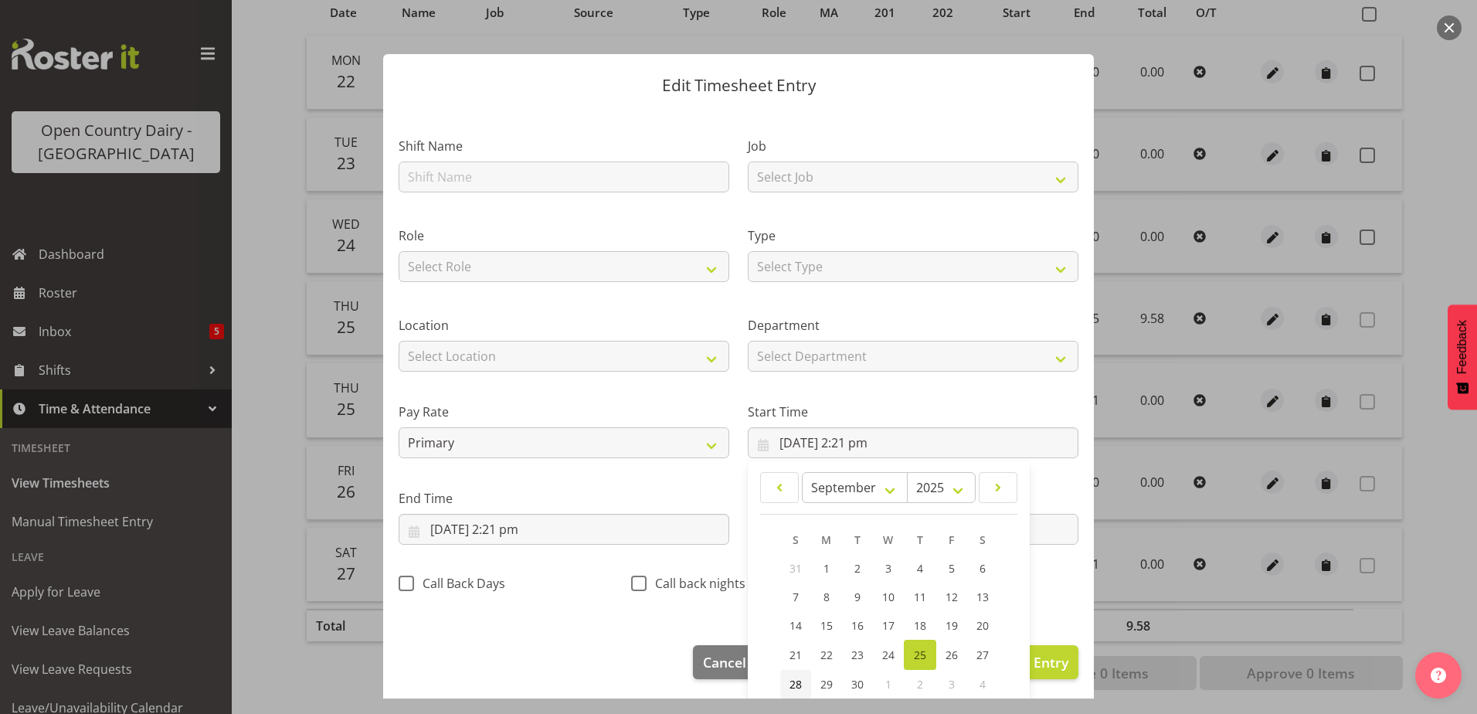
drag, startPoint x: 785, startPoint y: 687, endPoint x: 749, endPoint y: 680, distance: 36.2
click at [789, 687] on span "28" at bounding box center [795, 684] width 12 height 15
type input "28/09/2025, 2:21 pm"
click at [451, 527] on input "25/09/2025, 2:21 pm" at bounding box center [564, 529] width 331 height 31
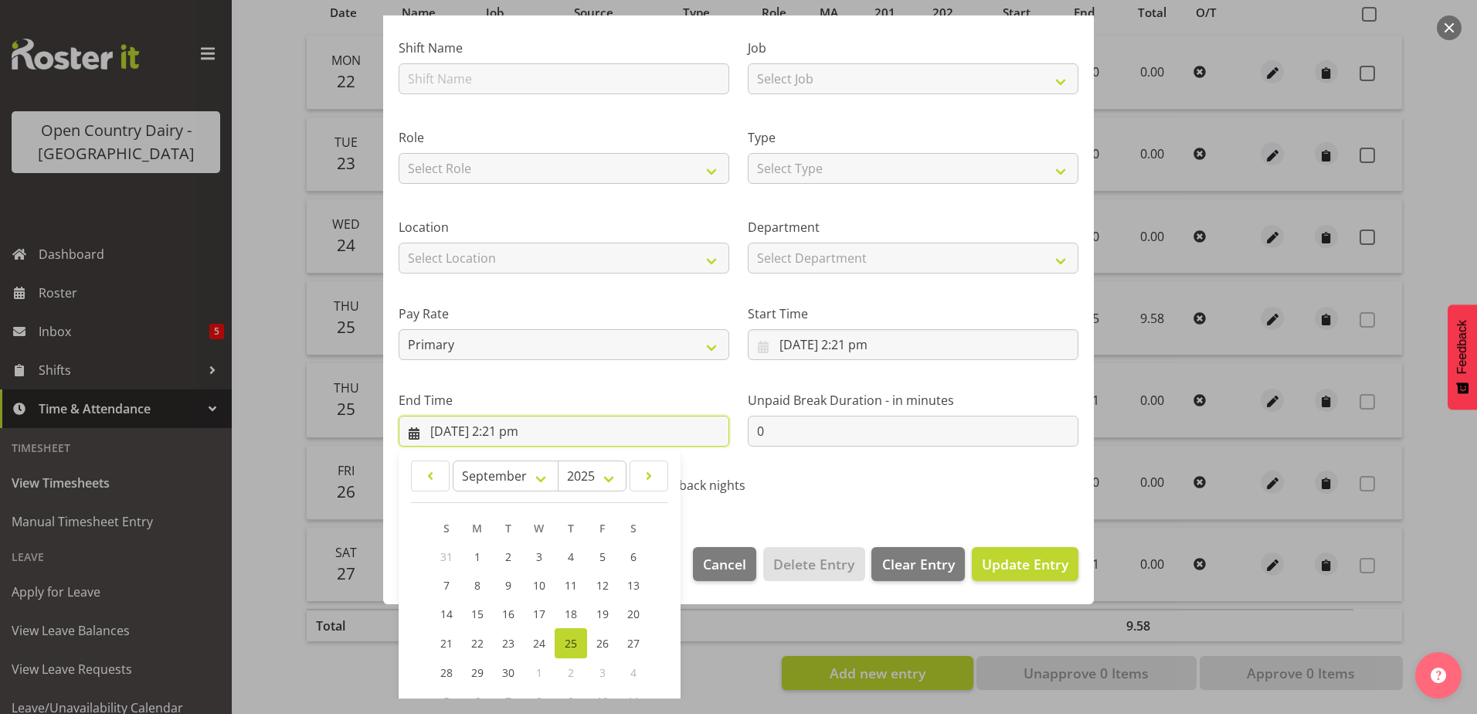
scroll to position [199, 0]
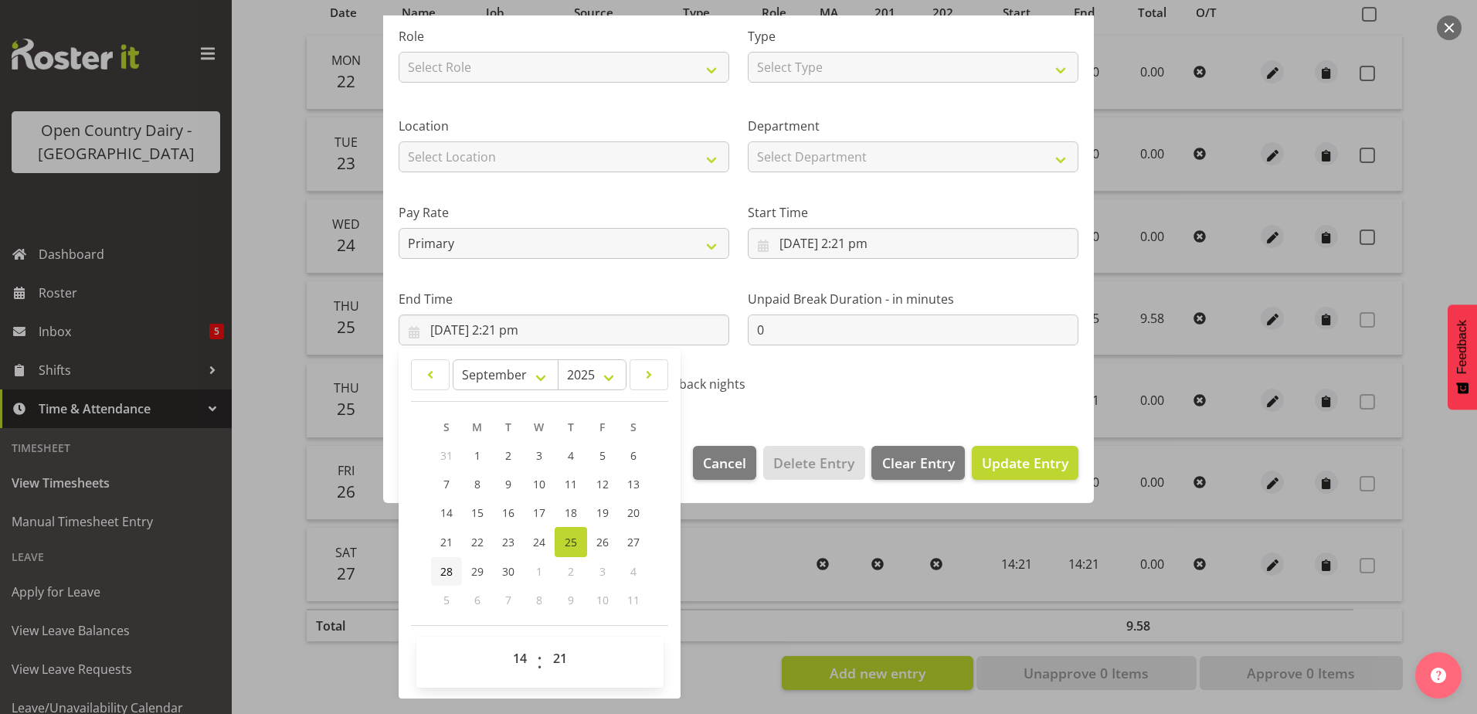
click at [446, 572] on span "28" at bounding box center [446, 571] width 12 height 15
type input "28/09/2025, 2:21 pm"
click at [995, 466] on span "Update Entry" at bounding box center [1025, 462] width 87 height 19
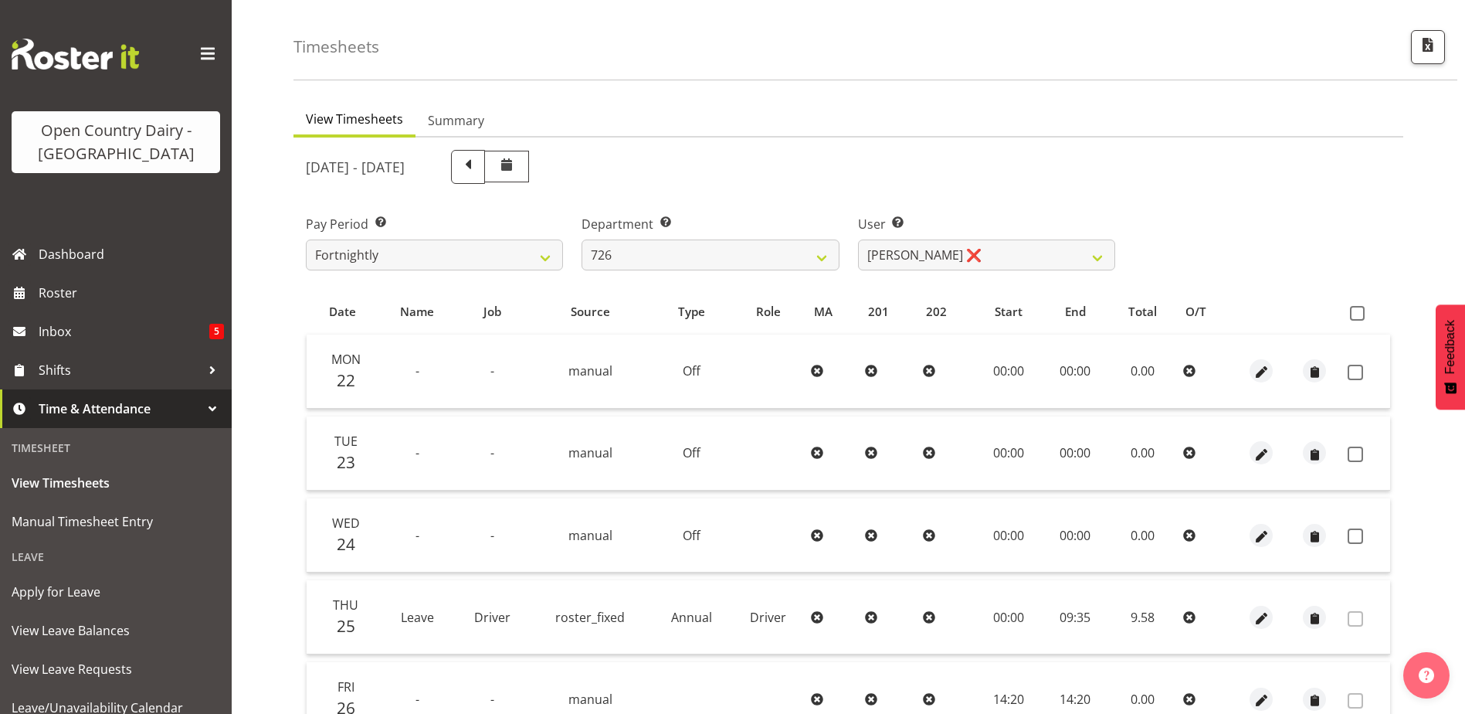
scroll to position [232, 0]
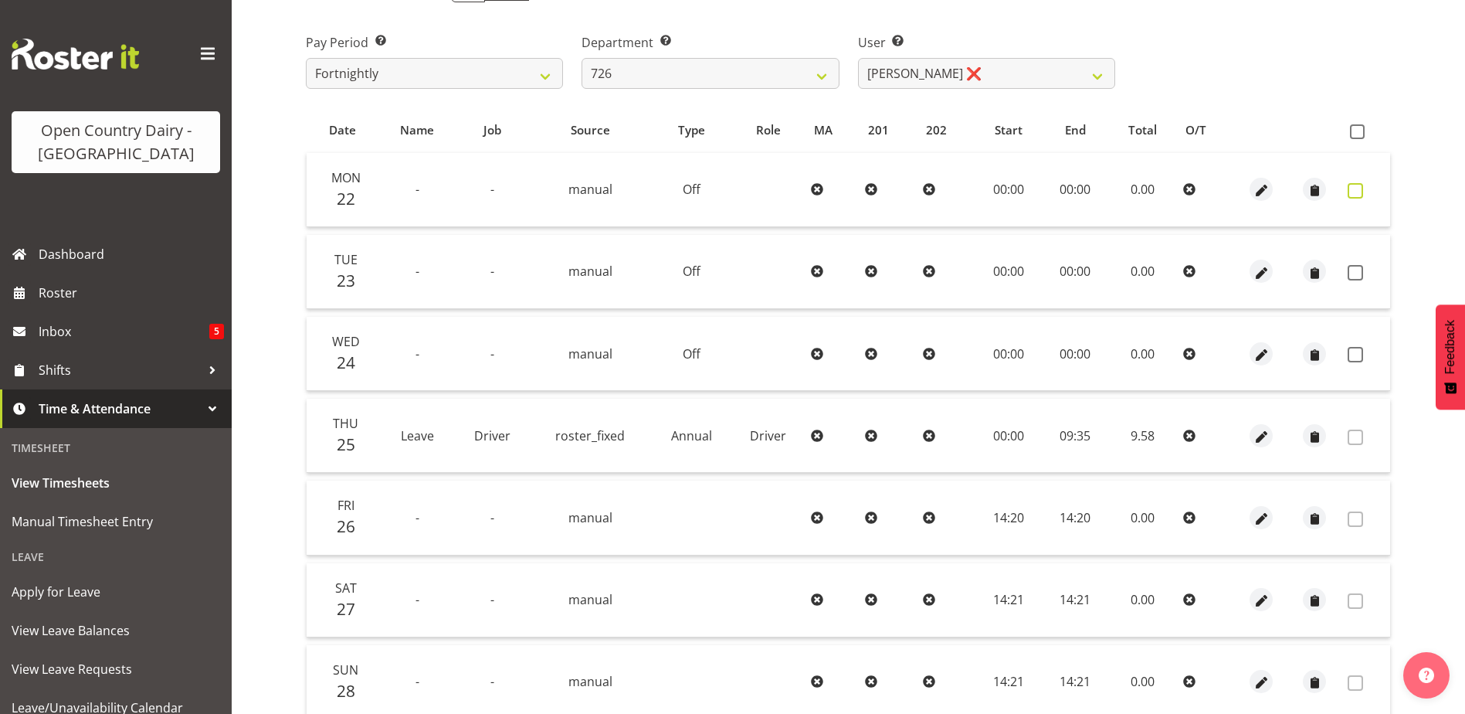
click at [1360, 188] on span at bounding box center [1355, 190] width 15 height 15
checkbox input "true"
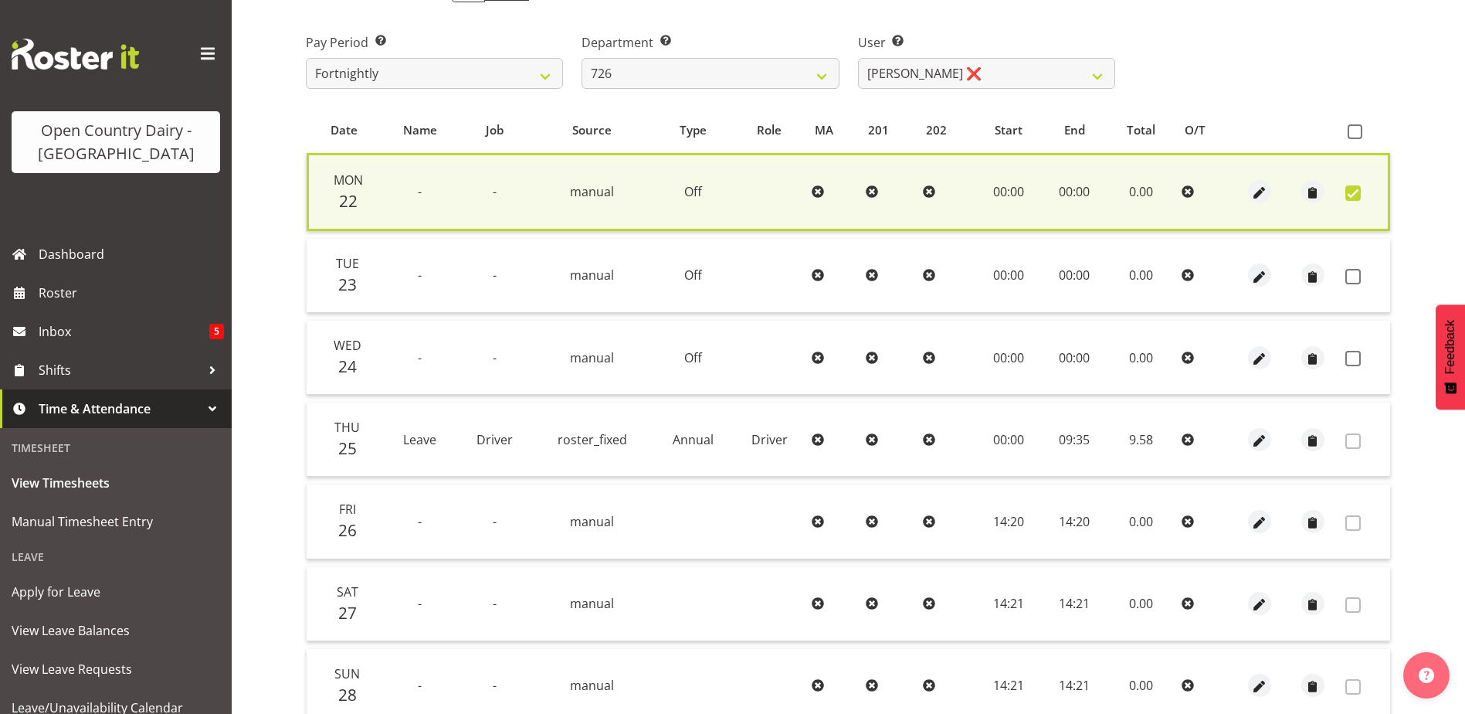
drag, startPoint x: 1354, startPoint y: 274, endPoint x: 1358, endPoint y: 342, distance: 68.1
click at [1354, 273] on span at bounding box center [1353, 276] width 15 height 15
checkbox input "true"
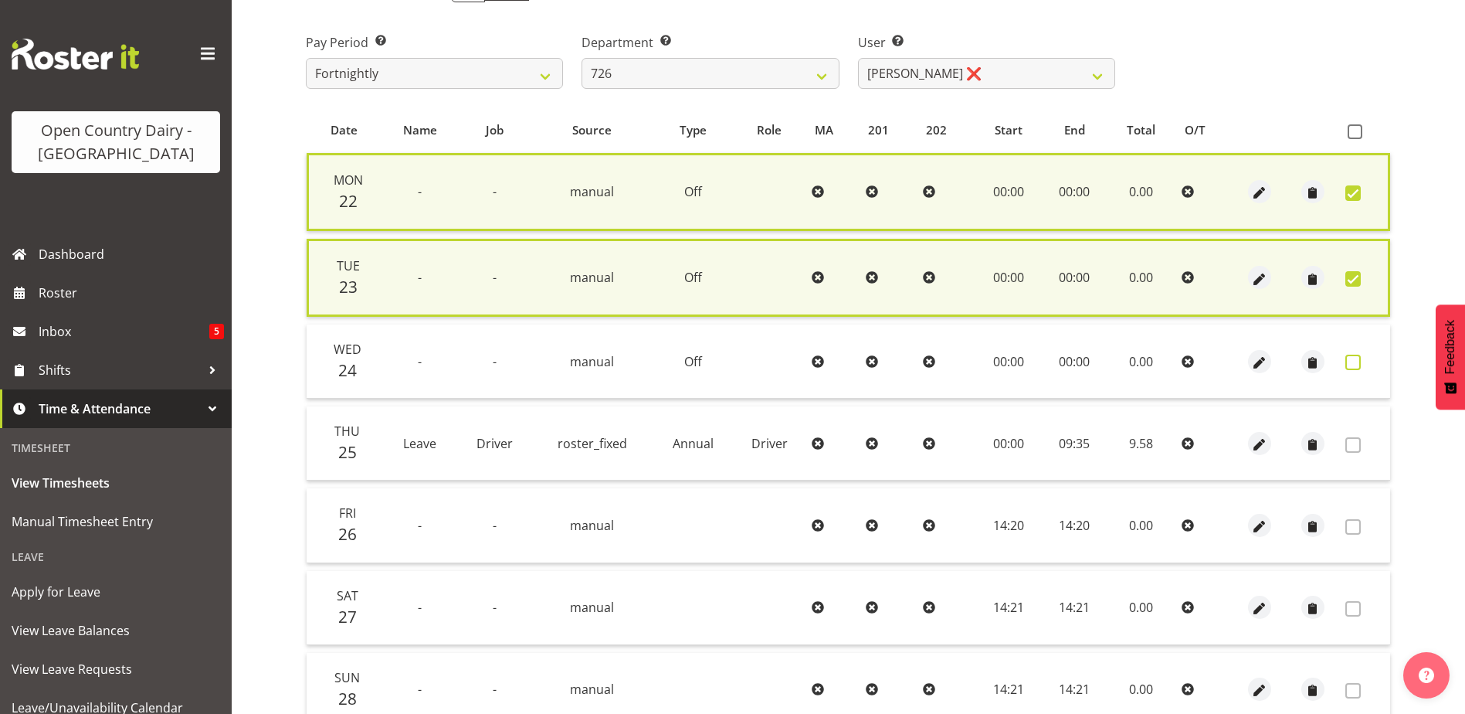
click at [1353, 361] on span at bounding box center [1353, 362] width 15 height 15
checkbox input "true"
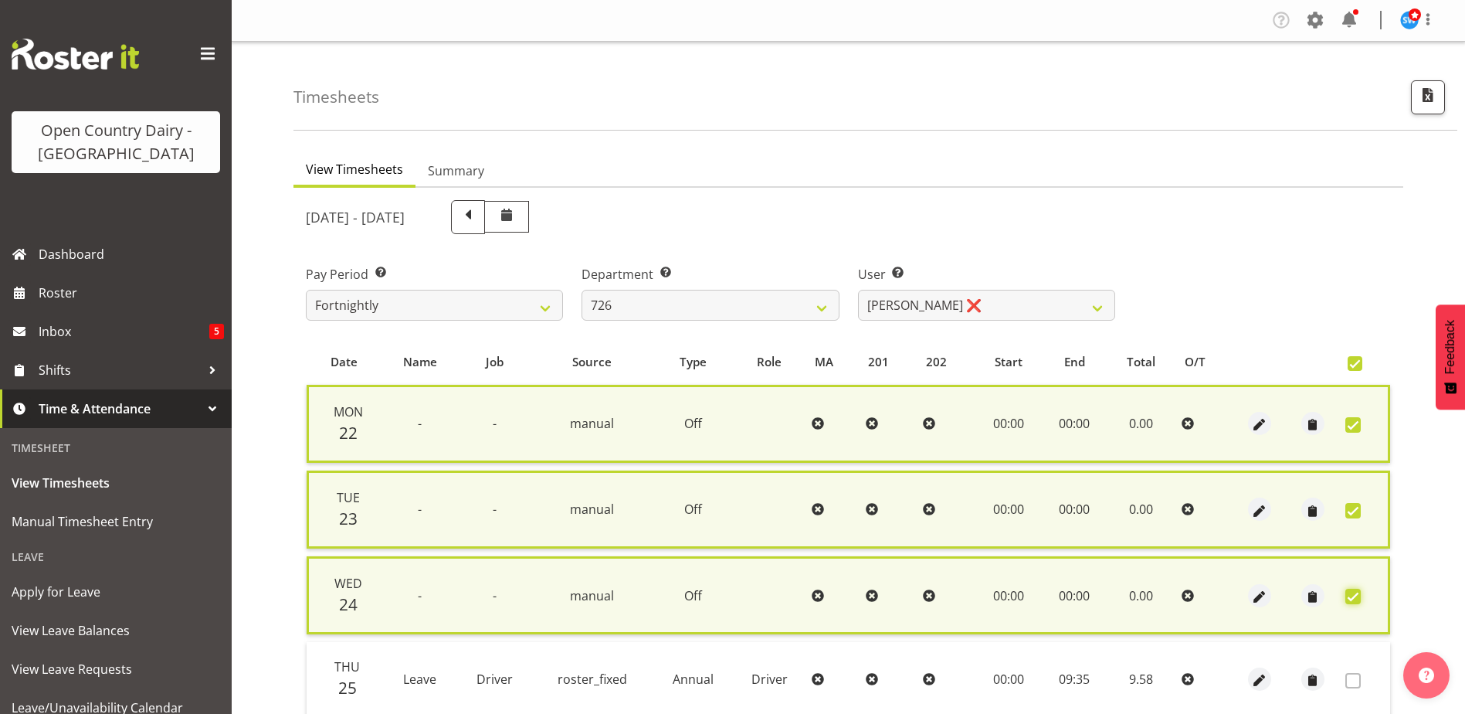
scroll to position [372, 0]
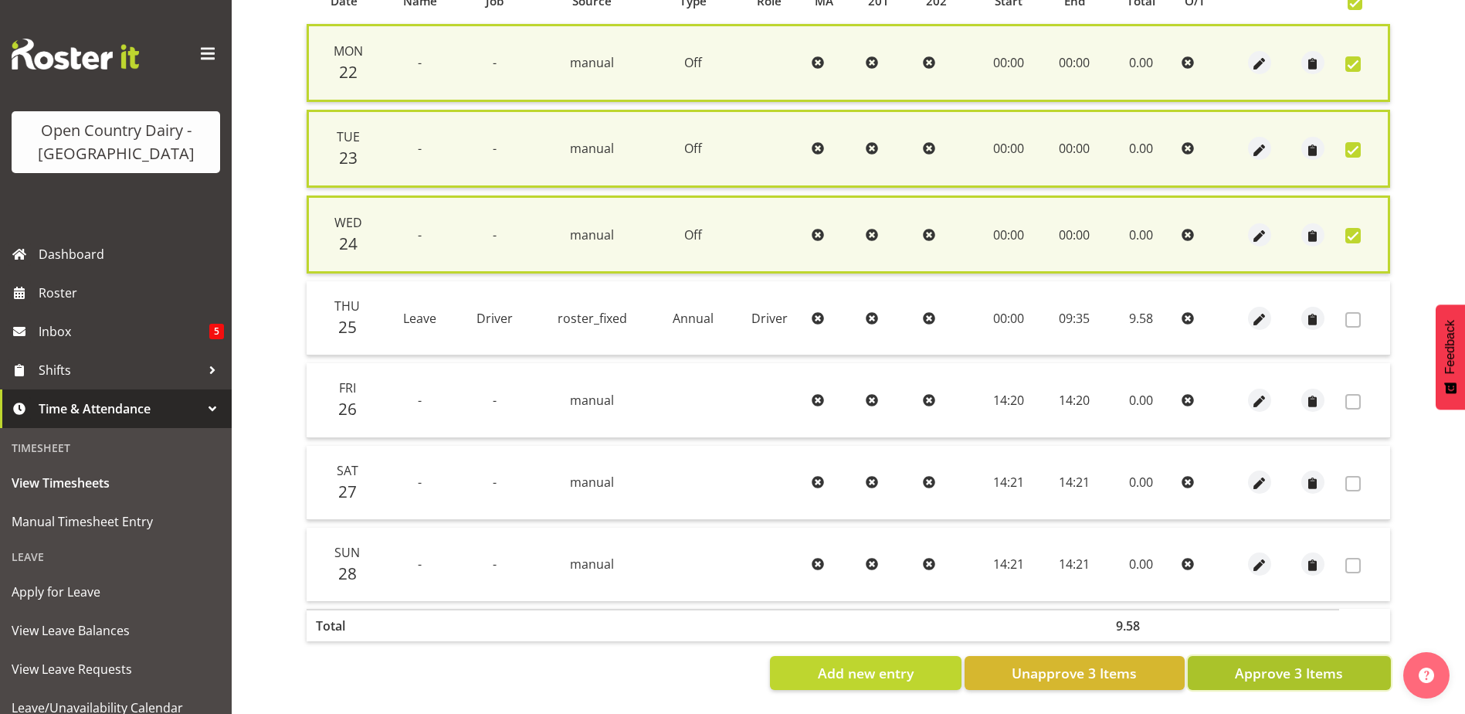
click at [1279, 663] on span "Approve 3 Items" at bounding box center [1289, 673] width 108 height 20
checkbox input "false"
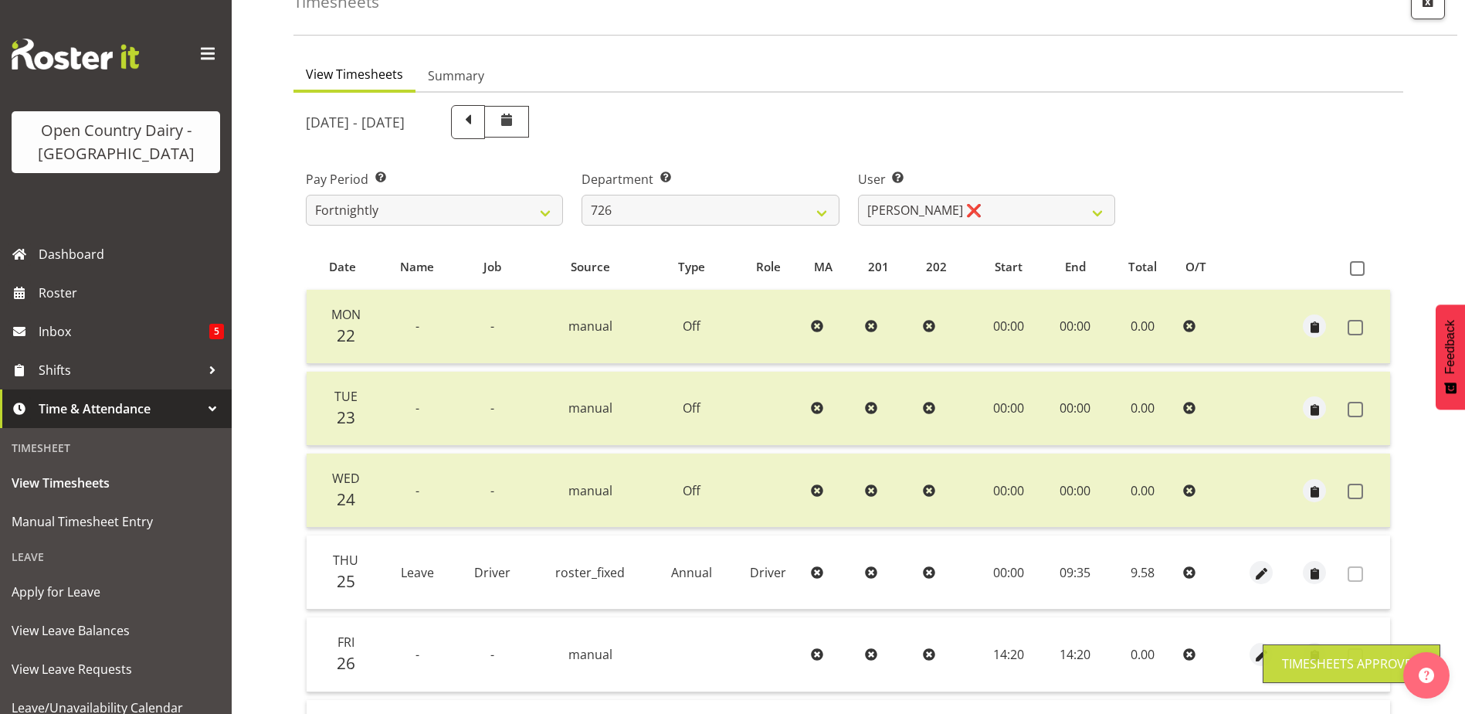
scroll to position [0, 0]
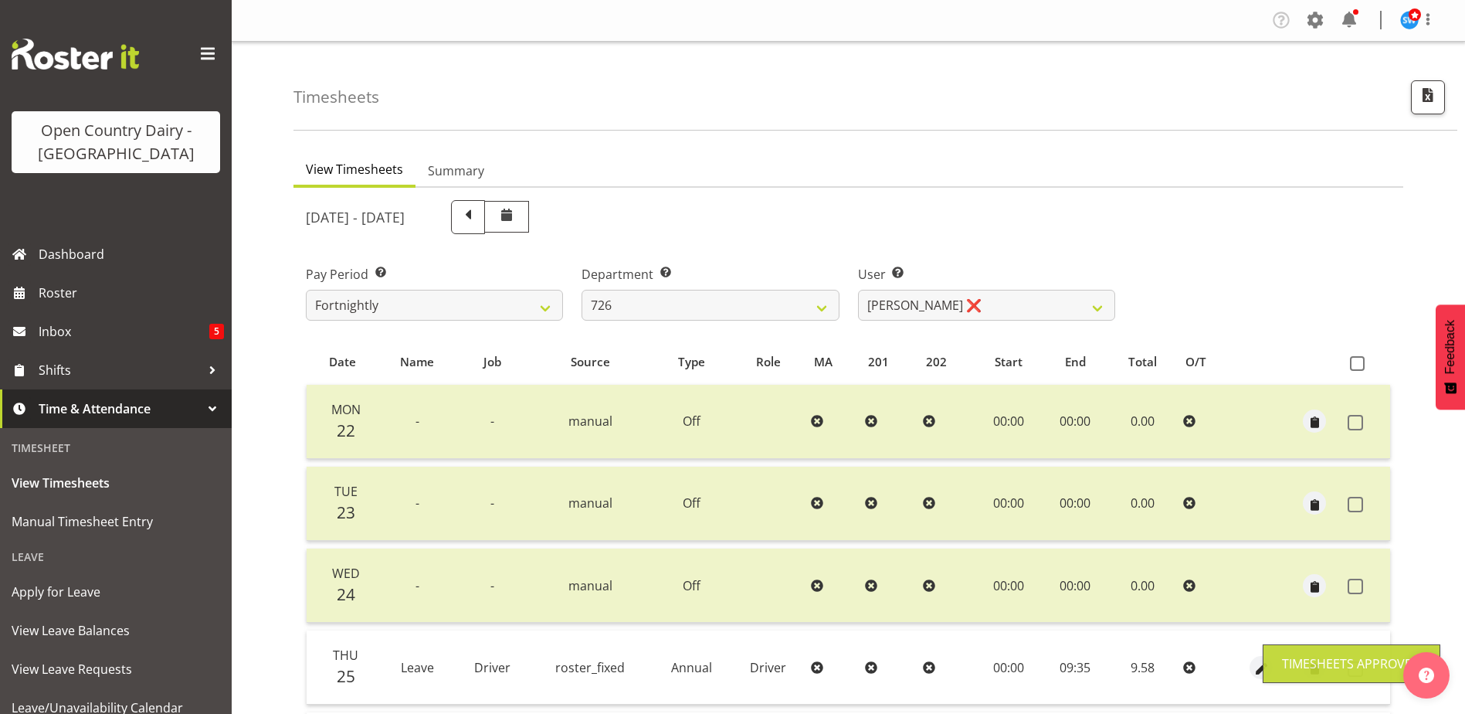
click at [999, 284] on div "User Select user. Note: This is filtered down by the previous two drop-down ite…" at bounding box center [986, 293] width 257 height 56
click at [998, 292] on select "Angela Burrill ❌ Bryan Leathart ❌ Harpreet Singh ❌ Kerry Young ❌" at bounding box center [986, 305] width 257 height 31
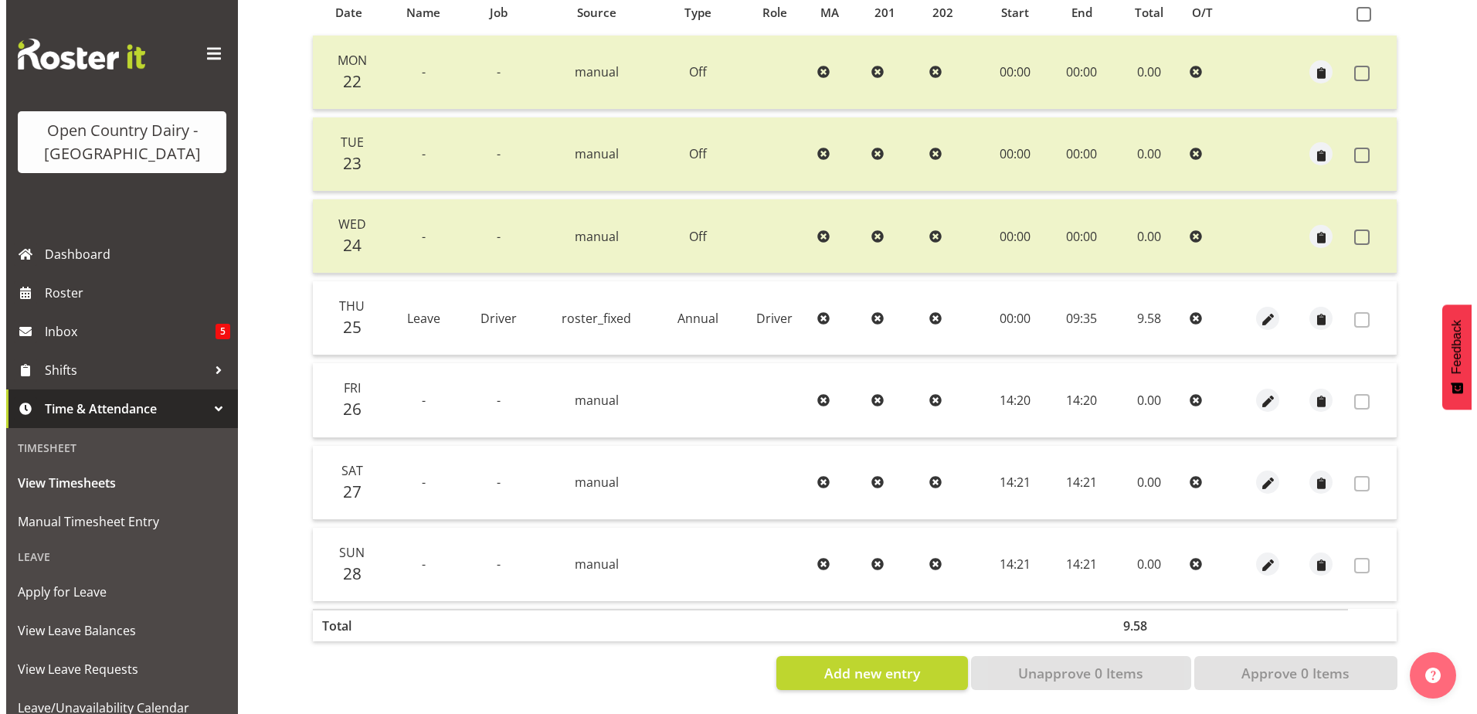
scroll to position [361, 0]
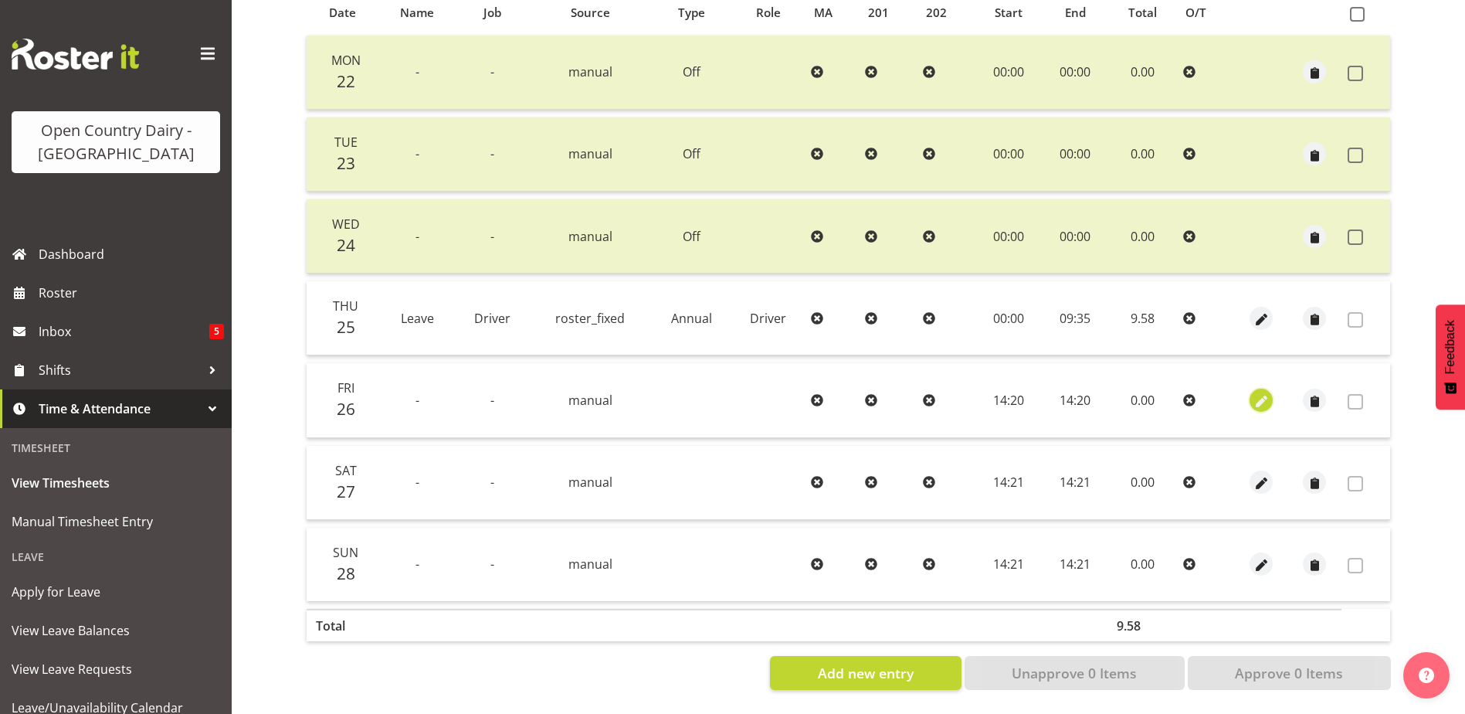
click at [1258, 392] on span "button" at bounding box center [1262, 401] width 18 height 18
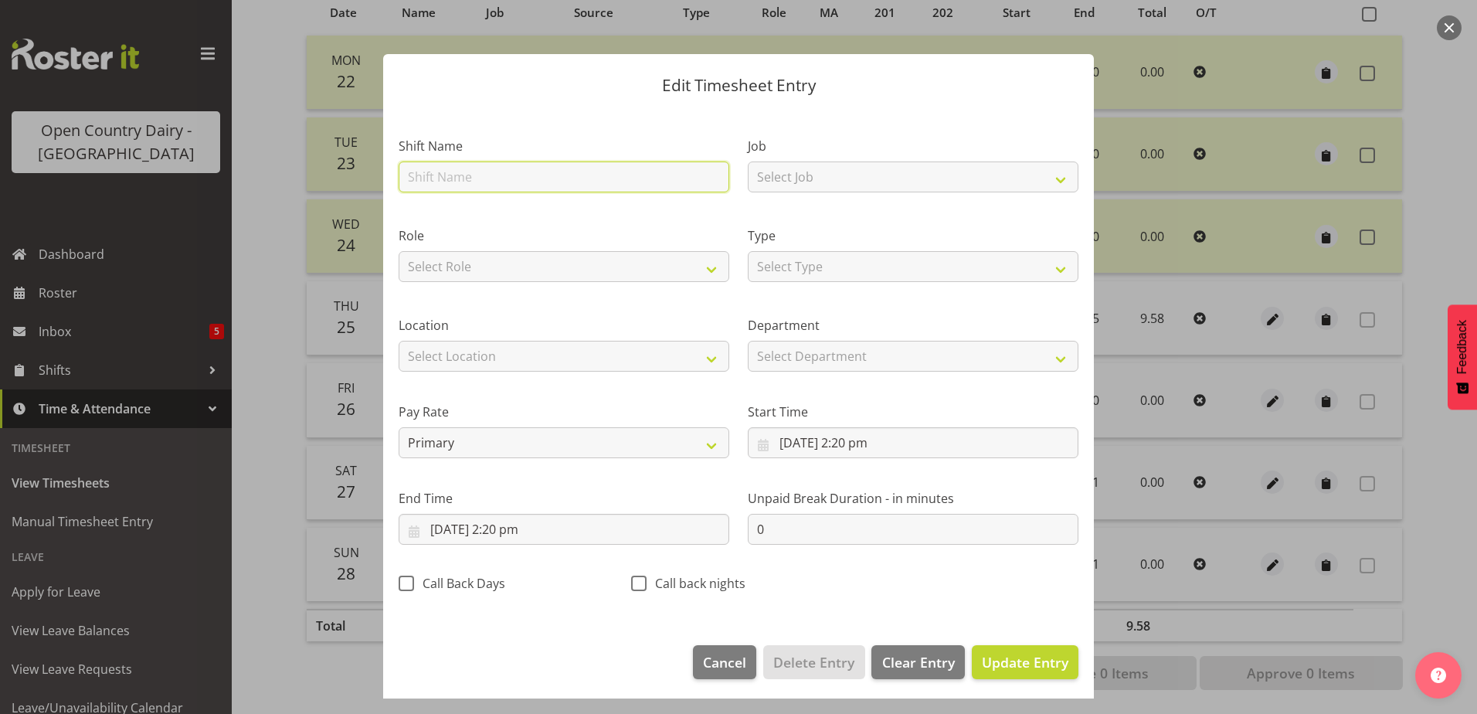
click at [484, 175] on input "text" at bounding box center [564, 176] width 331 height 31
type input "Dayshift"
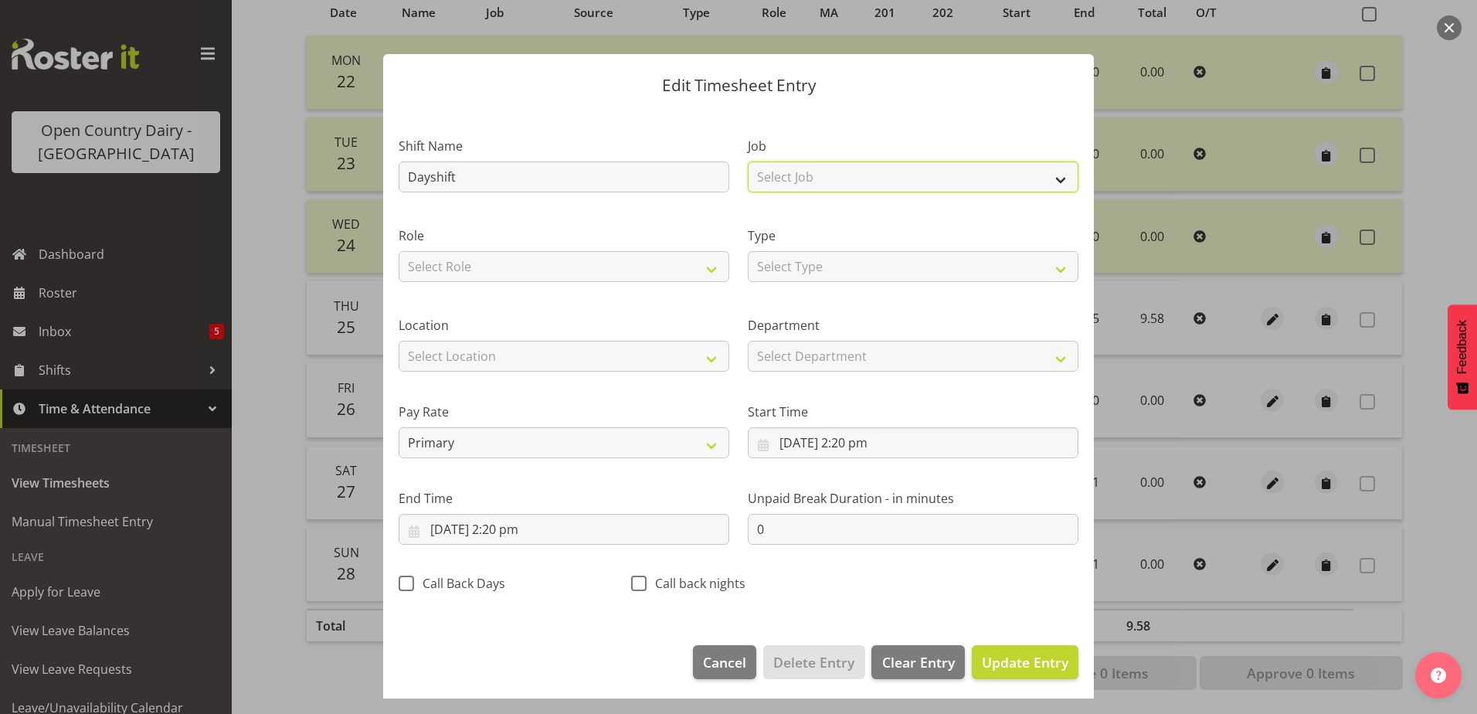
click at [814, 180] on select "Select Job Driver Driver supervisor Support" at bounding box center [913, 176] width 331 height 31
select select "9052"
click at [748, 161] on select "Select Job Driver Driver supervisor Support" at bounding box center [913, 176] width 331 height 31
click at [568, 259] on select "Select Role Driver" at bounding box center [564, 266] width 331 height 31
select select "1166"
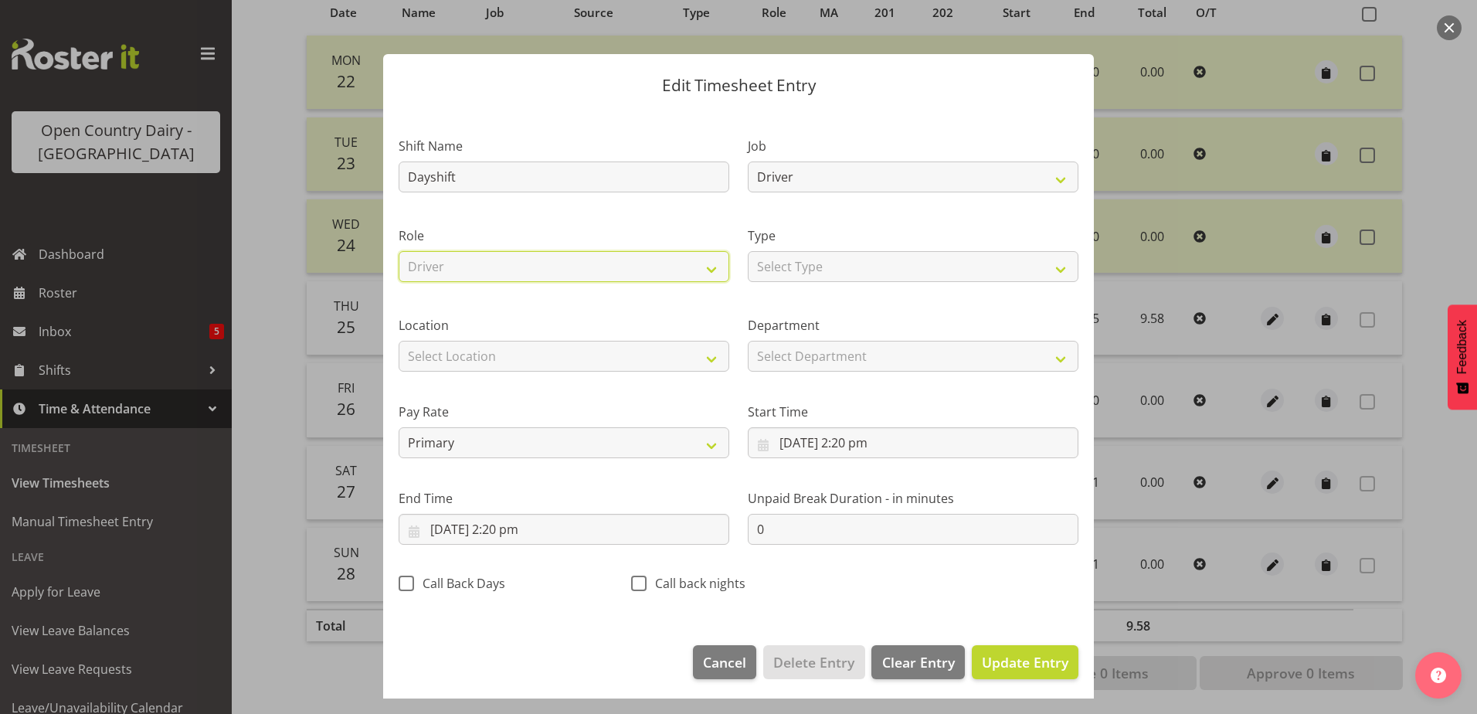
click at [399, 251] on select "Select Role Driver" at bounding box center [564, 266] width 331 height 31
click at [813, 260] on select "Select Type Off Standard Public Holiday Public Holiday (Worked) Day In Lieu Ann…" at bounding box center [913, 266] width 331 height 31
select select "Standard"
click at [748, 251] on select "Select Type Off Standard Public Holiday Public Holiday (Worked) Day In Lieu Ann…" at bounding box center [913, 266] width 331 height 31
click at [582, 352] on select "Select Location Containers Horotiu Ingredients Waharoa Office Waikato Milk Whan…" at bounding box center [564, 356] width 331 height 31
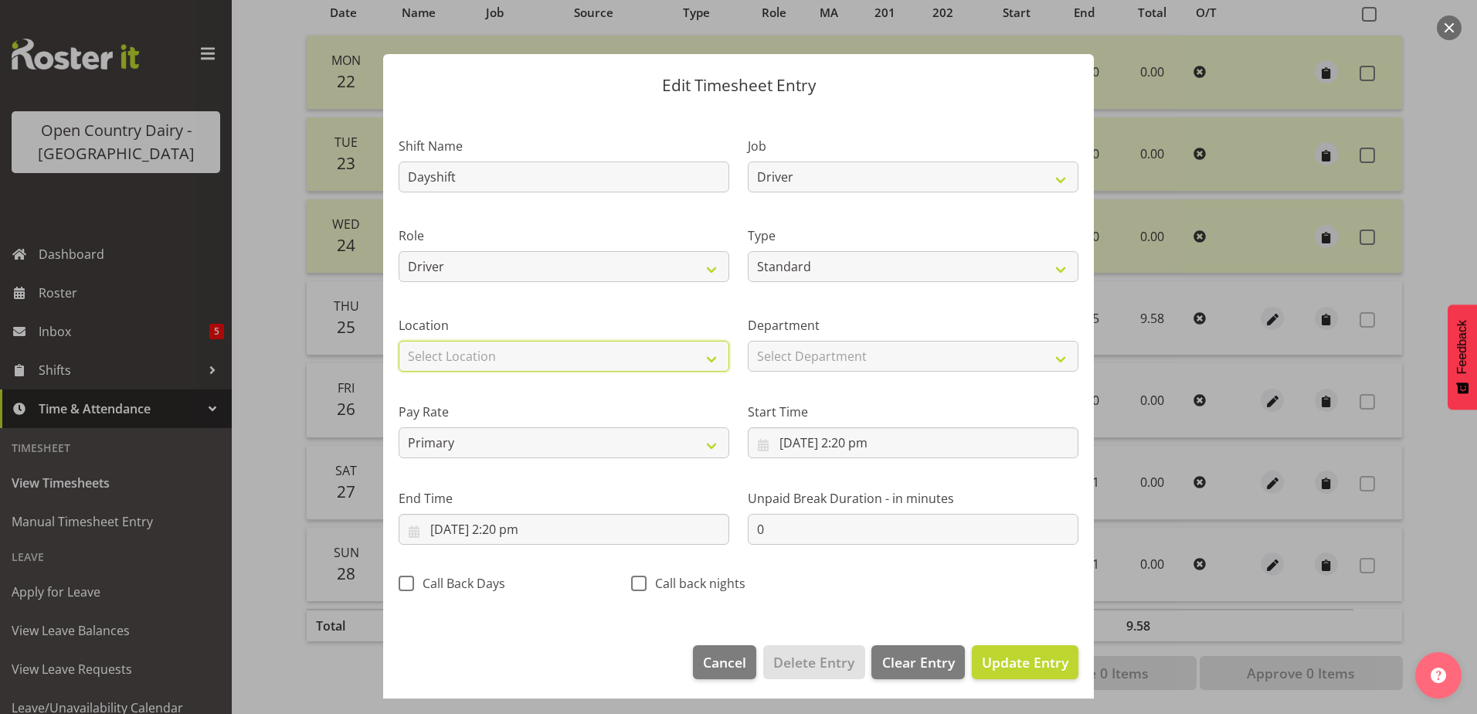
select select "1054"
click at [399, 341] on select "Select Location Containers Horotiu Ingredients Waharoa Office Waikato Milk Whan…" at bounding box center [564, 356] width 331 height 31
click at [833, 444] on input "26/09/2025, 2:20 pm" at bounding box center [913, 442] width 331 height 31
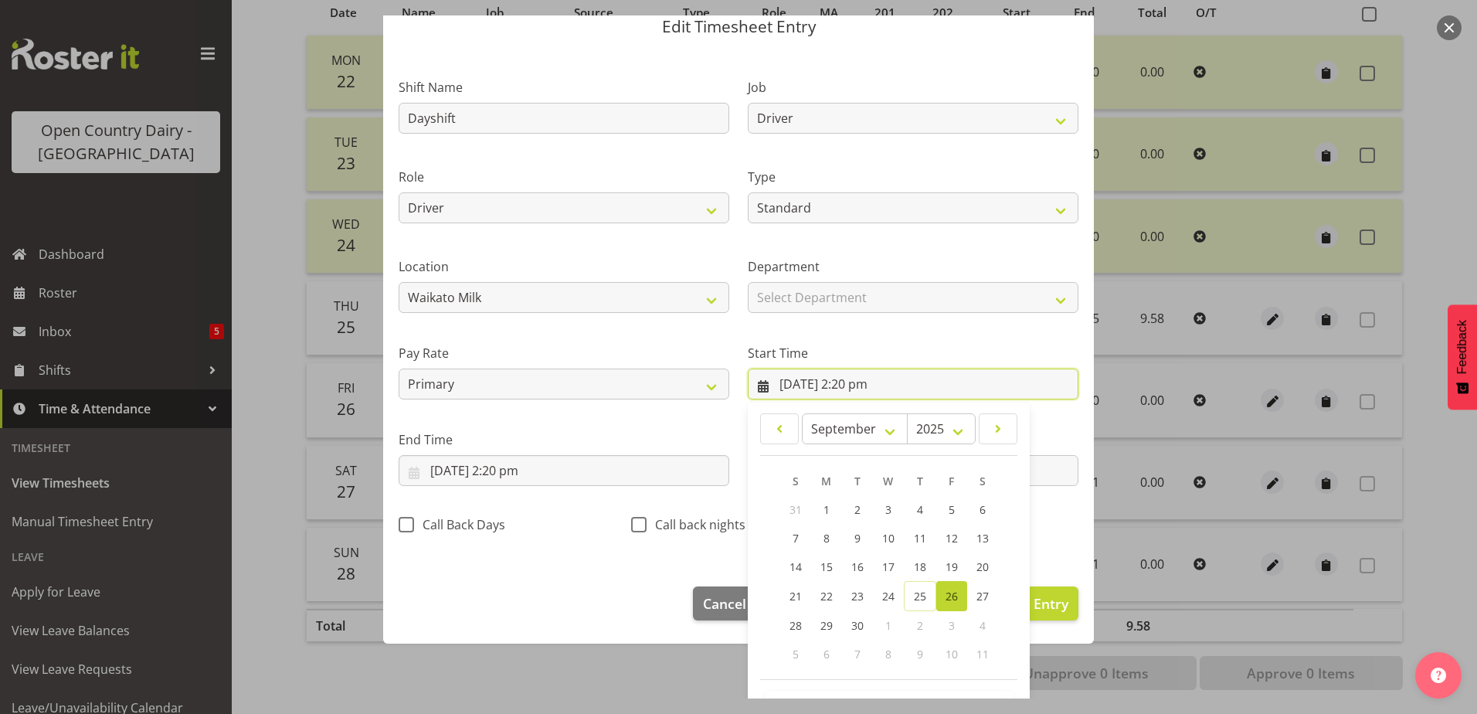
scroll to position [113, 0]
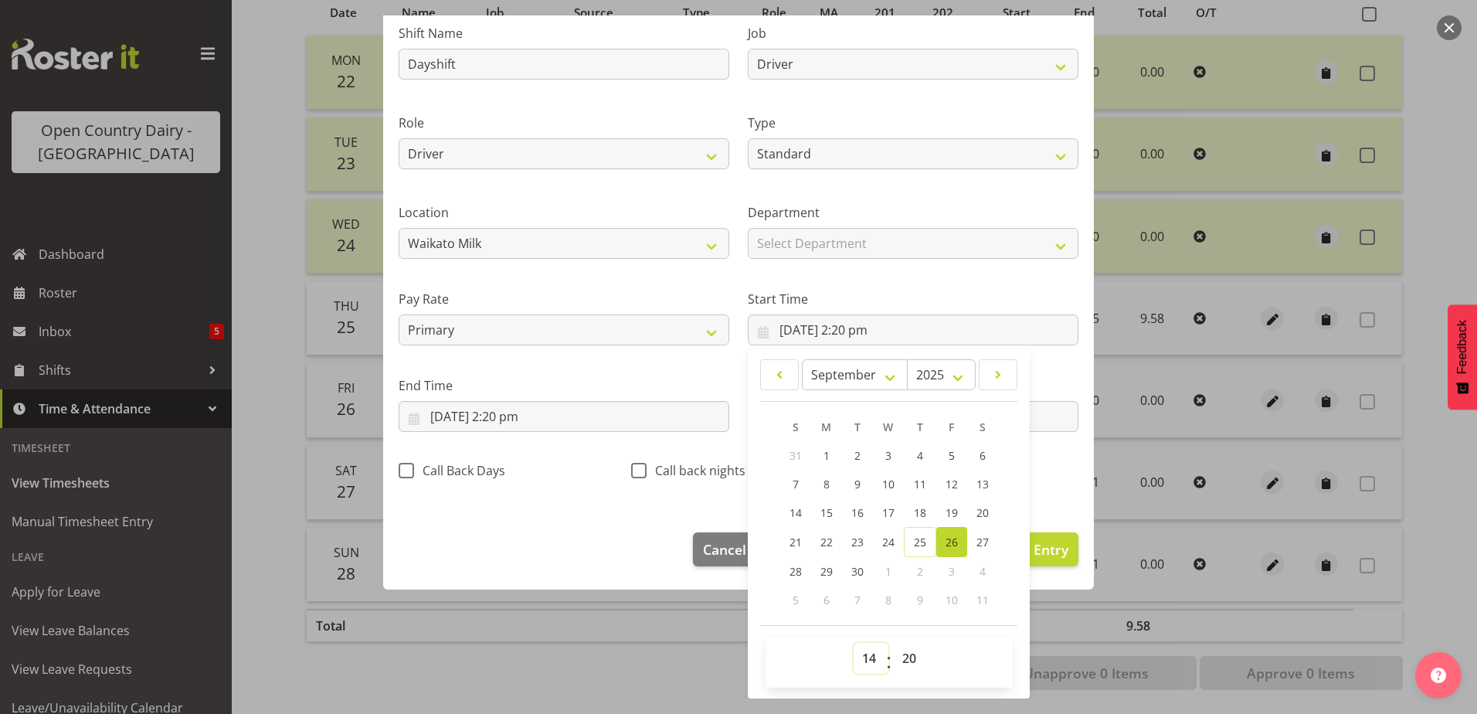
drag, startPoint x: 860, startPoint y: 662, endPoint x: 867, endPoint y: 667, distance: 8.8
click at [860, 662] on select "00 01 02 03 04 05 06 07 08 09 10 11 12 13 14 15 16 17 18 19 20 21 22 23" at bounding box center [871, 658] width 35 height 31
select select "16"
click at [854, 643] on select "00 01 02 03 04 05 06 07 08 09 10 11 12 13 14 15 16 17 18 19 20 21 22 23" at bounding box center [871, 658] width 35 height 31
type input "26/09/2025, 4:20 pm"
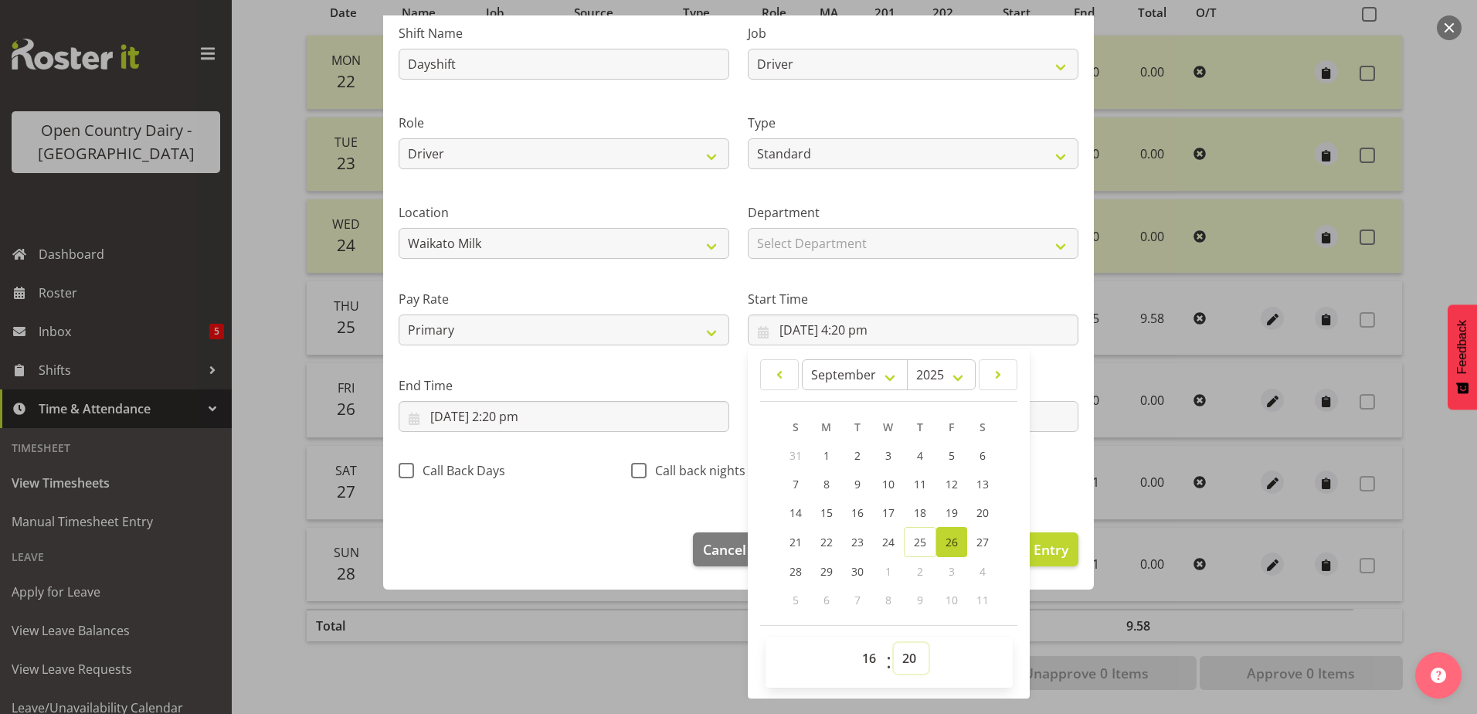
click at [908, 663] on select "00 01 02 03 04 05 06 07 08 09 10 11 12 13 14 15 16 17 18 19 20 21 22 23 24 25 2…" at bounding box center [911, 658] width 35 height 31
select select "45"
click at [894, 643] on select "00 01 02 03 04 05 06 07 08 09 10 11 12 13 14 15 16 17 18 19 20 21 22 23 24 25 2…" at bounding box center [911, 658] width 35 height 31
type input "26/09/2025, 4:45 pm"
click at [474, 413] on input "26/09/2025, 2:20 pm" at bounding box center [564, 416] width 331 height 31
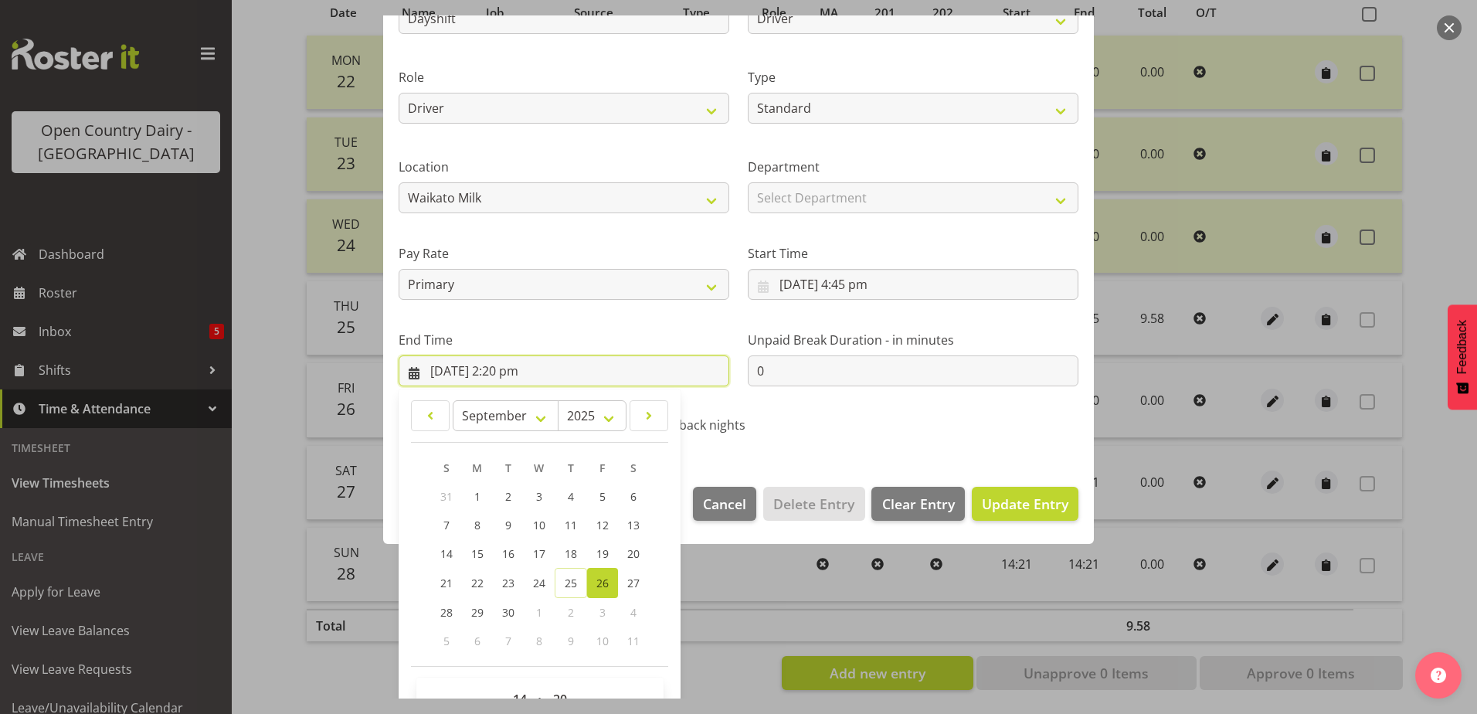
scroll to position [199, 0]
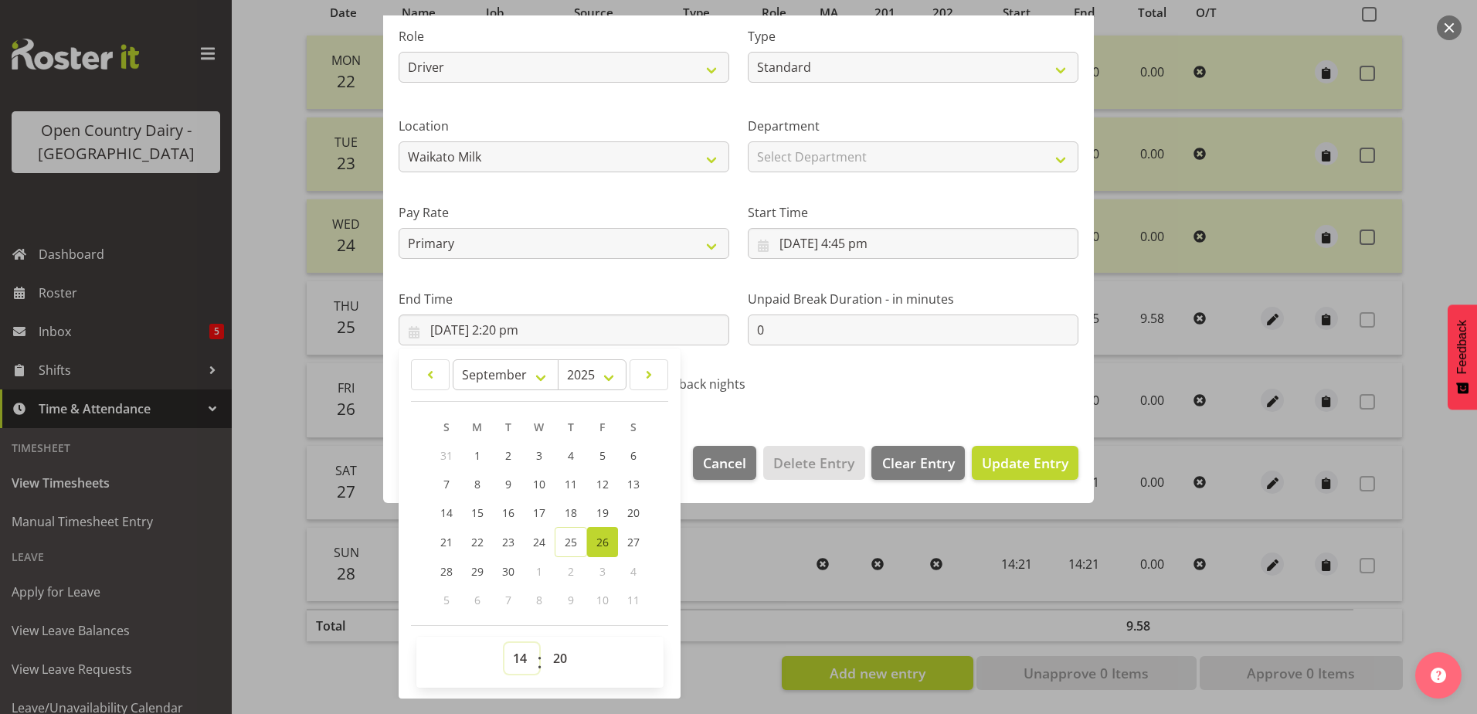
drag, startPoint x: 517, startPoint y: 659, endPoint x: 522, endPoint y: 642, distance: 17.8
click at [522, 662] on select "00 01 02 03 04 05 06 07 08 09 10 11 12 13 14 15 16 17 18 19 20 21 22 23" at bounding box center [521, 658] width 35 height 31
select select "4"
click at [504, 643] on select "00 01 02 03 04 05 06 07 08 09 10 11 12 13 14 15 16 17 18 19 20 21 22 23" at bounding box center [521, 658] width 35 height 31
type input "26/09/2025, 4:20 am"
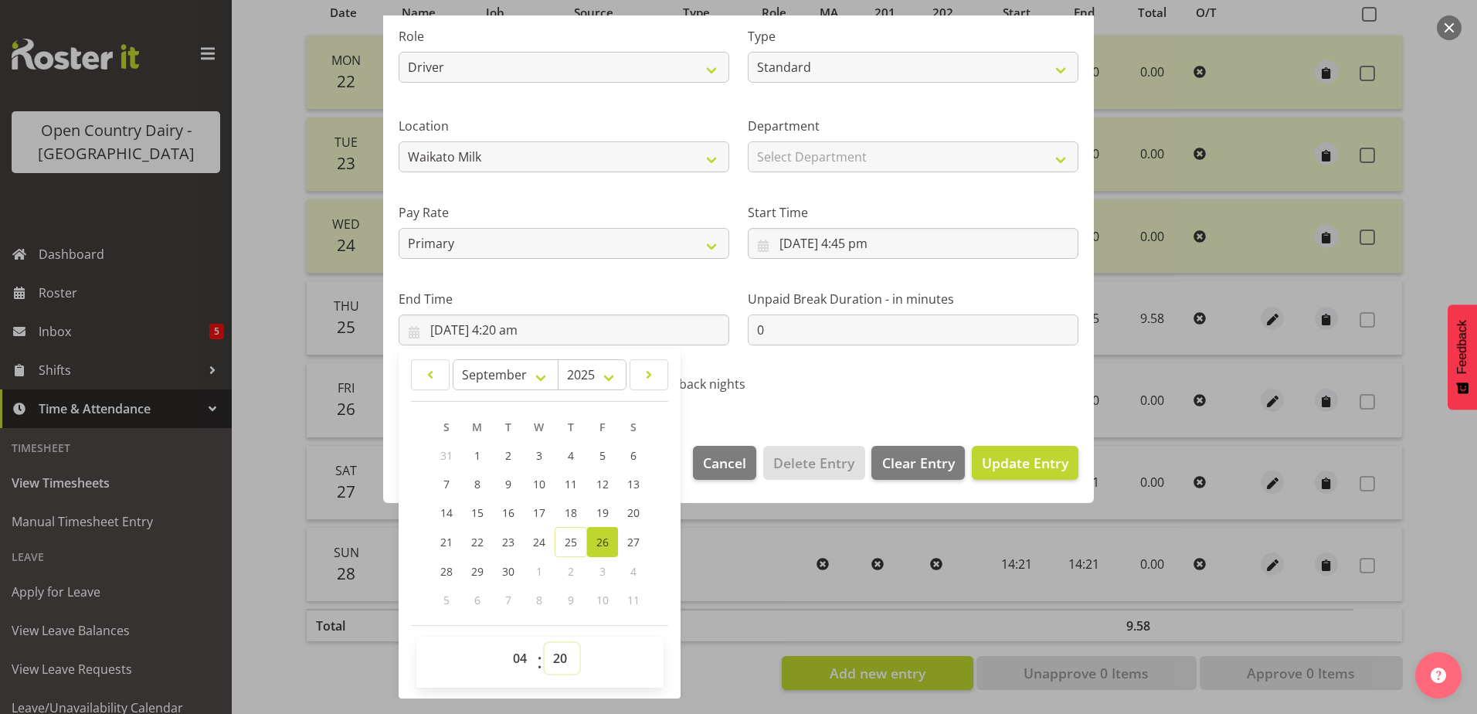
click at [555, 657] on select "00 01 02 03 04 05 06 07 08 09 10 11 12 13 14 15 16 17 18 19 20 21 22 23 24 25 2…" at bounding box center [562, 658] width 35 height 31
select select "0"
click at [545, 643] on select "00 01 02 03 04 05 06 07 08 09 10 11 12 13 14 15 16 17 18 19 20 21 22 23 24 25 2…" at bounding box center [562, 658] width 35 height 31
type input "26/09/2025, 4:00 am"
click at [1020, 453] on span "Update Entry" at bounding box center [1025, 463] width 87 height 20
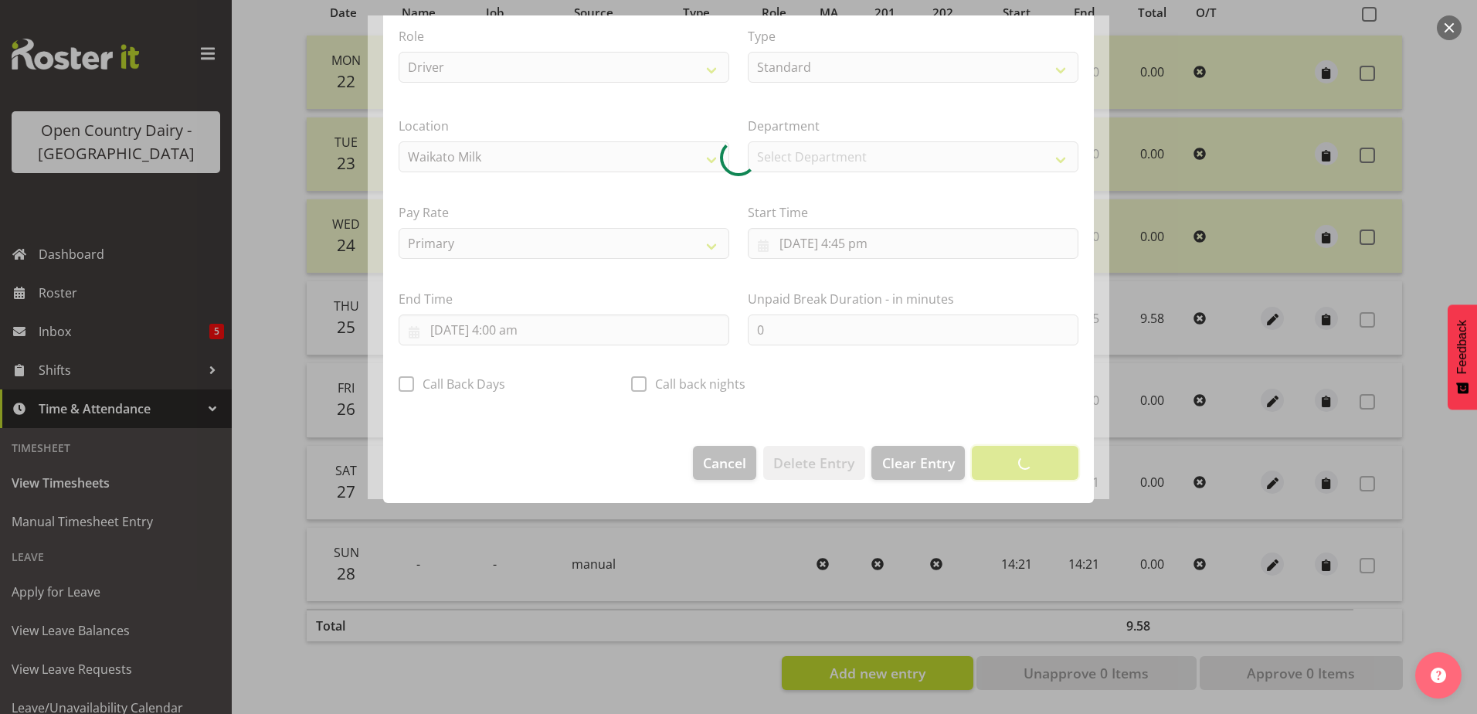
scroll to position [4, 0]
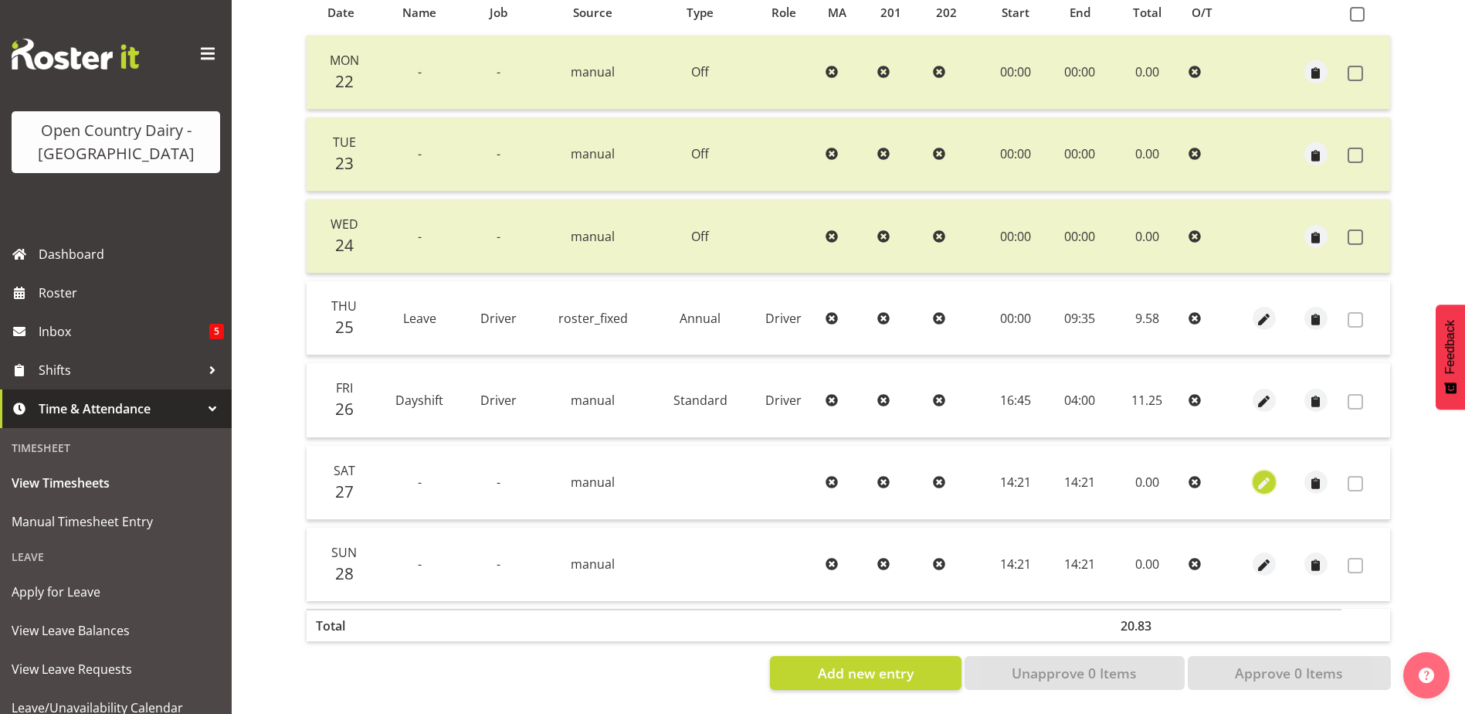
click at [1272, 475] on span "button" at bounding box center [1265, 484] width 18 height 18
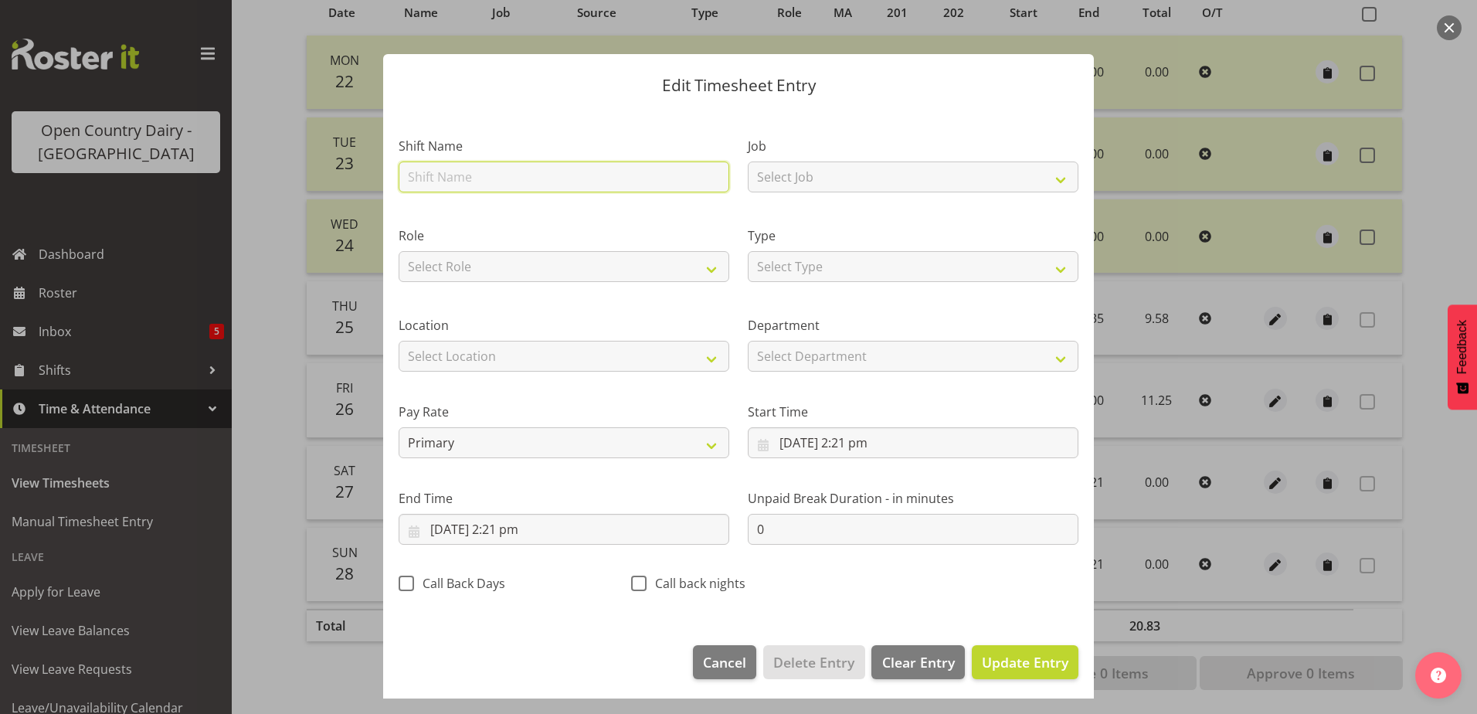
click at [445, 175] on input "text" at bounding box center [564, 176] width 331 height 31
drag, startPoint x: 463, startPoint y: 178, endPoint x: 227, endPoint y: 168, distance: 235.8
click at [232, 167] on div "Edit Timesheet Entry Shift Name Waharoa Nightshift Job Select Job Driver Driver…" at bounding box center [738, 357] width 1477 height 714
type input "Nightshift"
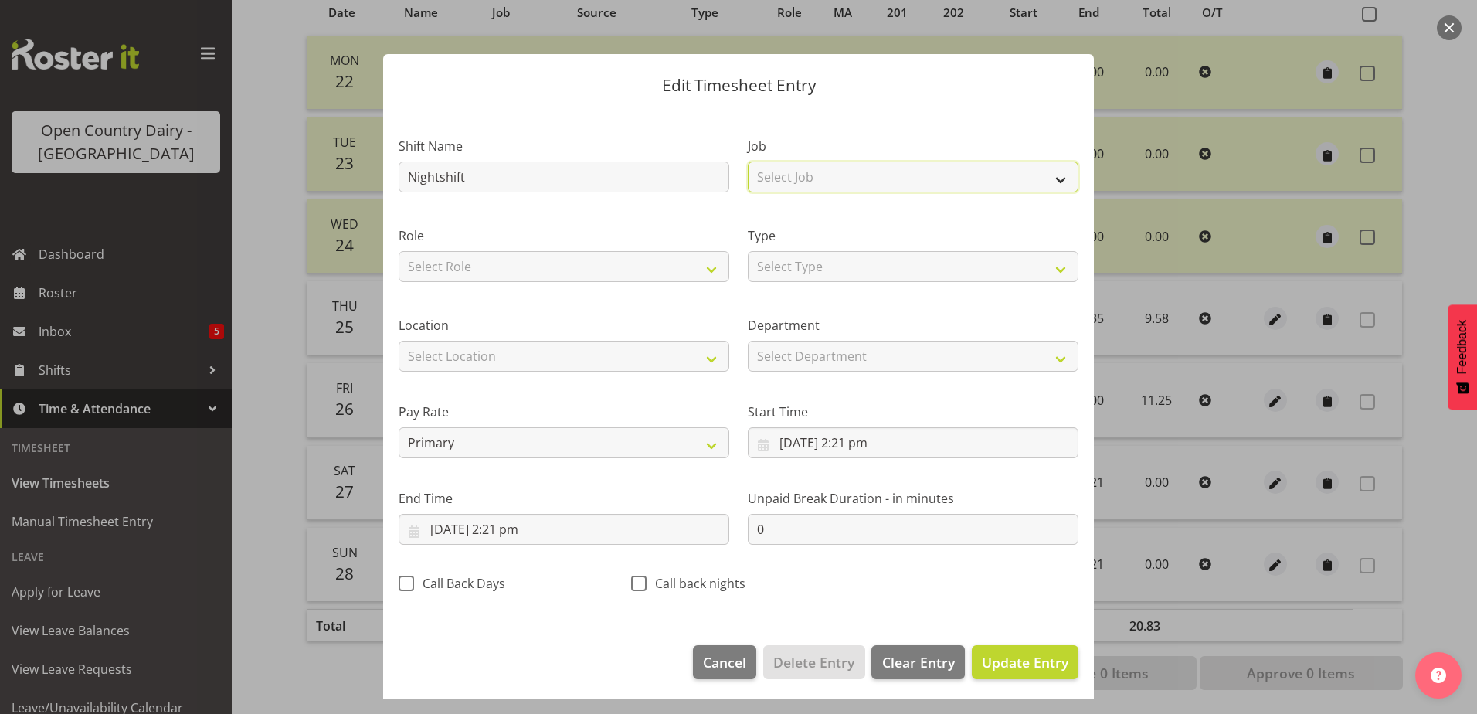
click at [776, 168] on select "Select Job Driver Driver supervisor Support" at bounding box center [913, 176] width 331 height 31
select select "9052"
click at [748, 161] on select "Select Job Driver Driver supervisor Support" at bounding box center [913, 176] width 331 height 31
click at [609, 274] on select "Select Role Driver" at bounding box center [564, 266] width 331 height 31
select select "1166"
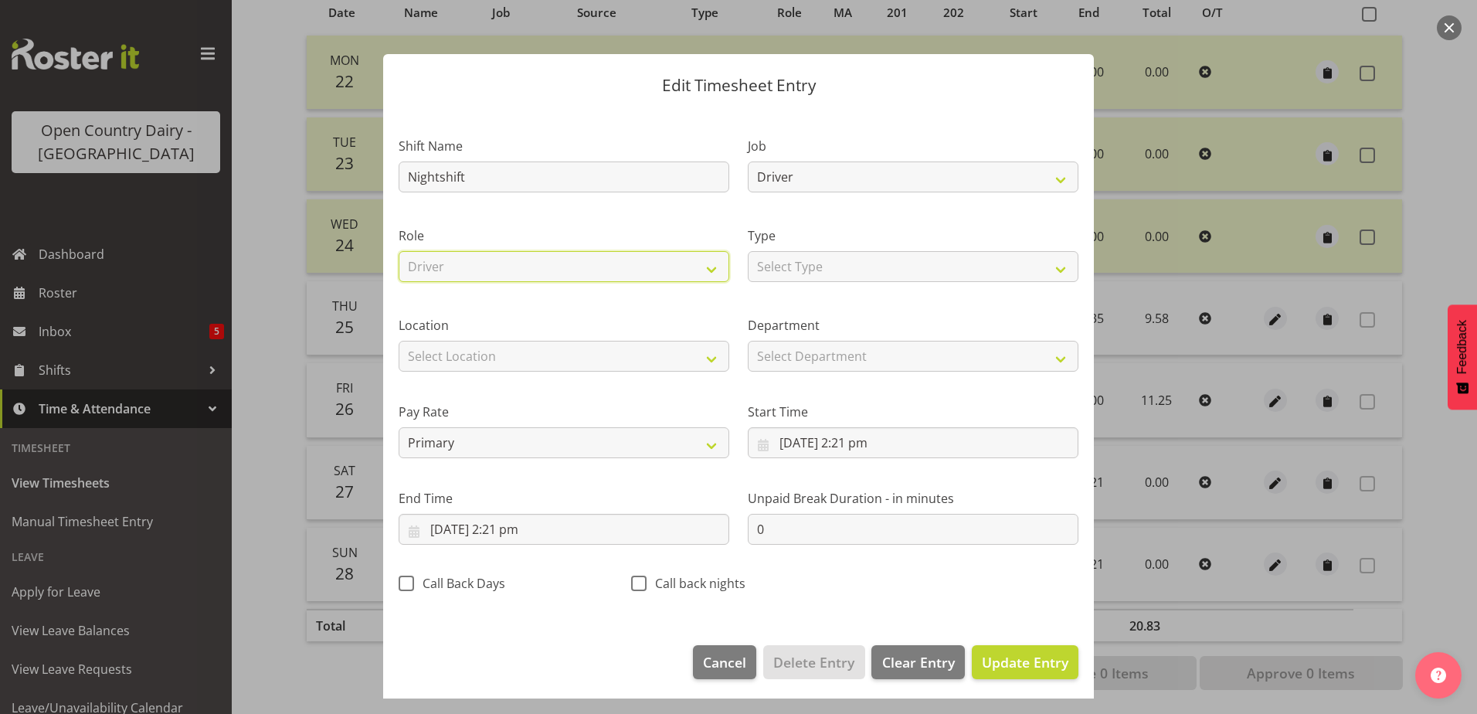
click at [399, 251] on select "Select Role Driver" at bounding box center [564, 266] width 331 height 31
click at [805, 266] on select "Select Type Off Standard Public Holiday Public Holiday (Worked) Day In Lieu Ann…" at bounding box center [913, 266] width 331 height 31
select select "Standard"
click at [748, 251] on select "Select Type Off Standard Public Holiday Public Holiday (Worked) Day In Lieu Ann…" at bounding box center [913, 266] width 331 height 31
click at [528, 350] on select "Select Location Containers Horotiu Ingredients Waharoa Office Waikato Milk Whan…" at bounding box center [564, 356] width 331 height 31
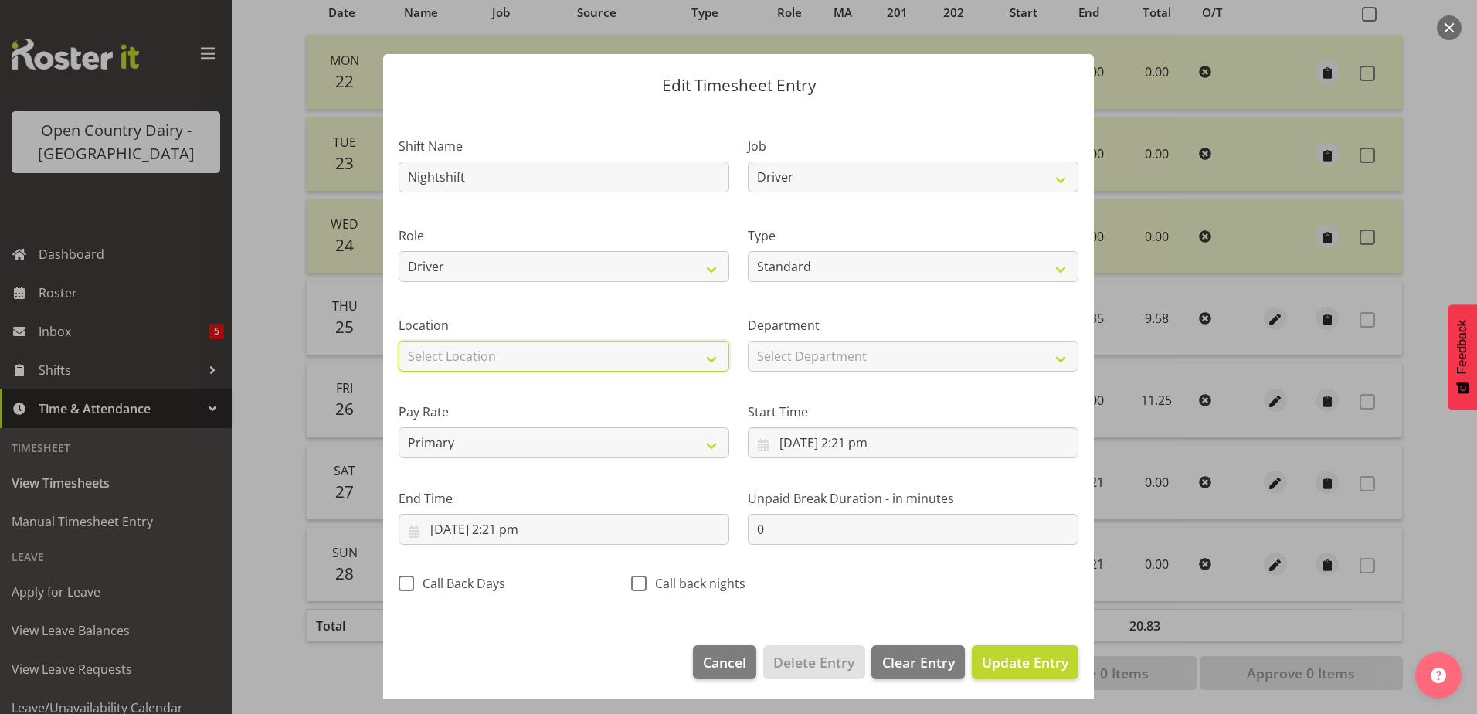
select select "1054"
click at [399, 341] on select "Select Location Containers Horotiu Ingredients Waharoa Office Waikato Milk Whan…" at bounding box center [564, 356] width 331 height 31
click at [891, 365] on select "Select Department 726 703 705 713 704 702 706 729 709 716 722 718 717 721 724 7…" at bounding box center [913, 356] width 331 height 31
drag, startPoint x: 865, startPoint y: 393, endPoint x: 854, endPoint y: 401, distance: 13.9
click at [863, 391] on div "Start Time 27/09/2025, 2:21 pm January February March April May June July Augus…" at bounding box center [912, 424] width 349 height 87
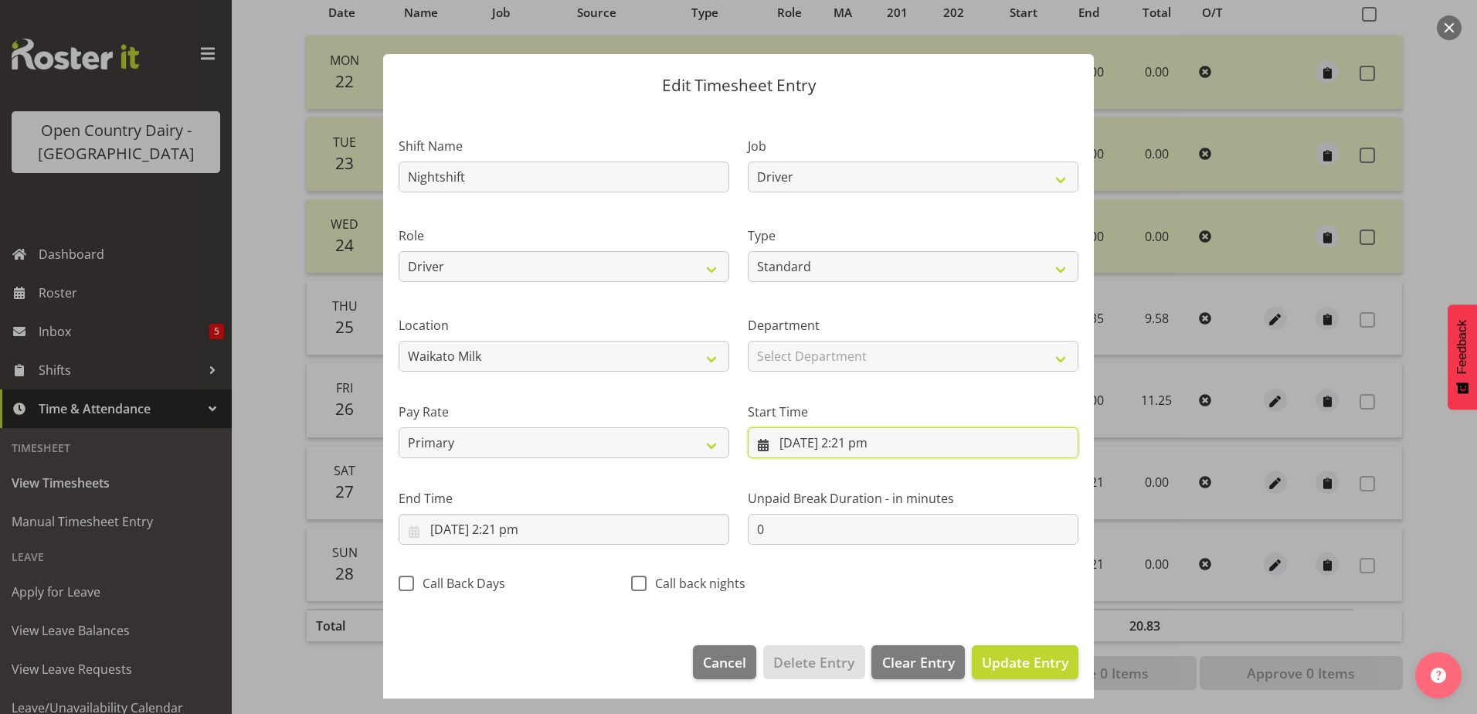
click at [824, 441] on input "27/09/2025, 2:21 pm" at bounding box center [913, 442] width 331 height 31
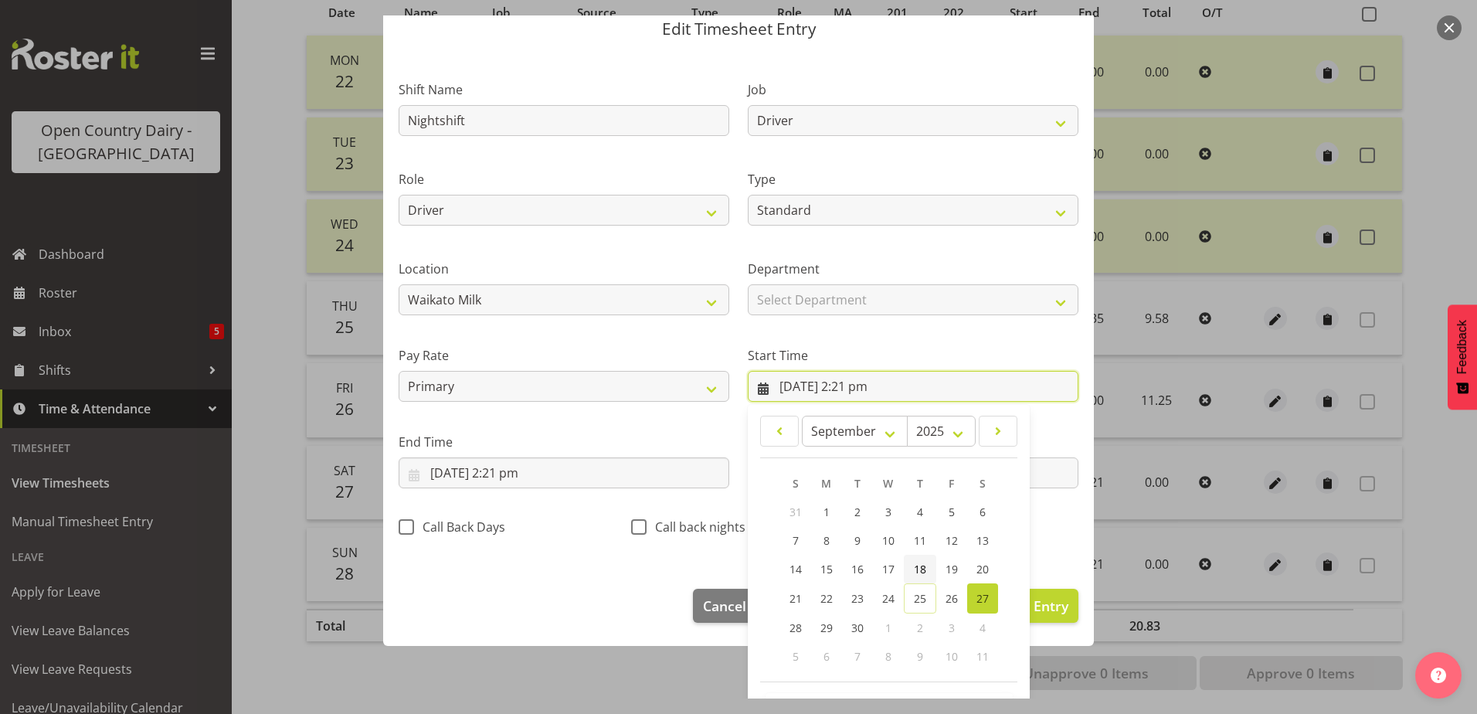
scroll to position [113, 0]
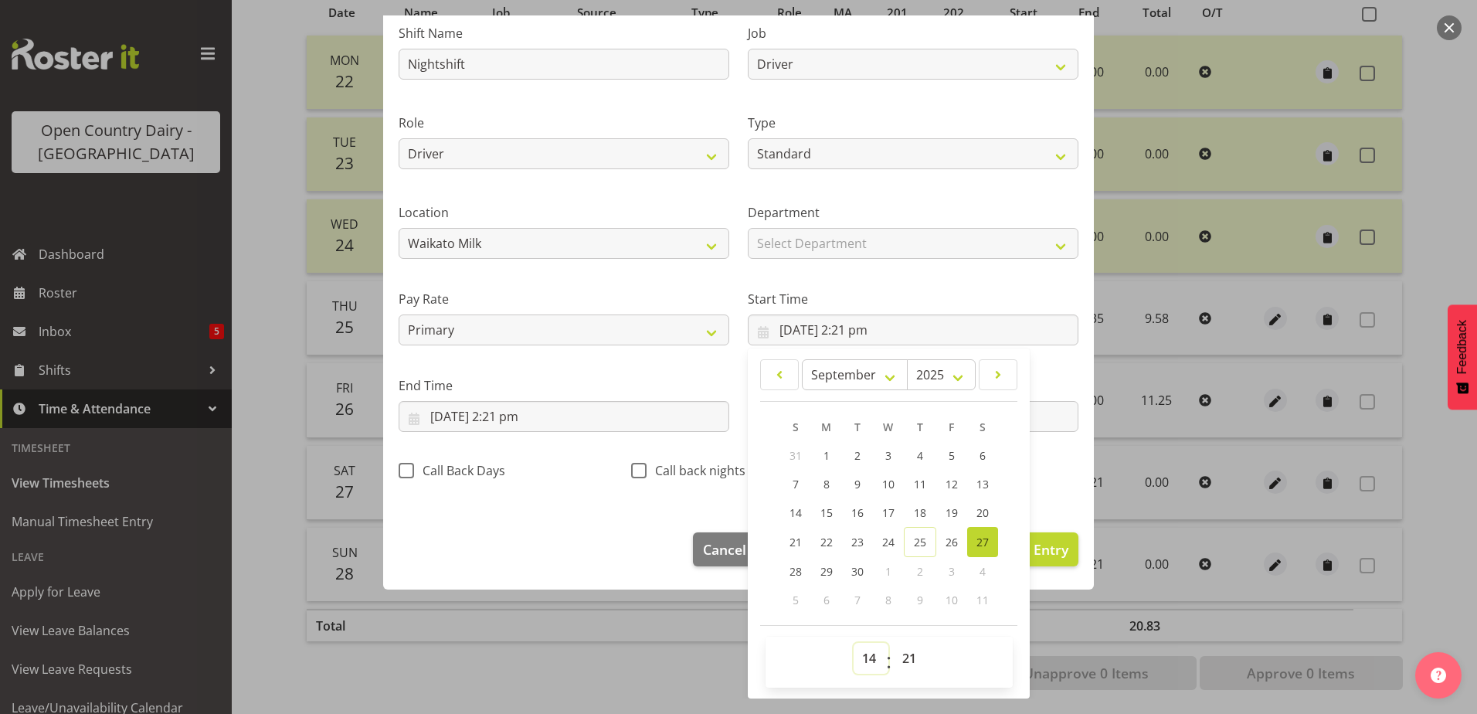
click at [863, 663] on select "00 01 02 03 04 05 06 07 08 09 10 11 12 13 14 15 16 17 18 19 20 21 22 23" at bounding box center [871, 658] width 35 height 31
select select "16"
click at [854, 643] on select "00 01 02 03 04 05 06 07 08 09 10 11 12 13 14 15 16 17 18 19 20 21 22 23" at bounding box center [871, 658] width 35 height 31
type input "27/09/2025, 4:21 pm"
click at [901, 661] on select "00 01 02 03 04 05 06 07 08 09 10 11 12 13 14 15 16 17 18 19 20 21 22 23 24 25 2…" at bounding box center [911, 658] width 35 height 31
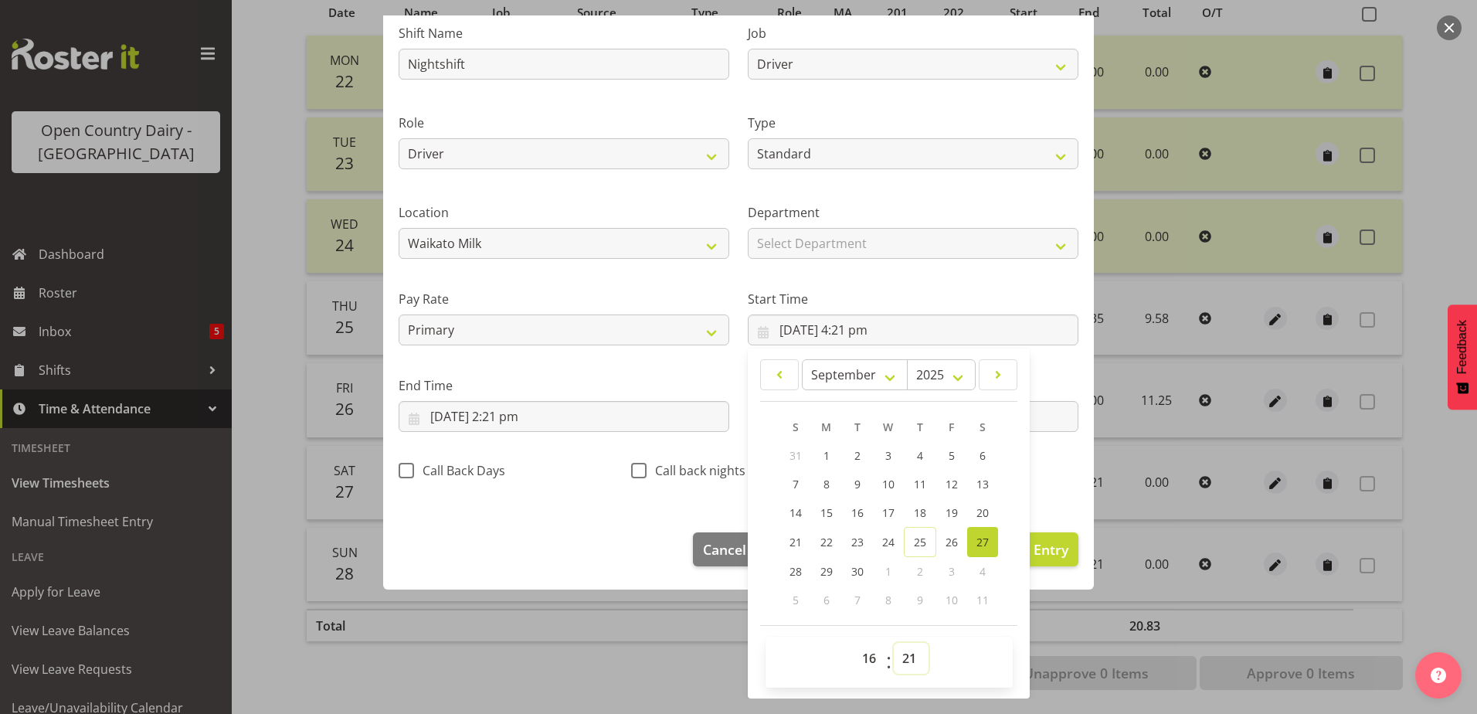
select select "45"
click at [894, 643] on select "00 01 02 03 04 05 06 07 08 09 10 11 12 13 14 15 16 17 18 19 20 21 22 23 24 25 2…" at bounding box center [911, 658] width 35 height 31
type input "27/09/2025, 4:45 pm"
click at [471, 412] on input "27/09/2025, 2:21 pm" at bounding box center [564, 416] width 331 height 31
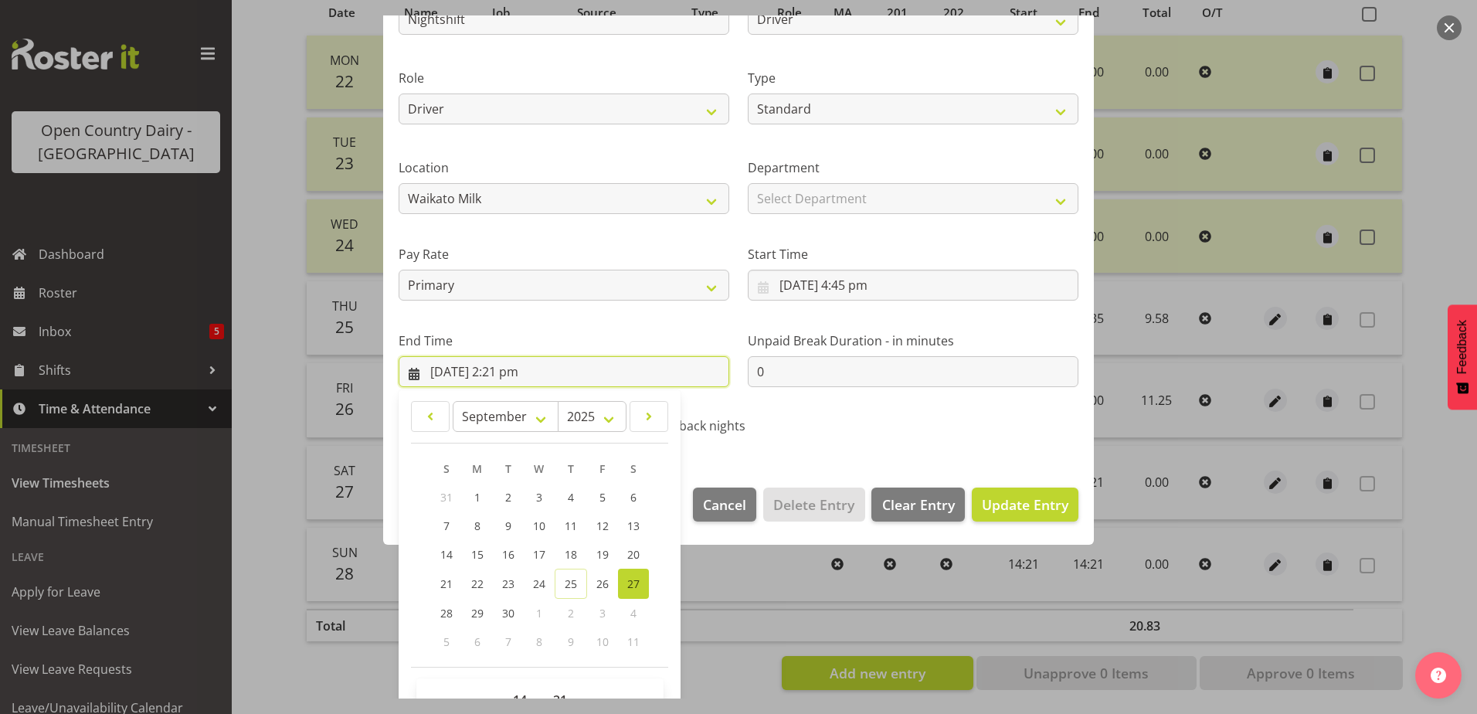
scroll to position [199, 0]
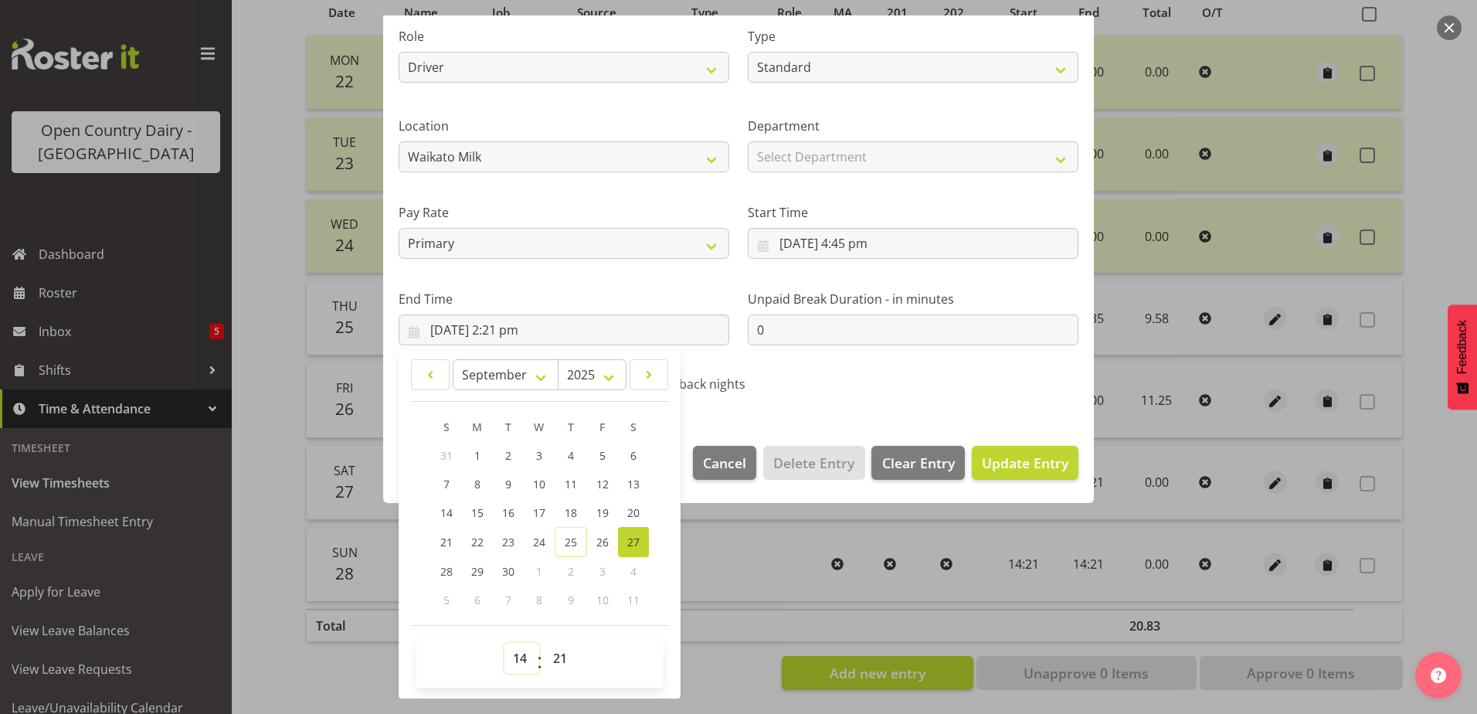
drag, startPoint x: 514, startPoint y: 659, endPoint x: 514, endPoint y: 644, distance: 14.7
click at [514, 659] on select "00 01 02 03 04 05 06 07 08 09 10 11 12 13 14 15 16 17 18 19 20 21 22 23" at bounding box center [521, 658] width 35 height 31
select select "4"
click at [504, 643] on select "00 01 02 03 04 05 06 07 08 09 10 11 12 13 14 15 16 17 18 19 20 21 22 23" at bounding box center [521, 658] width 35 height 31
type input "27/09/2025, 4:21 am"
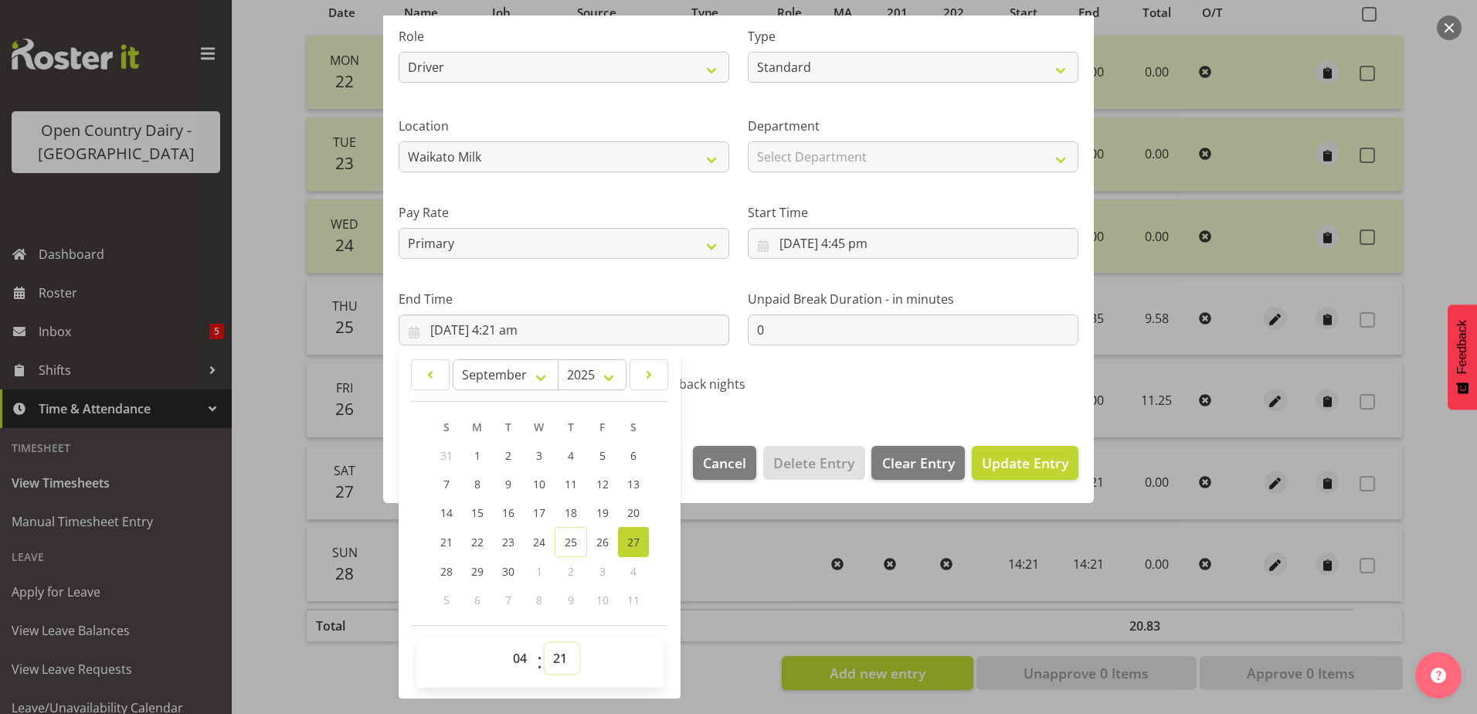
click at [558, 660] on select "00 01 02 03 04 05 06 07 08 09 10 11 12 13 14 15 16 17 18 19 20 21 22 23 24 25 2…" at bounding box center [562, 658] width 35 height 31
select select "0"
click at [545, 643] on select "00 01 02 03 04 05 06 07 08 09 10 11 12 13 14 15 16 17 18 19 20 21 22 23 24 25 2…" at bounding box center [562, 658] width 35 height 31
type input "27/09/2025, 4:00 am"
click at [1023, 460] on span "Update Entry" at bounding box center [1025, 462] width 87 height 19
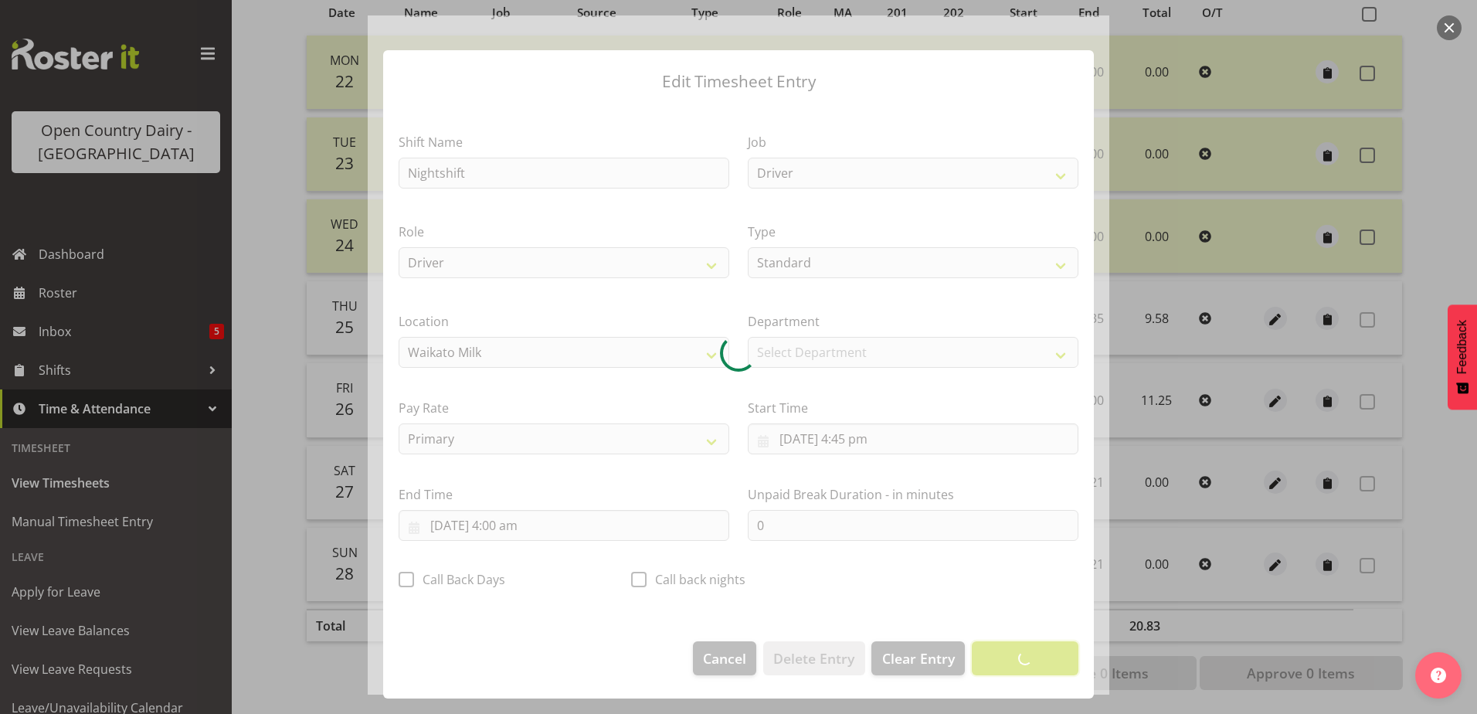
scroll to position [4, 0]
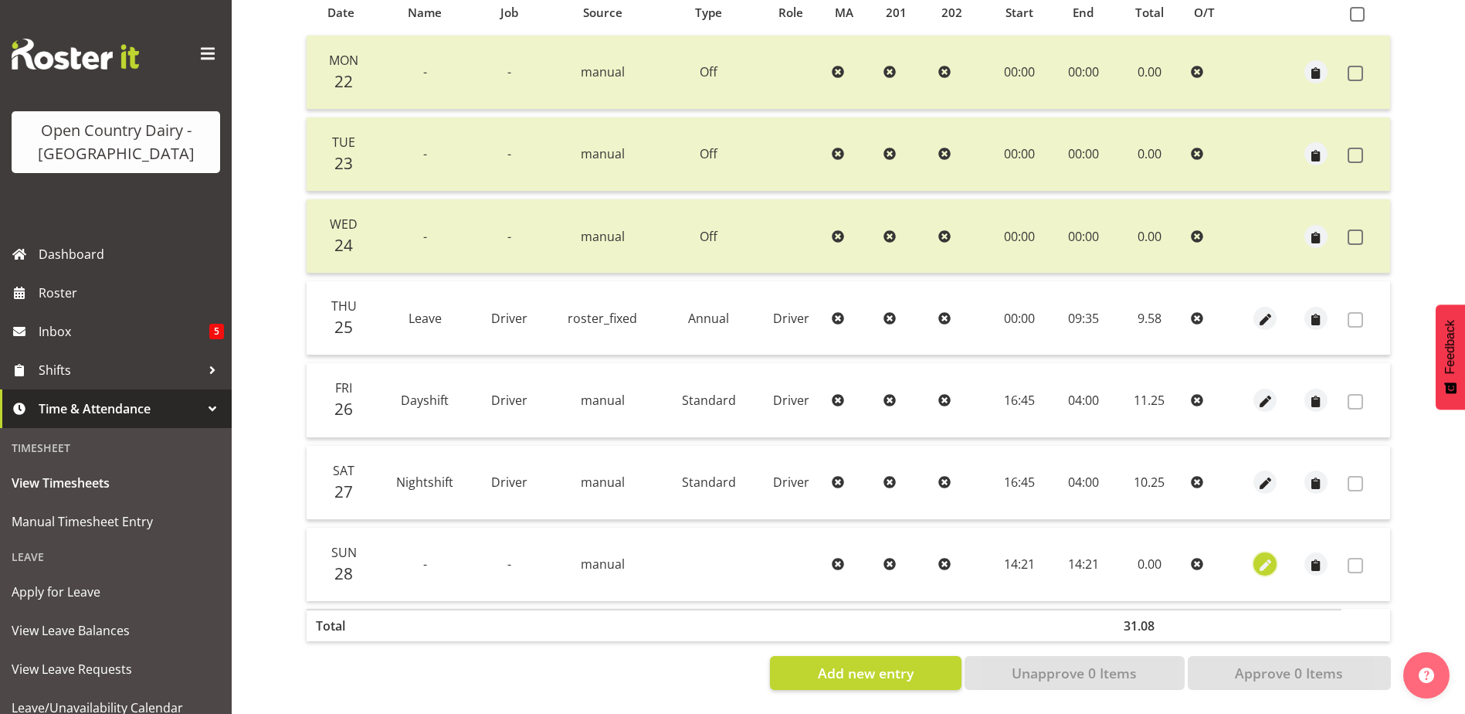
click at [1265, 557] on span "button" at bounding box center [1266, 566] width 18 height 18
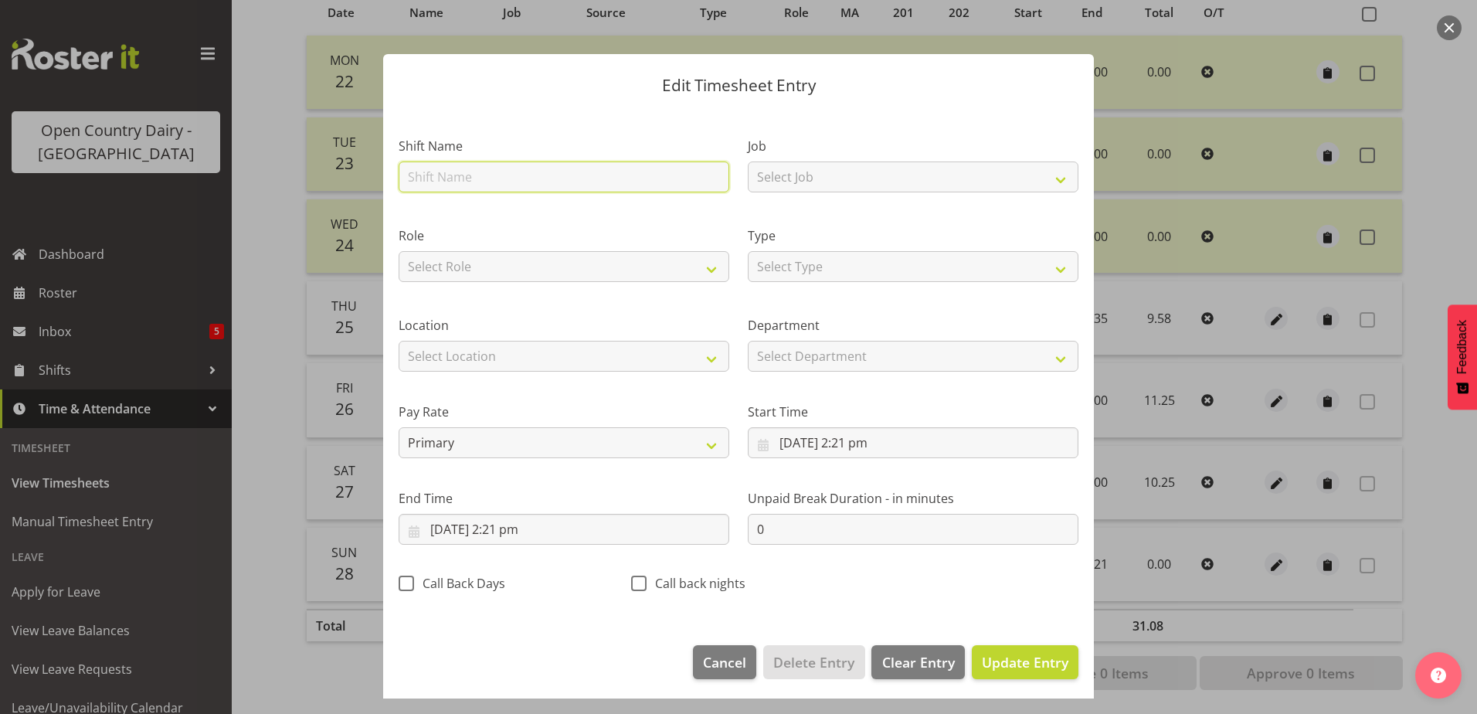
click at [479, 178] on input "text" at bounding box center [564, 176] width 331 height 31
type input "Nightshift"
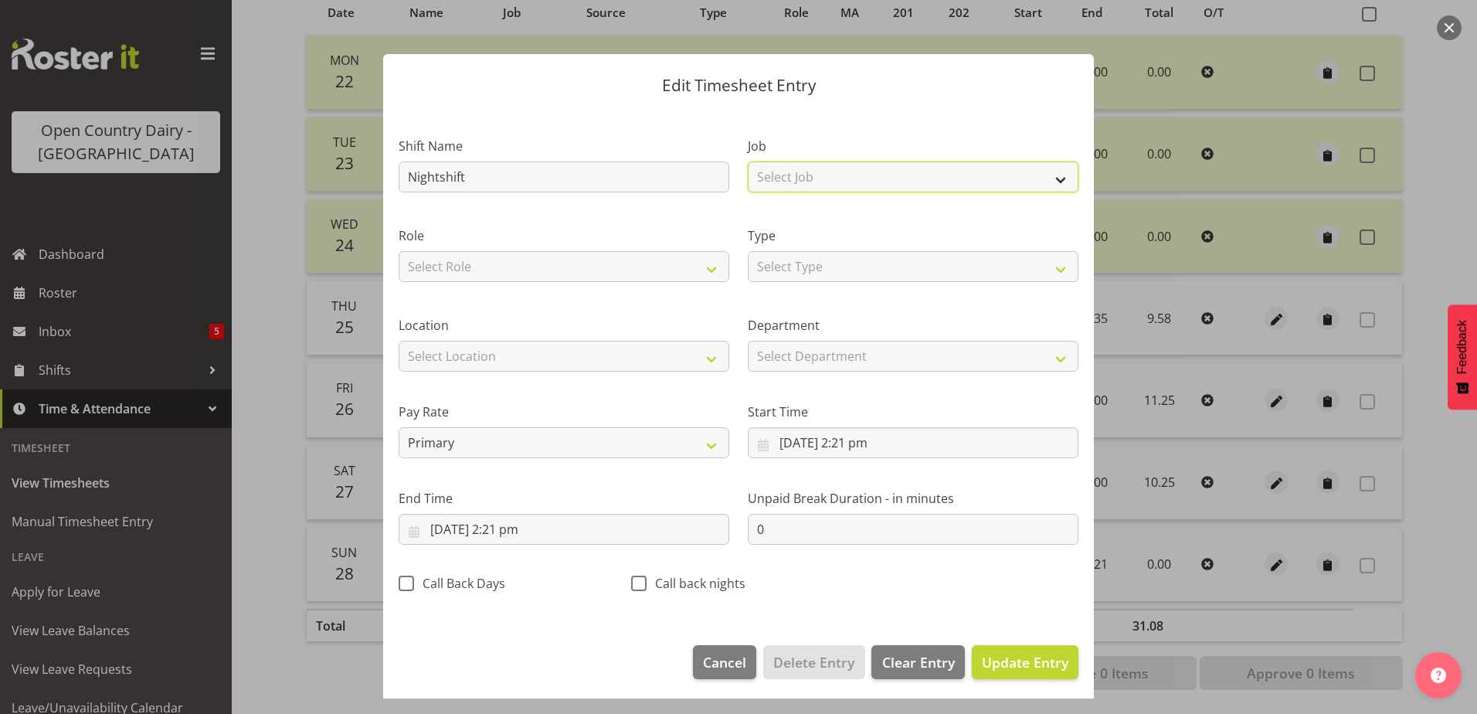
click at [776, 188] on select "Select Job Driver Driver supervisor Support" at bounding box center [913, 176] width 331 height 31
select select "9052"
click at [748, 161] on select "Select Job Driver Driver supervisor Support" at bounding box center [913, 176] width 331 height 31
click at [585, 266] on select "Select Role Driver" at bounding box center [564, 266] width 331 height 31
select select "1166"
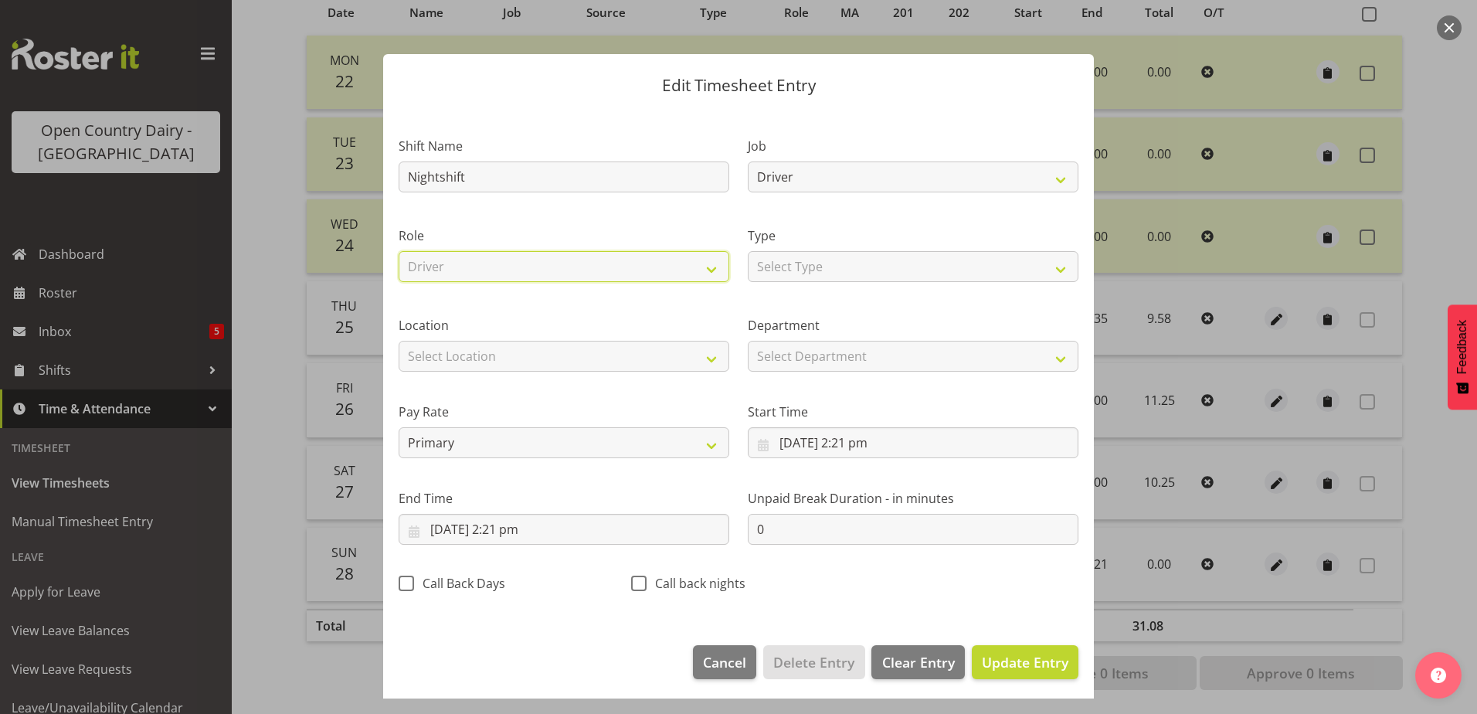
click at [399, 251] on select "Select Role Driver" at bounding box center [564, 266] width 331 height 31
click at [803, 265] on select "Select Type Off Standard Public Holiday Public Holiday (Worked) Day In Lieu Ann…" at bounding box center [913, 266] width 331 height 31
select select "Standard"
click at [748, 251] on select "Select Type Off Standard Public Holiday Public Holiday (Worked) Day In Lieu Ann…" at bounding box center [913, 266] width 331 height 31
click at [524, 356] on select "Select Location Containers Horotiu Ingredients Waharoa Office Waikato Milk Whan…" at bounding box center [564, 356] width 331 height 31
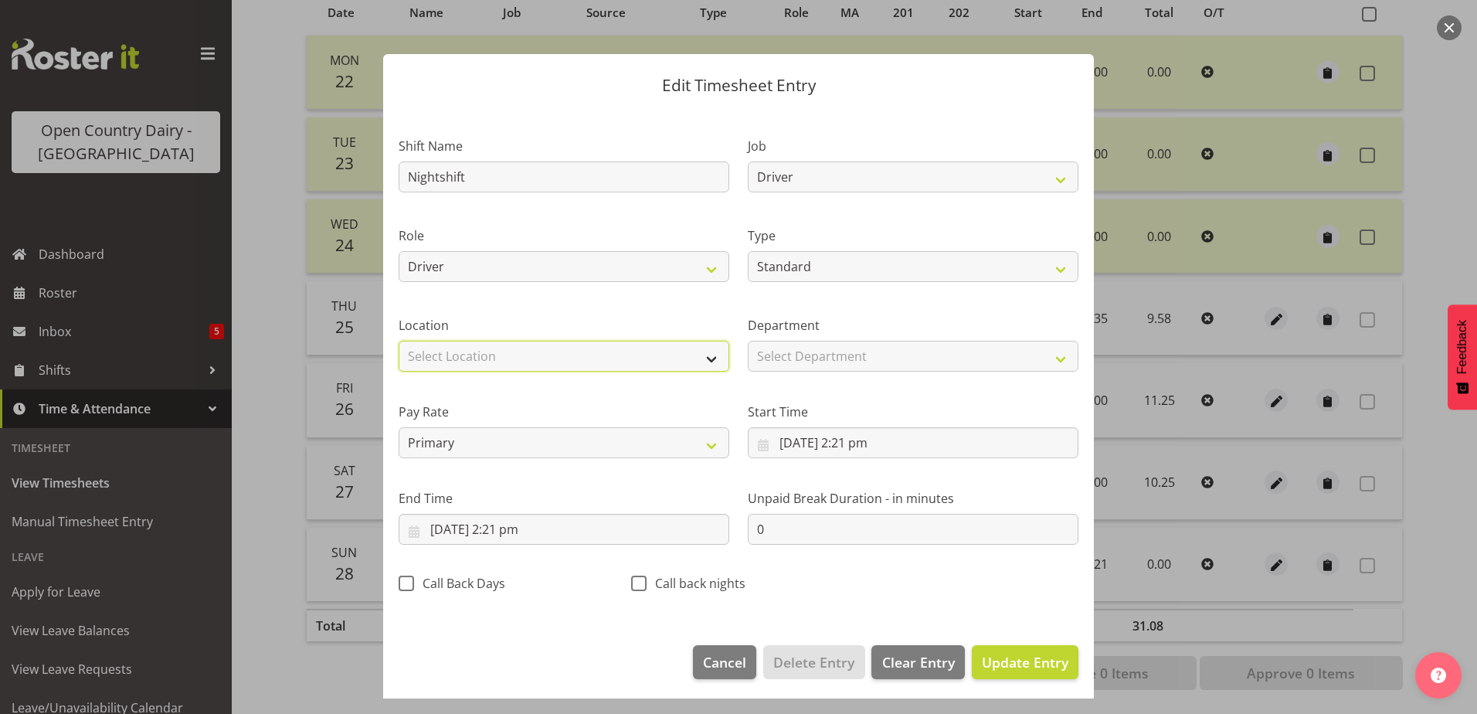
select select "1054"
click at [399, 341] on select "Select Location Containers Horotiu Ingredients Waharoa Office Waikato Milk Whan…" at bounding box center [564, 356] width 331 height 31
click at [810, 439] on input "28/09/2025, 2:21 pm" at bounding box center [913, 442] width 331 height 31
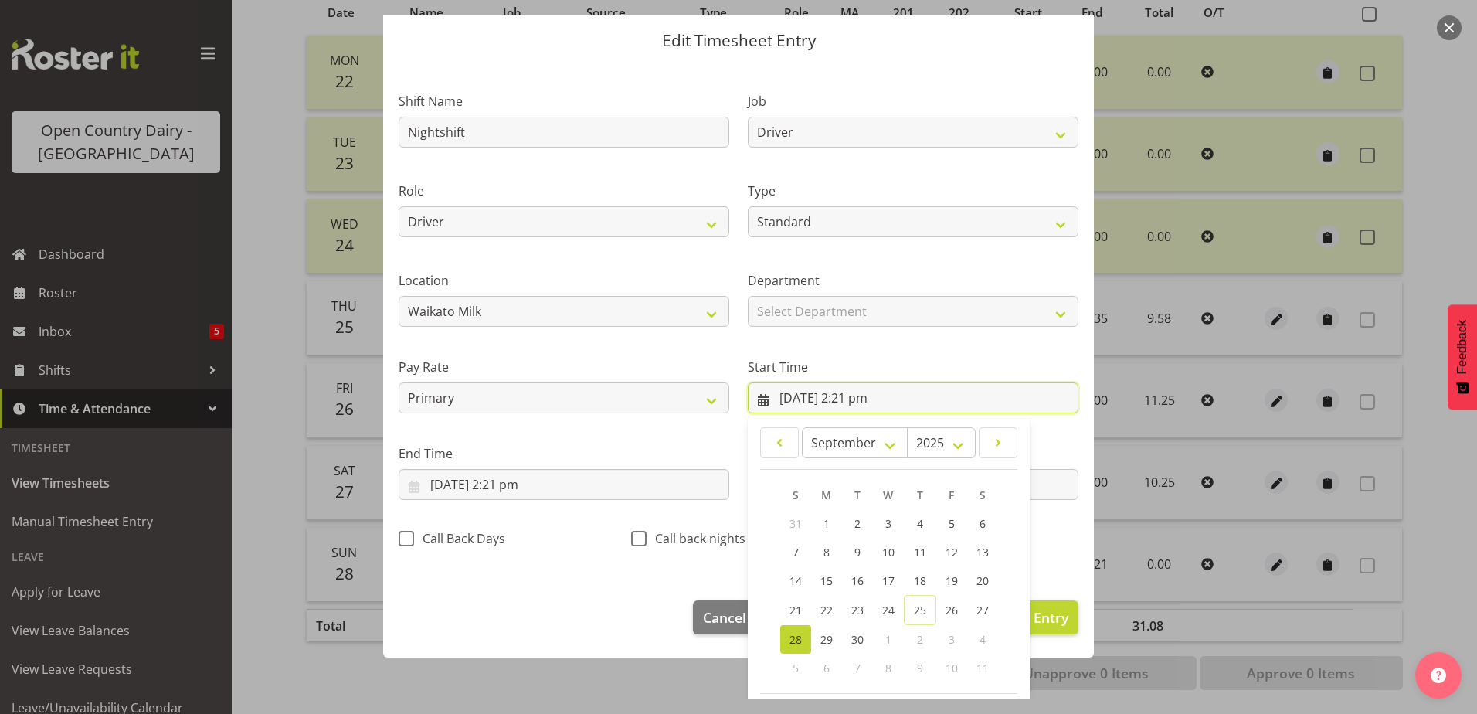
scroll to position [113, 0]
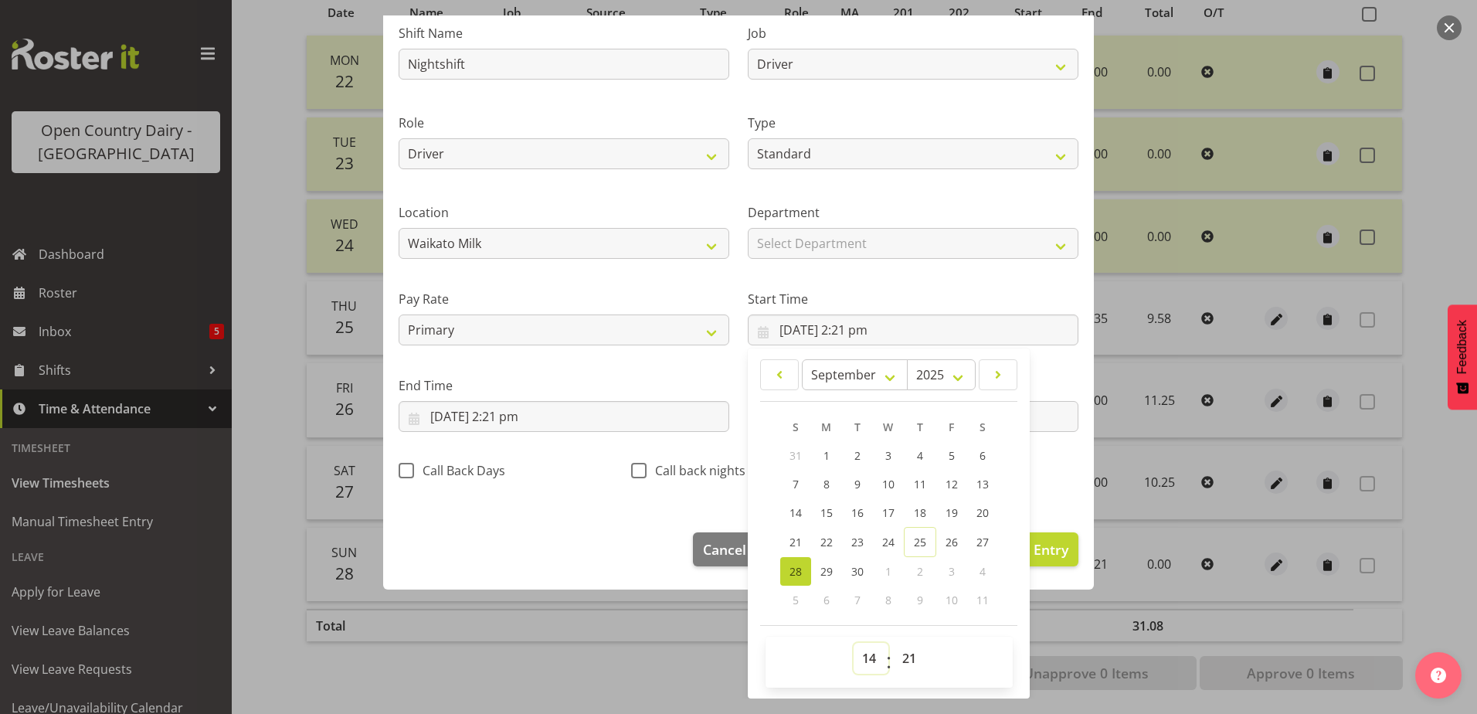
click at [870, 661] on select "00 01 02 03 04 05 06 07 08 09 10 11 12 13 14 15 16 17 18 19 20 21 22 23" at bounding box center [871, 658] width 35 height 31
select select "16"
click at [854, 643] on select "00 01 02 03 04 05 06 07 08 09 10 11 12 13 14 15 16 17 18 19 20 21 22 23" at bounding box center [871, 658] width 35 height 31
type input "28/09/2025, 4:21 pm"
drag, startPoint x: 898, startPoint y: 657, endPoint x: 897, endPoint y: 645, distance: 11.7
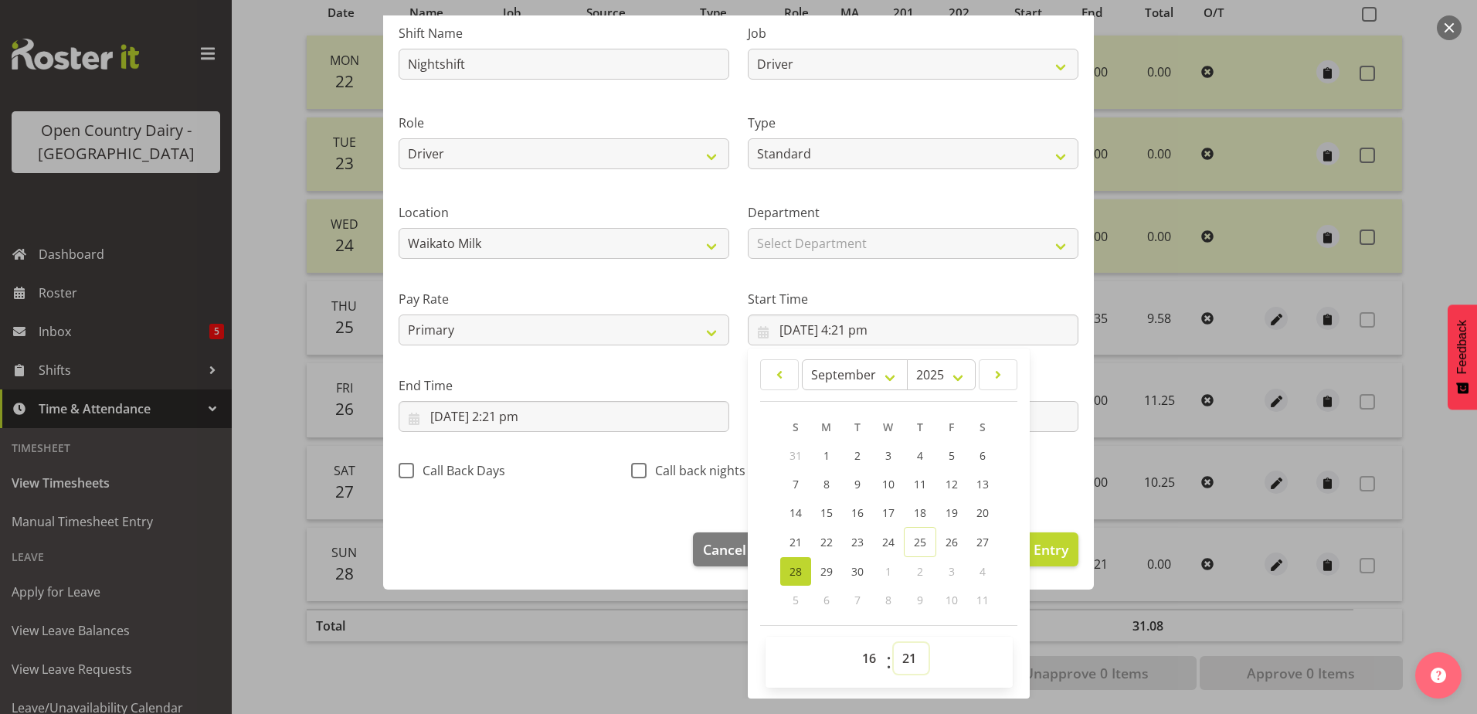
click at [898, 657] on select "00 01 02 03 04 05 06 07 08 09 10 11 12 13 14 15 16 17 18 19 20 21 22 23 24 25 2…" at bounding box center [911, 658] width 35 height 31
select select "45"
click at [894, 643] on select "00 01 02 03 04 05 06 07 08 09 10 11 12 13 14 15 16 17 18 19 20 21 22 23 24 25 2…" at bounding box center [911, 658] width 35 height 31
type input "28/09/2025, 4:45 pm"
click at [575, 417] on input "28/09/2025, 2:21 pm" at bounding box center [564, 416] width 331 height 31
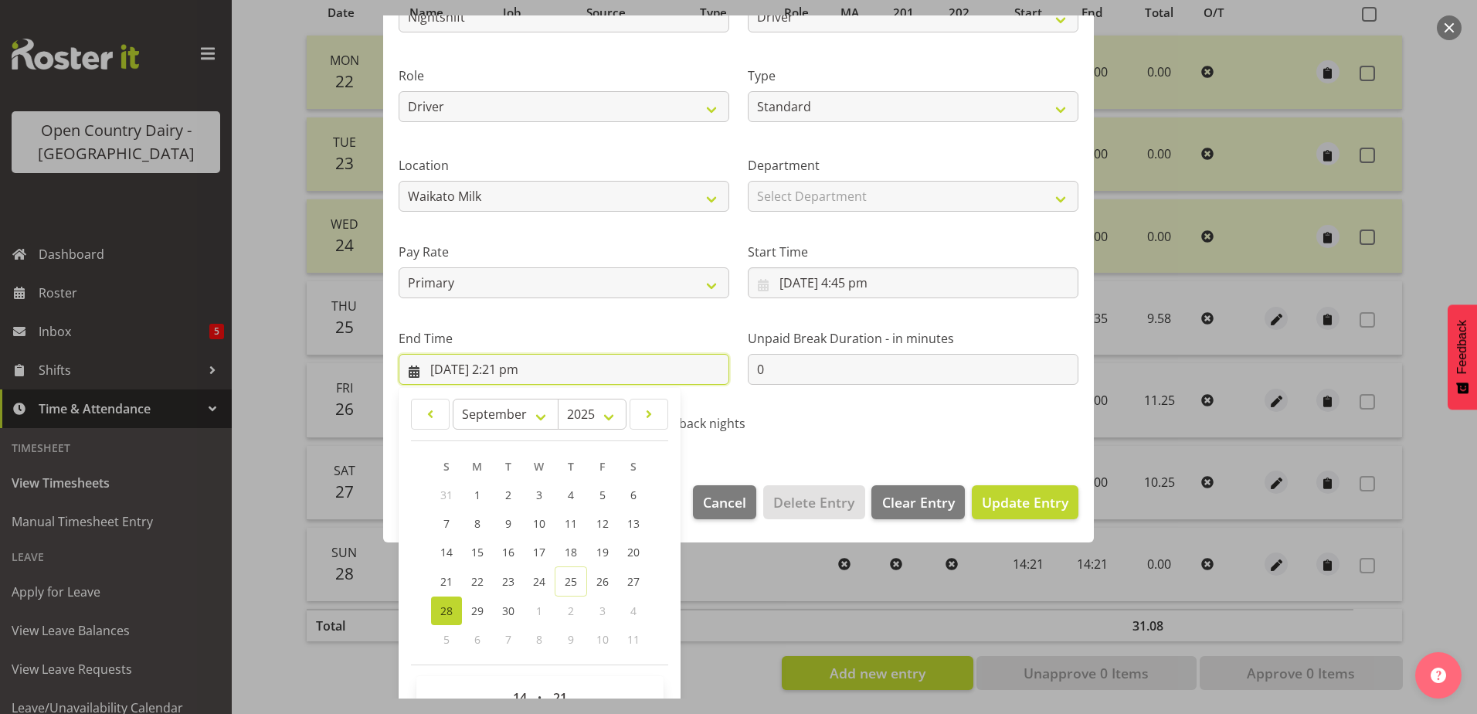
scroll to position [199, 0]
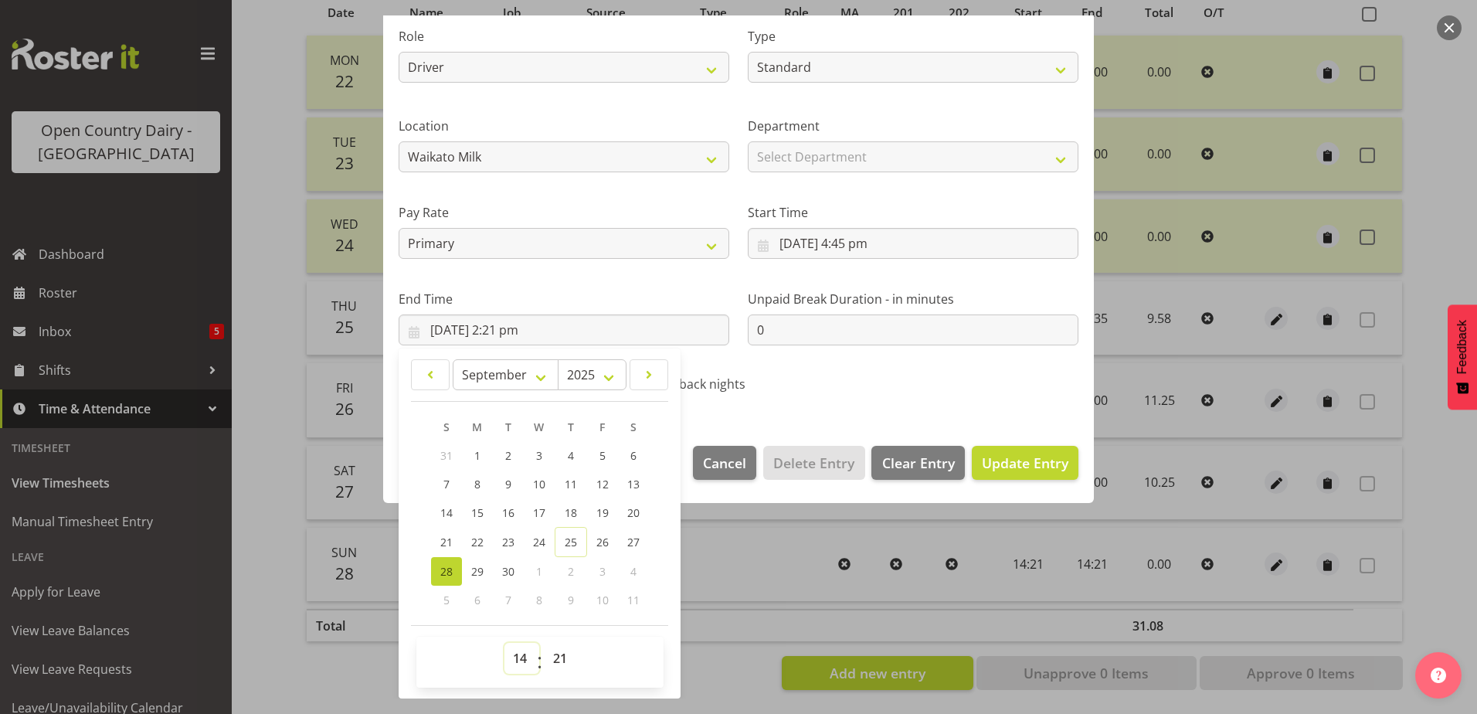
click at [514, 664] on select "00 01 02 03 04 05 06 07 08 09 10 11 12 13 14 15 16 17 18 19 20 21 22 23" at bounding box center [521, 658] width 35 height 31
select select "4"
click at [504, 643] on select "00 01 02 03 04 05 06 07 08 09 10 11 12 13 14 15 16 17 18 19 20 21 22 23" at bounding box center [521, 658] width 35 height 31
type input "28/09/2025, 4:21 am"
click at [554, 666] on select "00 01 02 03 04 05 06 07 08 09 10 11 12 13 14 15 16 17 18 19 20 21 22 23 24 25 2…" at bounding box center [562, 658] width 35 height 31
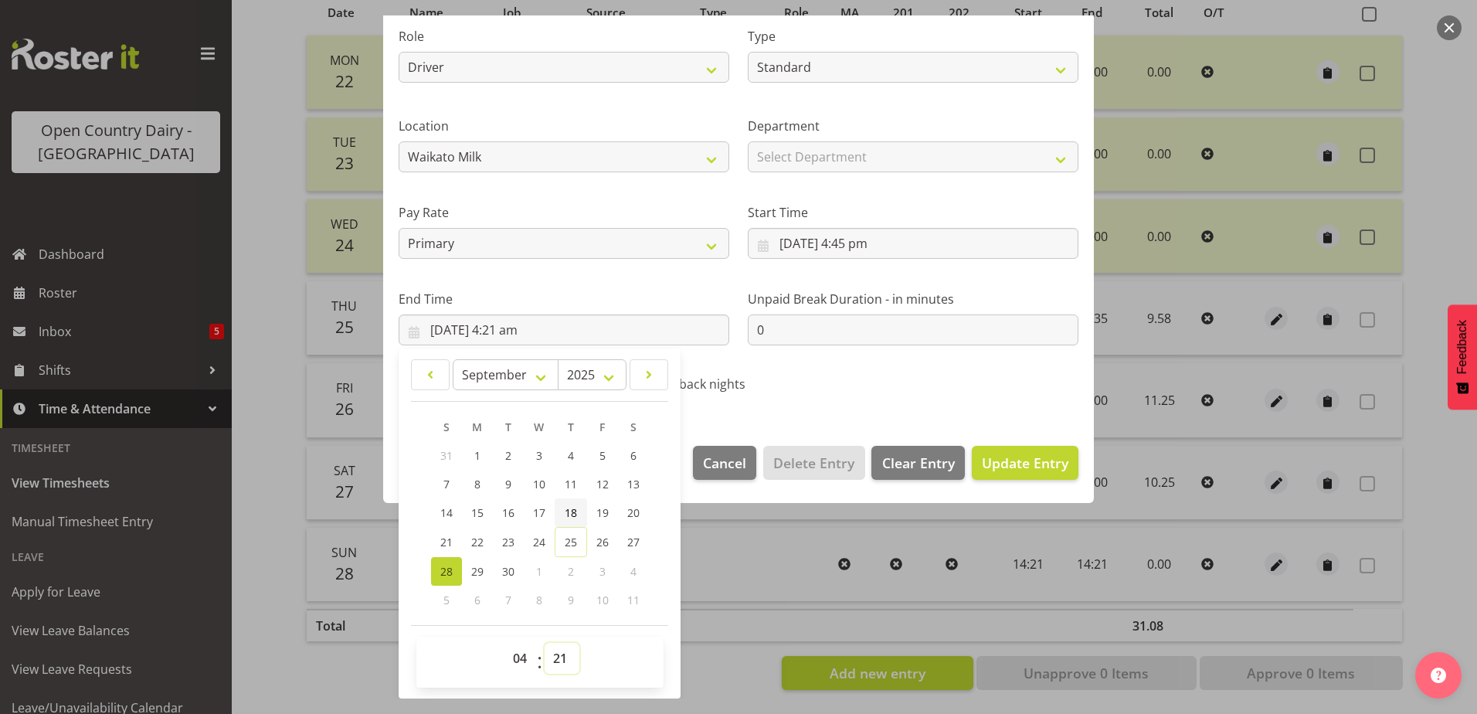
select select "0"
click at [545, 643] on select "00 01 02 03 04 05 06 07 08 09 10 11 12 13 14 15 16 17 18 19 20 21 22 23 24 25 2…" at bounding box center [562, 658] width 35 height 31
type input "28/09/2025, 4:00 am"
drag, startPoint x: 994, startPoint y: 451, endPoint x: 1006, endPoint y: 457, distance: 13.8
click at [996, 450] on button "Update Entry" at bounding box center [1025, 463] width 107 height 34
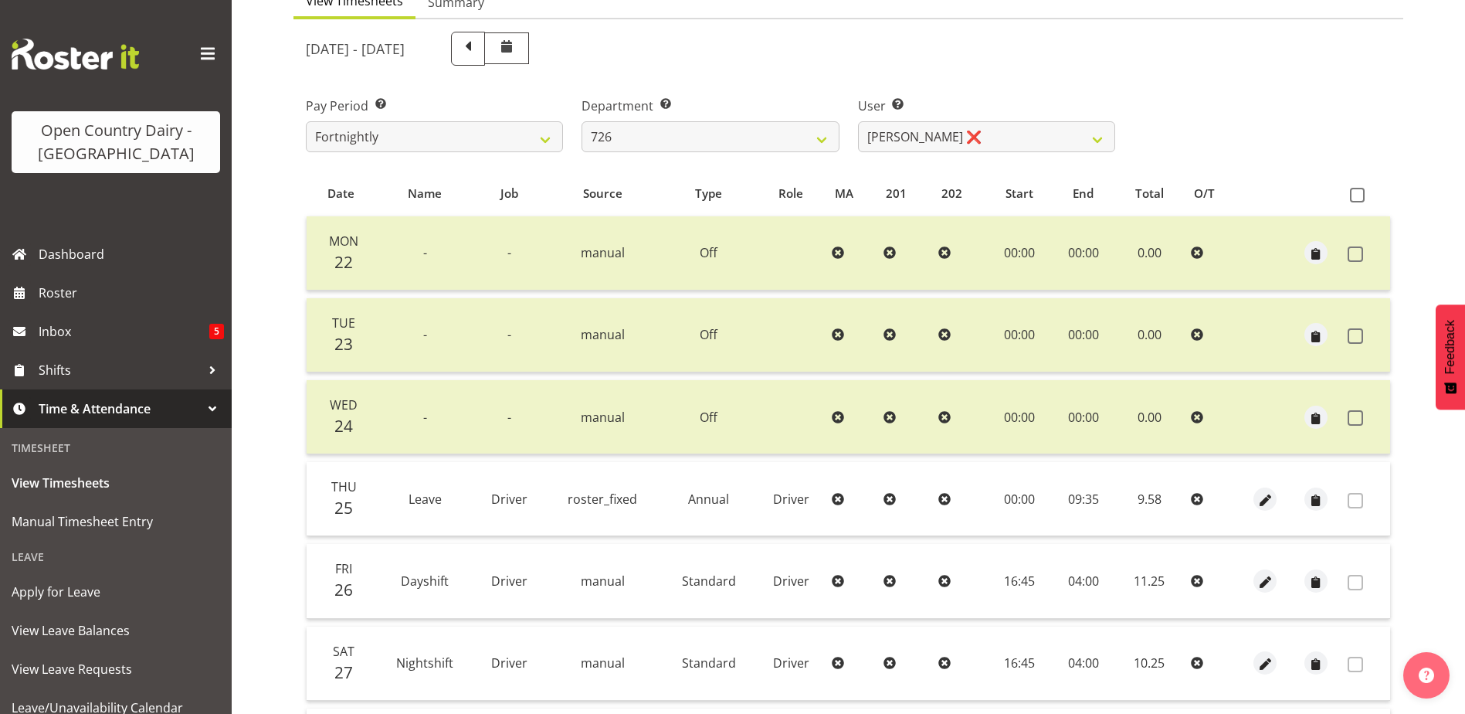
scroll to position [0, 0]
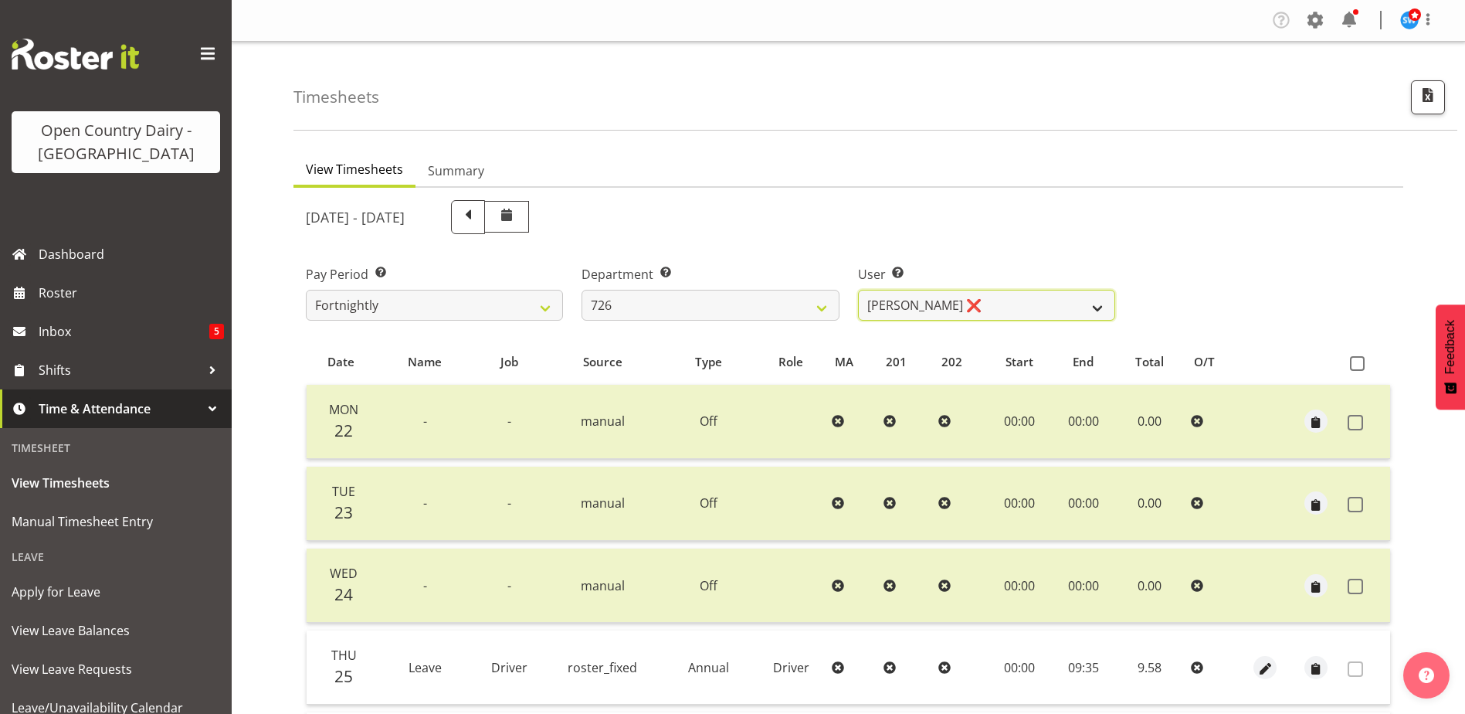
click at [974, 304] on select "Angela Burrill ❌ Bryan Leathart ❌ Harpreet Singh ❌ Kerry Young ❌" at bounding box center [986, 305] width 257 height 31
click at [701, 290] on select "701 702 703 704 705 706 707 708 709 710 711 712 713 714 715 716 717 718 719 720" at bounding box center [710, 305] width 257 height 31
select select "803"
click at [582, 290] on select "701 702 703 704 705 706 707 708 709 710 711 712 713 714 715 716 717 718 719 720" at bounding box center [710, 305] width 257 height 31
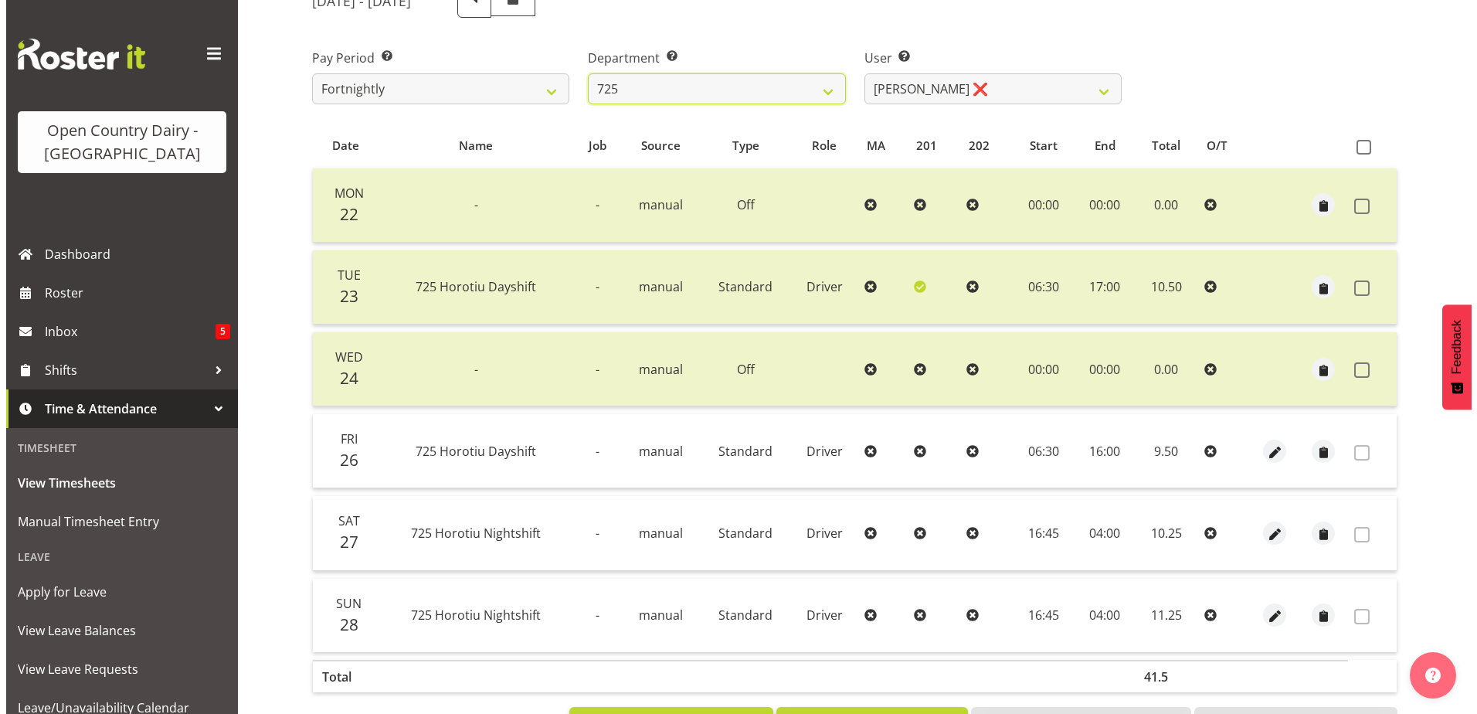
scroll to position [279, 0]
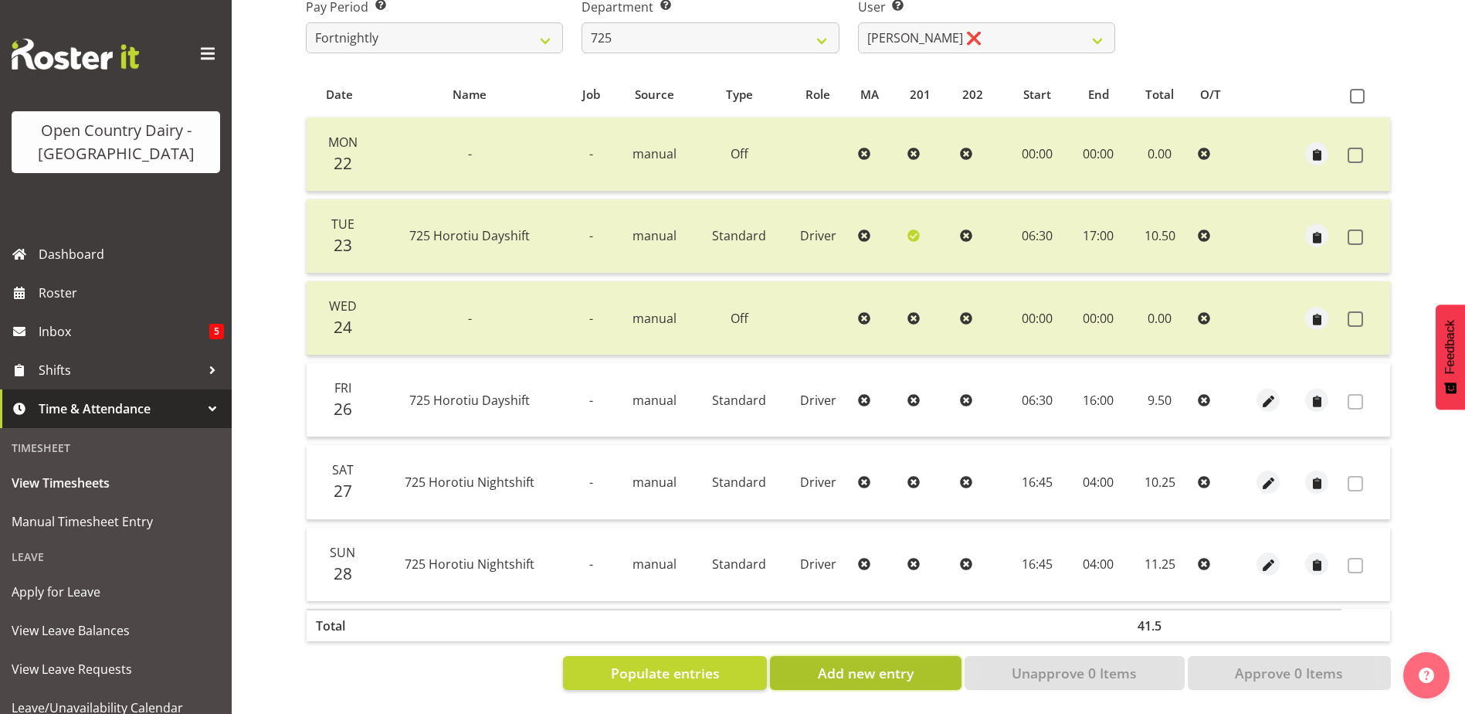
click at [830, 664] on span "Add new entry" at bounding box center [866, 673] width 96 height 20
select select
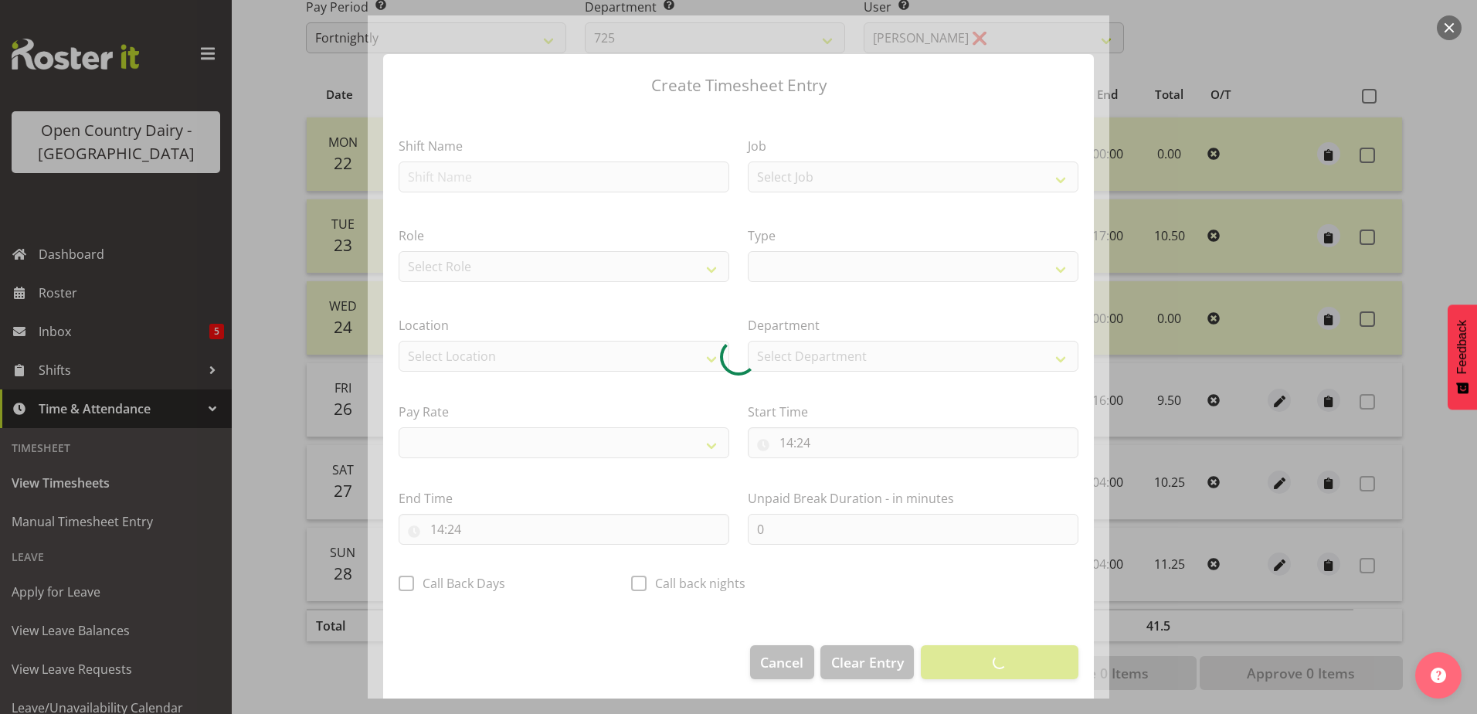
select select
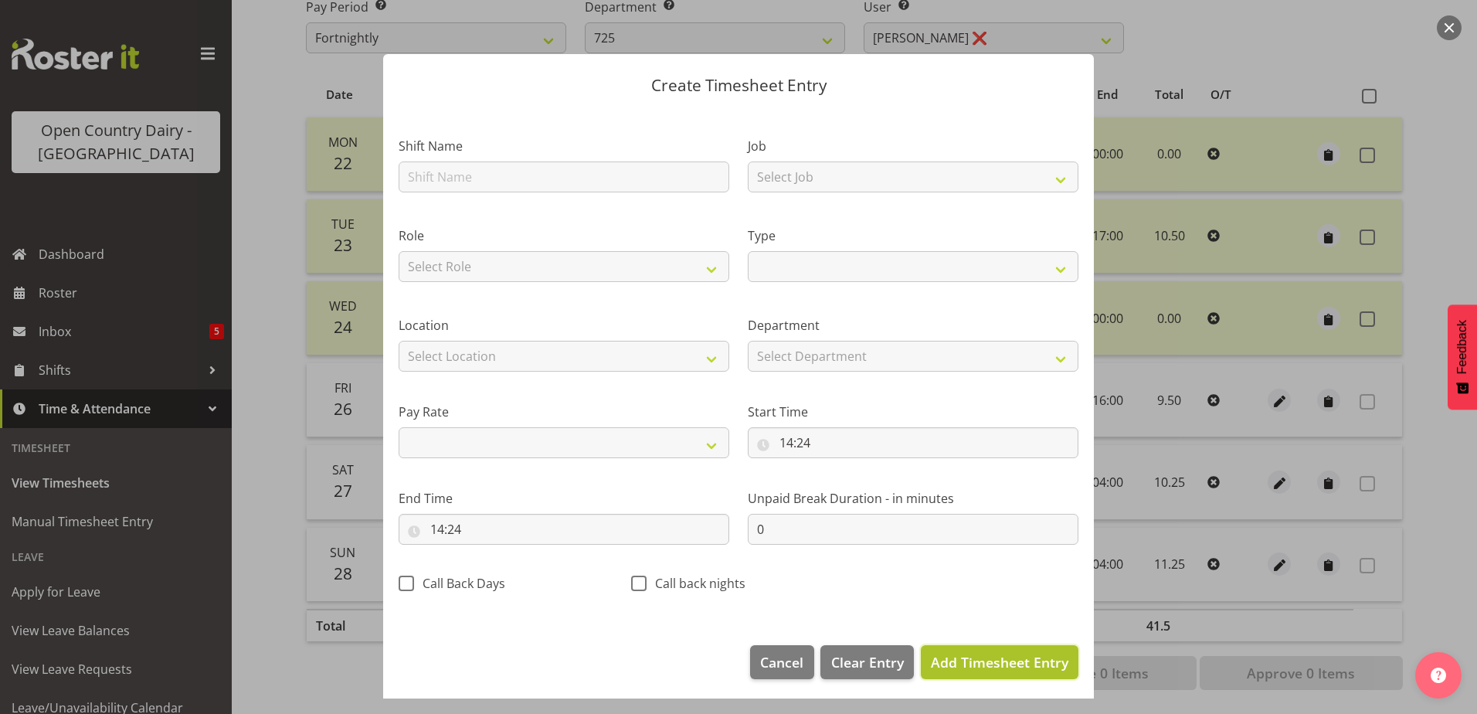
click at [954, 660] on span "Add Timesheet Entry" at bounding box center [999, 662] width 137 height 19
select select
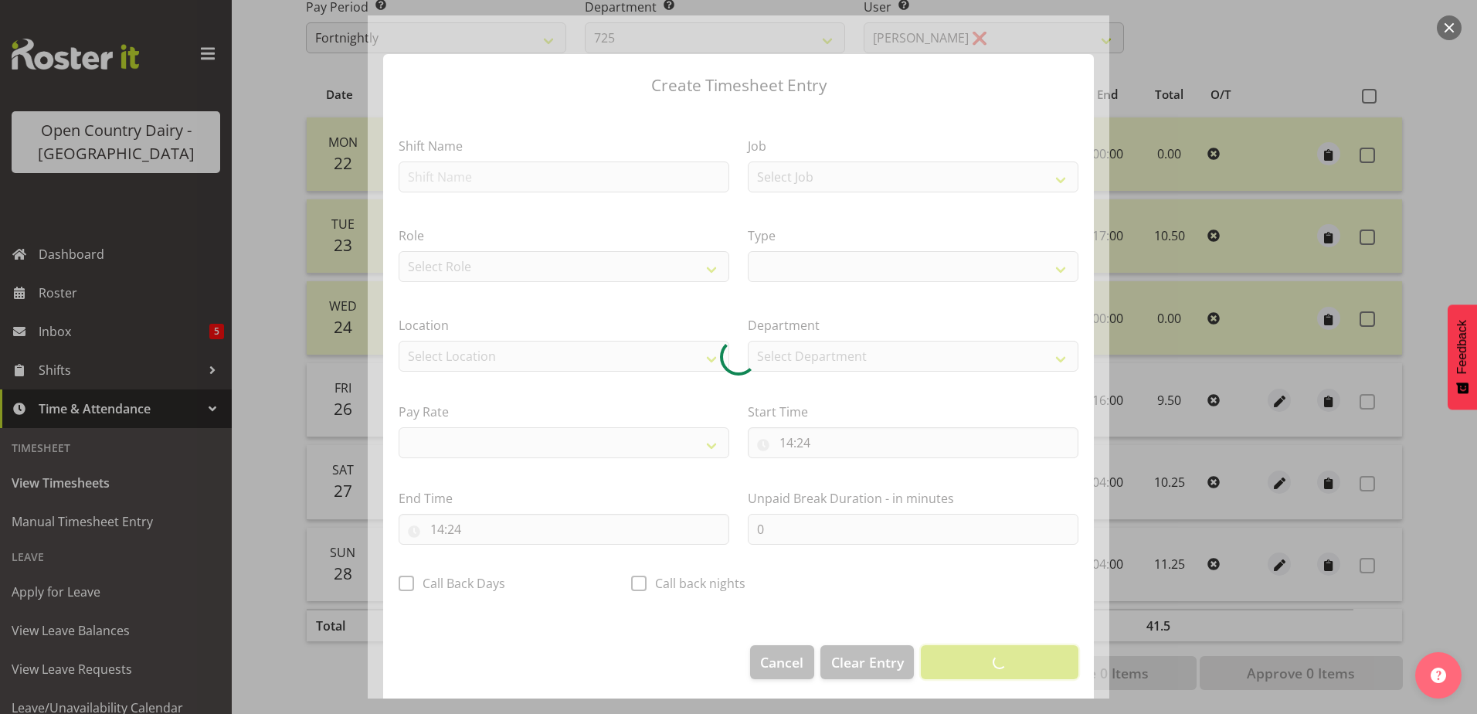
select select
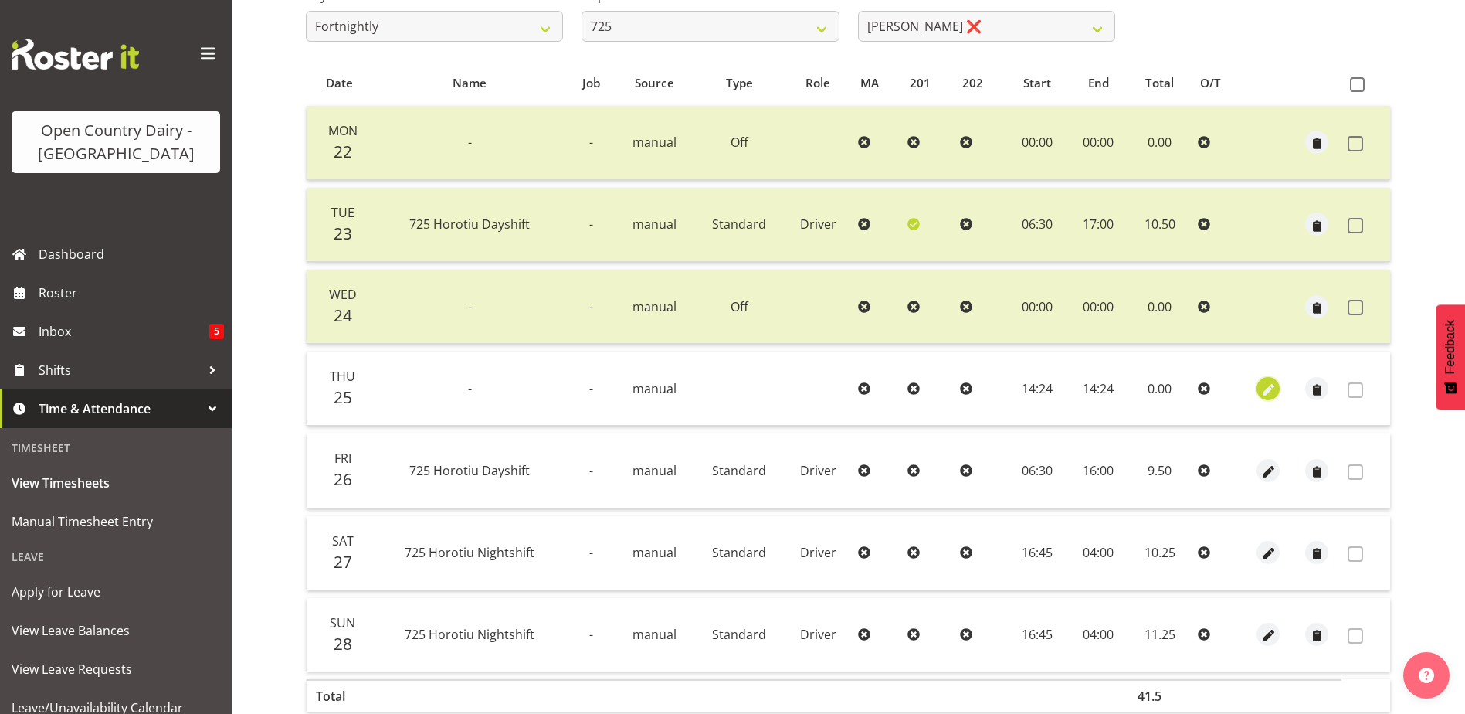
click at [1268, 389] on span "button" at bounding box center [1269, 390] width 18 height 18
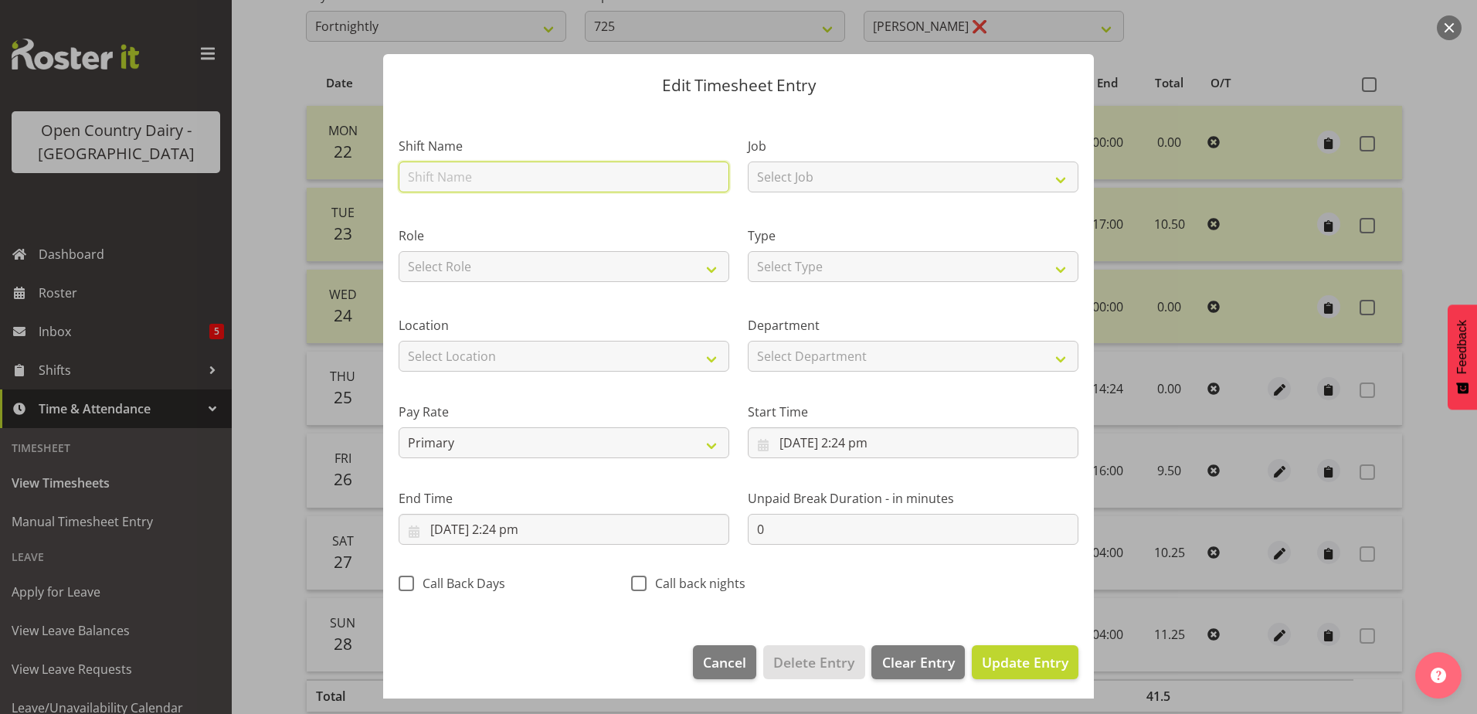
click at [504, 176] on input "text" at bounding box center [564, 176] width 331 height 31
type input "Sick"
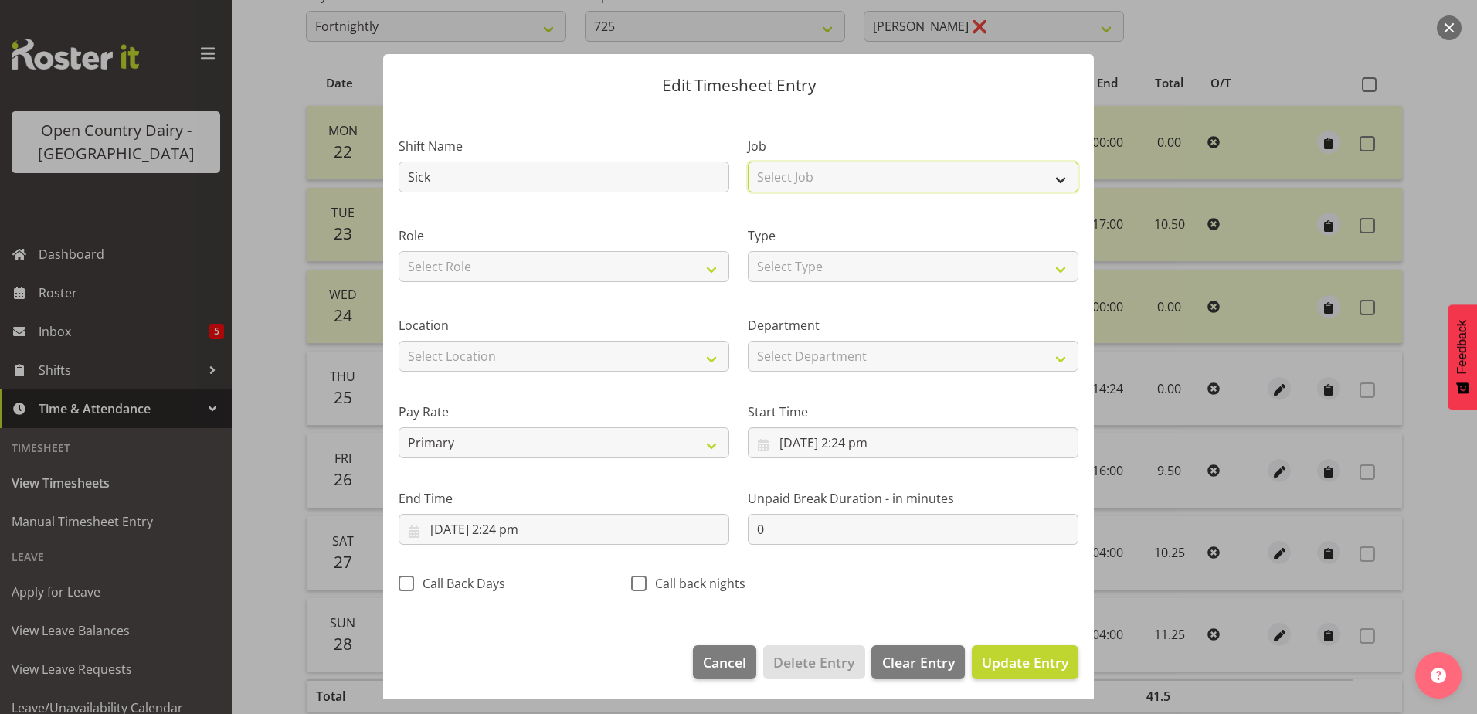
click at [918, 171] on select "Select Job Driver Driver supervisor Support" at bounding box center [913, 176] width 331 height 31
select select "9052"
click at [748, 161] on select "Select Job Driver Driver supervisor Support" at bounding box center [913, 176] width 331 height 31
click at [522, 270] on select "Select Role Driver" at bounding box center [564, 266] width 331 height 31
select select "1166"
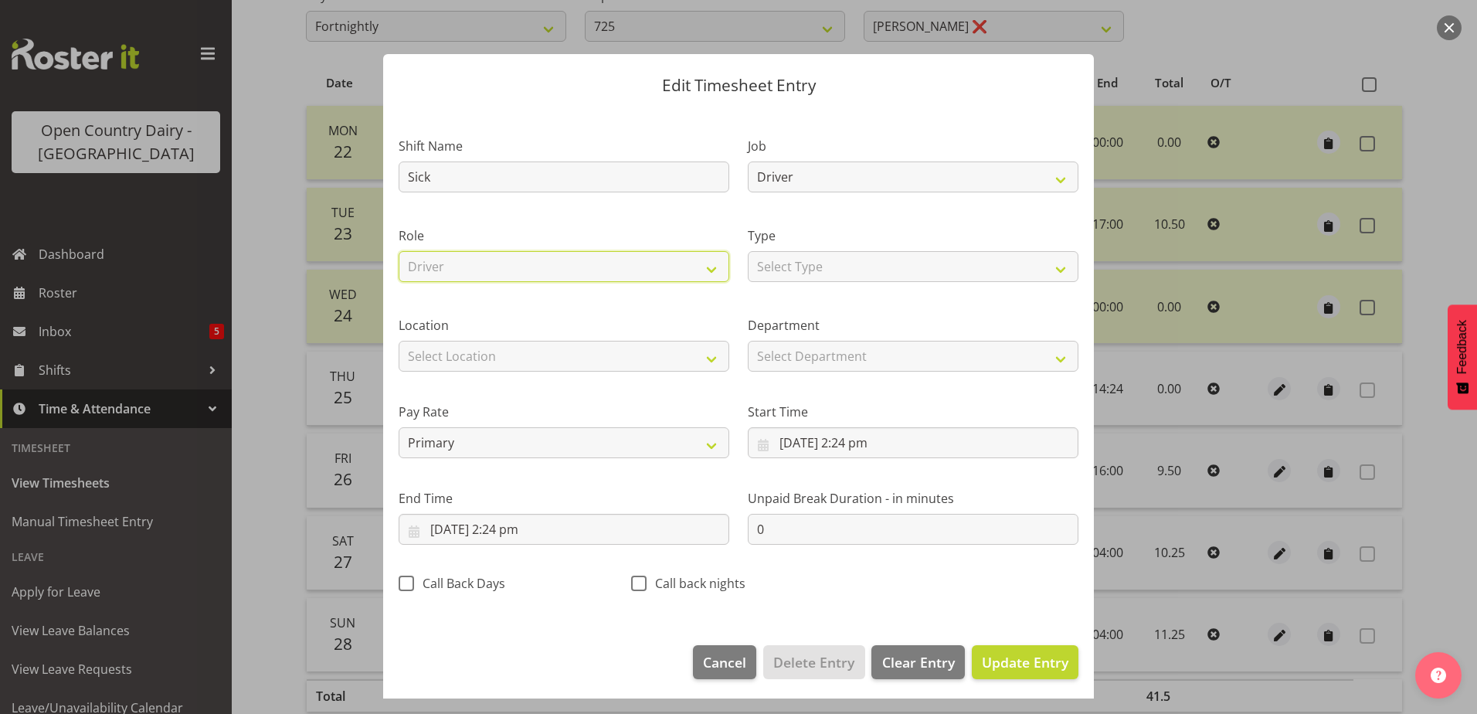
click at [399, 251] on select "Select Role Driver" at bounding box center [564, 266] width 331 height 31
click at [814, 263] on select "Select Type Off Standard Public Holiday Public Holiday (Worked) Day In Lieu Ann…" at bounding box center [913, 266] width 331 height 31
click at [748, 251] on select "Select Type Off Standard Public Holiday Public Holiday (Worked) Day In Lieu Ann…" at bounding box center [913, 266] width 331 height 31
click at [853, 443] on input "25/09/2025, 2:24 pm" at bounding box center [913, 442] width 331 height 31
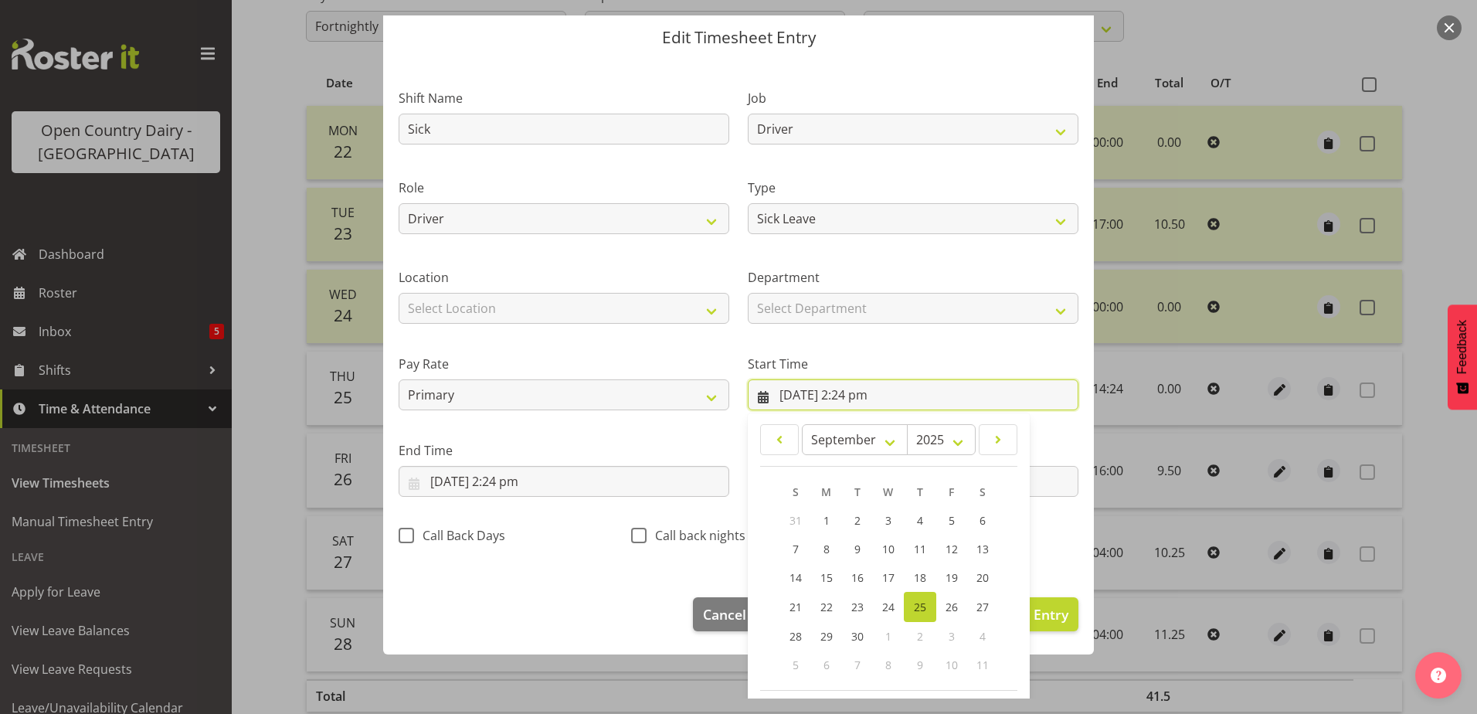
scroll to position [113, 0]
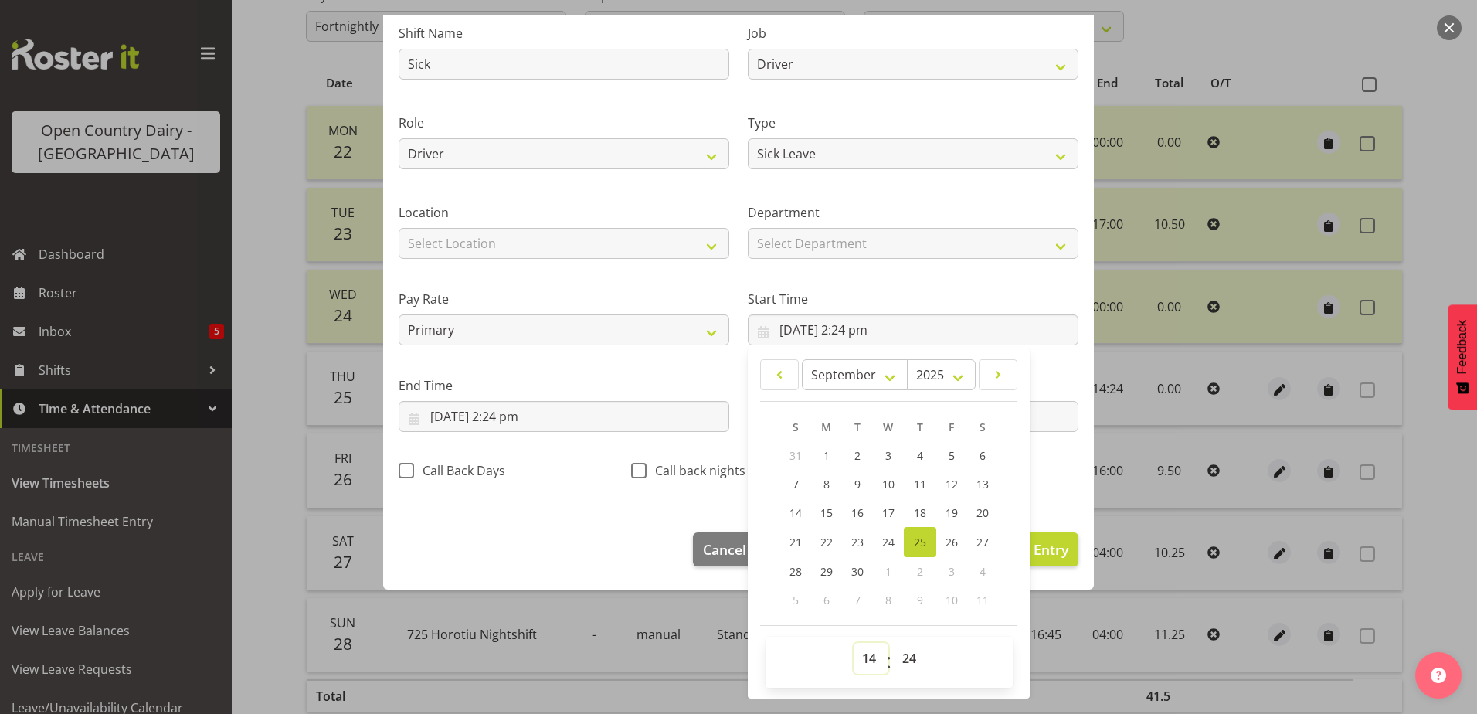
drag, startPoint x: 864, startPoint y: 657, endPoint x: 867, endPoint y: 640, distance: 17.9
click at [866, 657] on select "00 01 02 03 04 05 06 07 08 09 10 11 12 13 14 15 16 17 18 19 20 21 22 23" at bounding box center [871, 658] width 35 height 31
click at [854, 643] on select "00 01 02 03 04 05 06 07 08 09 10 11 12 13 14 15 16 17 18 19 20 21 22 23" at bounding box center [871, 658] width 35 height 31
drag, startPoint x: 906, startPoint y: 657, endPoint x: 869, endPoint y: 493, distance: 167.9
click at [909, 657] on select "00 01 02 03 04 05 06 07 08 09 10 11 12 13 14 15 16 17 18 19 20 21 22 23 24 25 2…" at bounding box center [911, 658] width 35 height 31
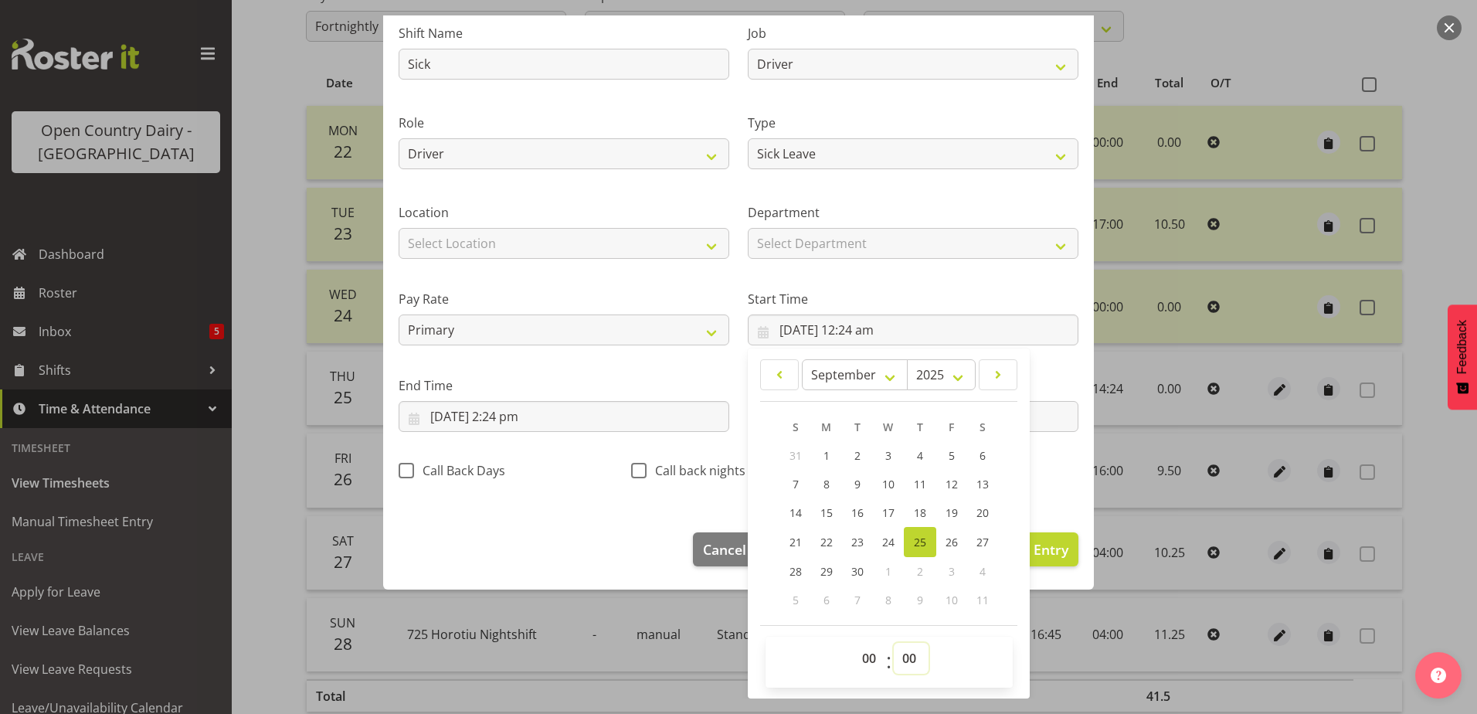
click at [894, 643] on select "00 01 02 03 04 05 06 07 08 09 10 11 12 13 14 15 16 17 18 19 20 21 22 23 24 25 2…" at bounding box center [911, 658] width 35 height 31
click at [488, 413] on input "25/09/2025, 2:24 pm" at bounding box center [564, 416] width 331 height 31
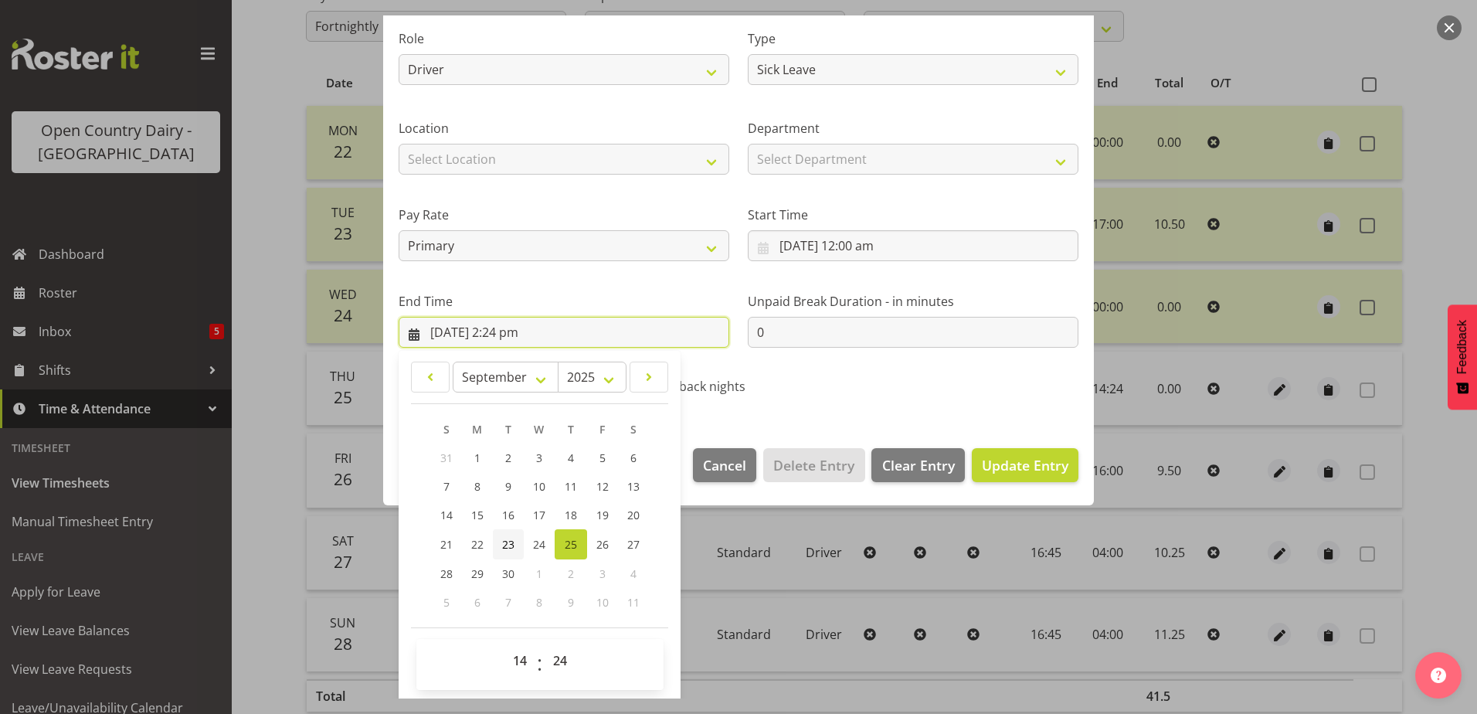
scroll to position [199, 0]
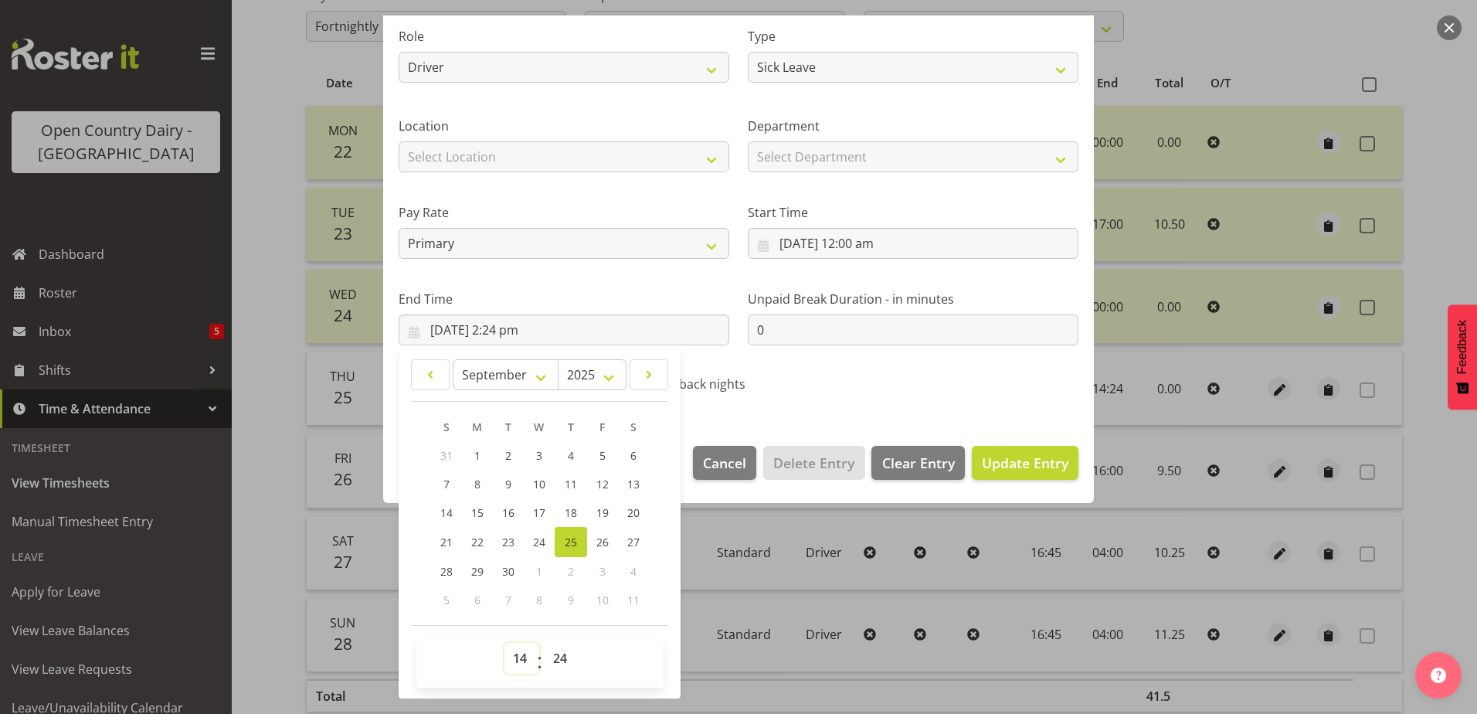
drag, startPoint x: 522, startPoint y: 660, endPoint x: 521, endPoint y: 649, distance: 10.9
click at [522, 660] on select "00 01 02 03 04 05 06 07 08 09 10 11 12 13 14 15 16 17 18 19 20 21 22 23" at bounding box center [521, 658] width 35 height 31
click at [504, 643] on select "00 01 02 03 04 05 06 07 08 09 10 11 12 13 14 15 16 17 18 19 20 21 22 23" at bounding box center [521, 658] width 35 height 31
drag, startPoint x: 559, startPoint y: 668, endPoint x: 561, endPoint y: 640, distance: 28.6
click at [559, 668] on select "00 01 02 03 04 05 06 07 08 09 10 11 12 13 14 15 16 17 18 19 20 21 22 23 24 25 2…" at bounding box center [562, 658] width 35 height 31
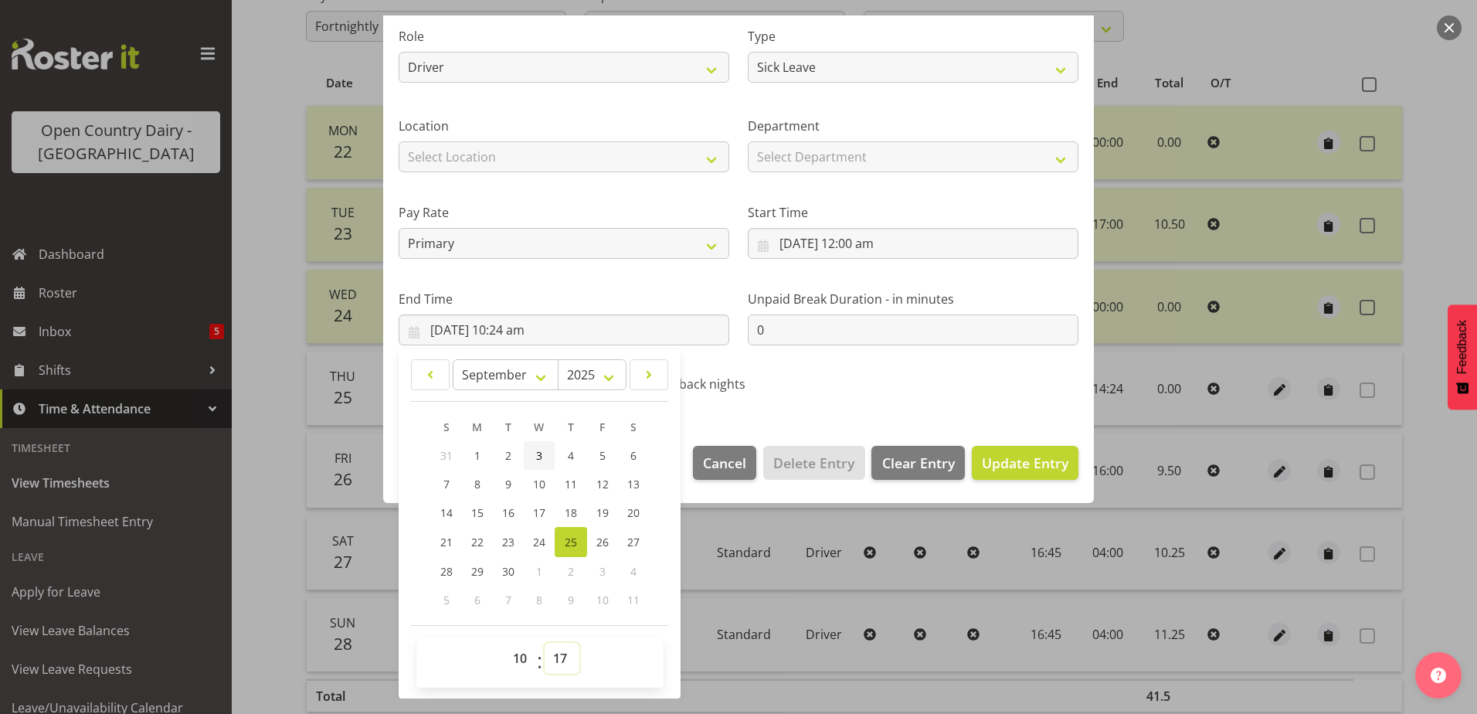
click at [545, 643] on select "00 01 02 03 04 05 06 07 08 09 10 11 12 13 14 15 16 17 18 19 20 21 22 23 24 25 2…" at bounding box center [562, 658] width 35 height 31
click at [989, 461] on span "Update Entry" at bounding box center [1025, 462] width 87 height 19
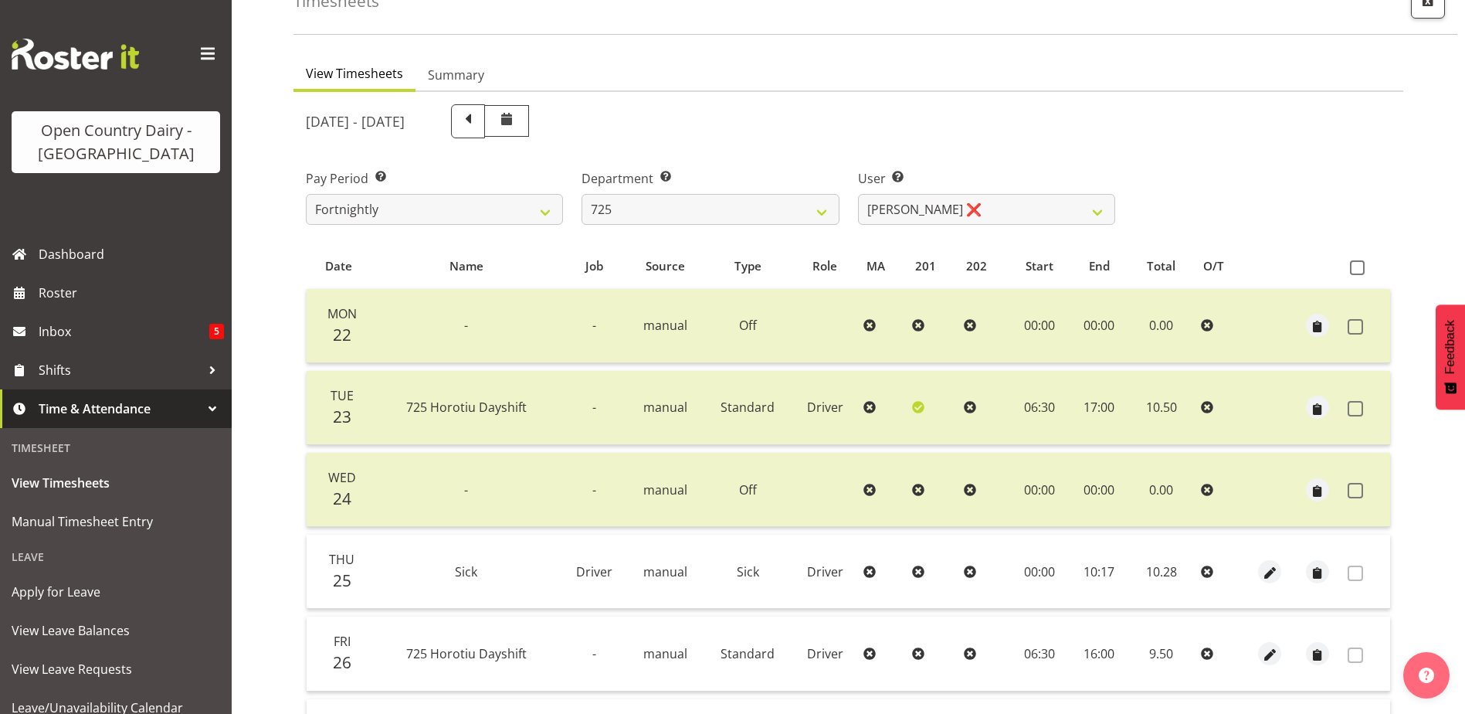
scroll to position [232, 0]
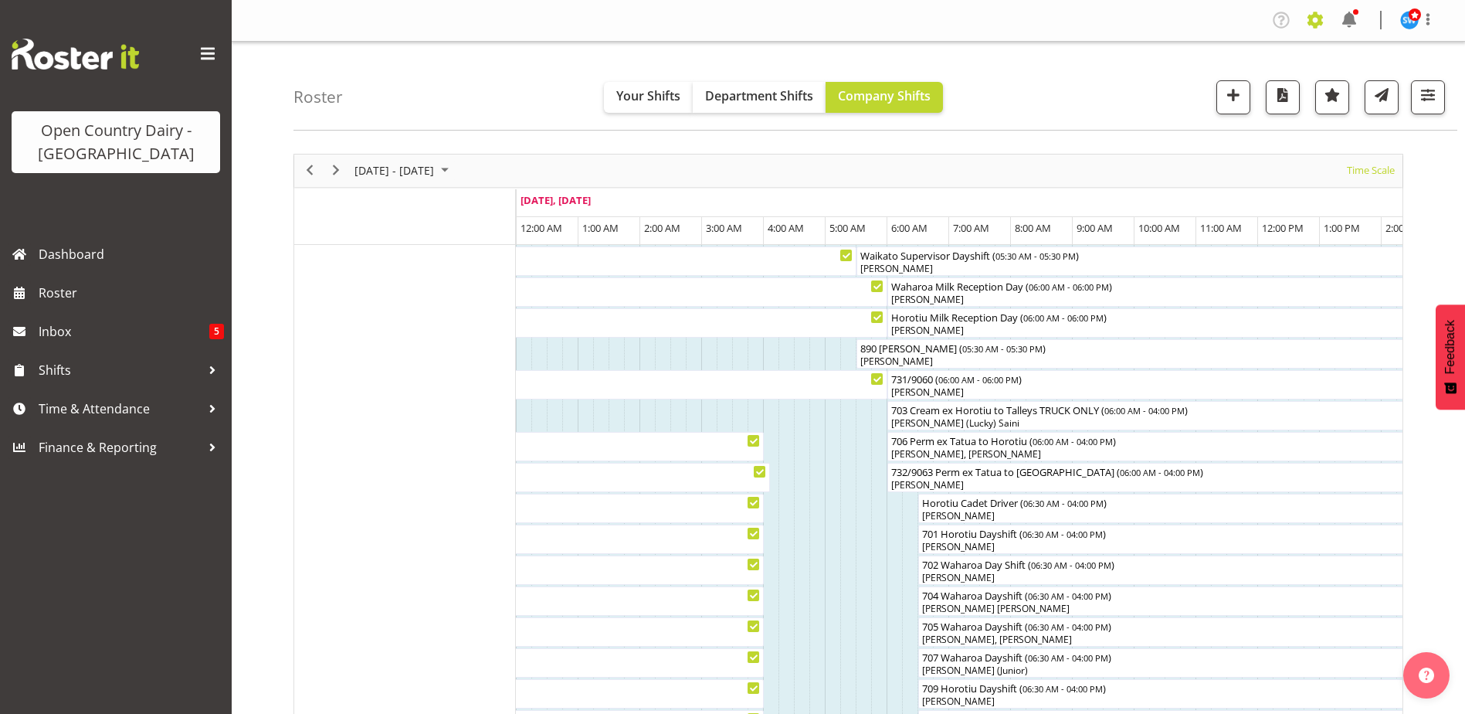
click at [1315, 18] on span at bounding box center [1315, 20] width 25 height 25
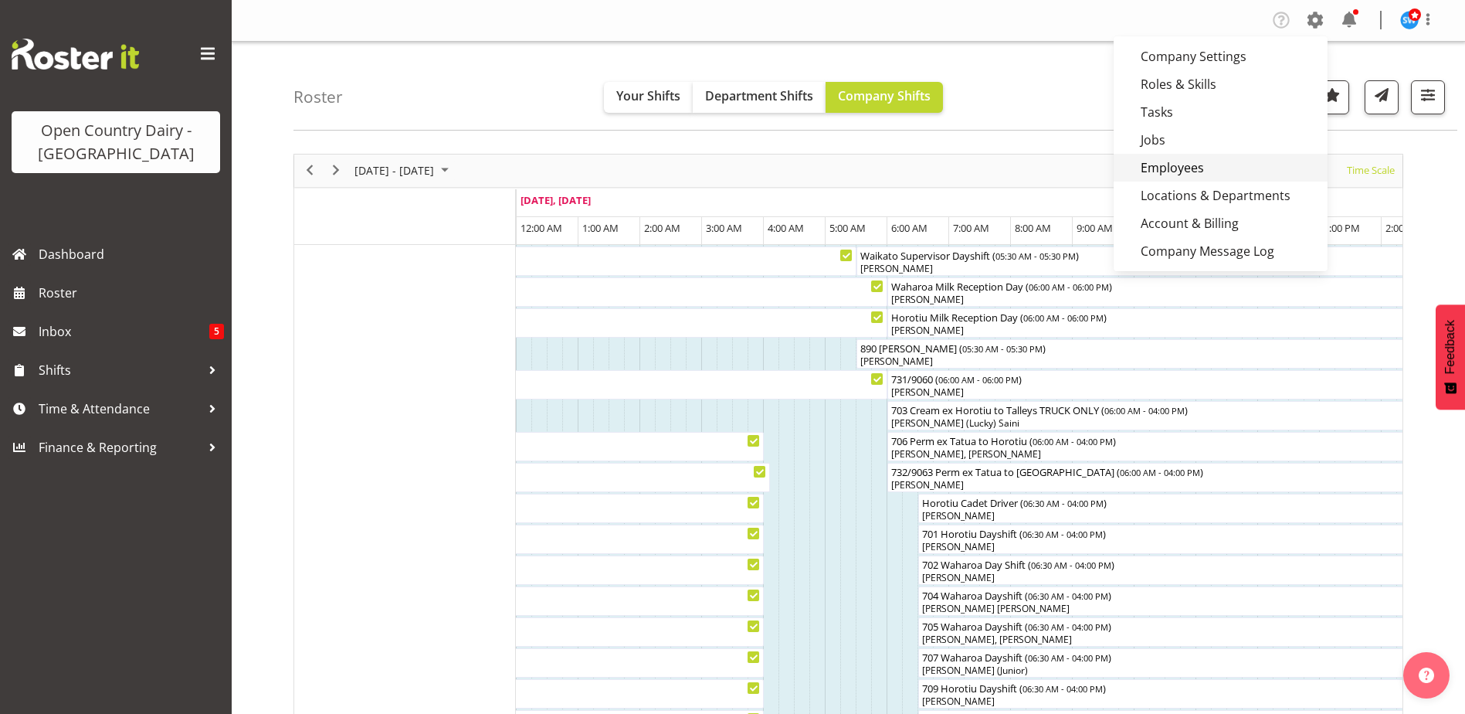
click at [1169, 172] on link "Employees" at bounding box center [1221, 168] width 214 height 28
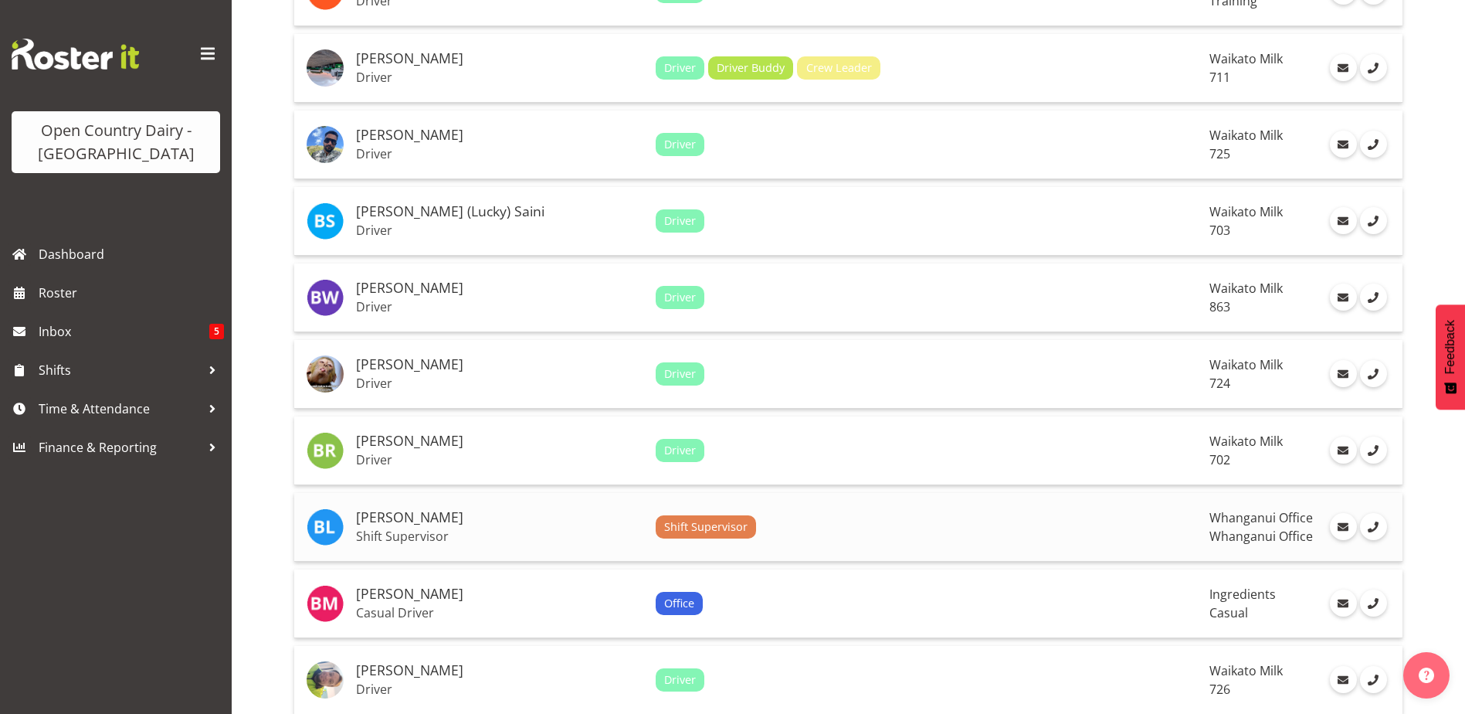
scroll to position [1236, 0]
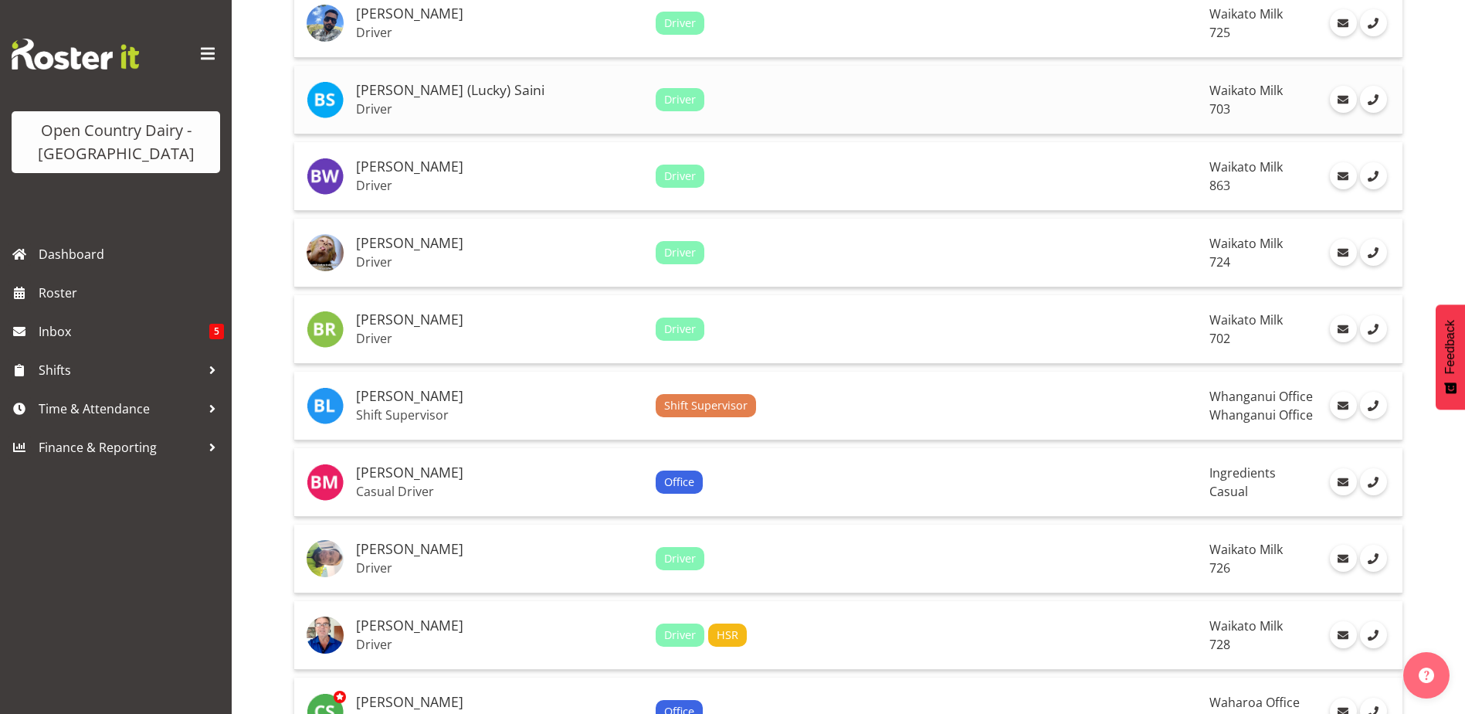
click at [494, 89] on h5 "[PERSON_NAME] (Lucky) Saini" at bounding box center [499, 90] width 287 height 15
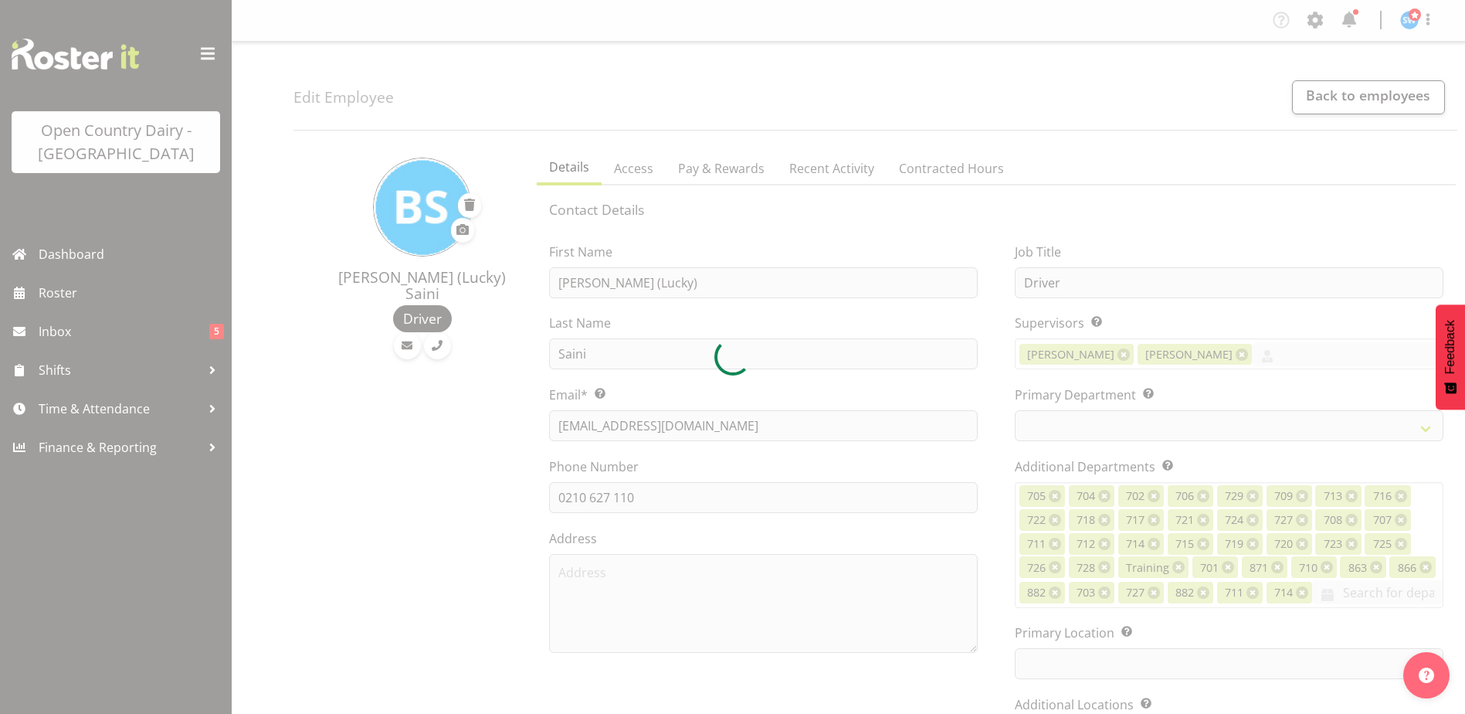
select select "TimelineWeek"
select select
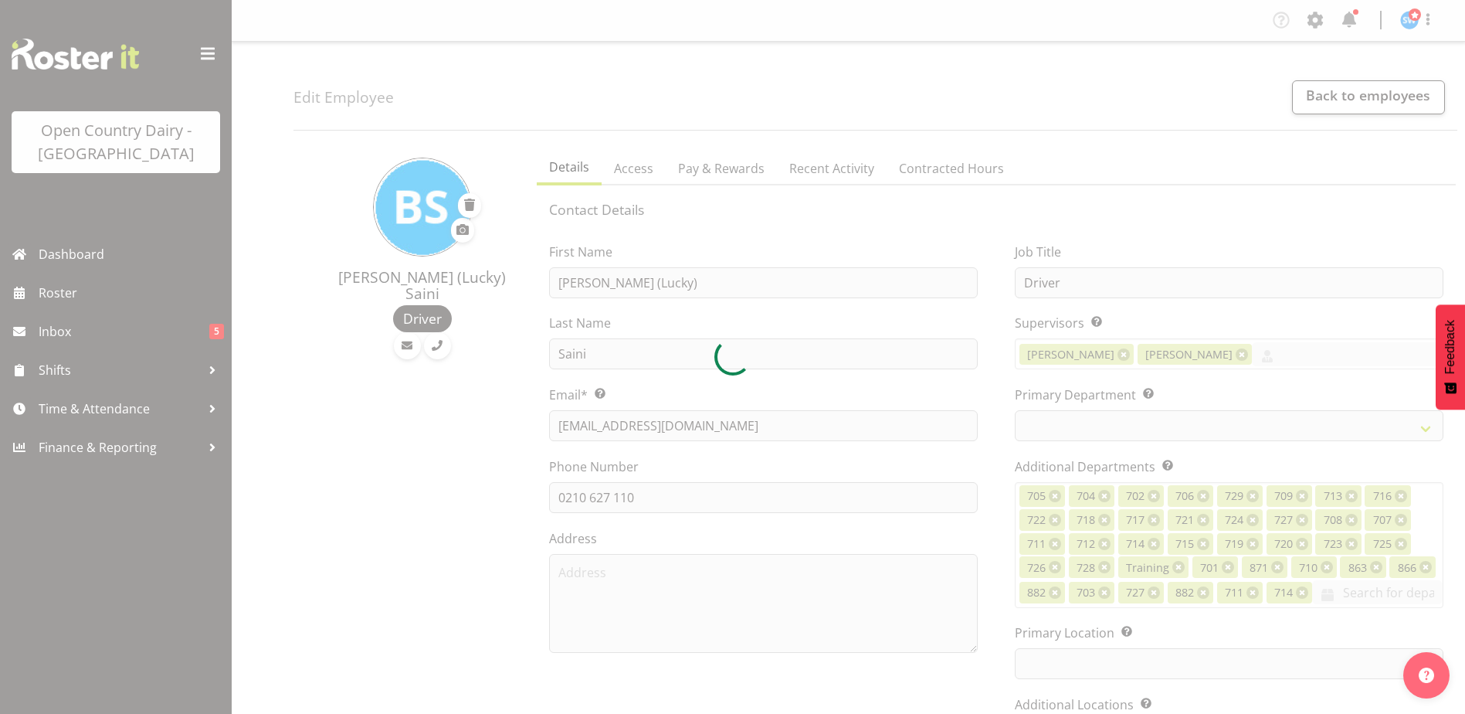
select select
select select "1054"
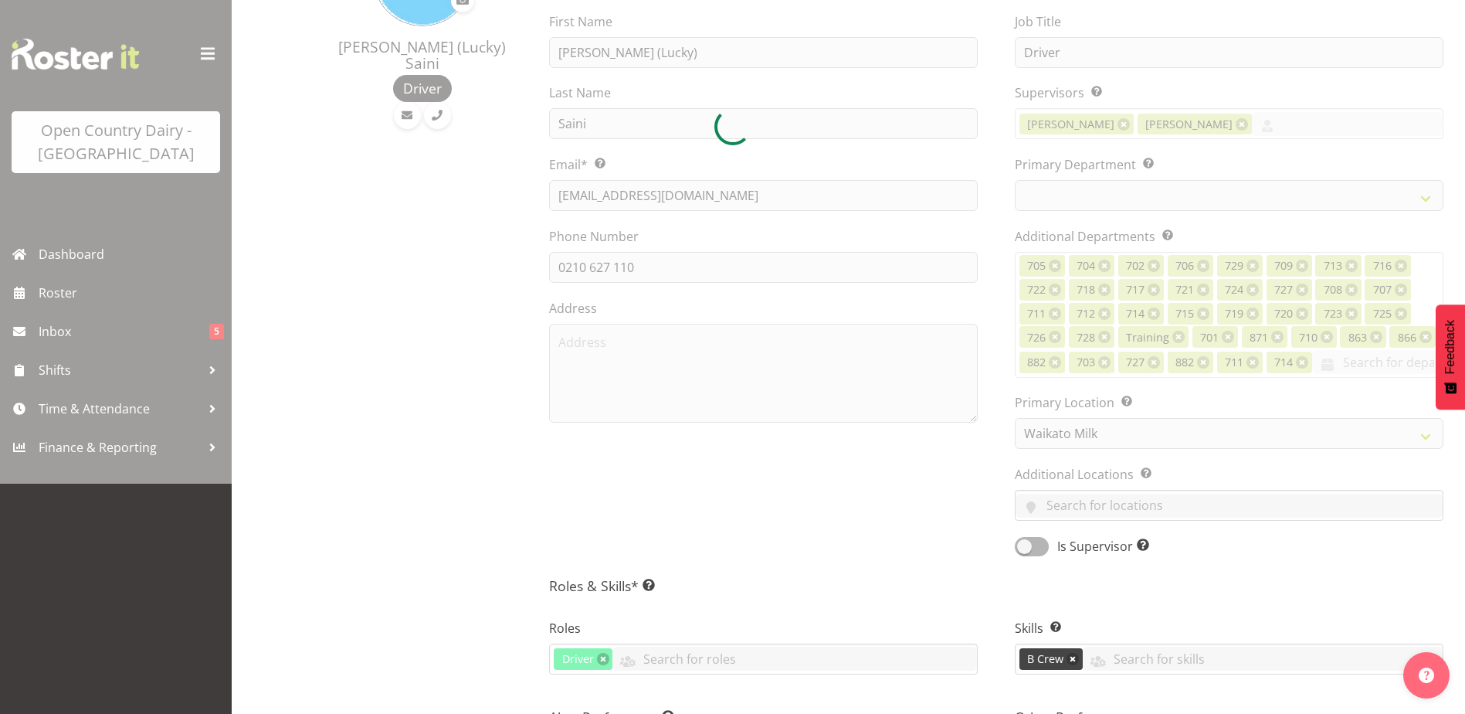
select select "710"
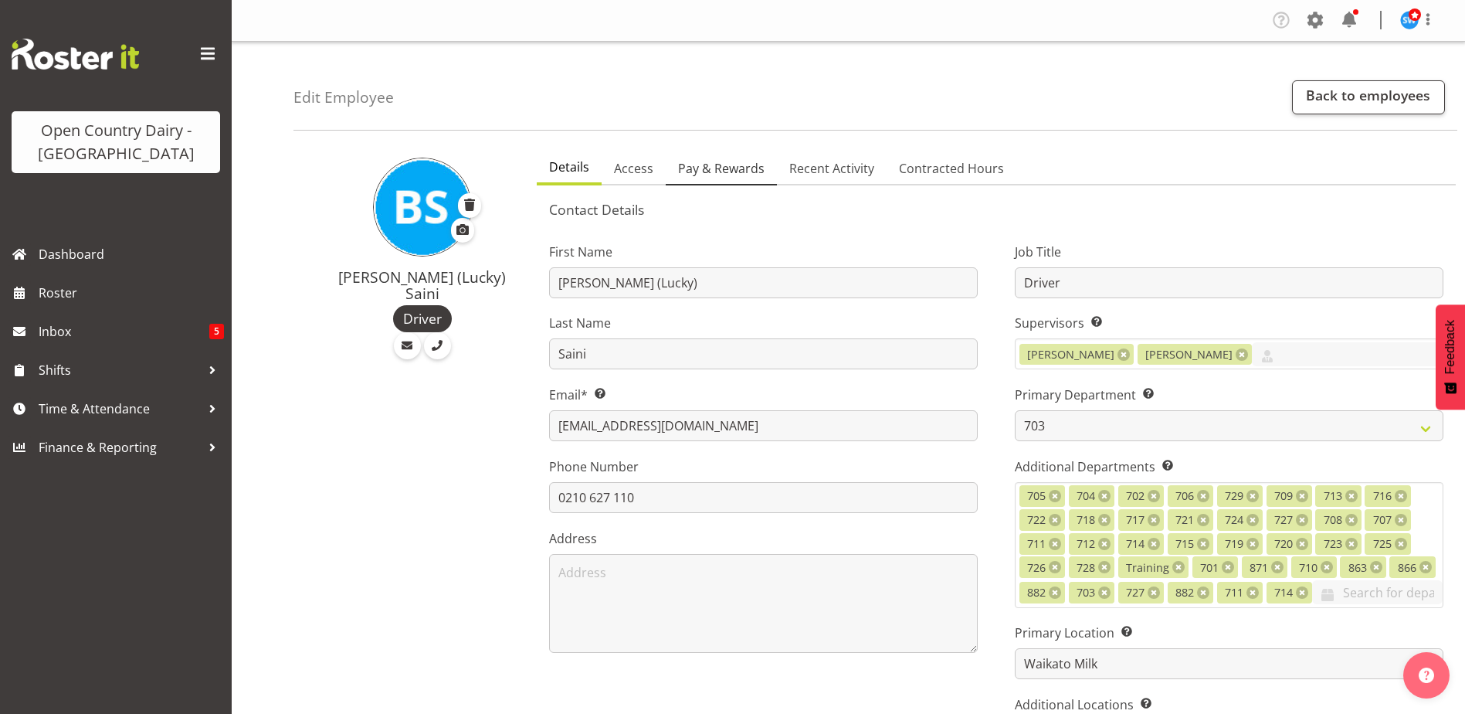
click at [745, 165] on span "Pay & Rewards" at bounding box center [721, 168] width 87 height 19
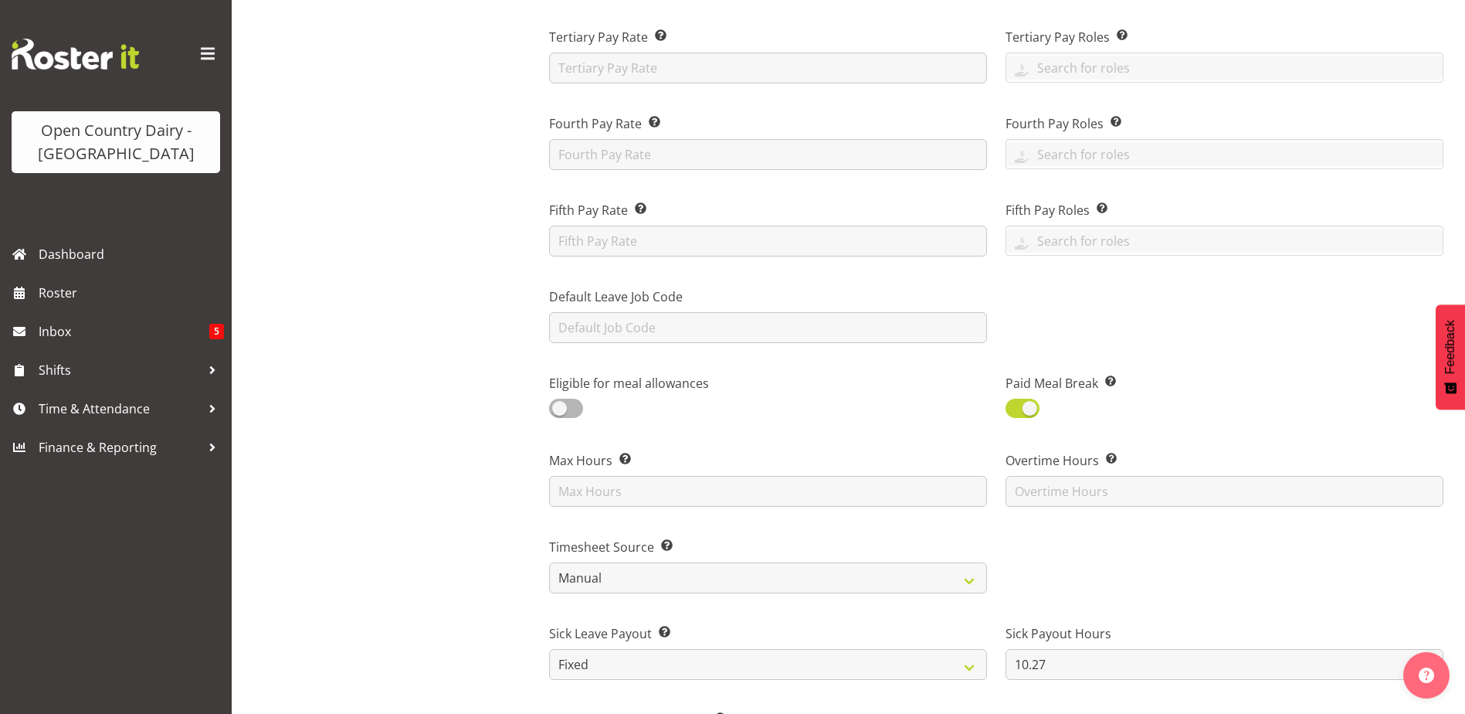
scroll to position [618, 0]
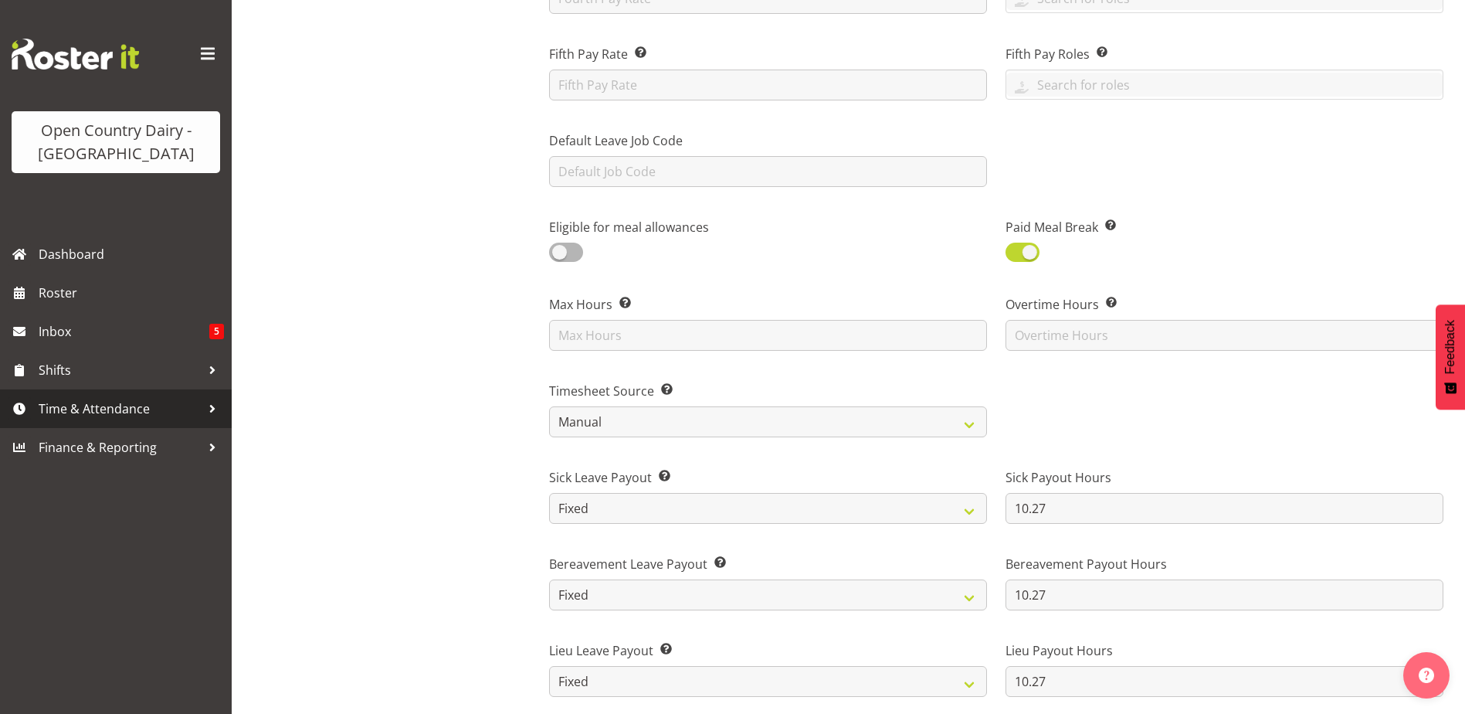
click at [113, 402] on span "Time & Attendance" at bounding box center [120, 408] width 162 height 23
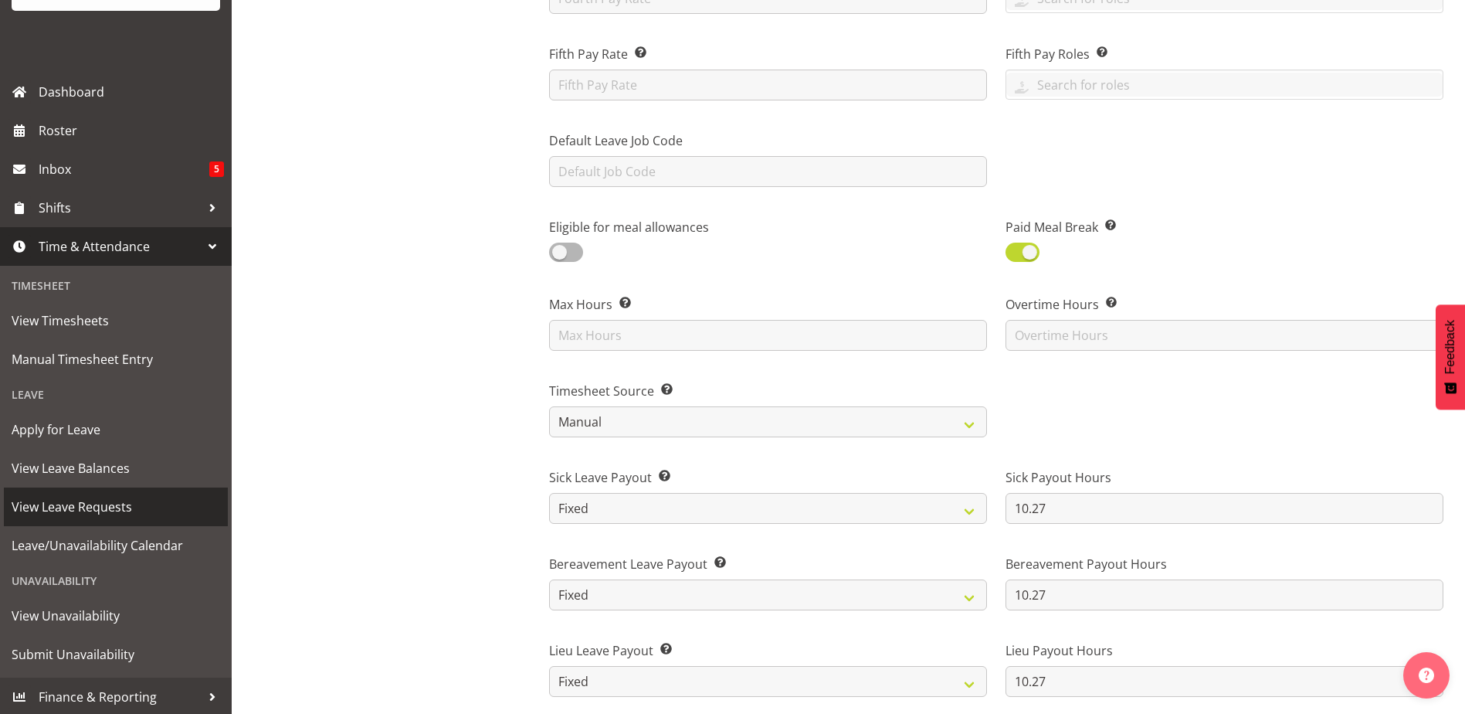
scroll to position [165, 0]
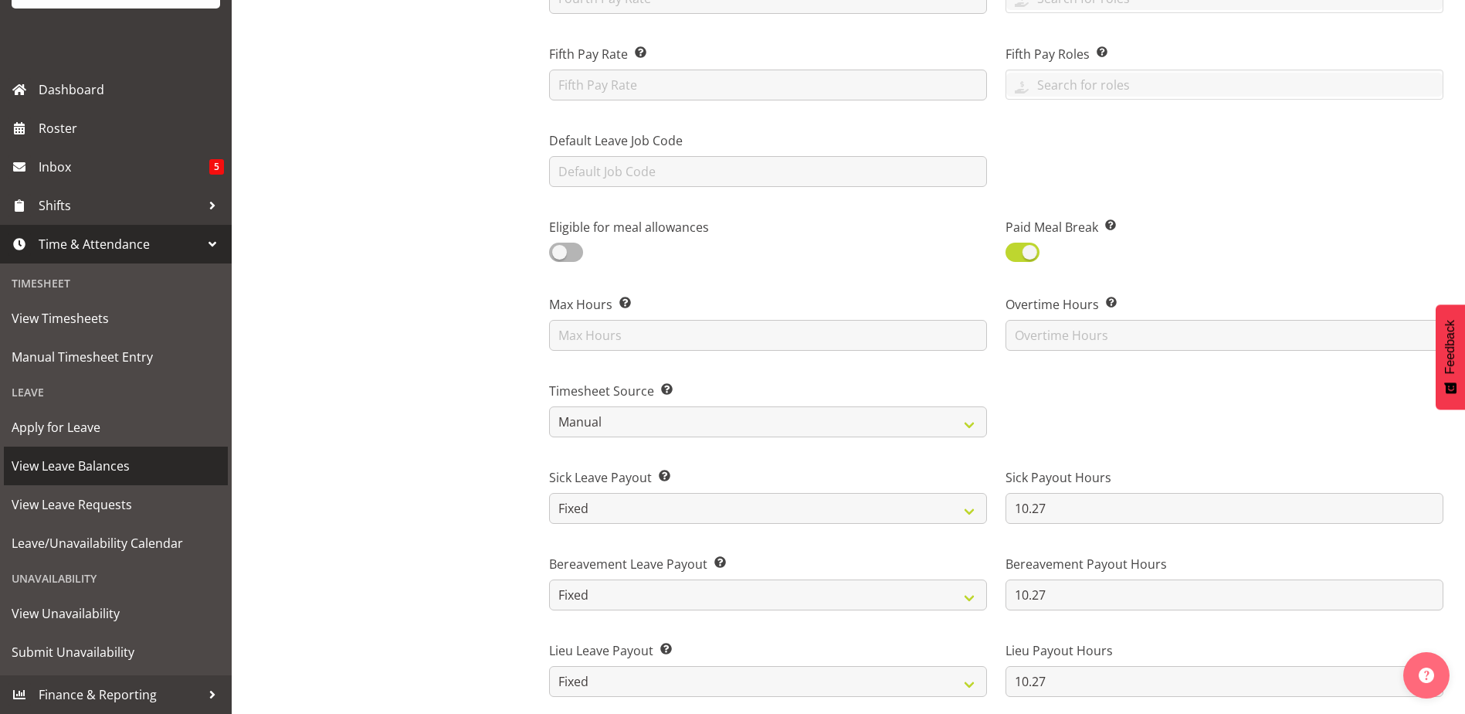
click at [85, 460] on span "View Leave Balances" at bounding box center [116, 465] width 209 height 23
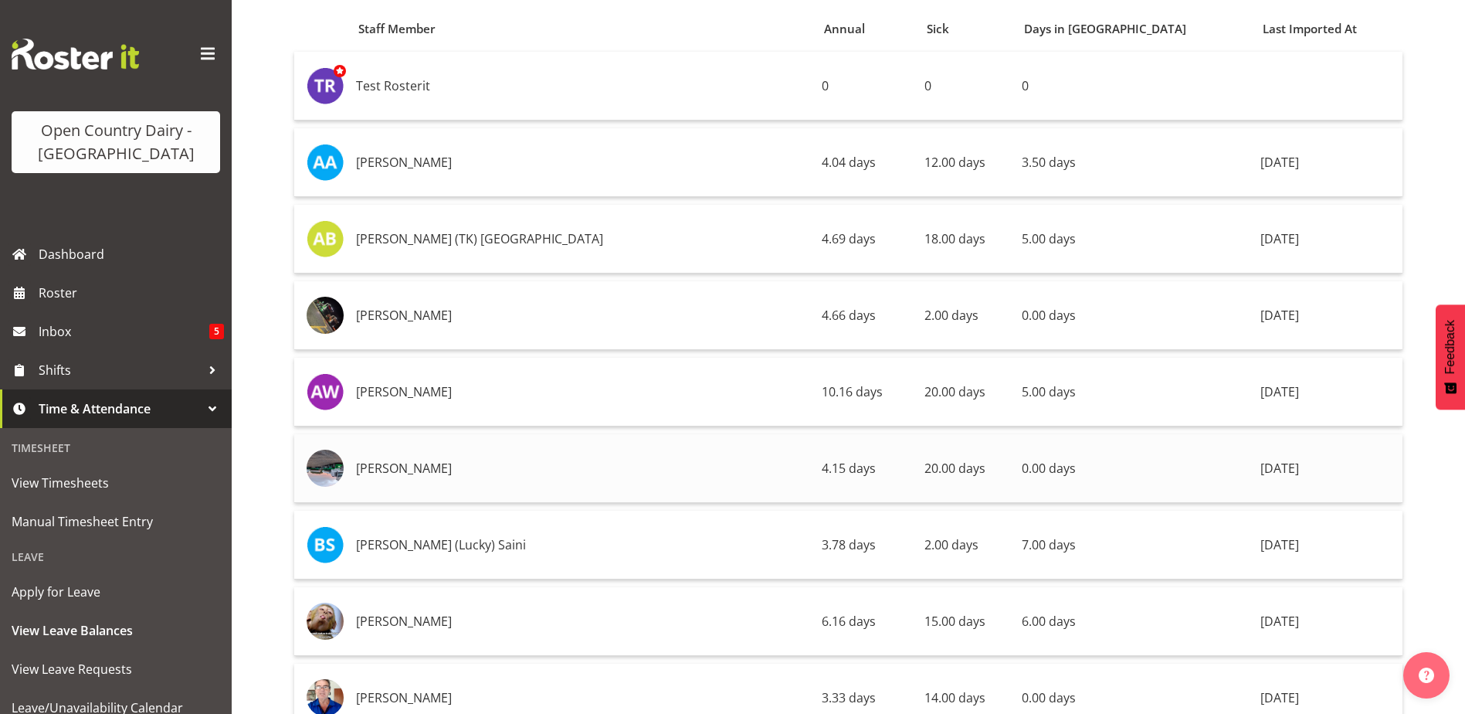
scroll to position [309, 0]
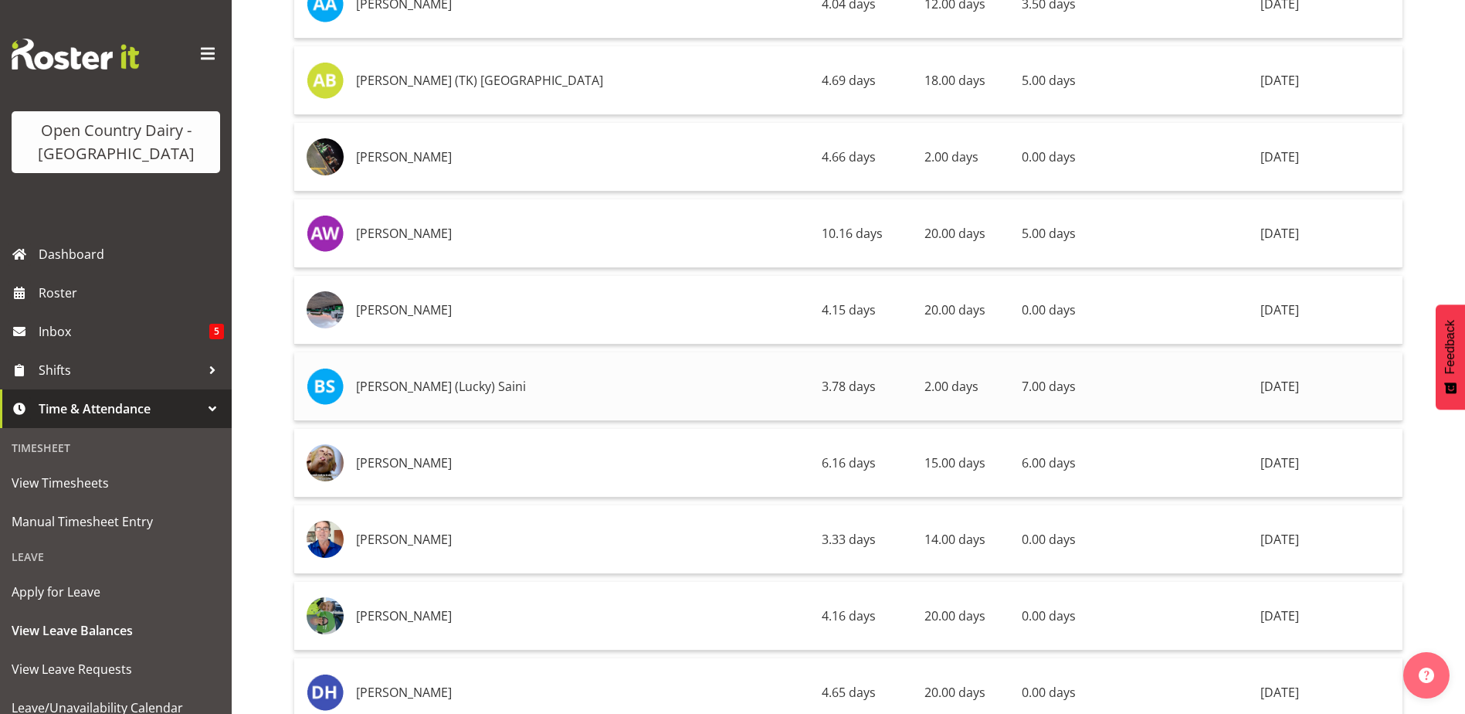
click at [402, 393] on td "[PERSON_NAME] (Lucky) Saini" at bounding box center [583, 386] width 466 height 69
